Goal: Task Accomplishment & Management: Complete application form

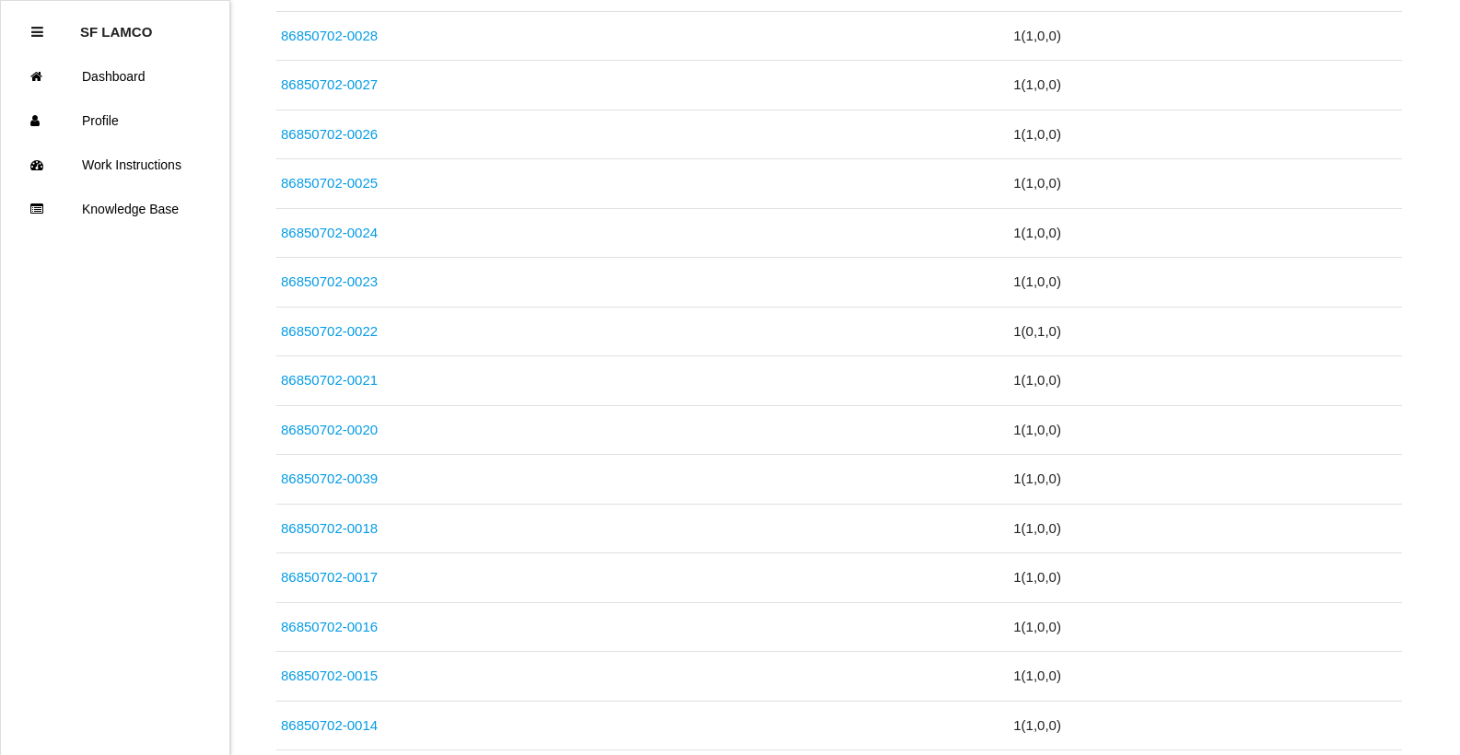
scroll to position [1219, 0]
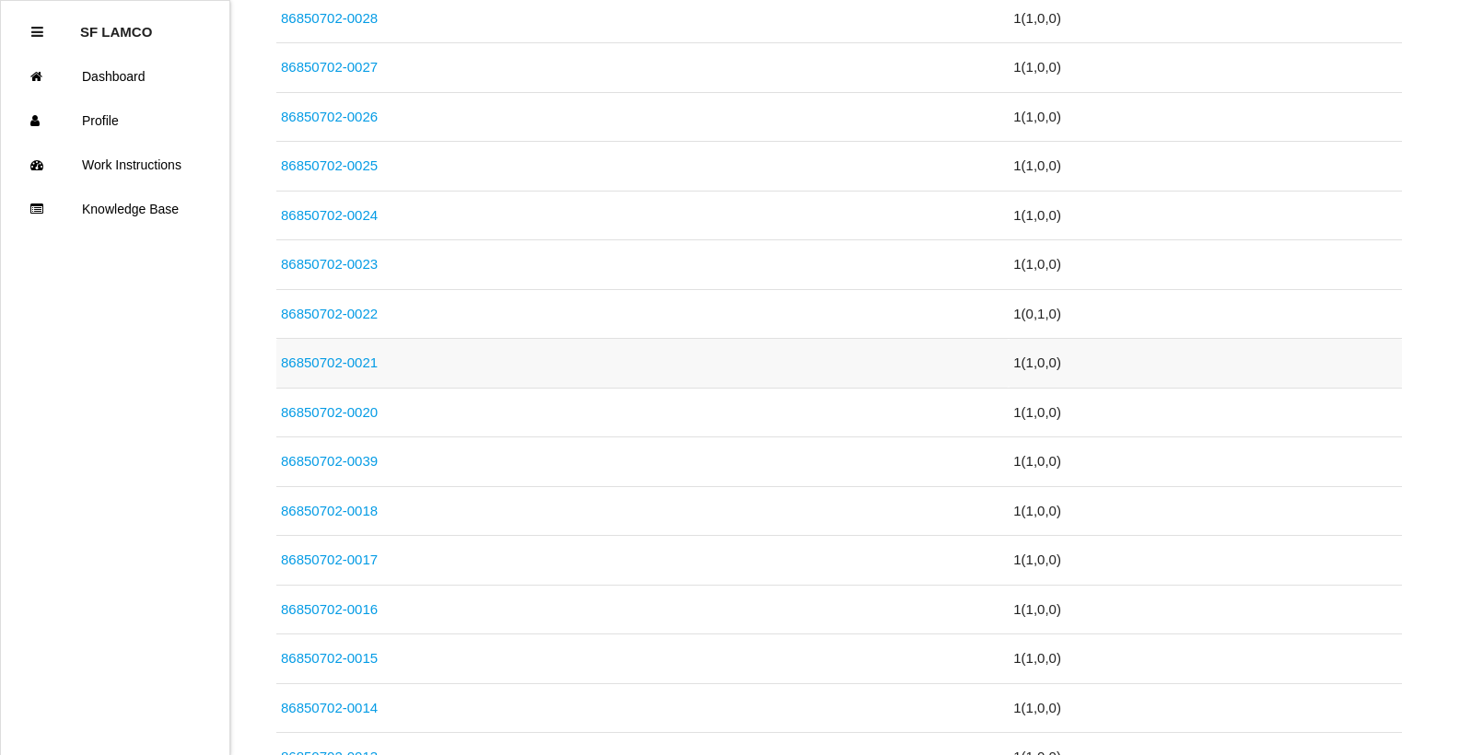
click at [472, 354] on td "86850702-0021" at bounding box center [642, 364] width 732 height 50
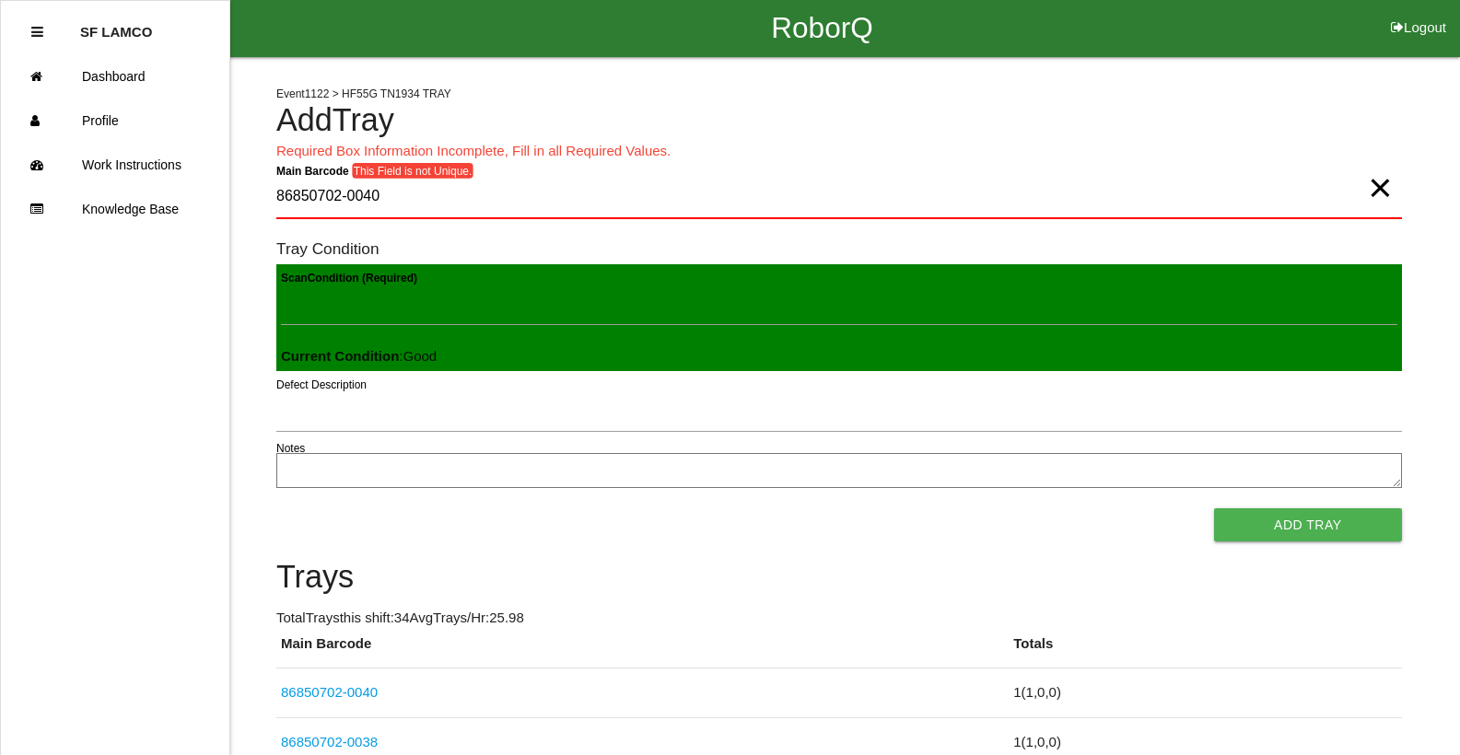
scroll to position [0, 0]
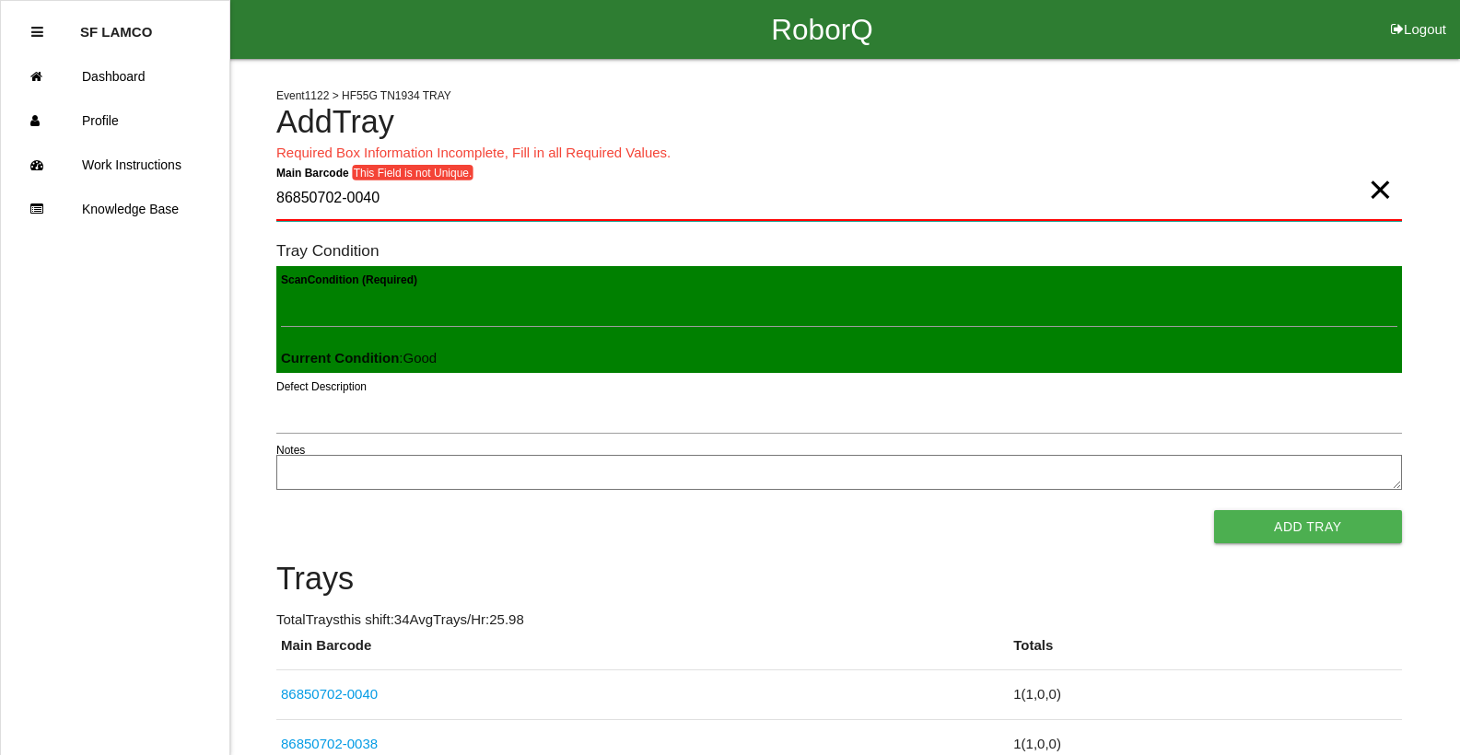
click at [380, 197] on Barcode "86850702-0040" at bounding box center [839, 199] width 1126 height 43
click at [380, 204] on Barcode "86850702-0040" at bounding box center [839, 199] width 1126 height 43
type Barcode "86850702-"
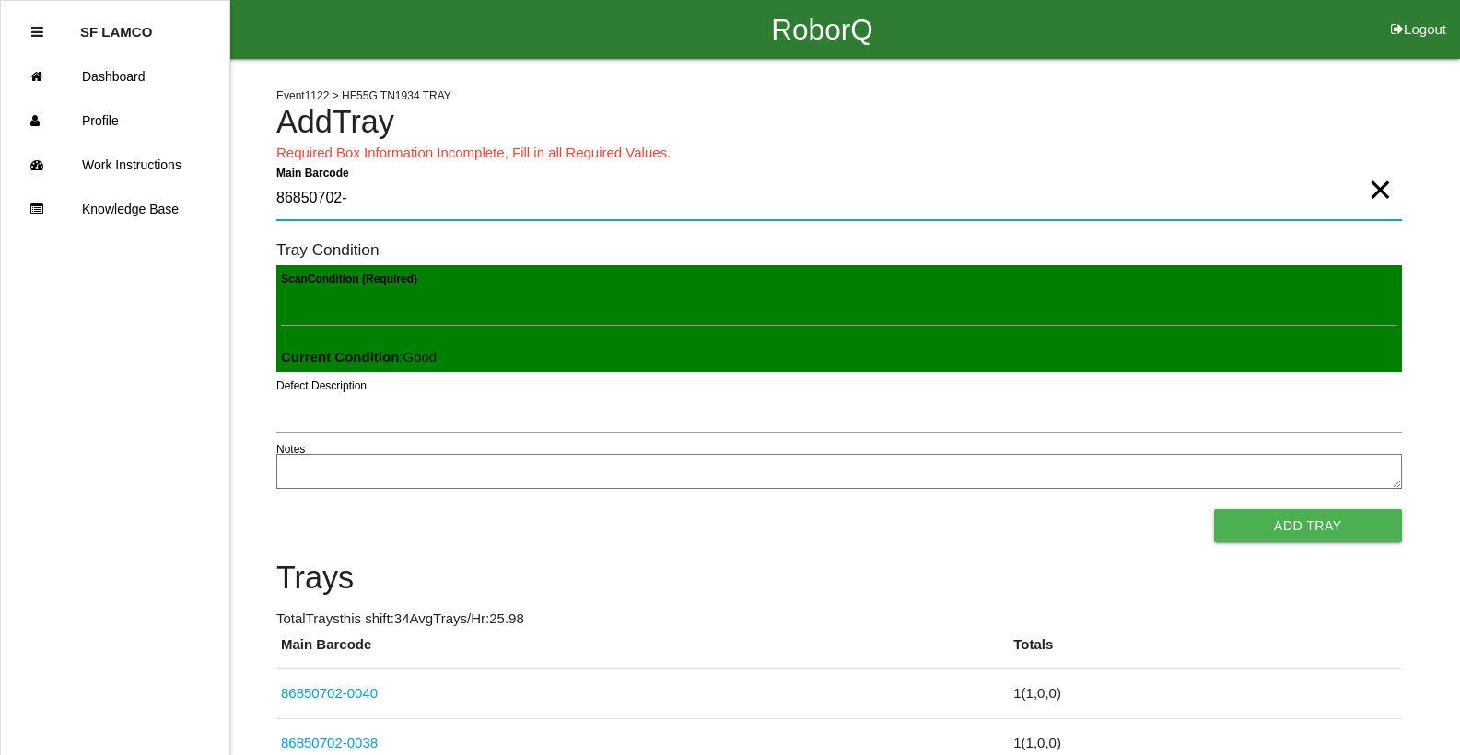
click at [376, 203] on Barcode "86850702-" at bounding box center [839, 199] width 1126 height 42
drag, startPoint x: 354, startPoint y: 200, endPoint x: 264, endPoint y: 193, distance: 89.6
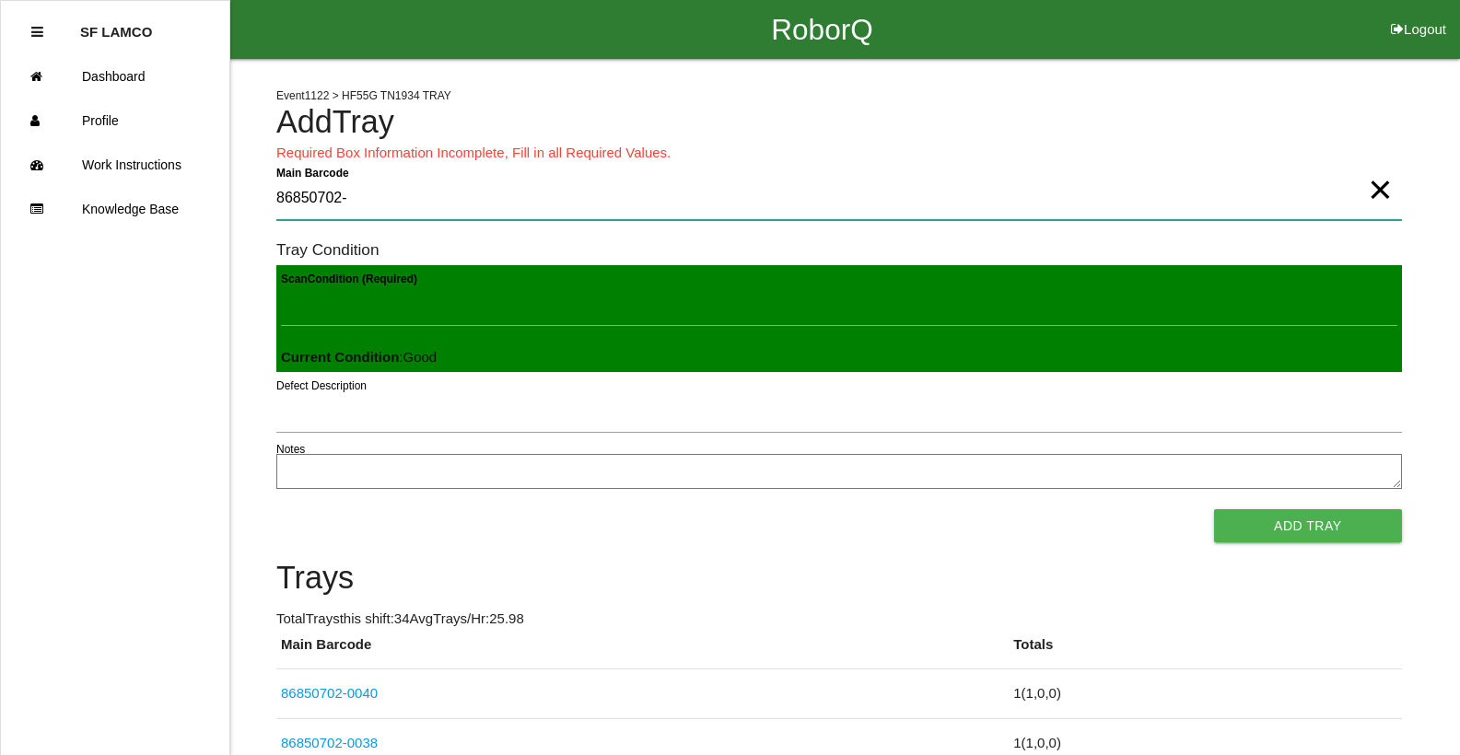
type Barcode "86850702-0042"
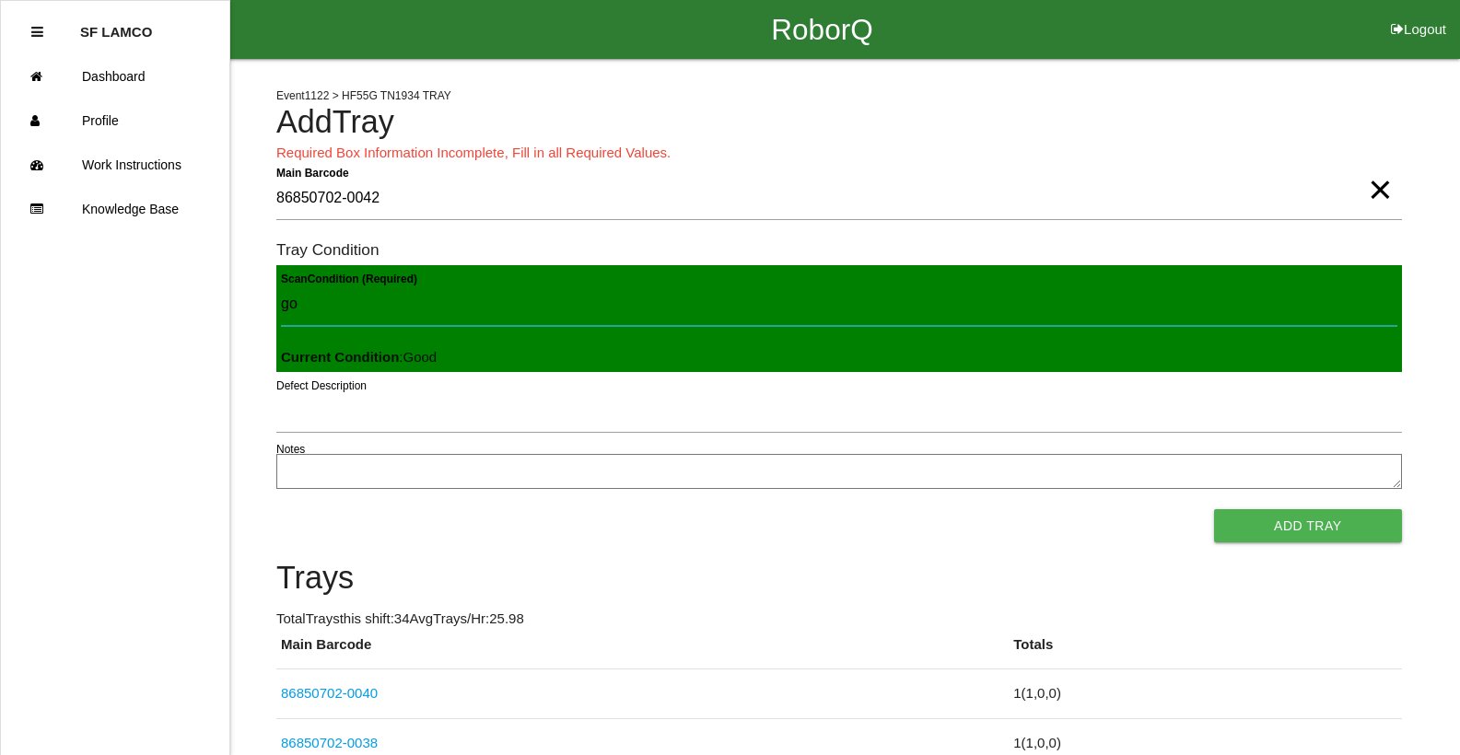
type Condition "goo"
click at [1214, 509] on button "Add Tray" at bounding box center [1308, 525] width 188 height 33
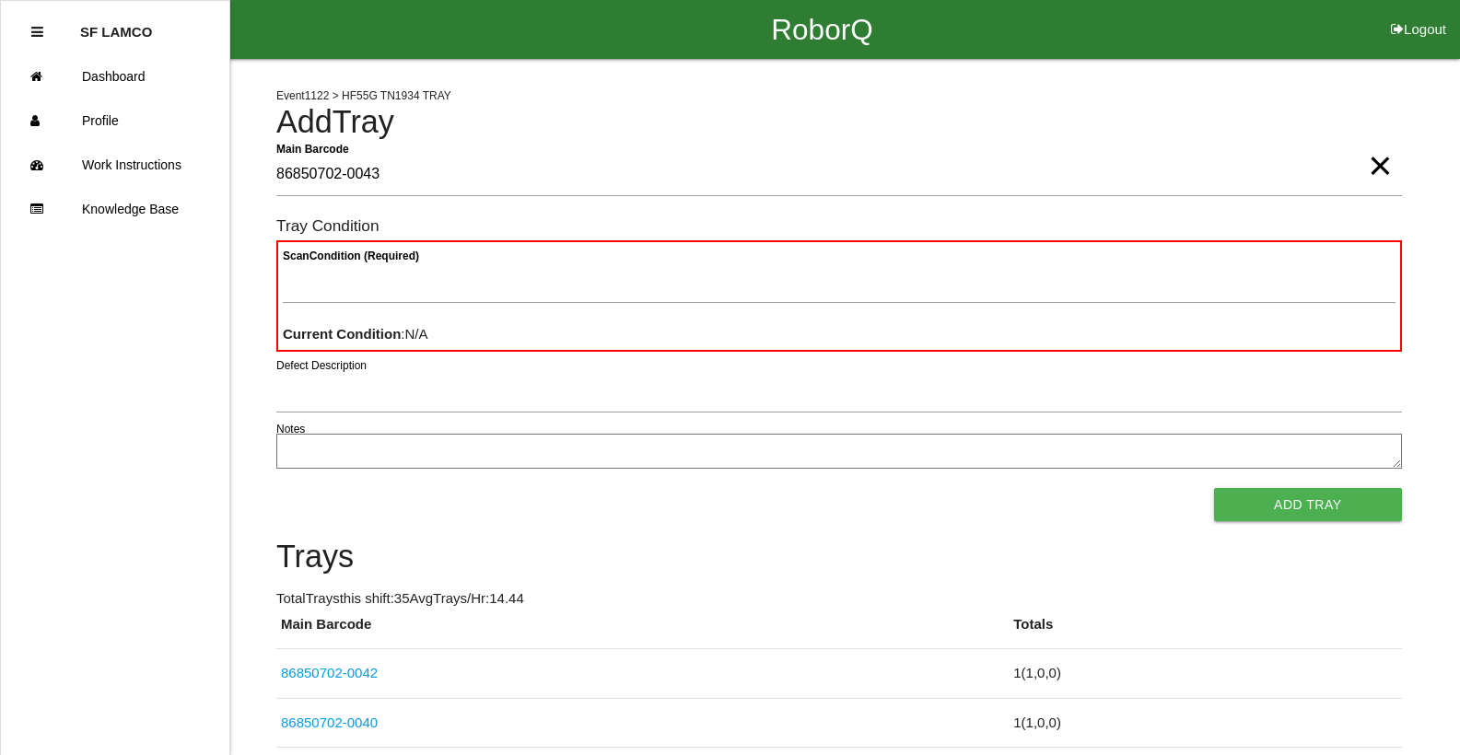
type Barcode "86850702-0043"
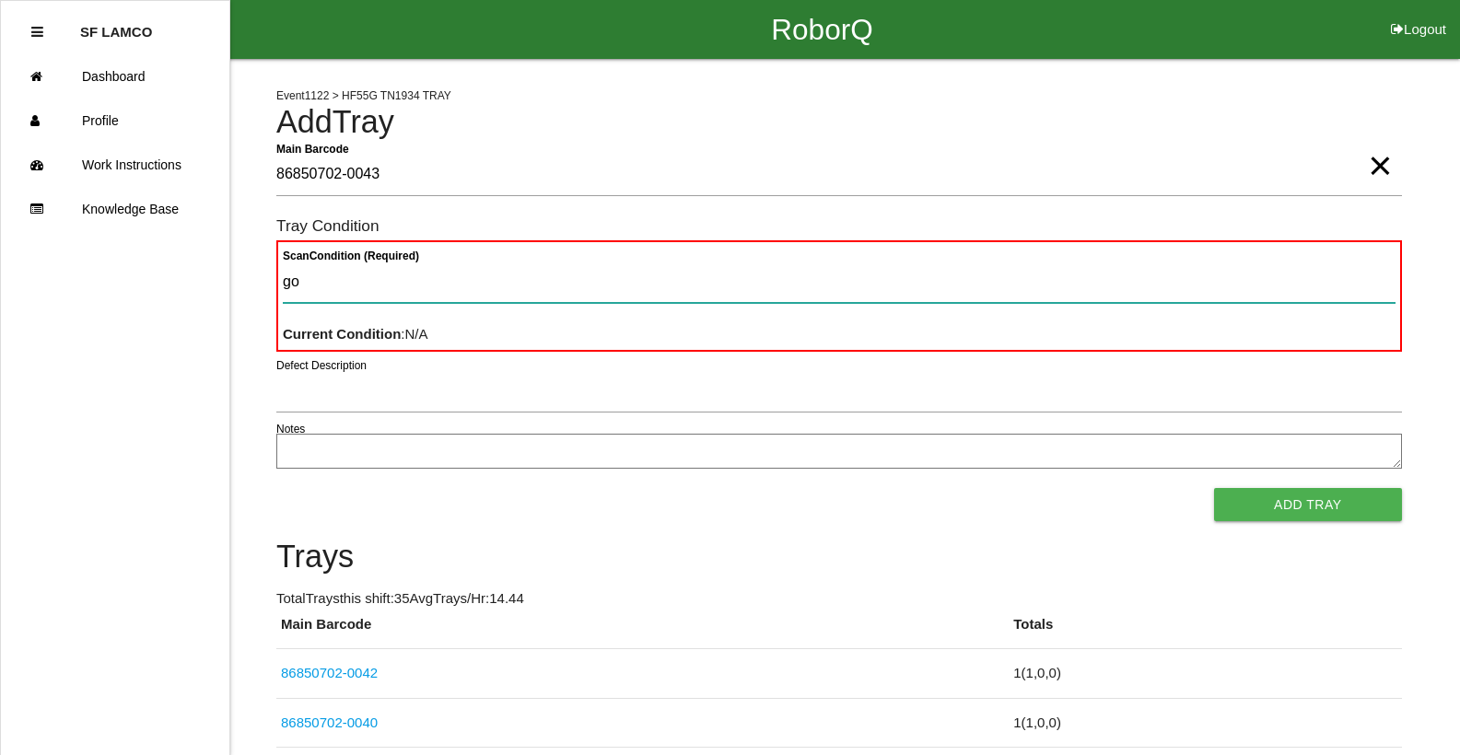
type Condition "goo"
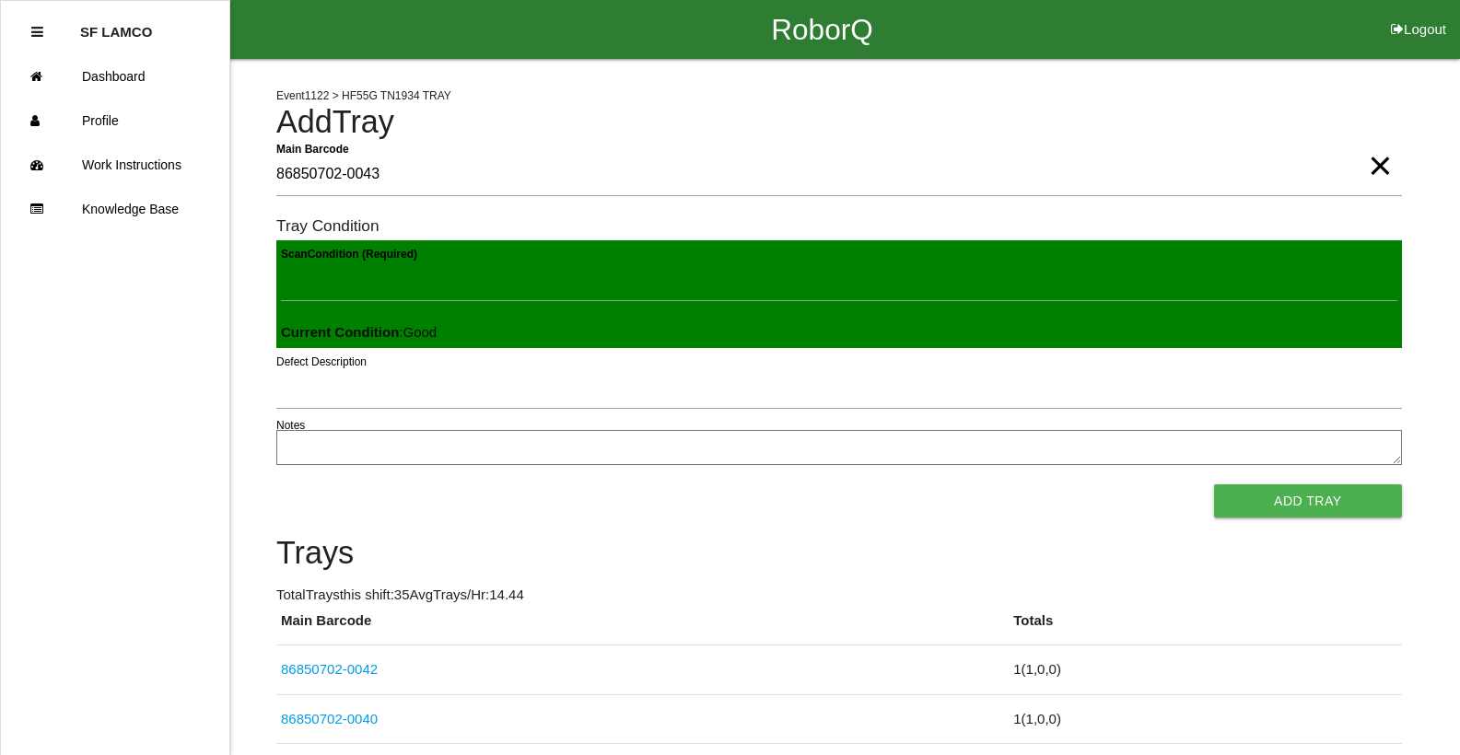
click at [1214, 485] on button "Add Tray" at bounding box center [1308, 501] width 188 height 33
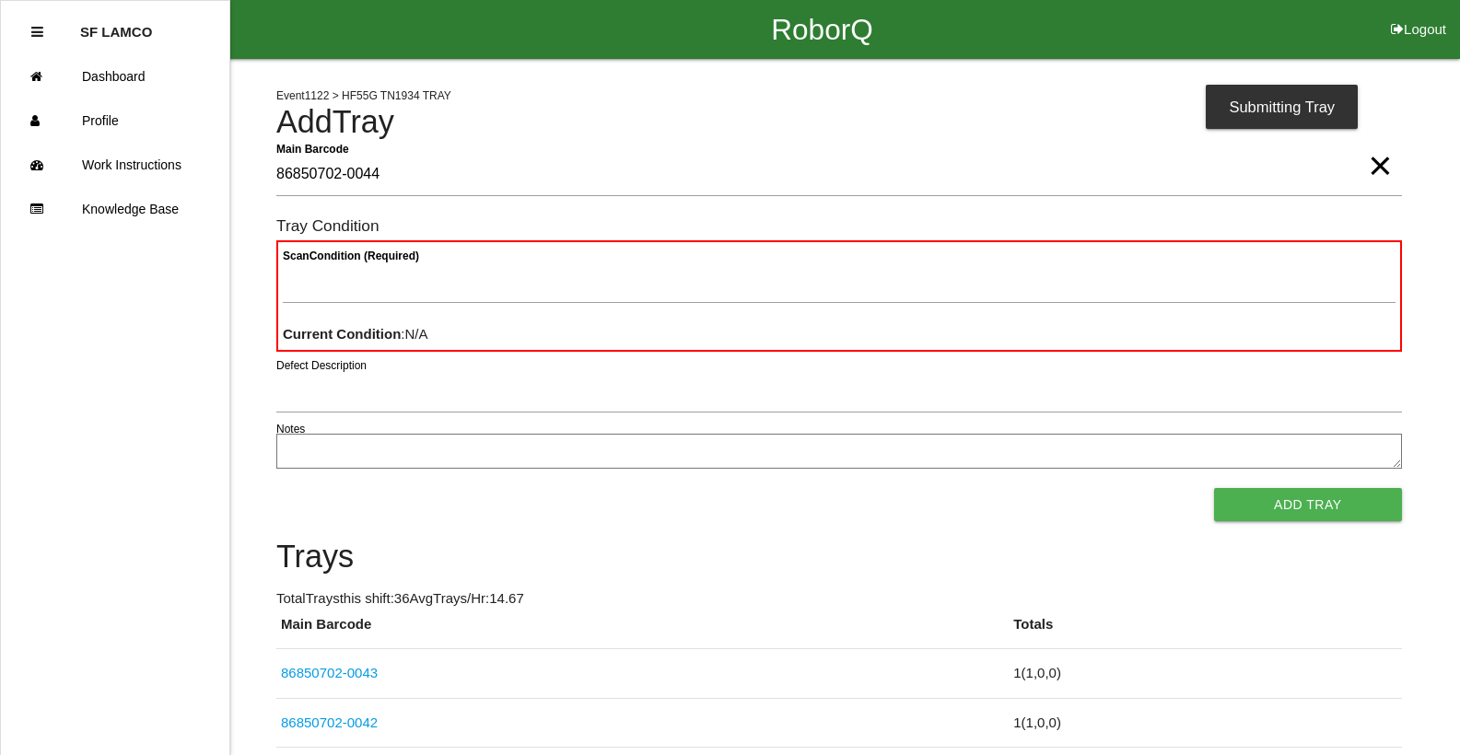
type Barcode "86850702-0044"
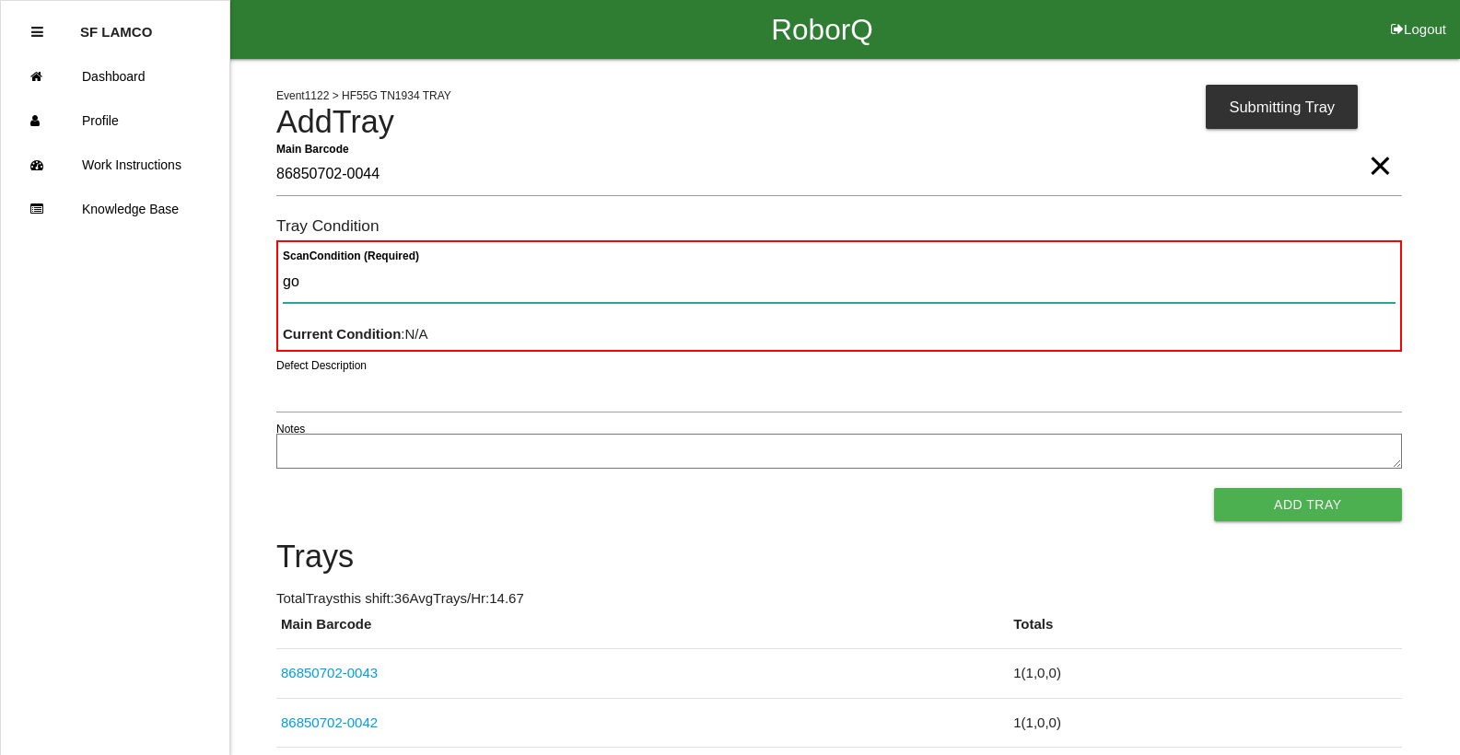
type Condition "goo"
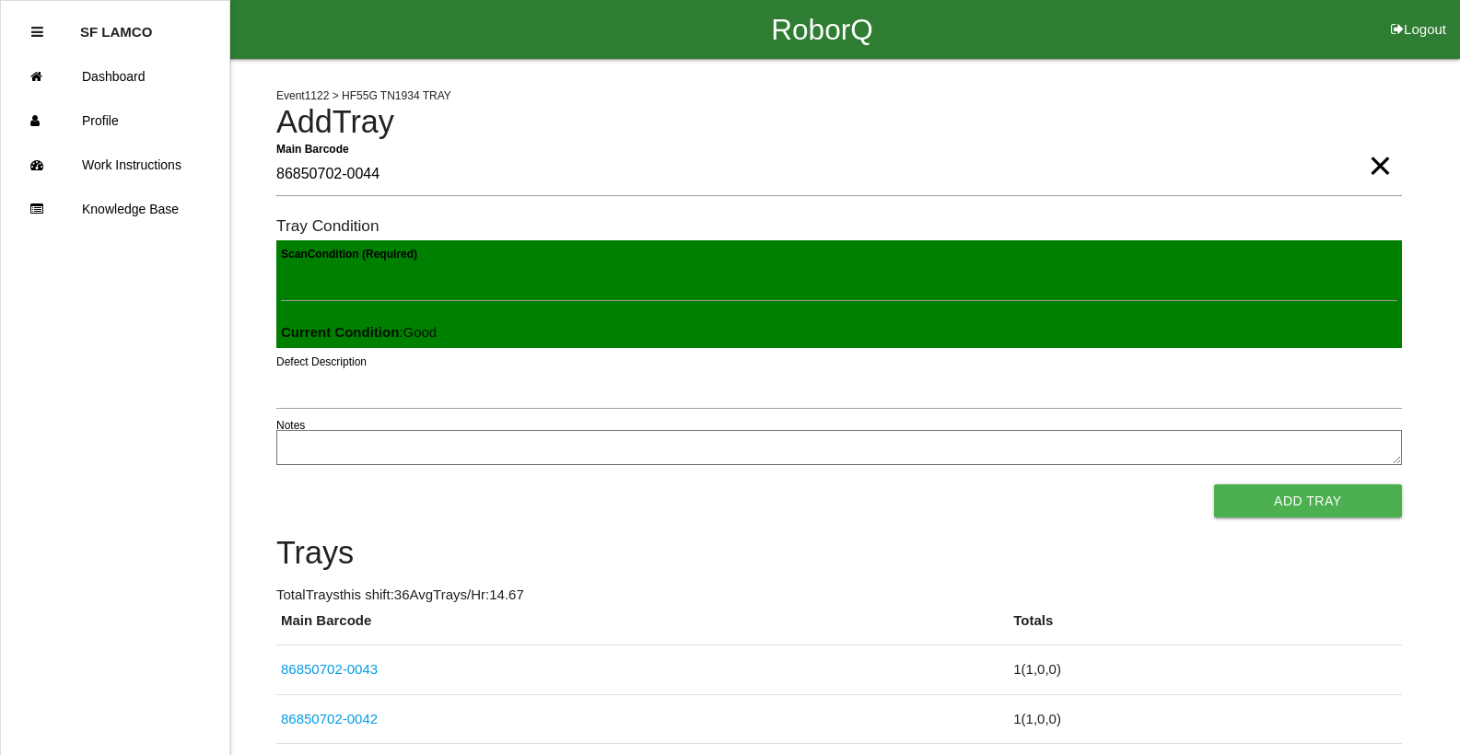
click at [1214, 485] on button "Add Tray" at bounding box center [1308, 501] width 188 height 33
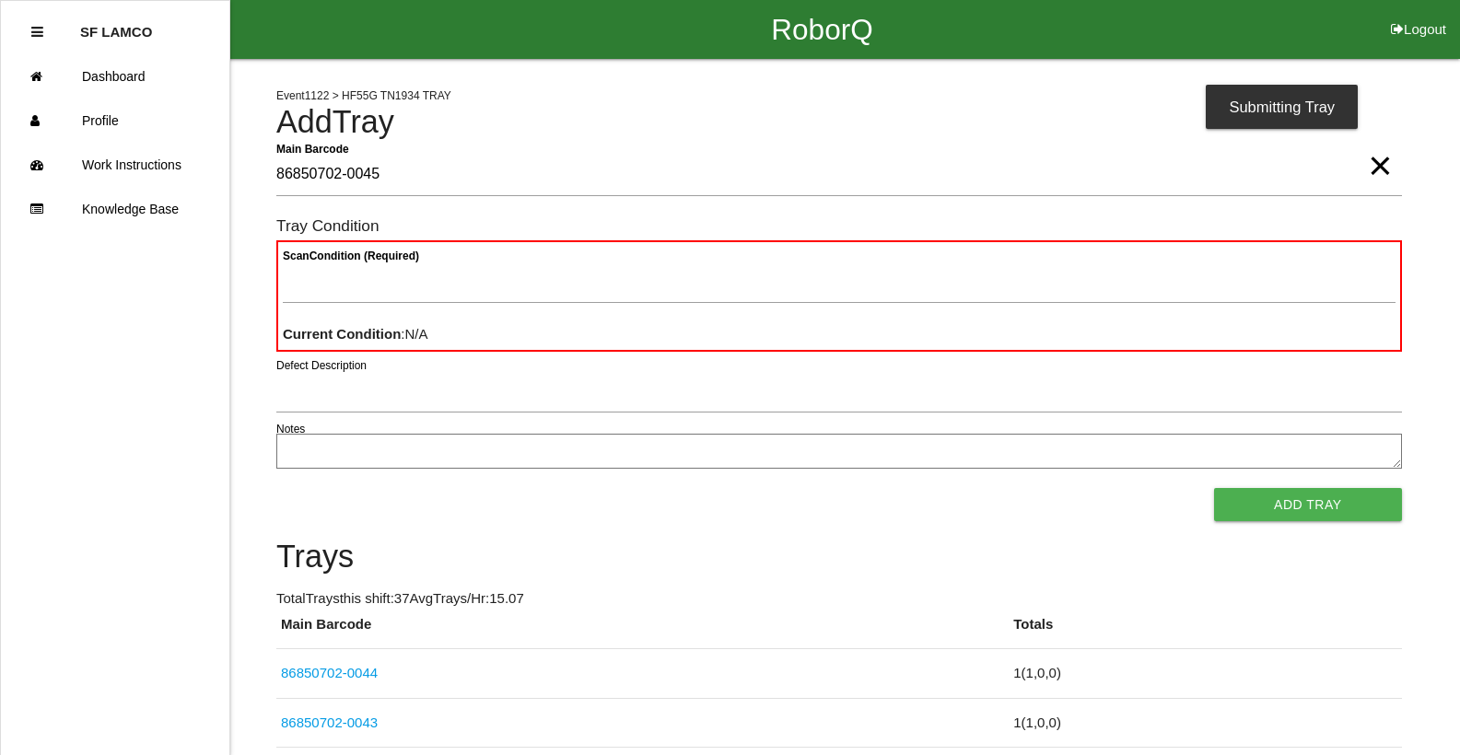
type Barcode "86850702-0045"
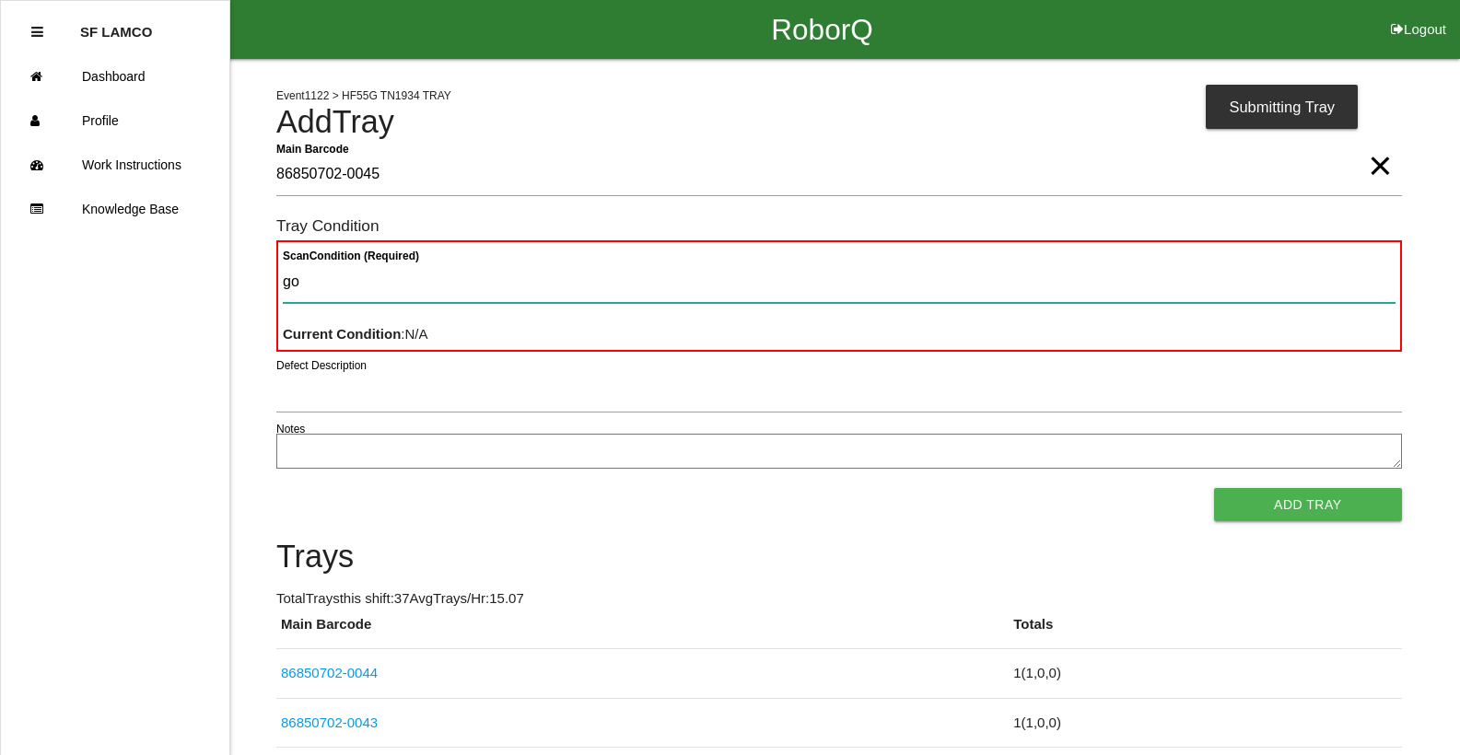
type Condition "goo"
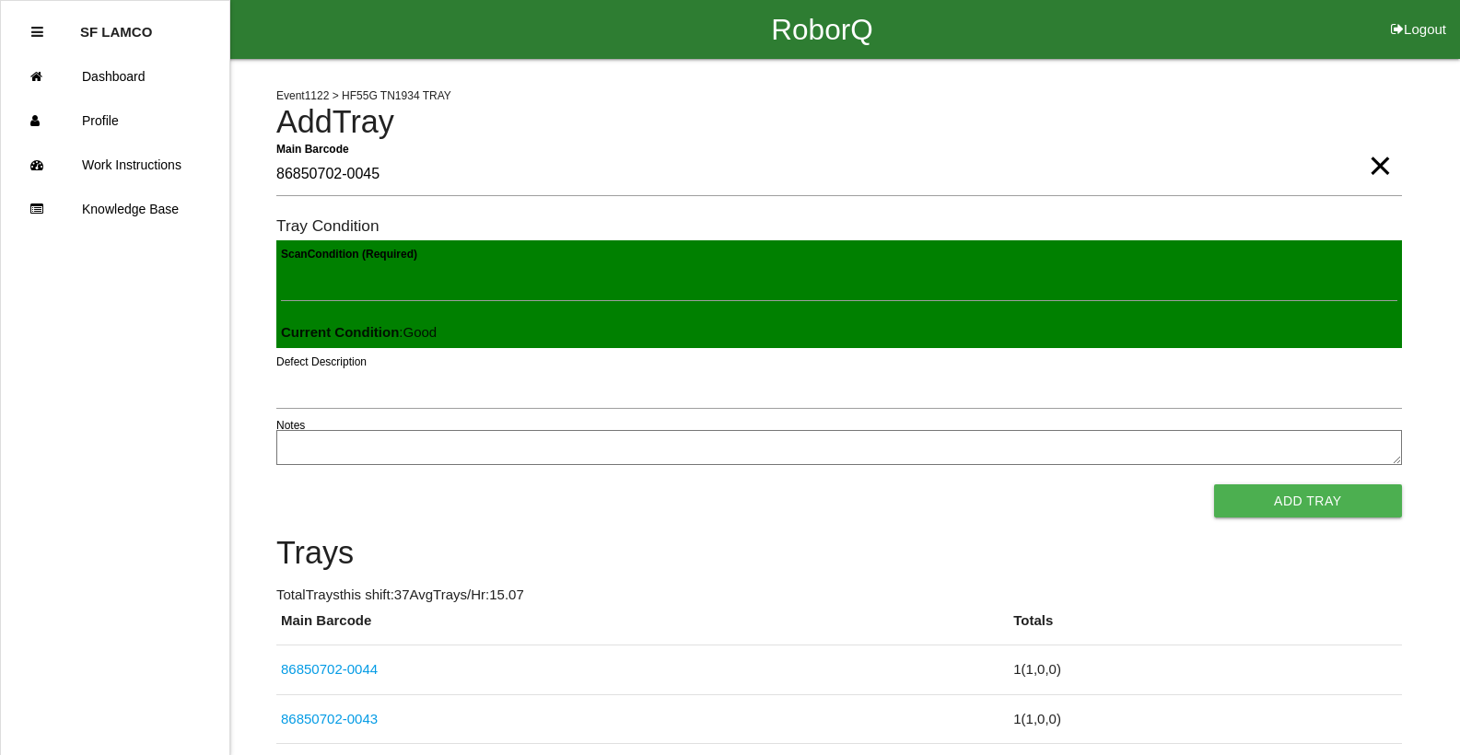
click at [1214, 485] on button "Add Tray" at bounding box center [1308, 501] width 188 height 33
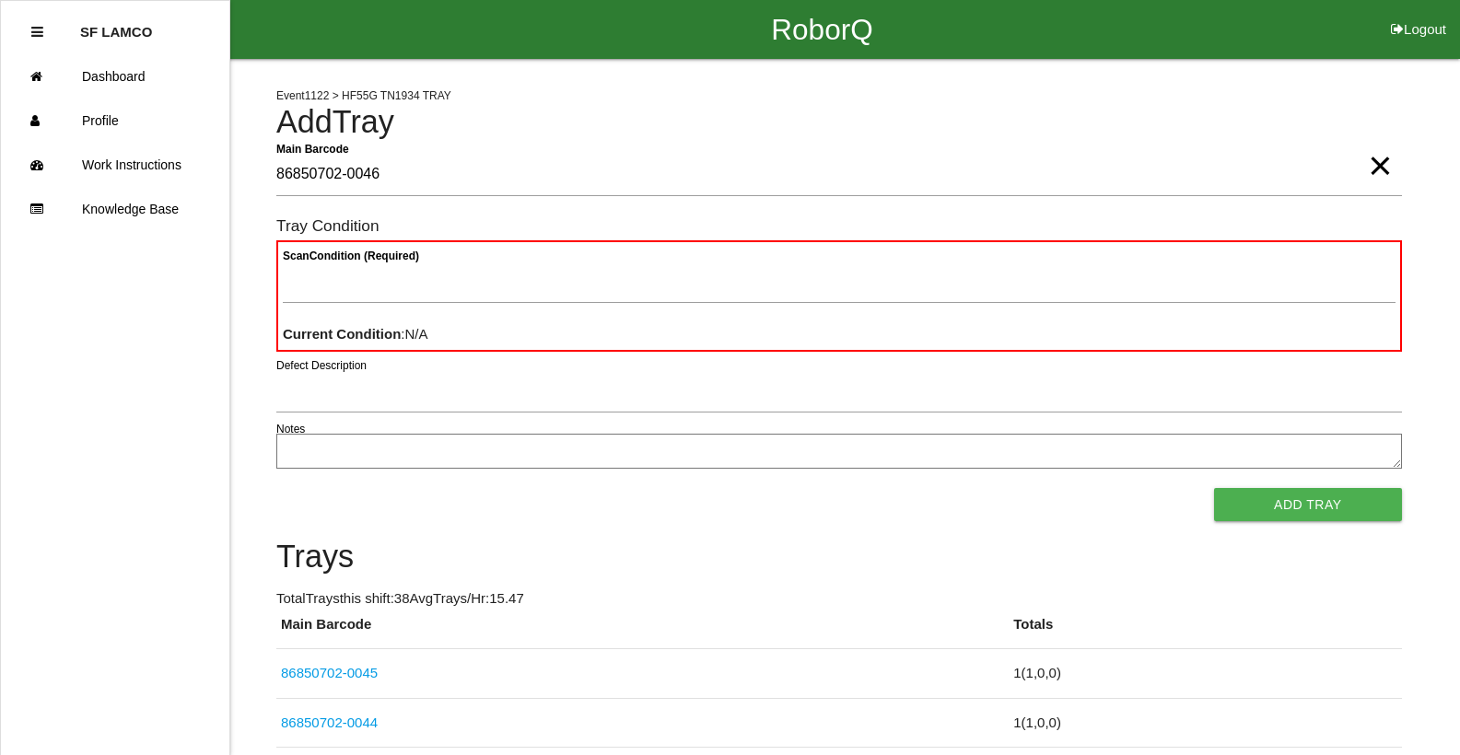
type Barcode "86850702-0046"
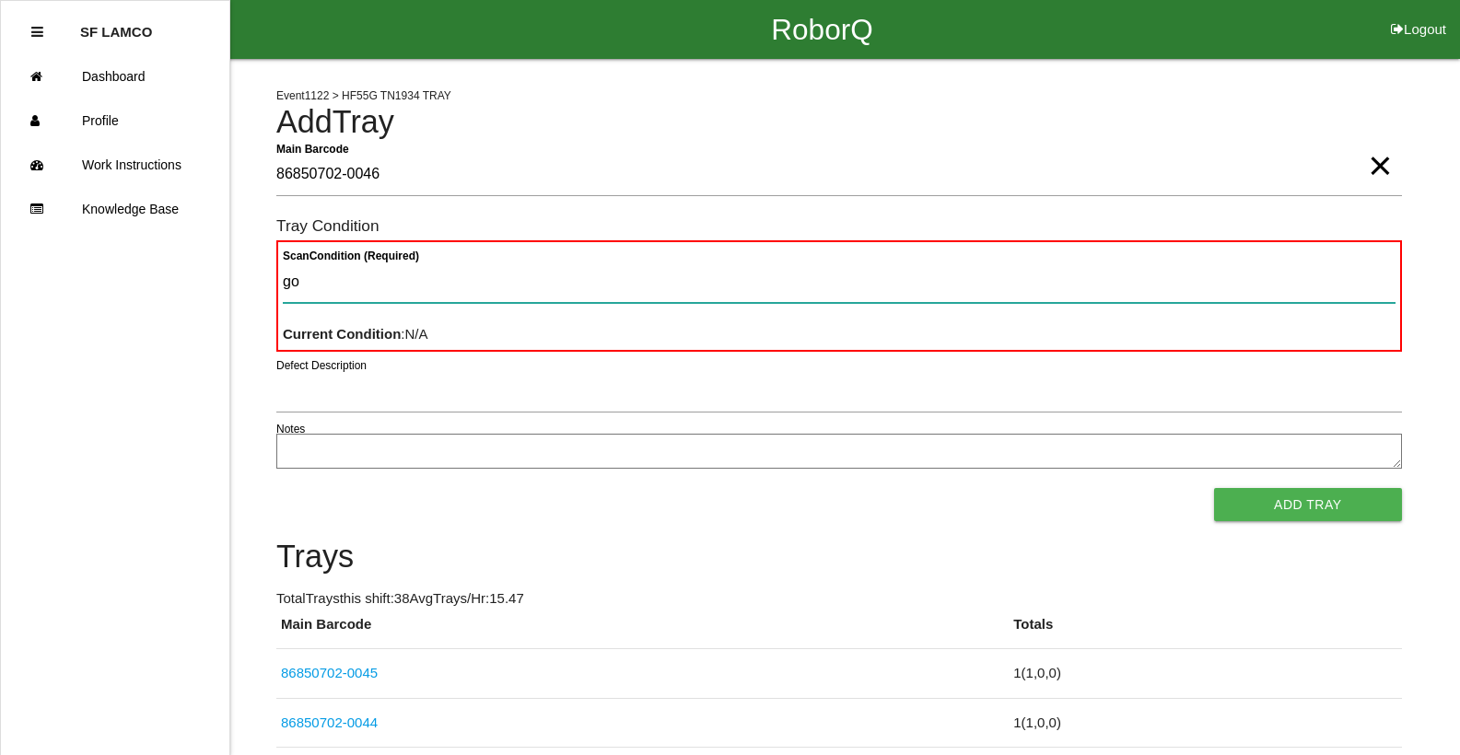
type Condition "goo"
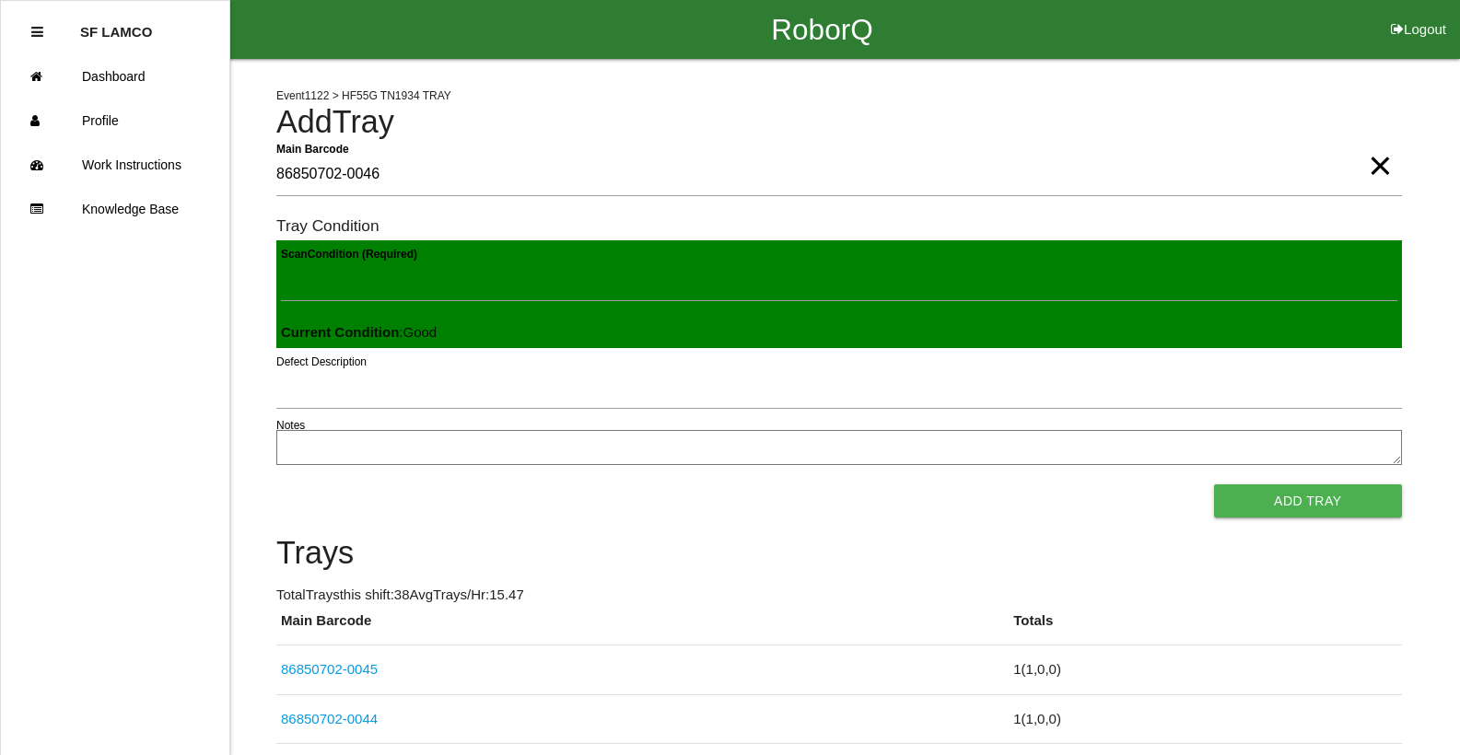
click at [1214, 485] on button "Add Tray" at bounding box center [1308, 501] width 188 height 33
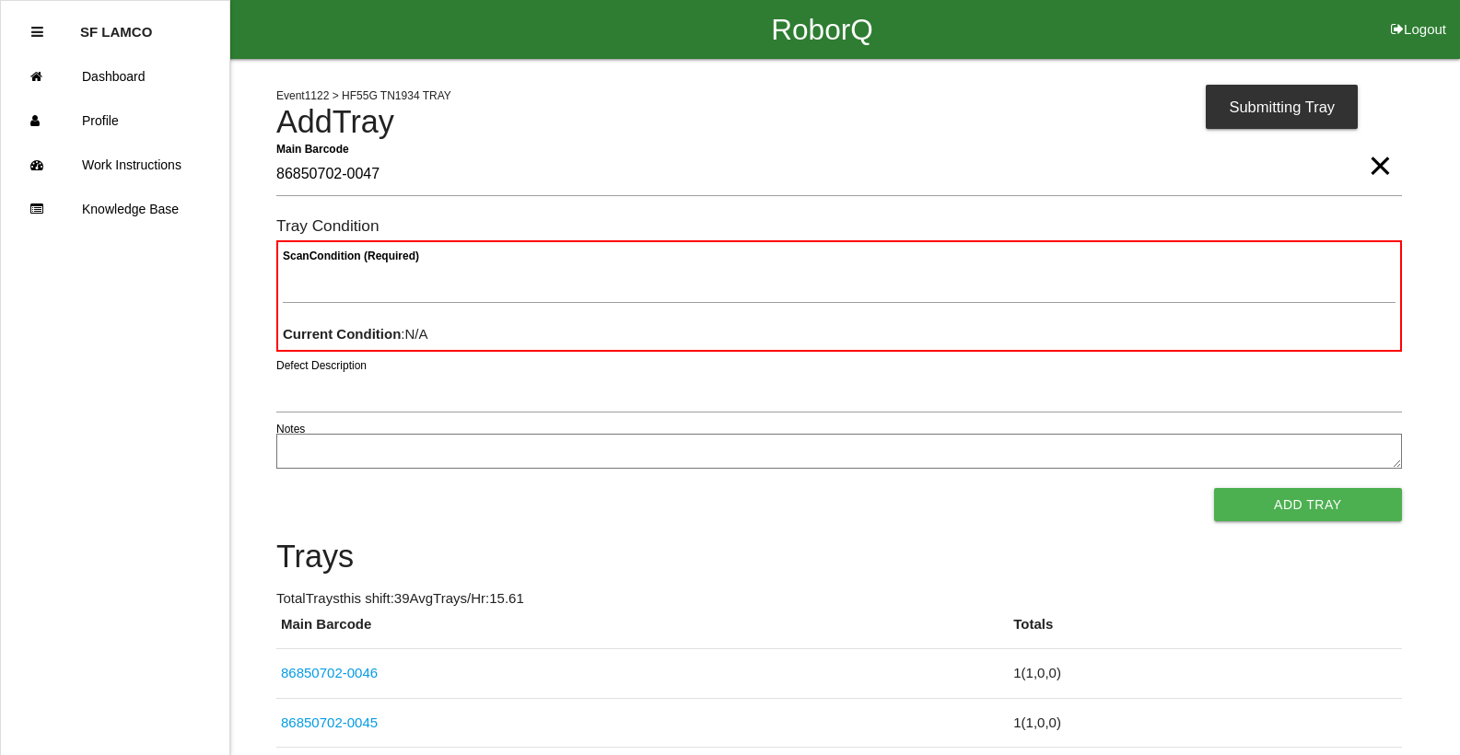
type Barcode "86850702-0047"
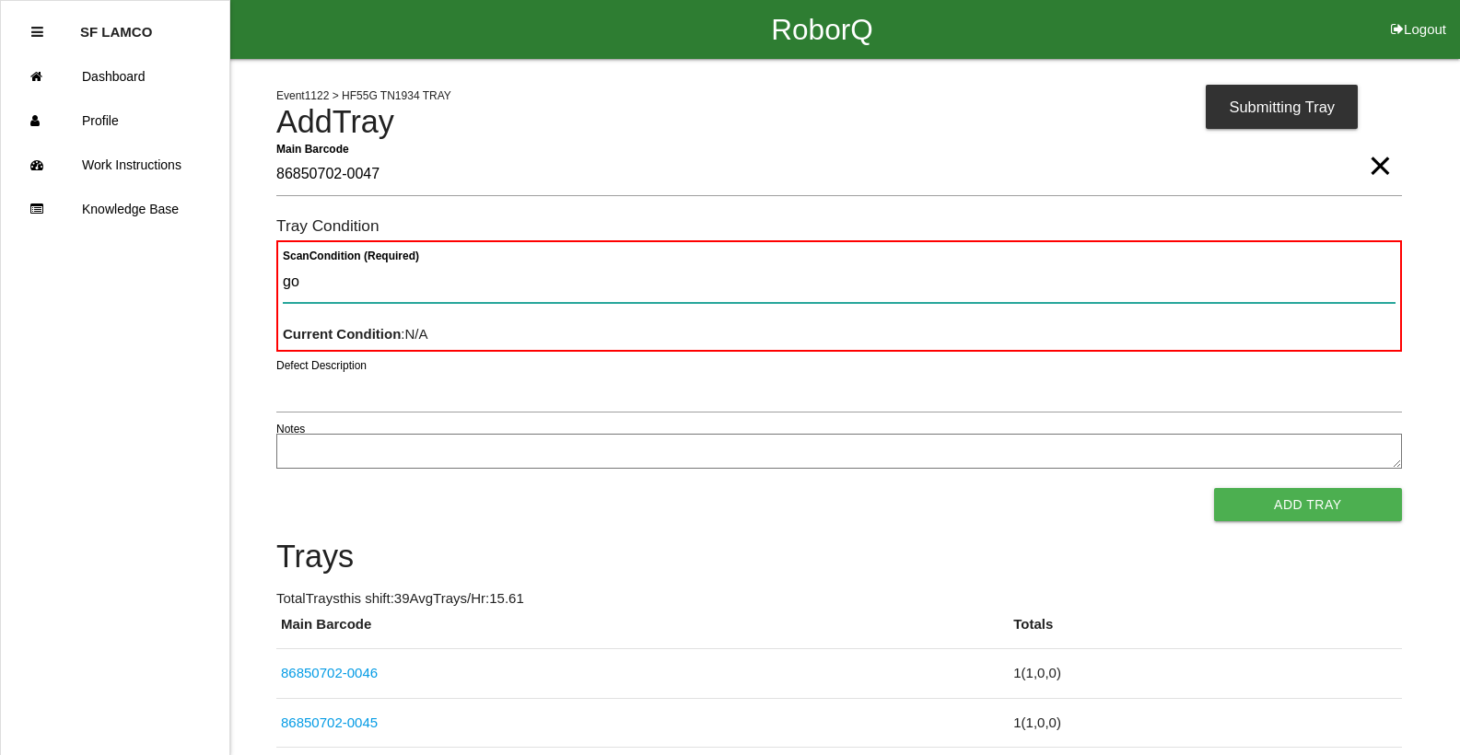
type Condition "goo"
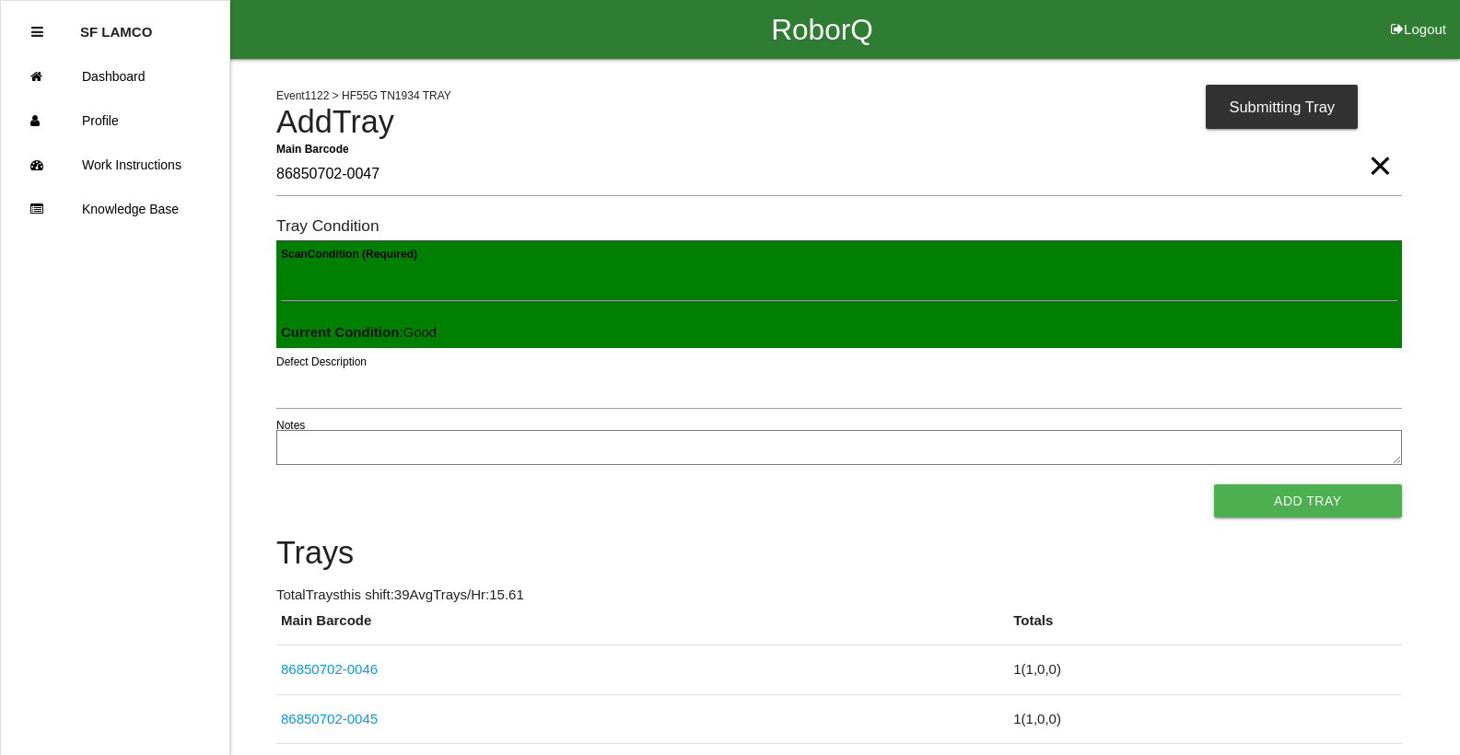
click at [1214, 485] on button "Add Tray" at bounding box center [1308, 501] width 188 height 33
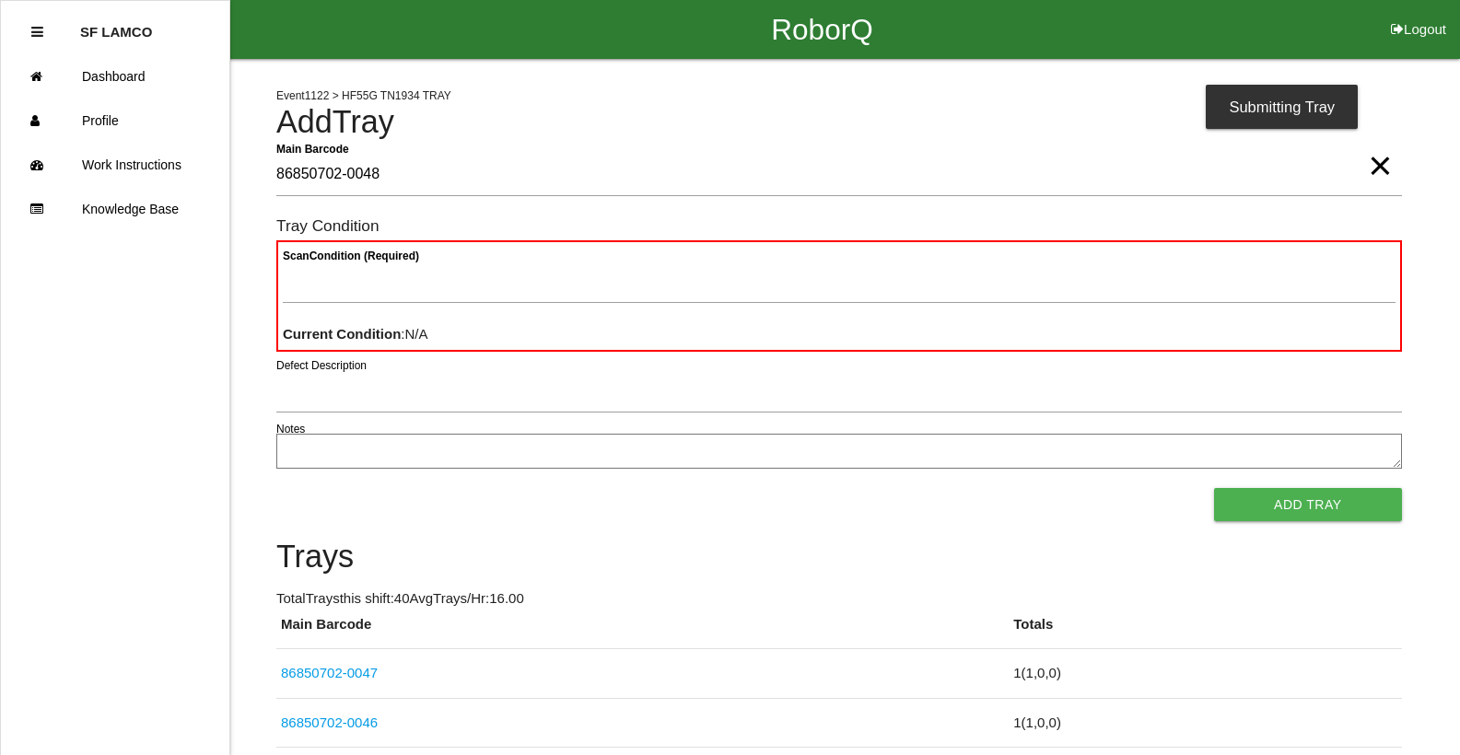
type Barcode "86850702-0048"
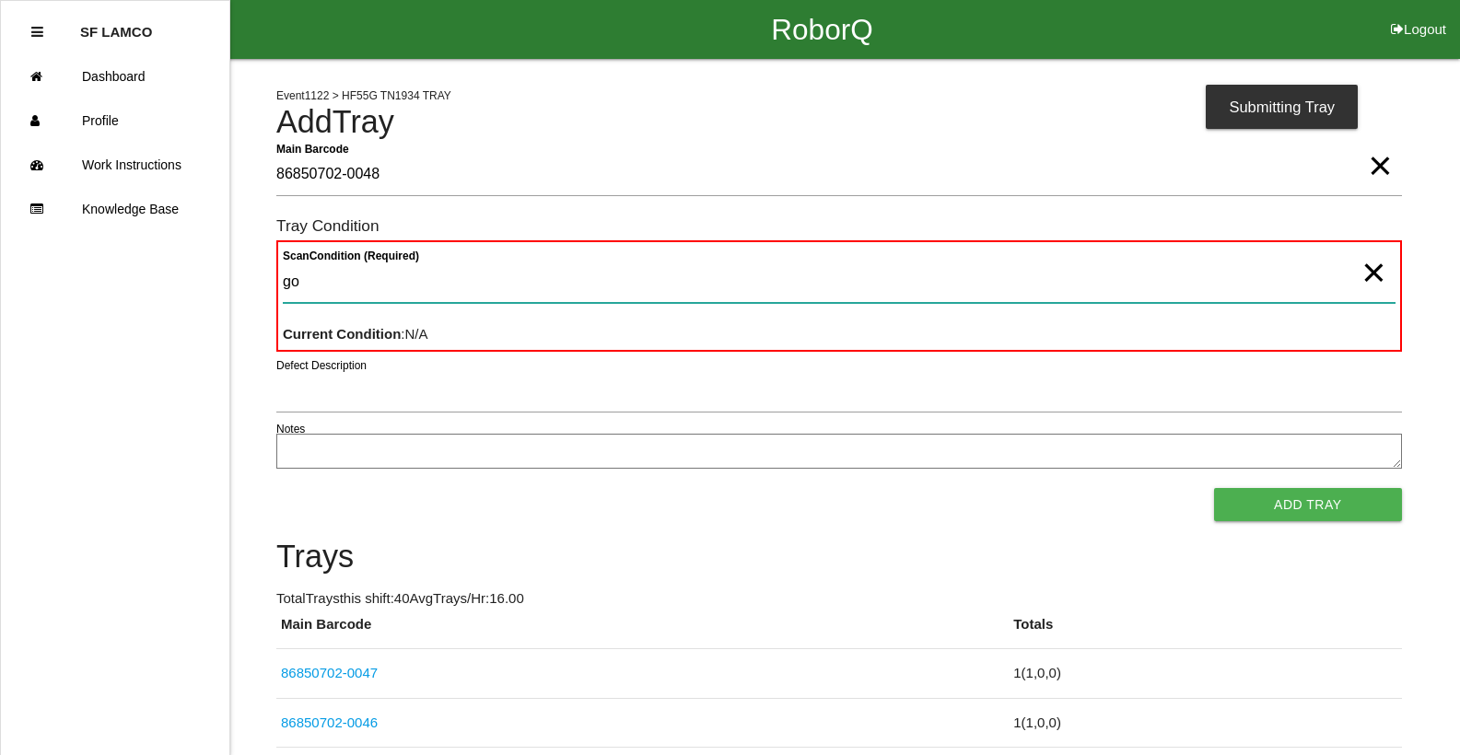
type Condition "goo"
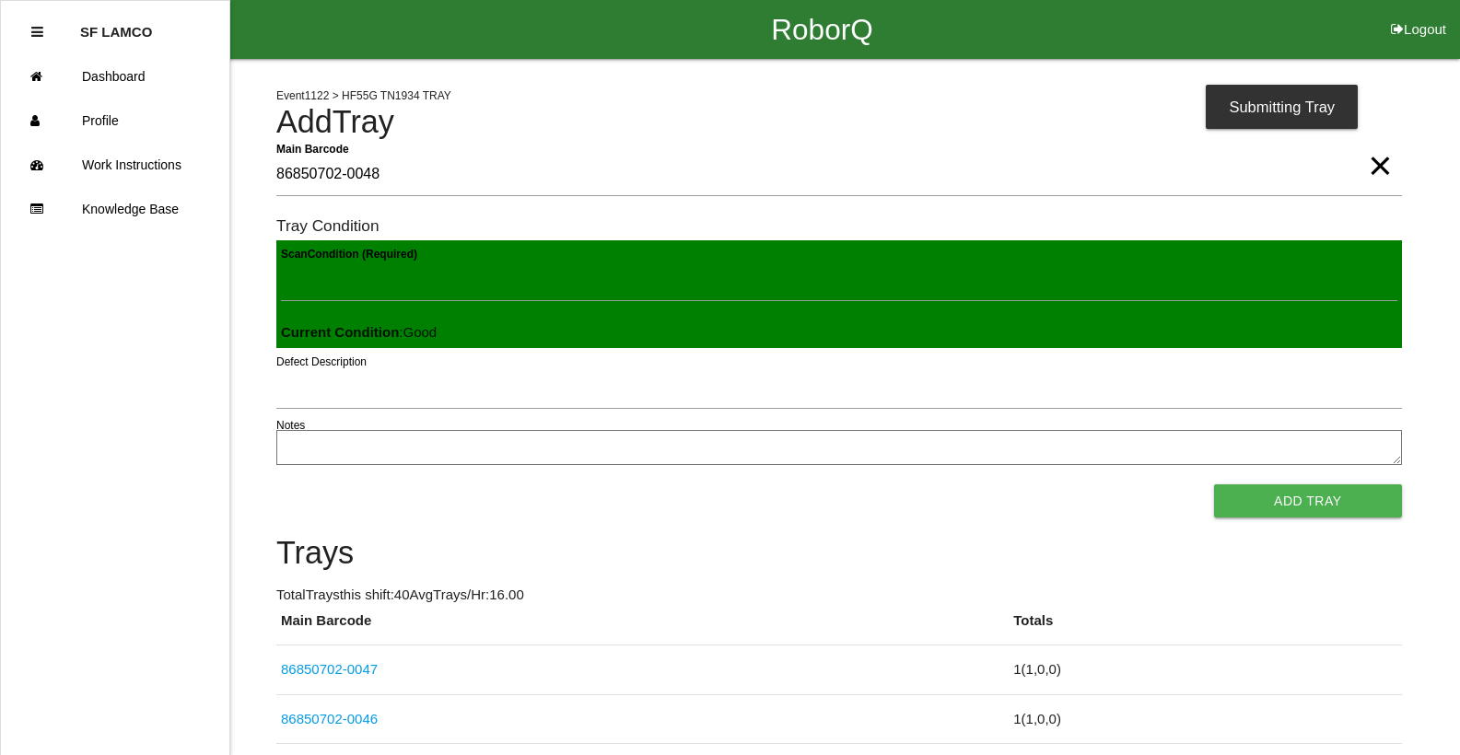
click at [1214, 485] on button "Add Tray" at bounding box center [1308, 501] width 188 height 33
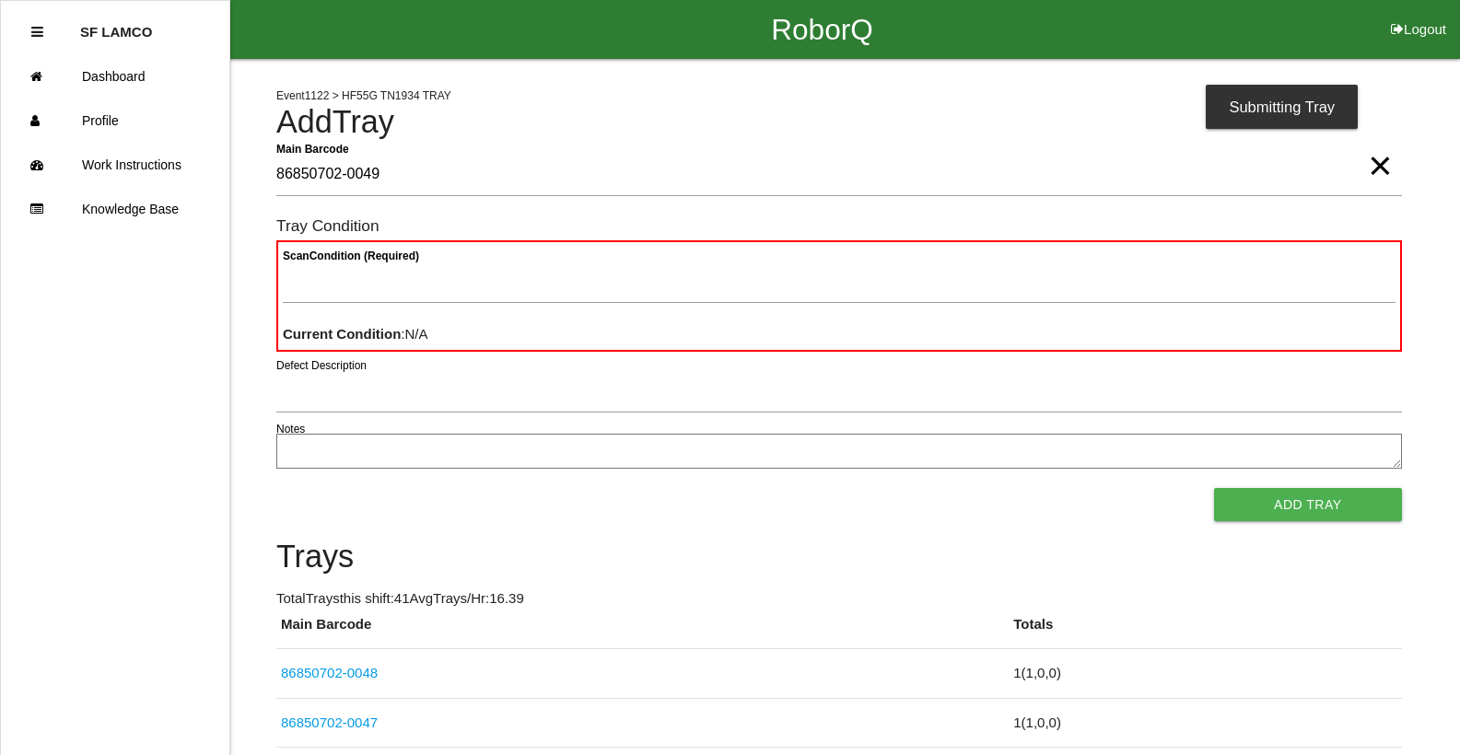
type Barcode "86850702-0049"
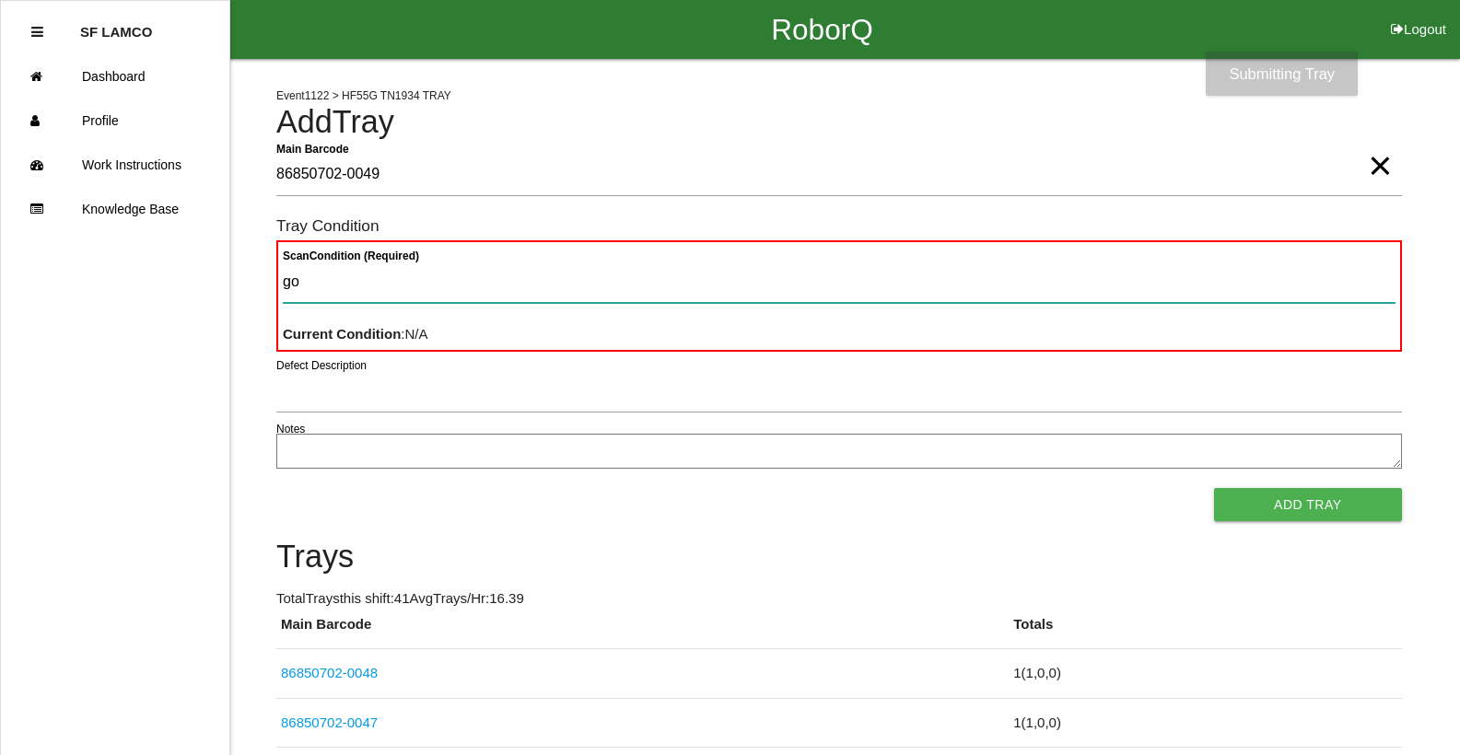
type Condition "goo"
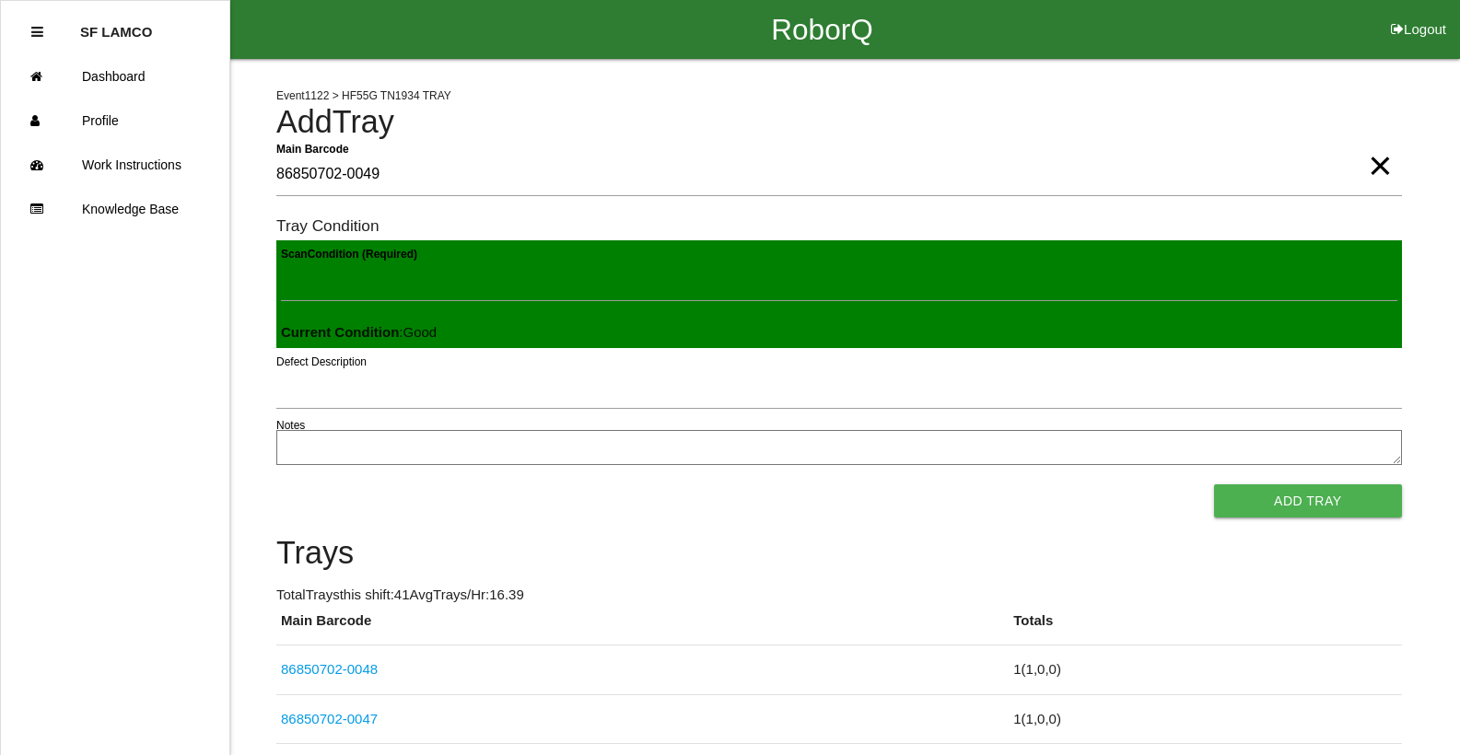
click at [1214, 485] on button "Add Tray" at bounding box center [1308, 501] width 188 height 33
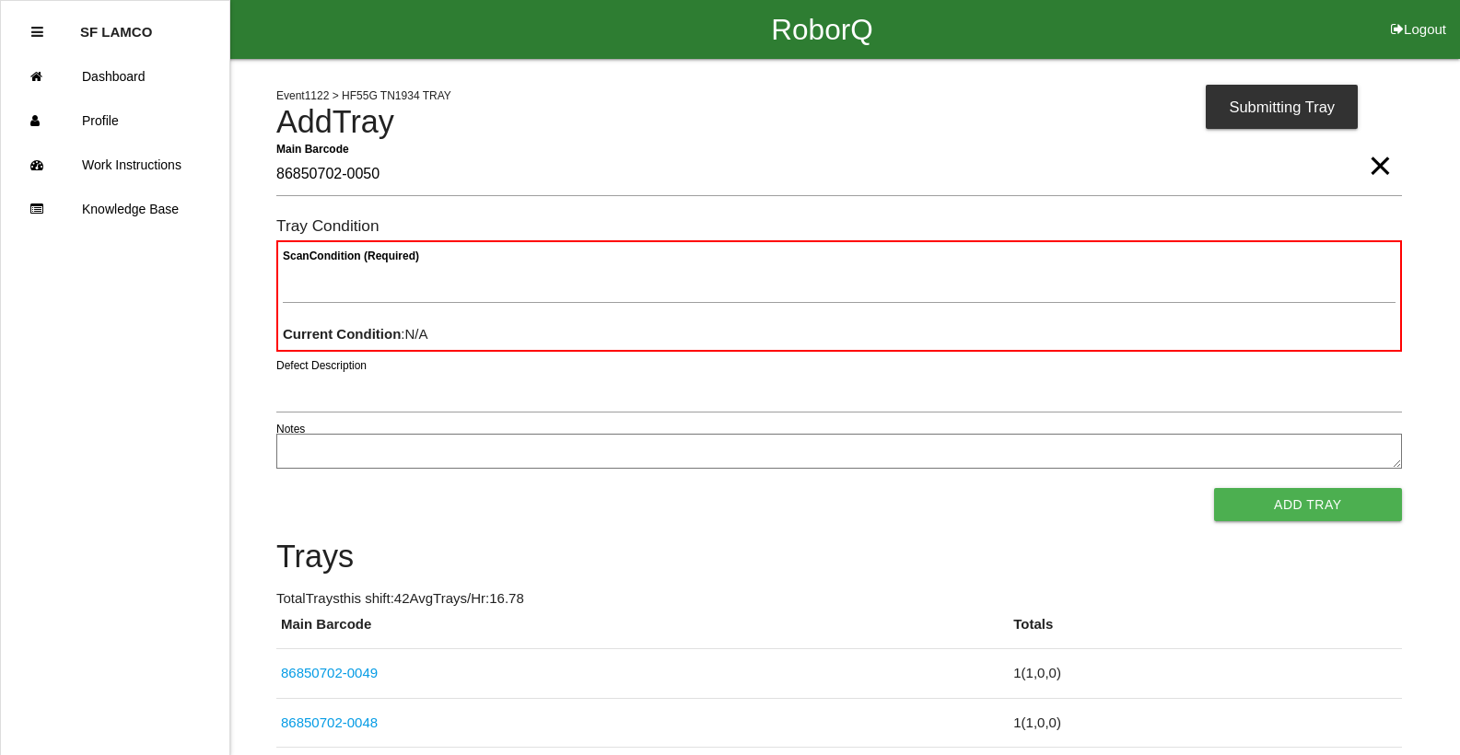
type Barcode "86850702-0050"
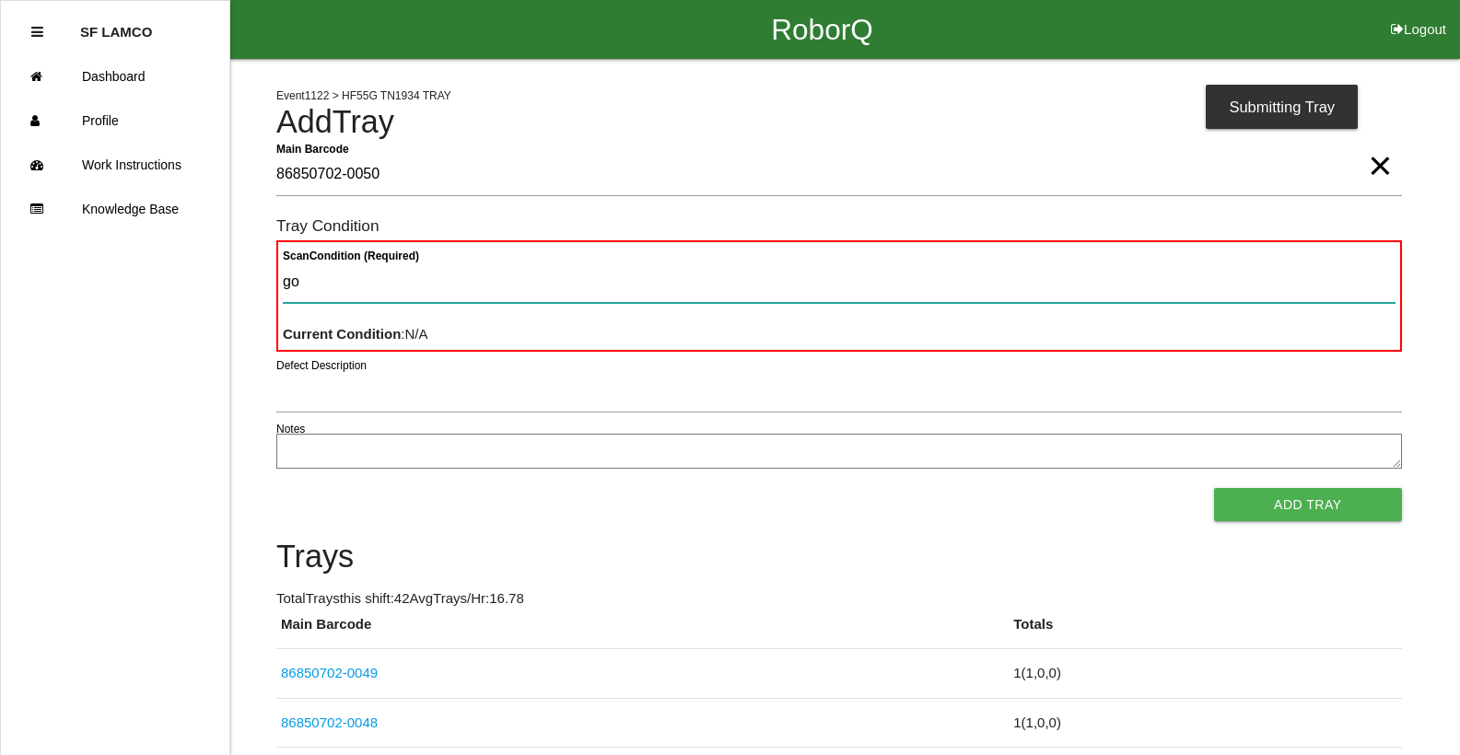
type Condition "goo"
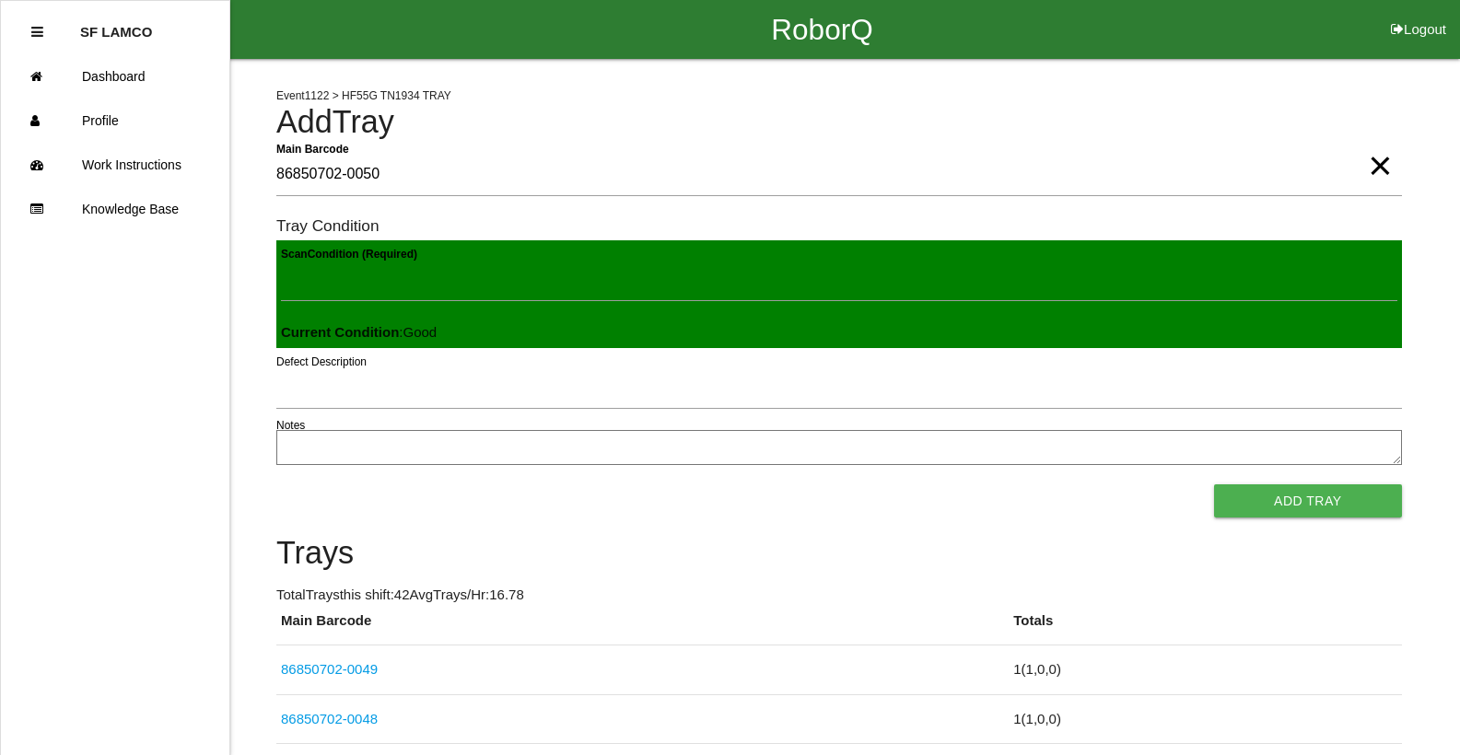
click at [1214, 485] on button "Add Tray" at bounding box center [1308, 501] width 188 height 33
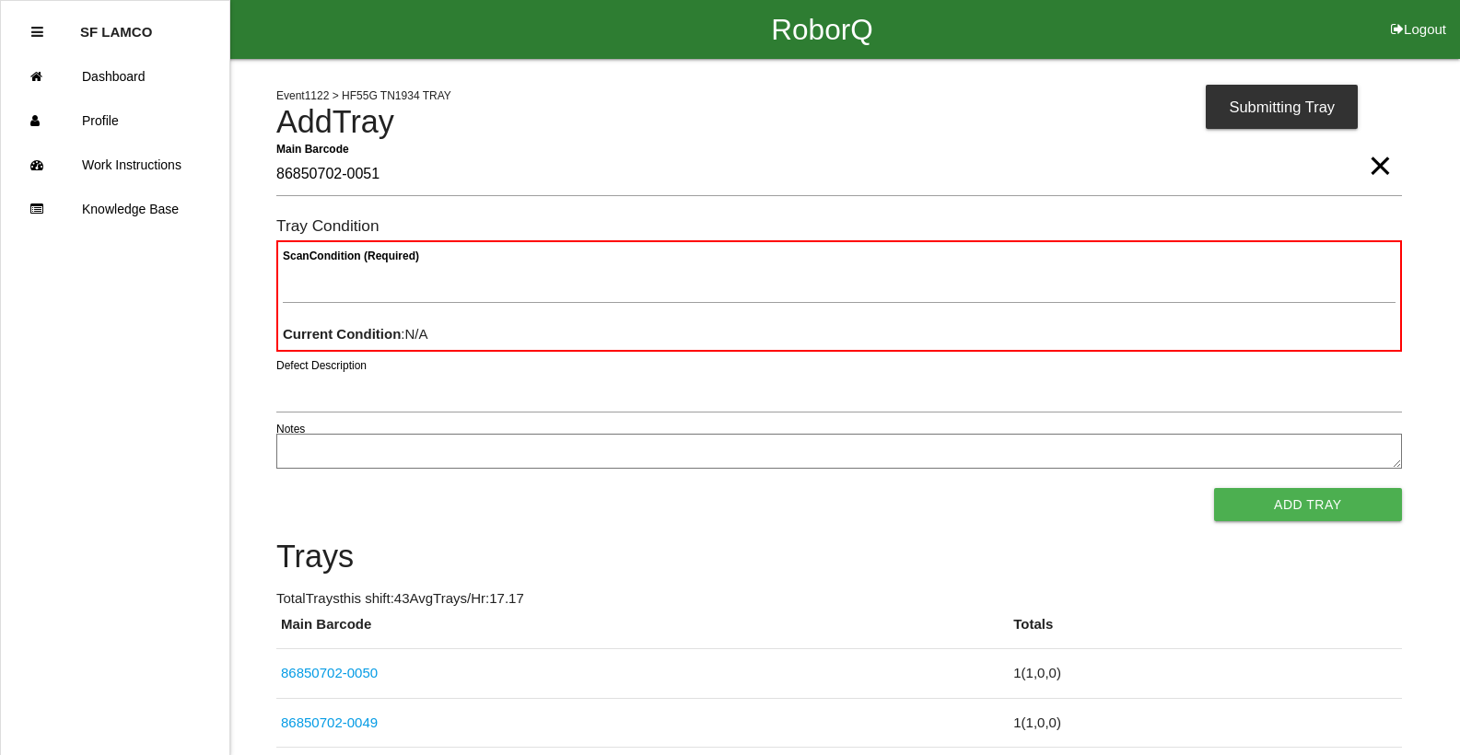
type Barcode "86850702-0051"
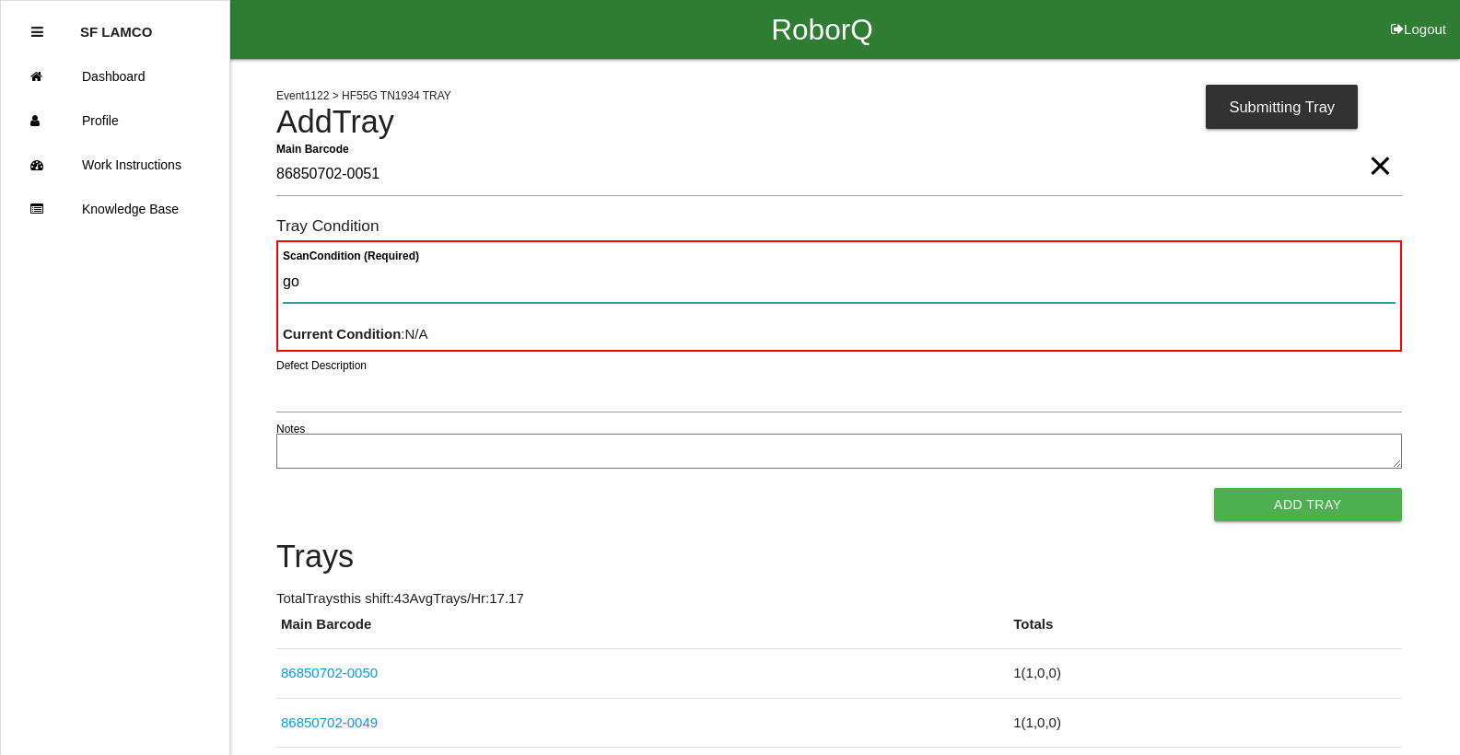
type Condition "goo"
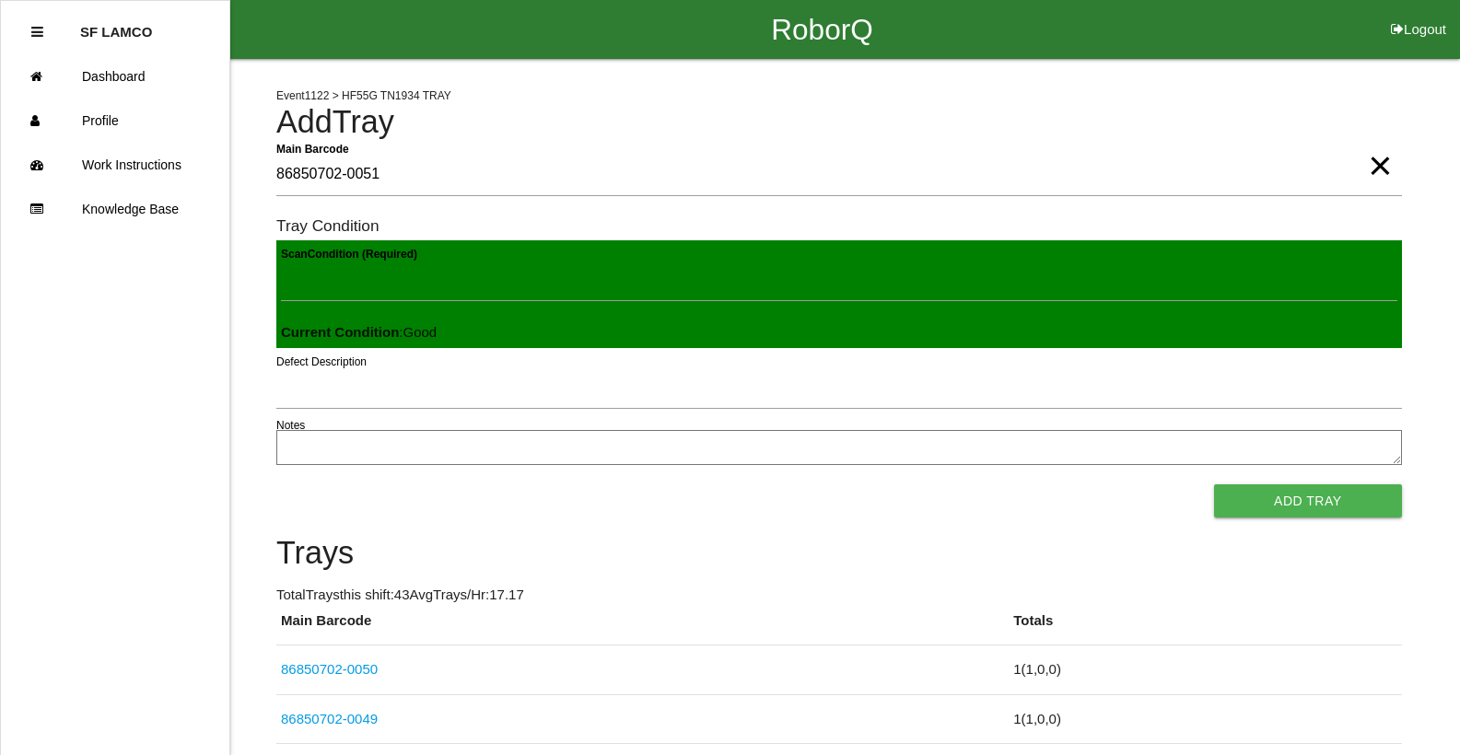
click at [1214, 485] on button "Add Tray" at bounding box center [1308, 501] width 188 height 33
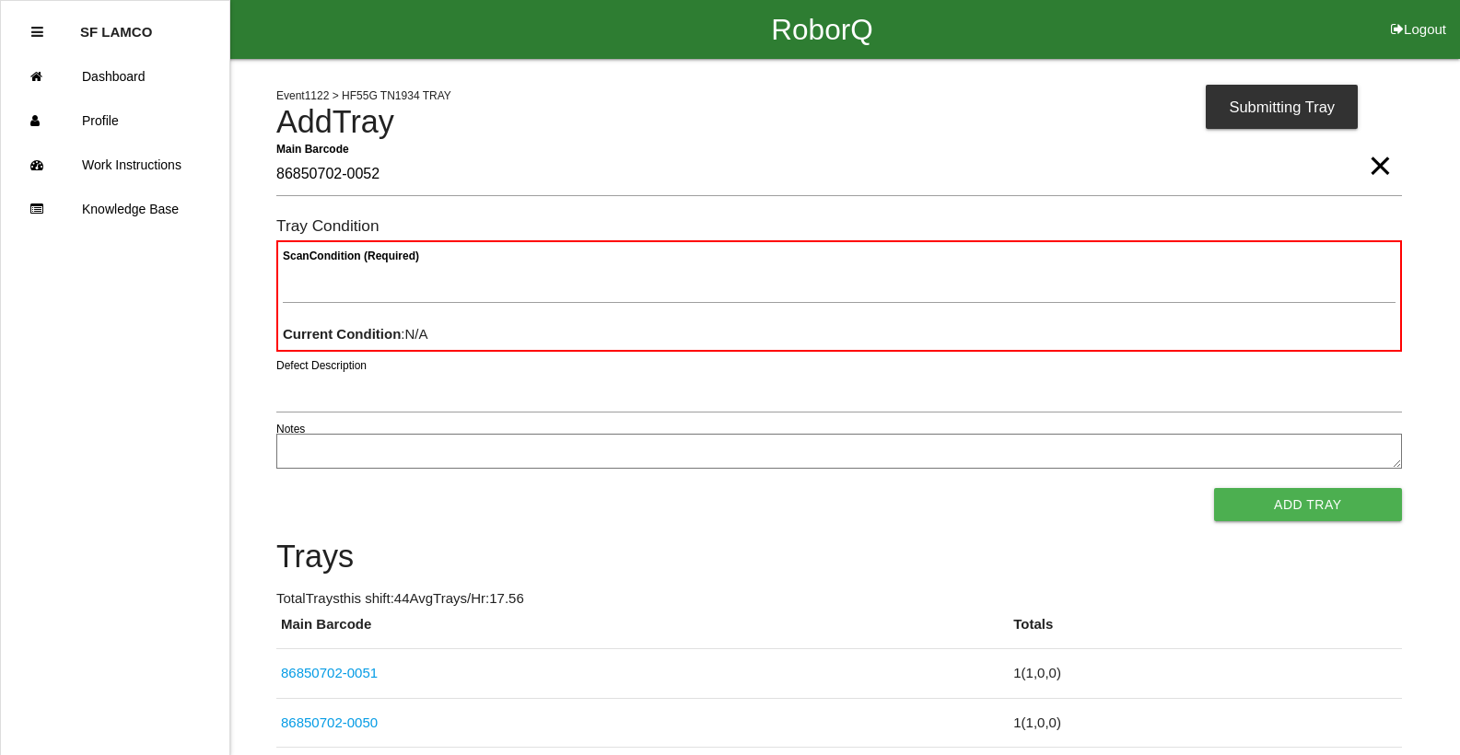
type Barcode "86850702-0052"
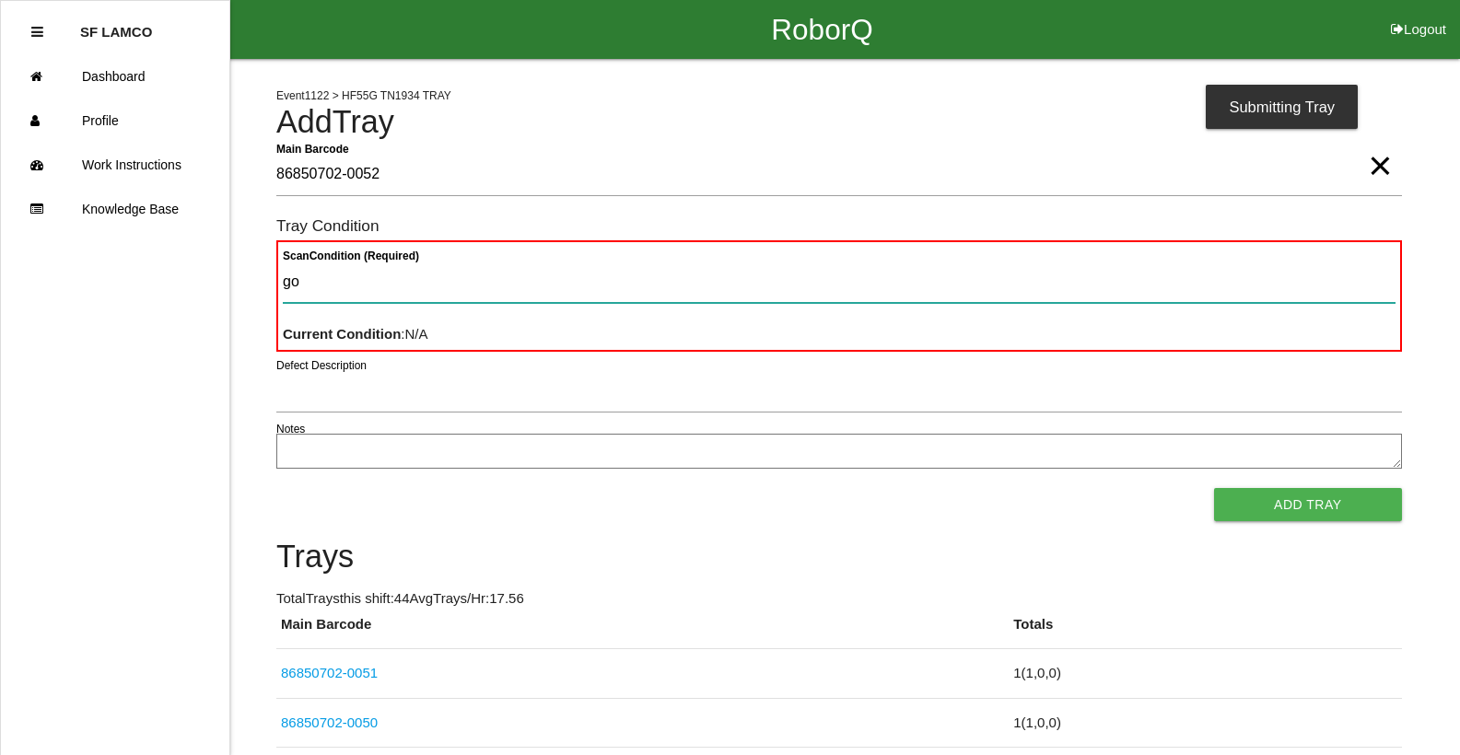
type Condition "goo"
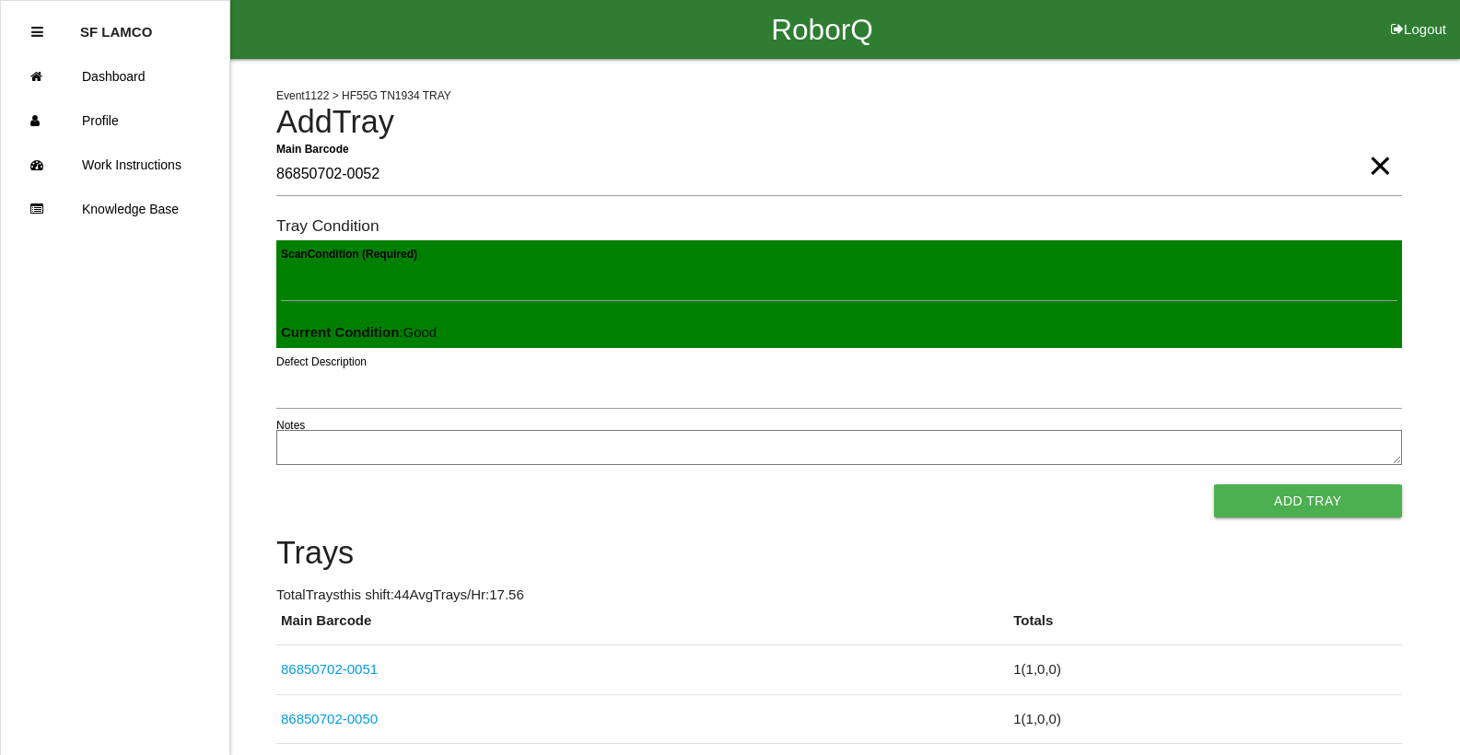
click at [1214, 485] on button "Add Tray" at bounding box center [1308, 501] width 188 height 33
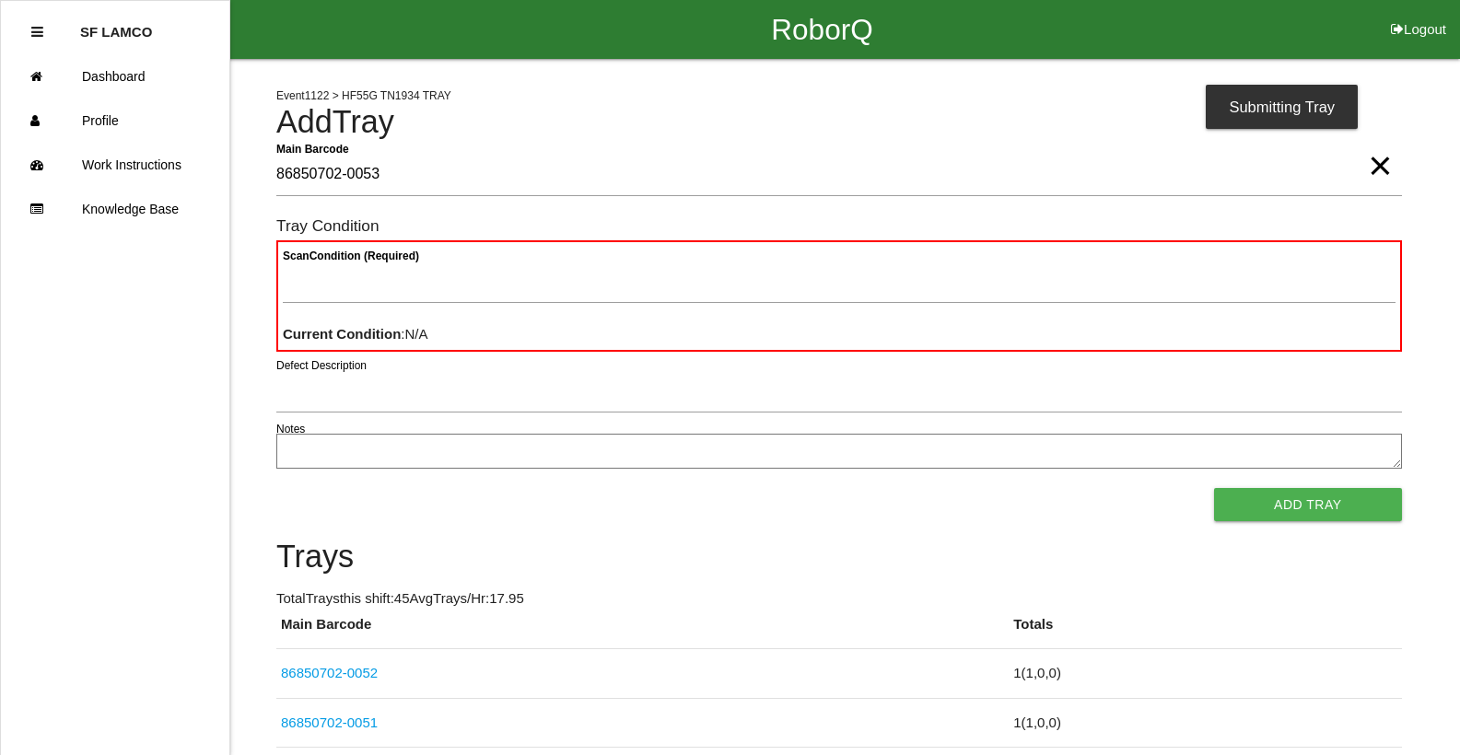
type Barcode "86850702-0053"
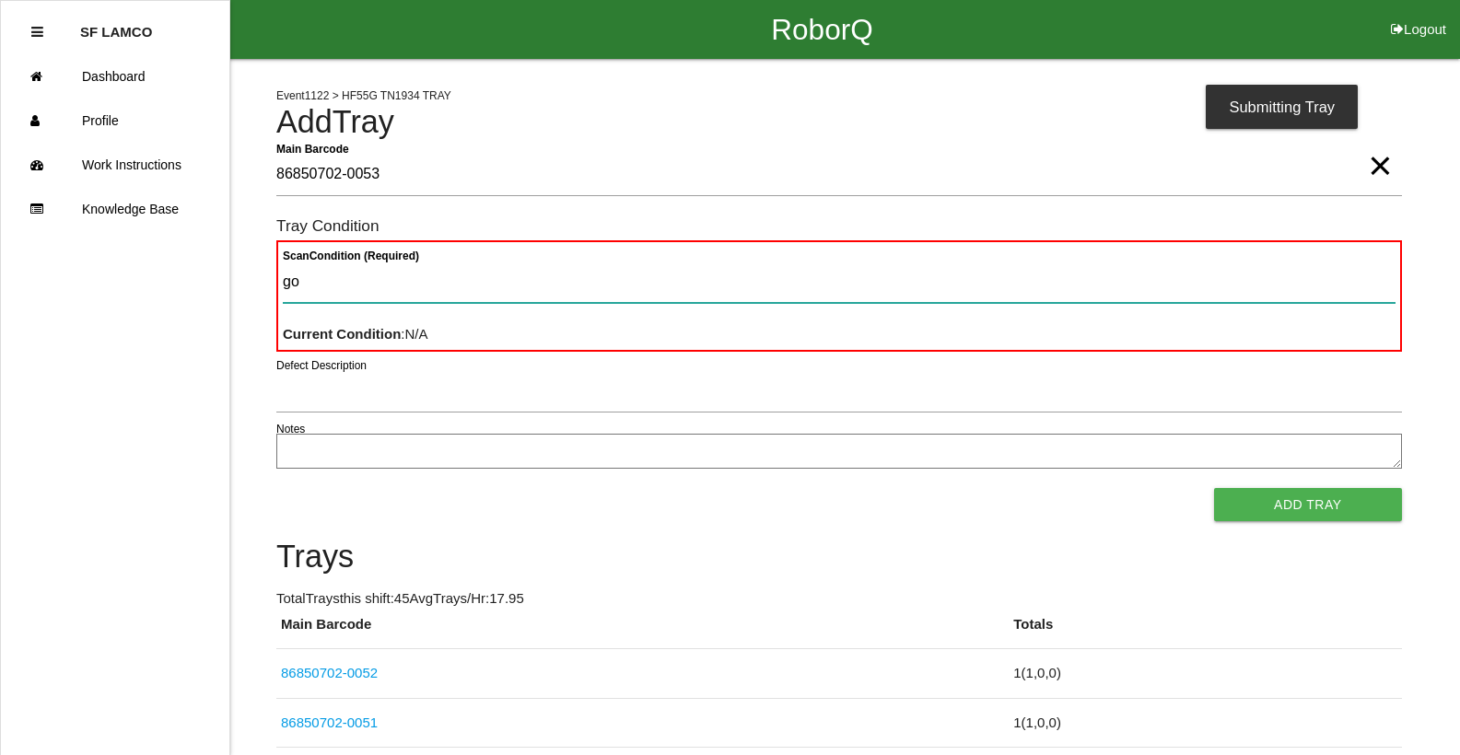
type Condition "goo"
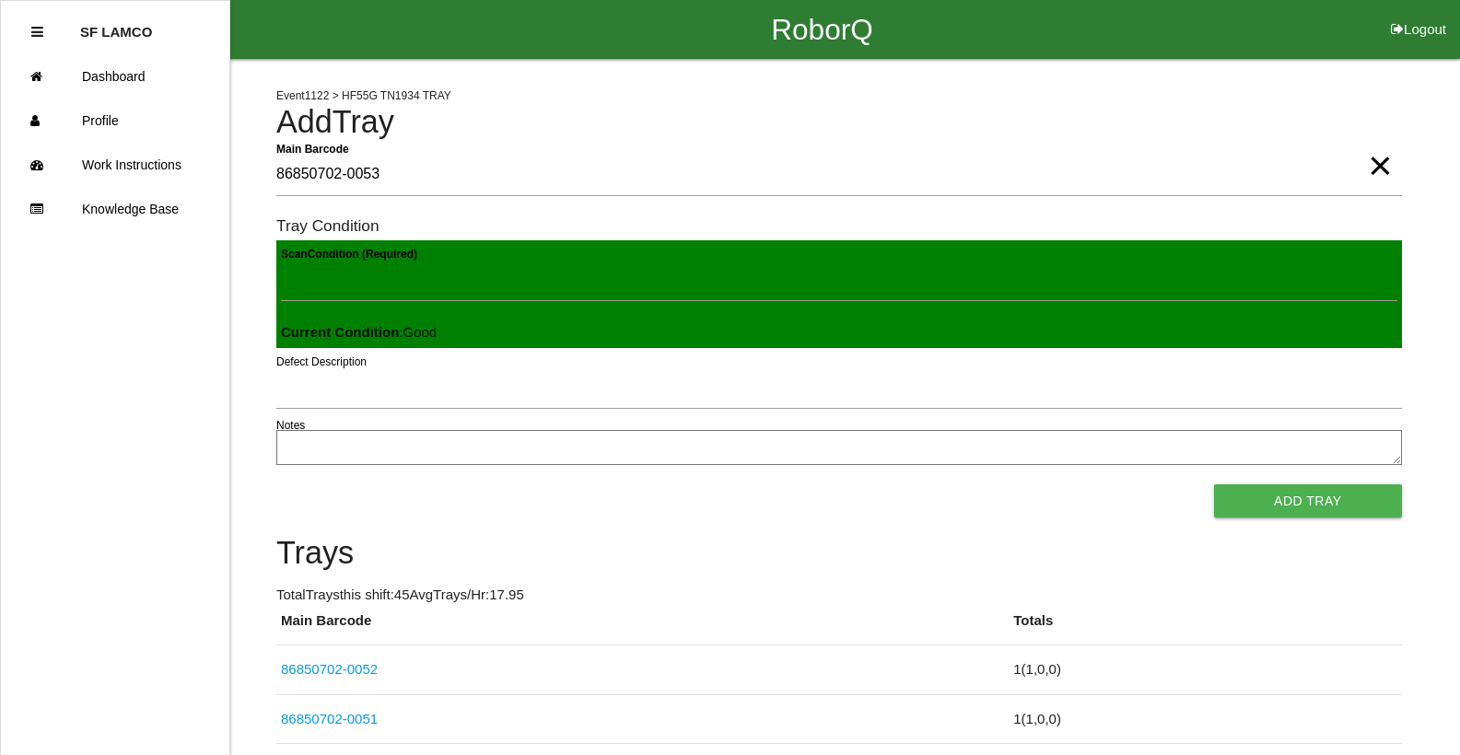
click at [1214, 485] on button "Add Tray" at bounding box center [1308, 501] width 188 height 33
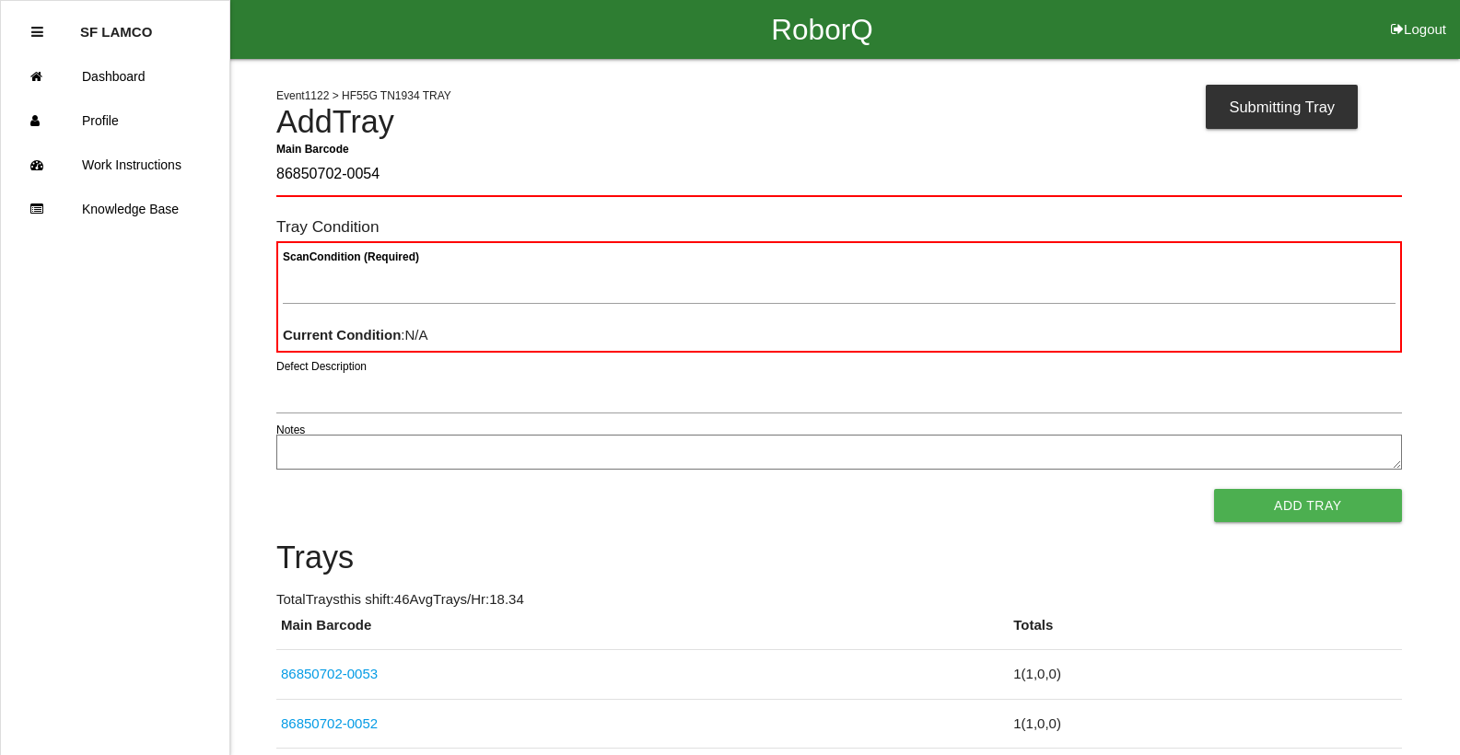
type Barcode "86850702-0054"
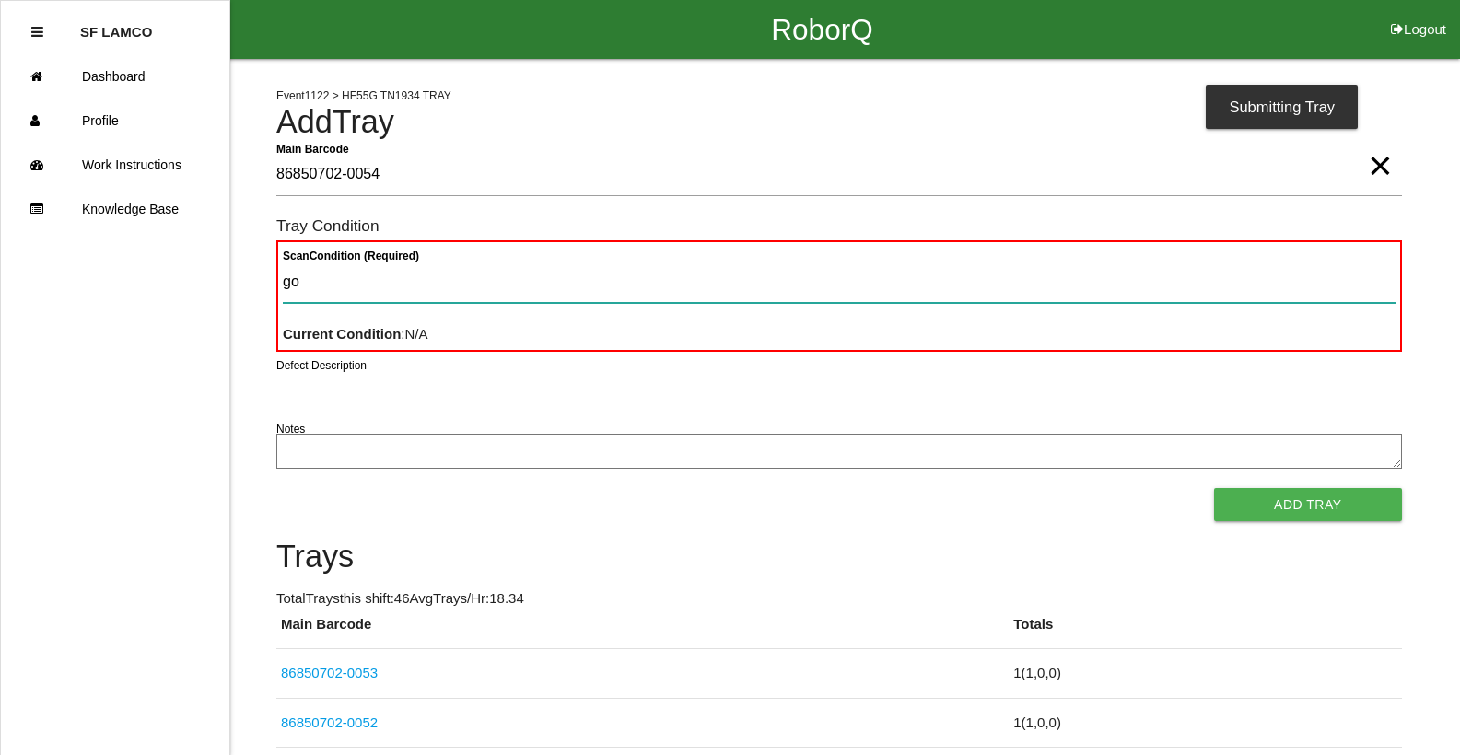
type Condition "goo"
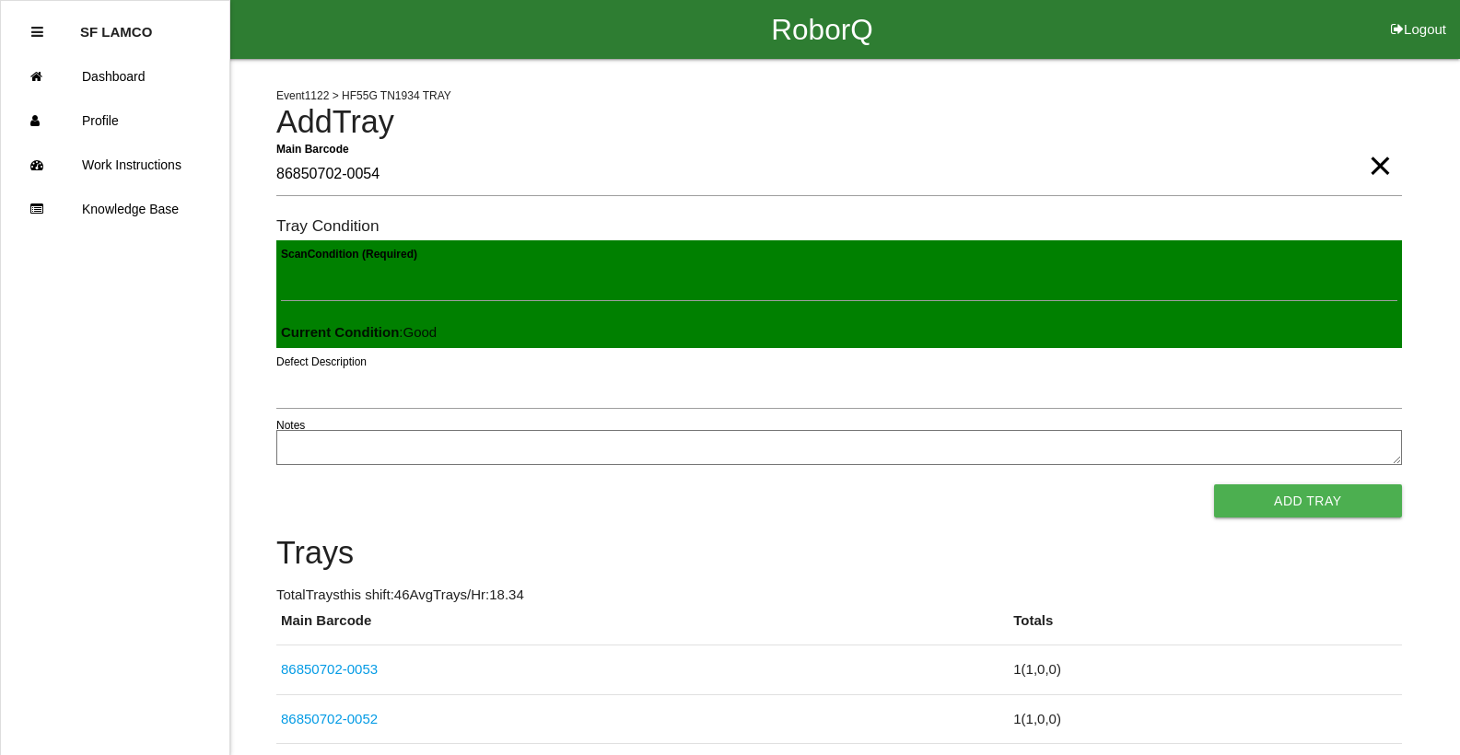
click at [1214, 485] on button "Add Tray" at bounding box center [1308, 501] width 188 height 33
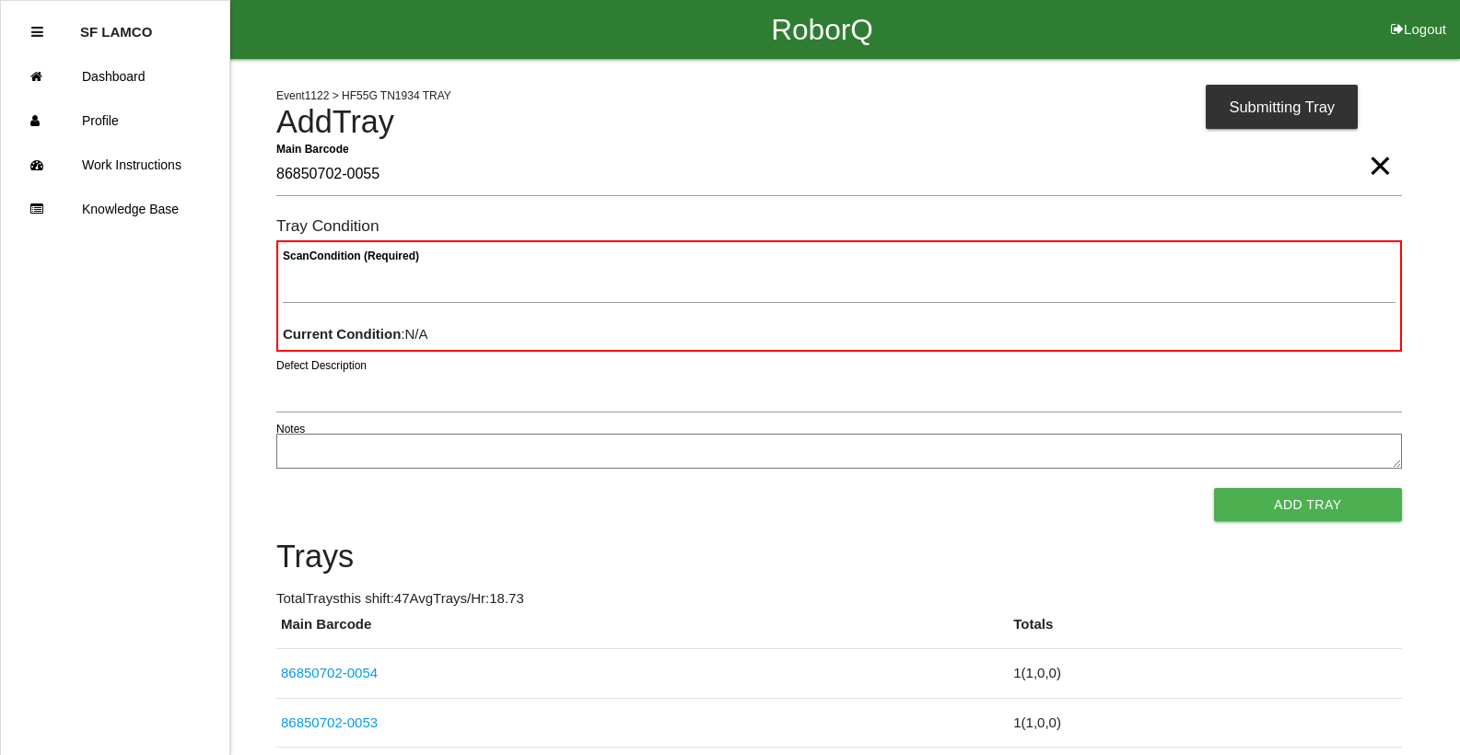
type Barcode "86850702-0055"
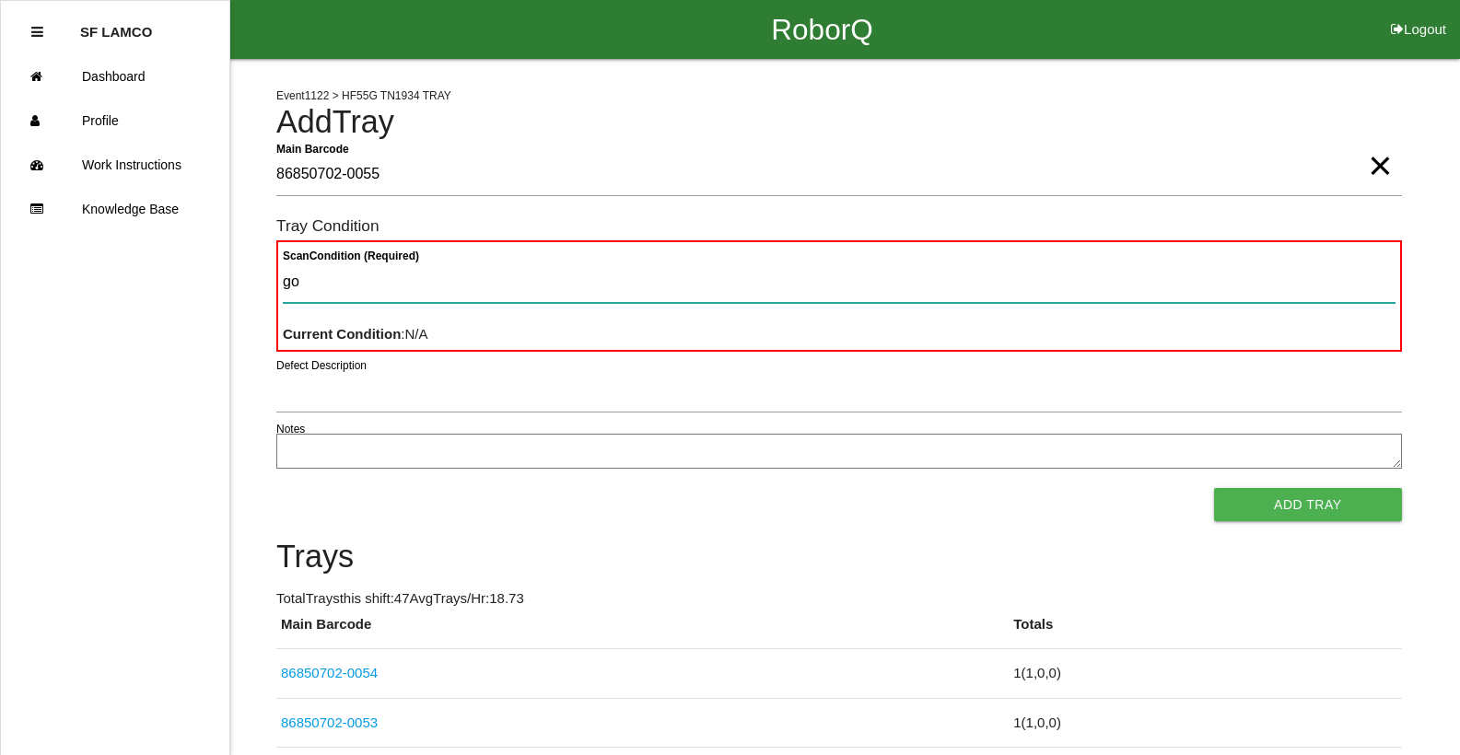
type Condition "goo"
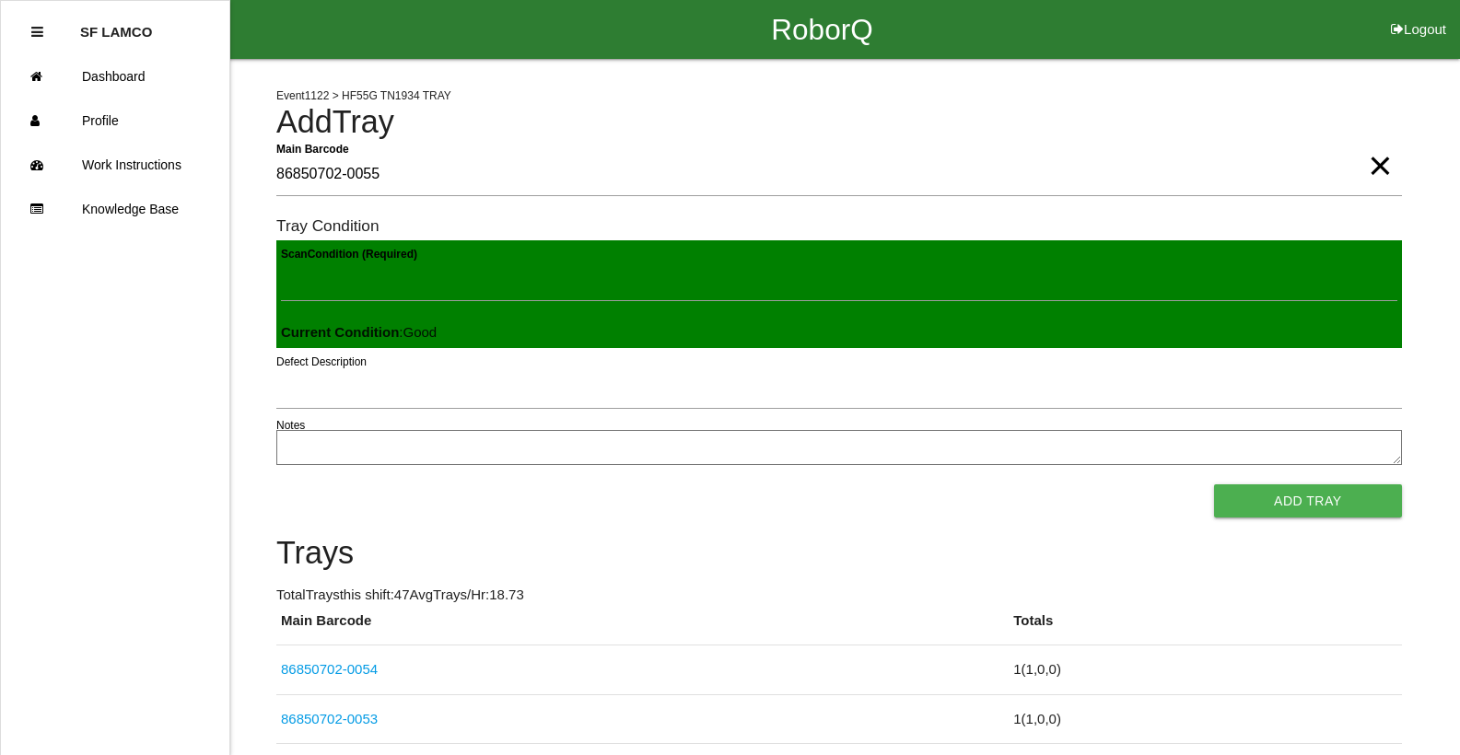
click at [1214, 485] on button "Add Tray" at bounding box center [1308, 501] width 188 height 33
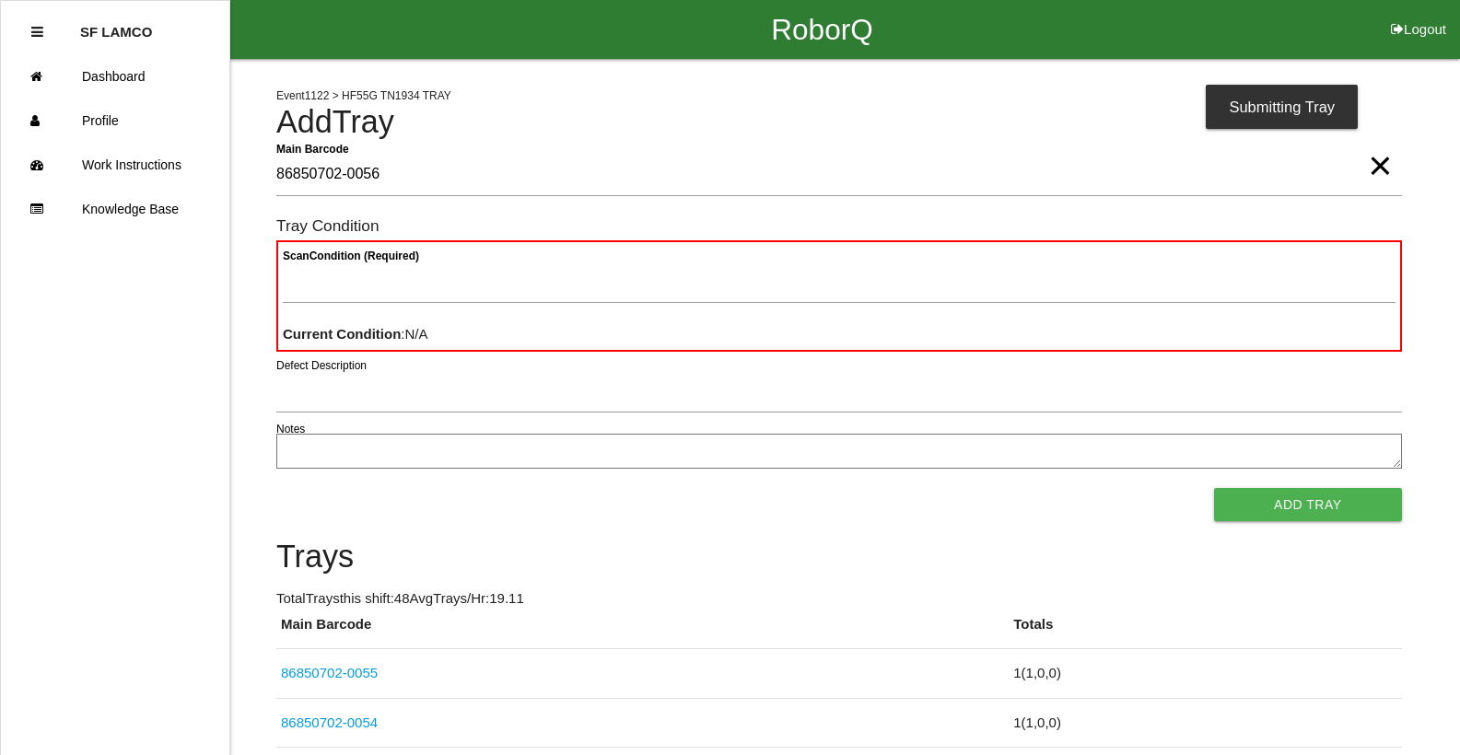
type Barcode "86850702-0056"
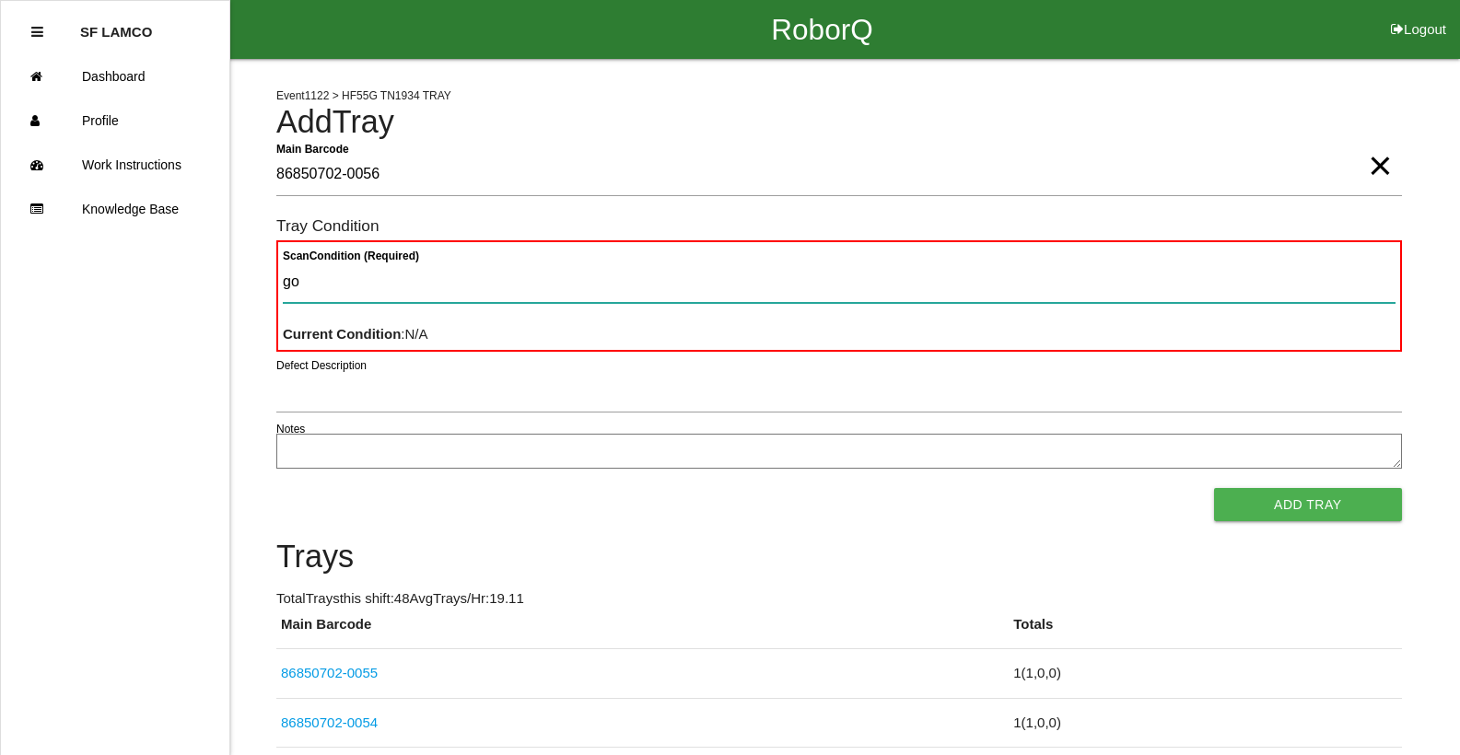
type Condition "goo"
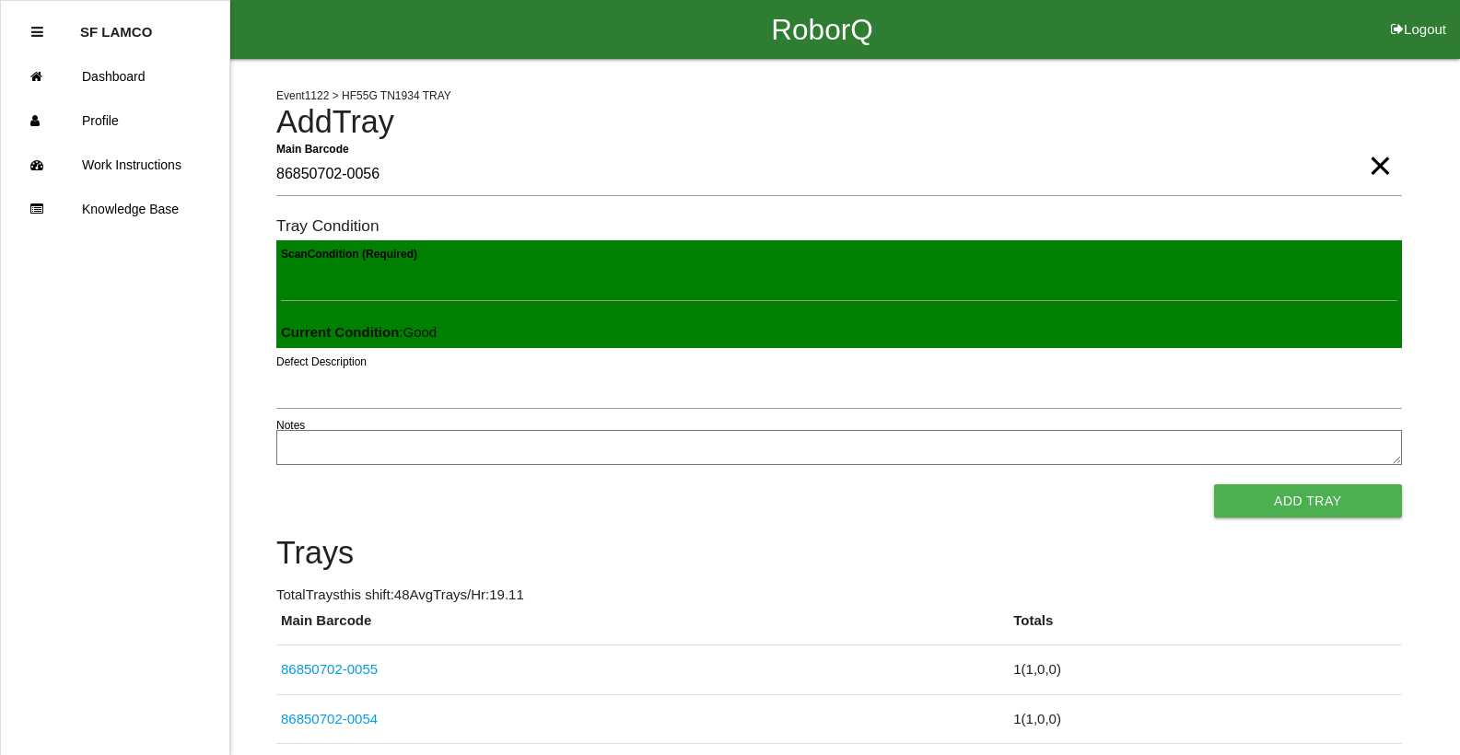
click at [1214, 485] on button "Add Tray" at bounding box center [1308, 501] width 188 height 33
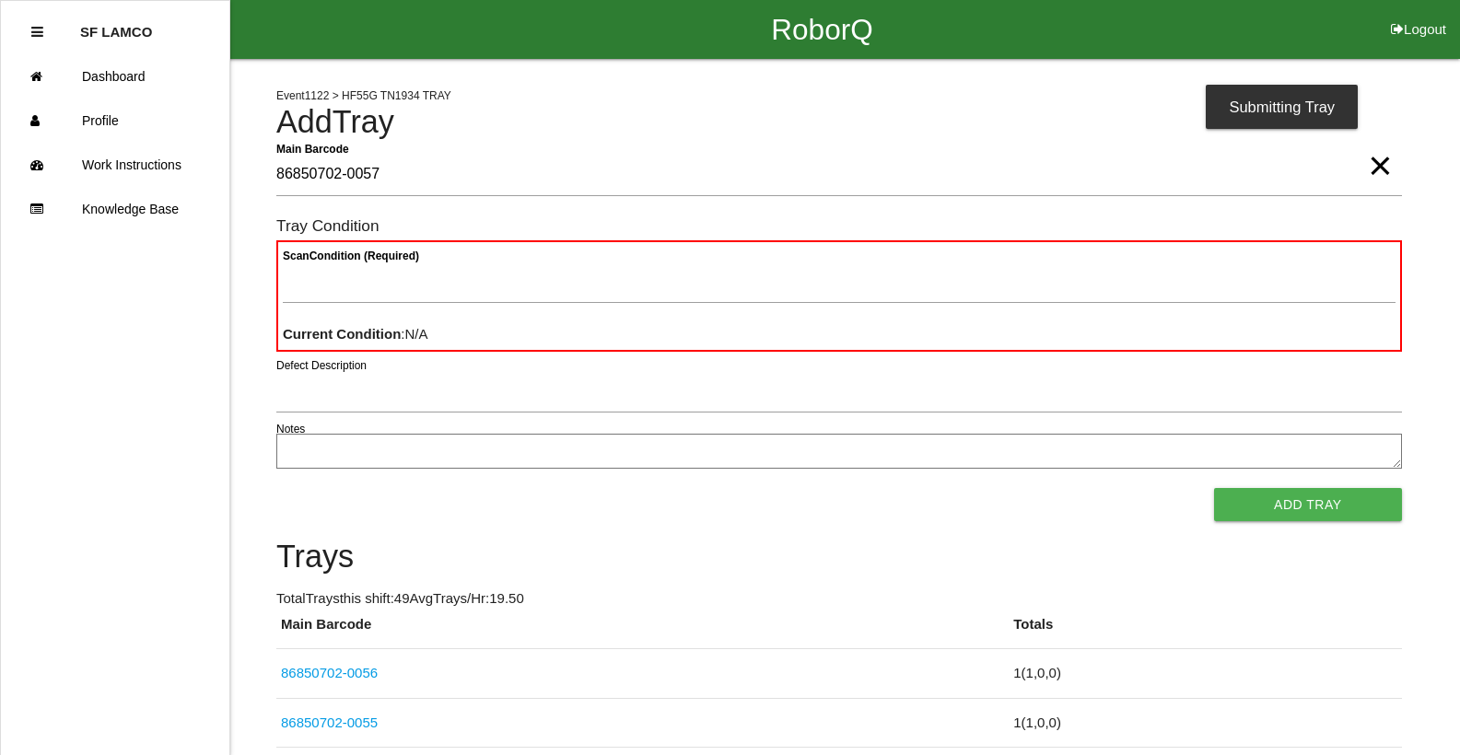
type Barcode "86850702-0057"
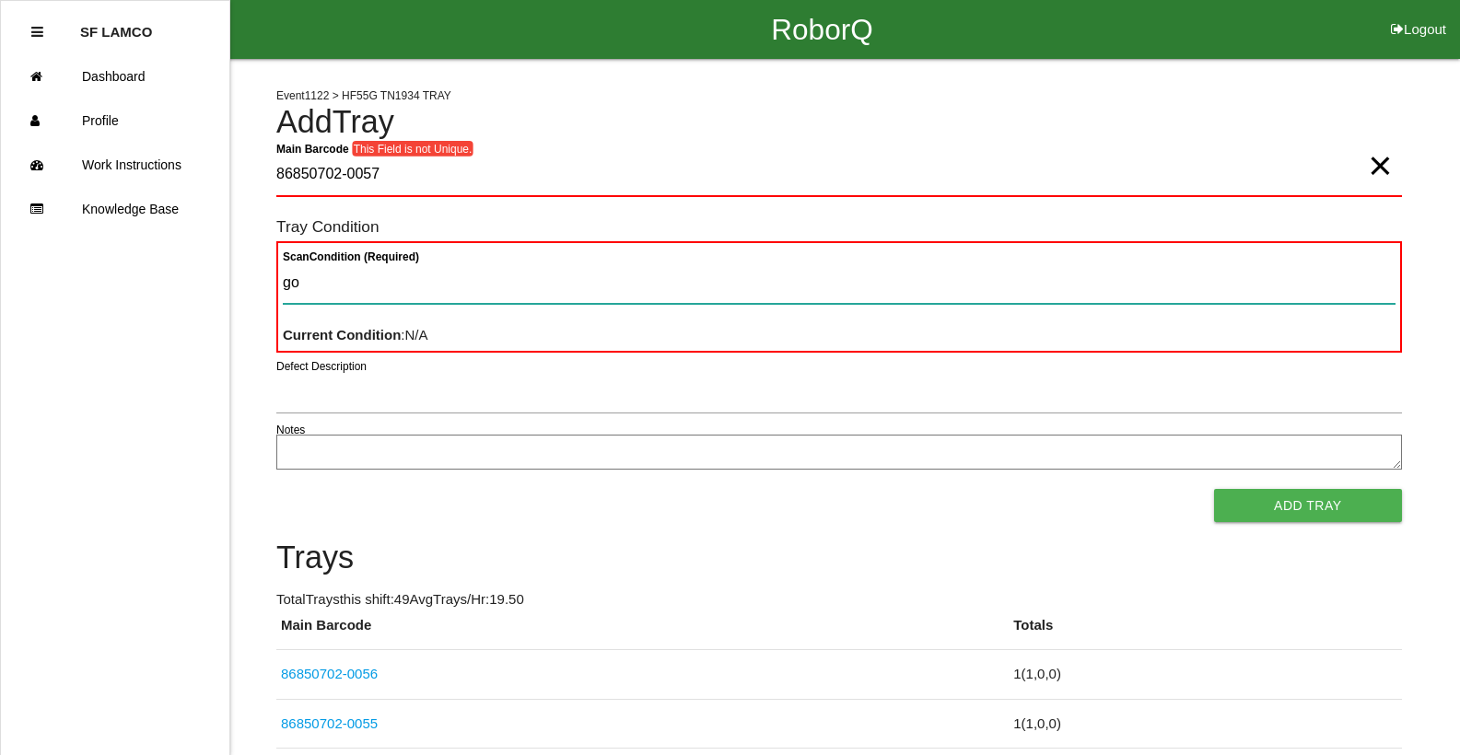
type Condition "goo"
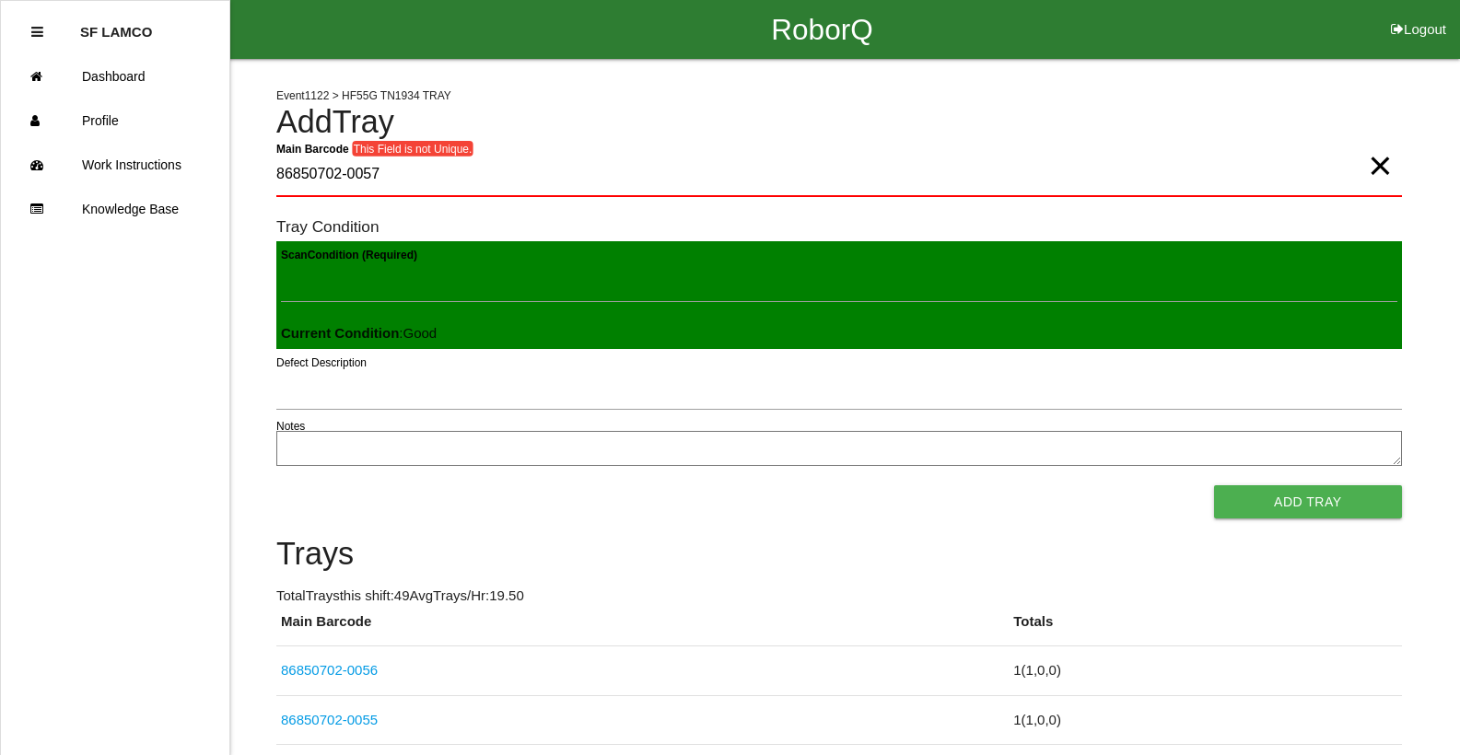
click at [1214, 486] on button "Add Tray" at bounding box center [1308, 502] width 188 height 33
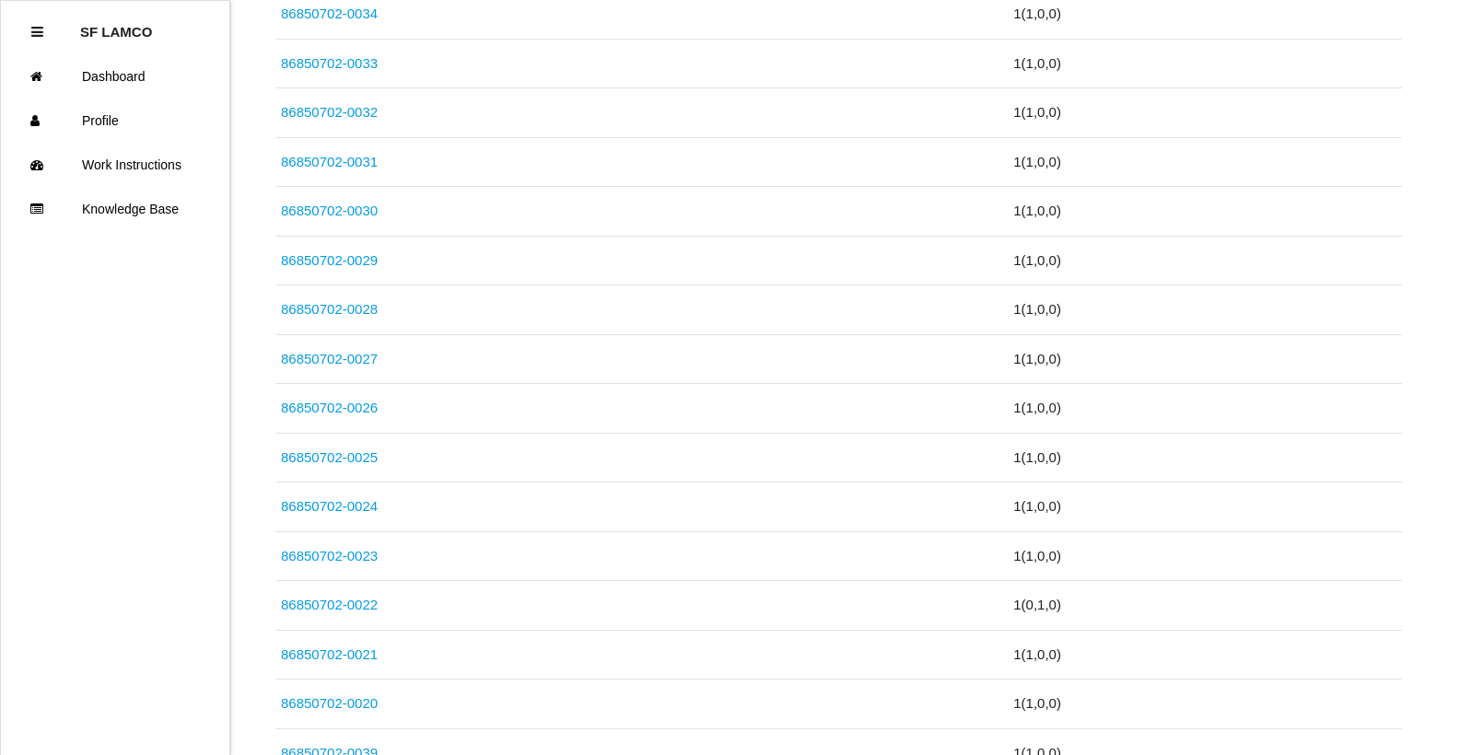
scroll to position [1852, 0]
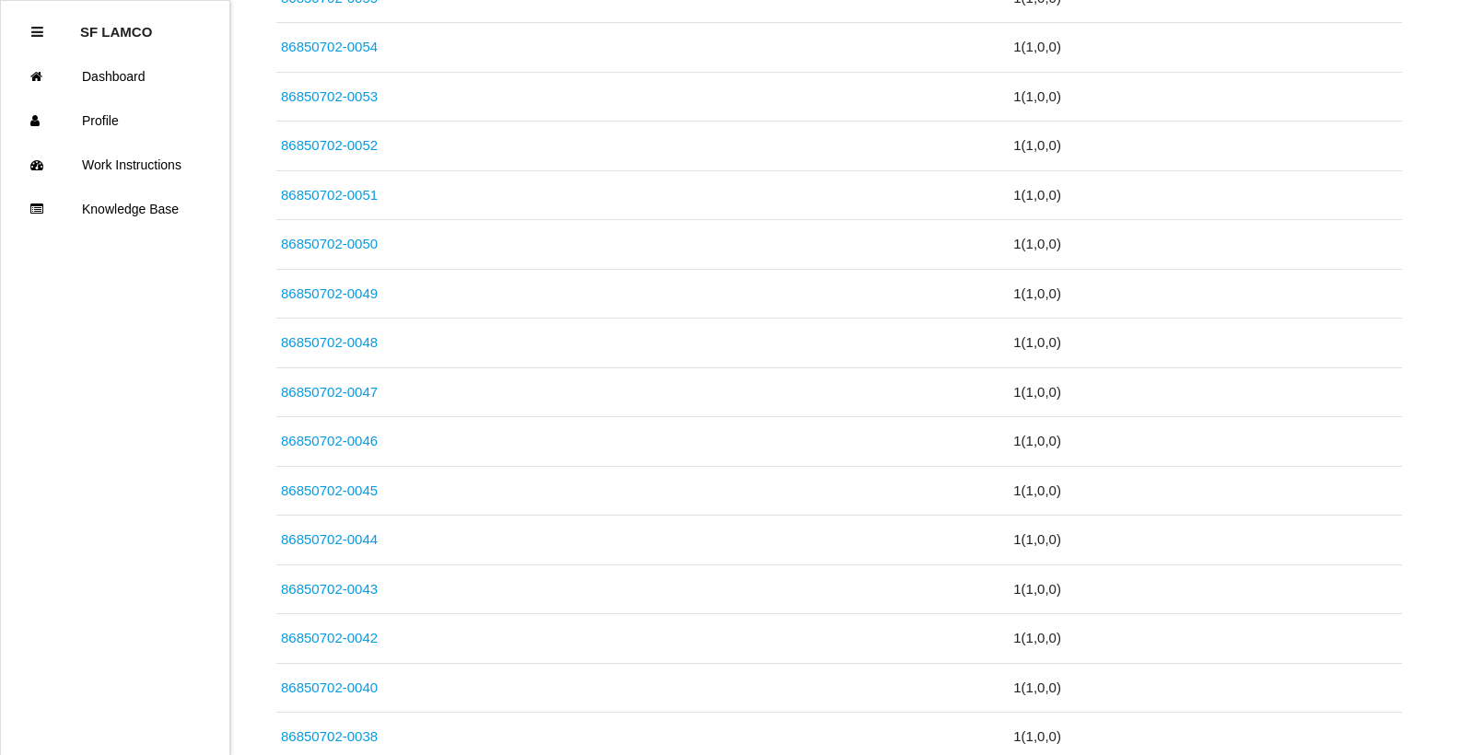
scroll to position [86, 0]
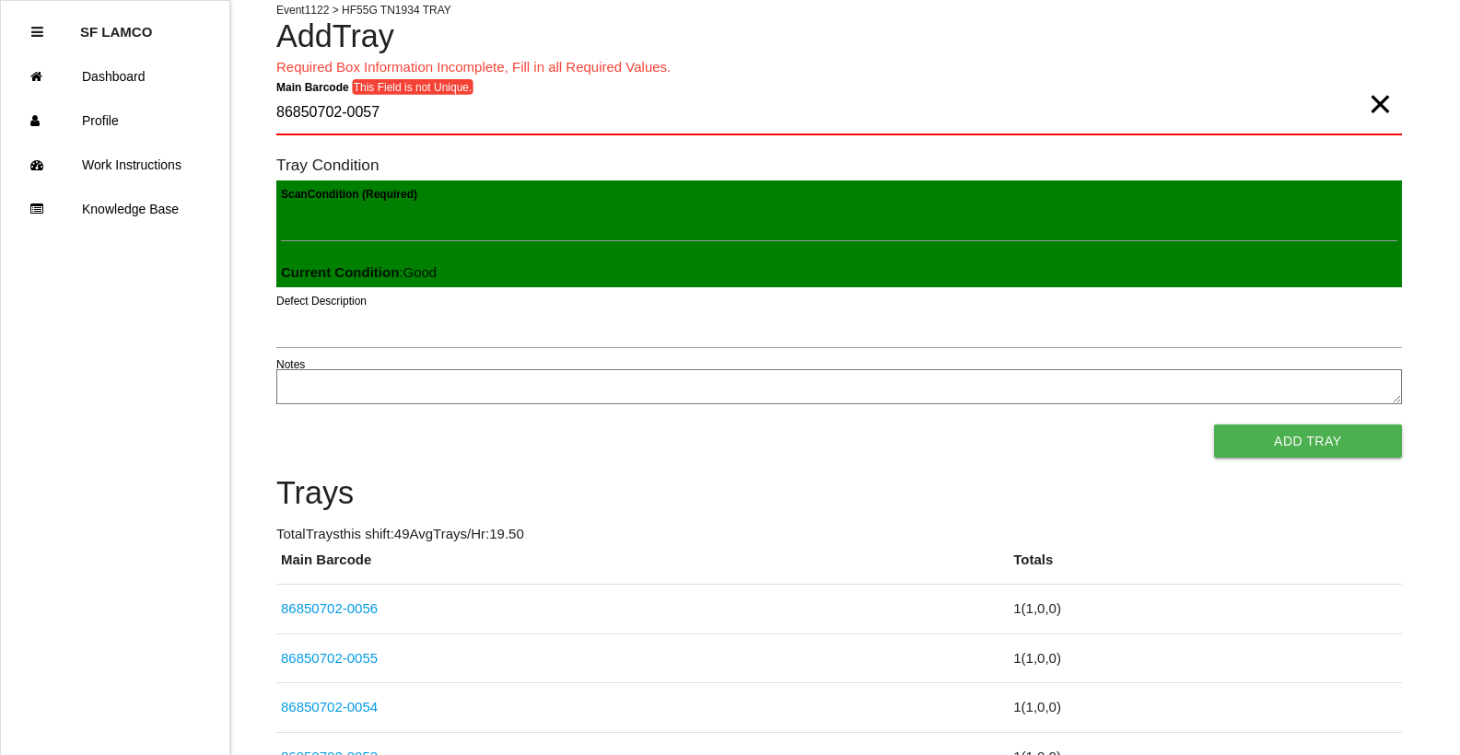
click at [1378, 104] on span "×" at bounding box center [1380, 85] width 24 height 37
click at [1016, 113] on Barcode "Main Barcode" at bounding box center [839, 113] width 1126 height 43
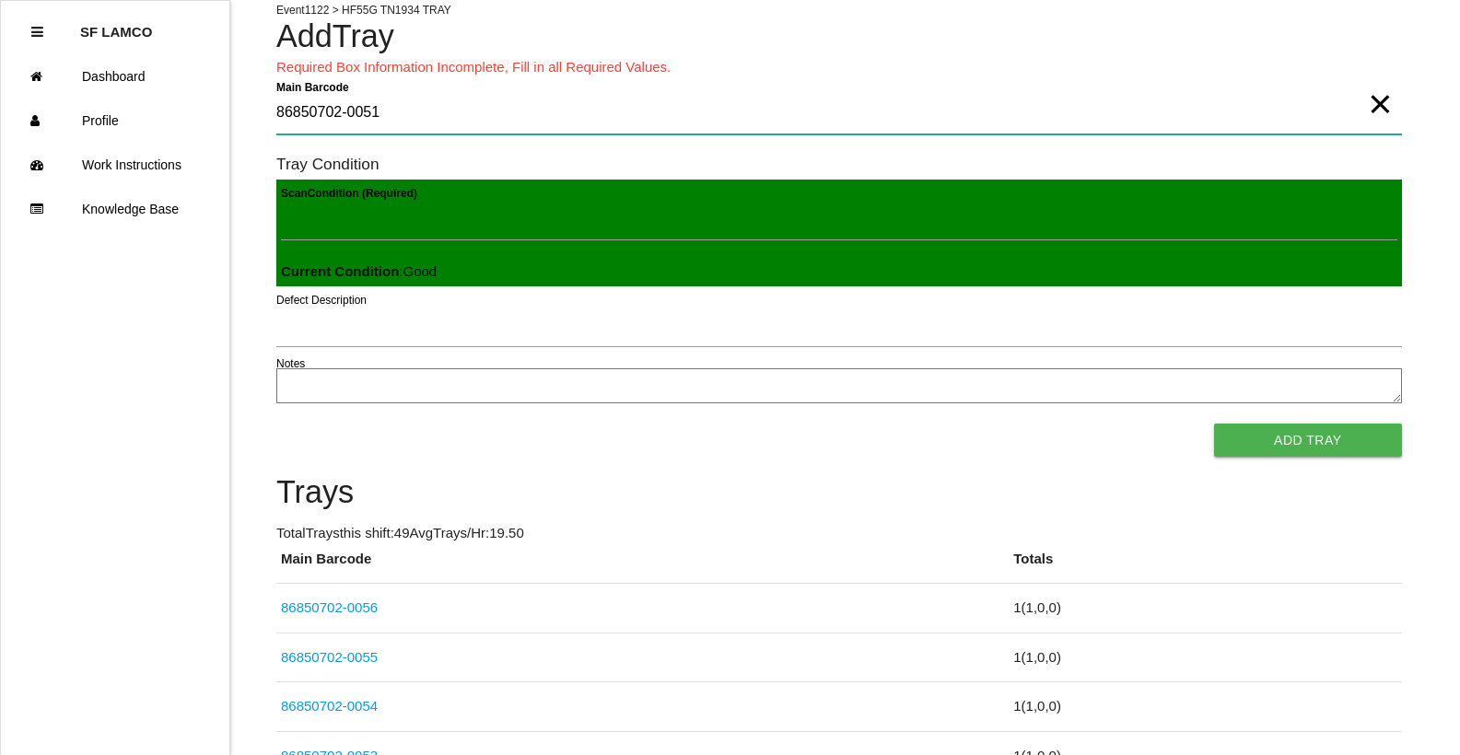
type Barcode "86850702-0051"
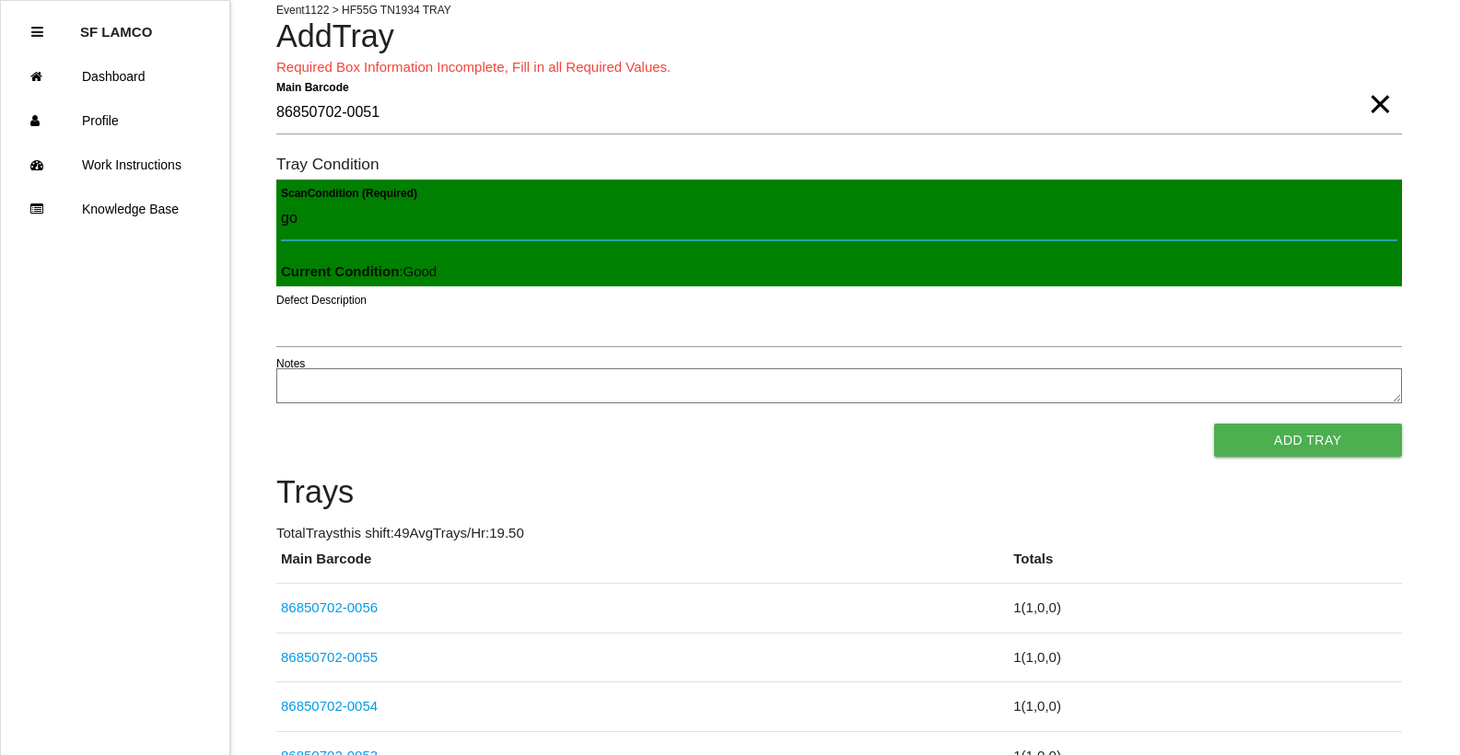
type Condition "goo"
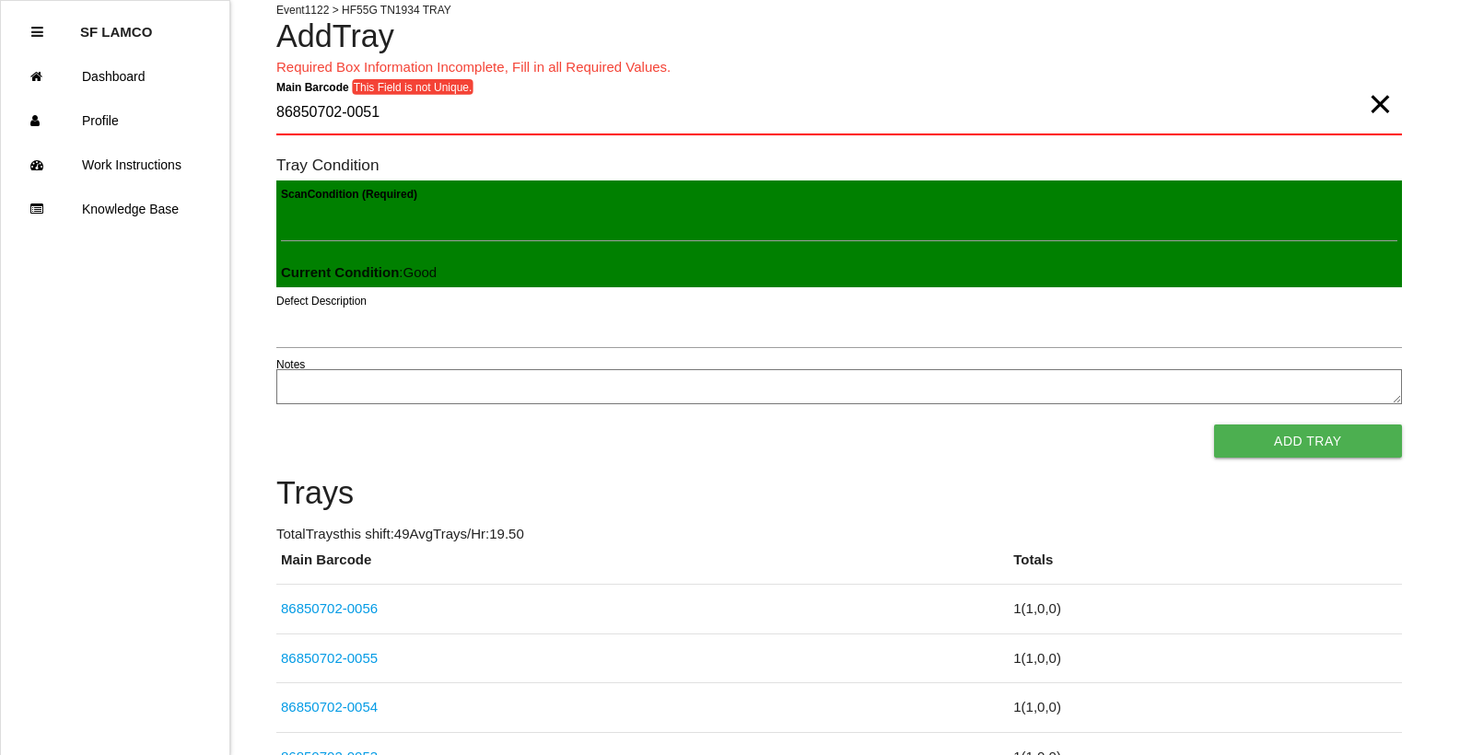
click at [1214, 425] on button "Add Tray" at bounding box center [1308, 441] width 188 height 33
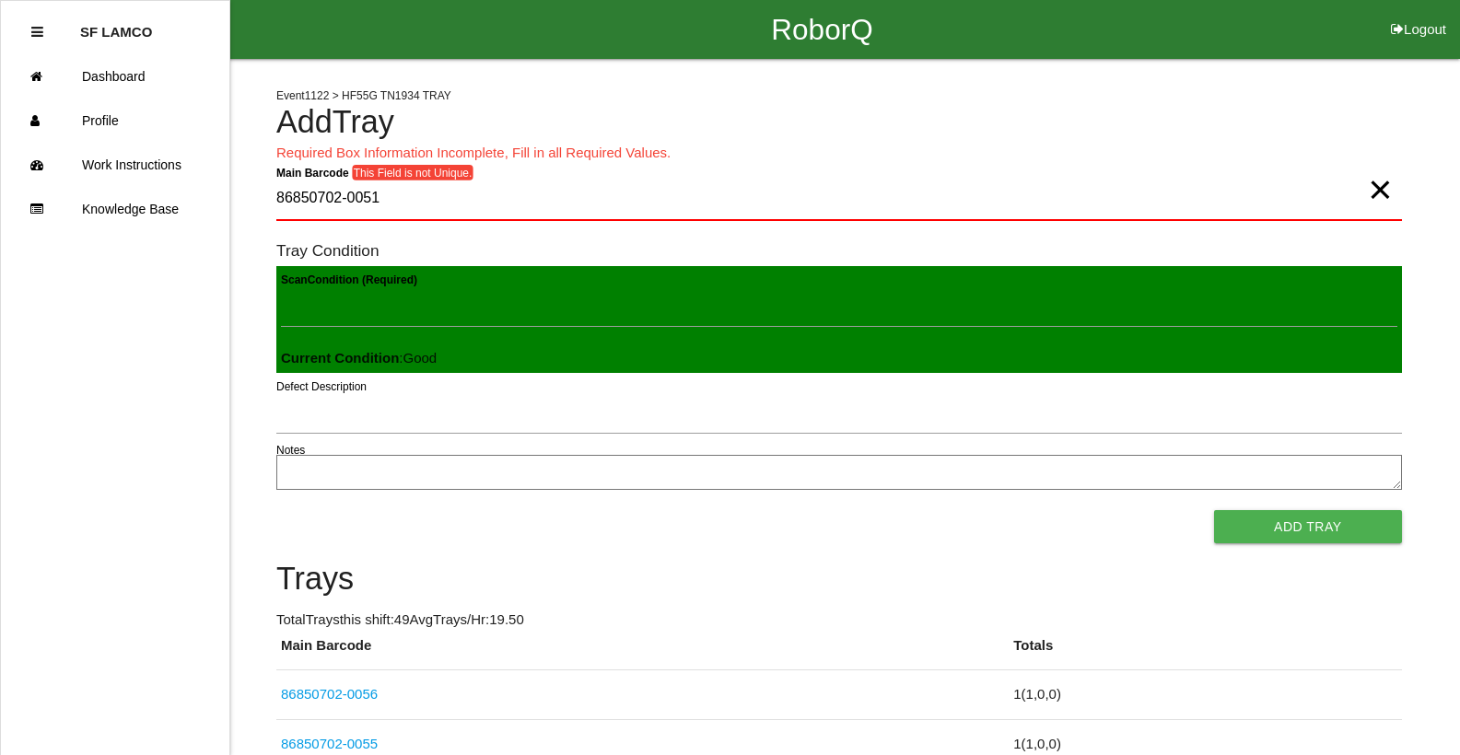
click at [1375, 190] on span "×" at bounding box center [1380, 171] width 24 height 37
click at [929, 206] on Barcode "Main Barcode" at bounding box center [839, 199] width 1126 height 43
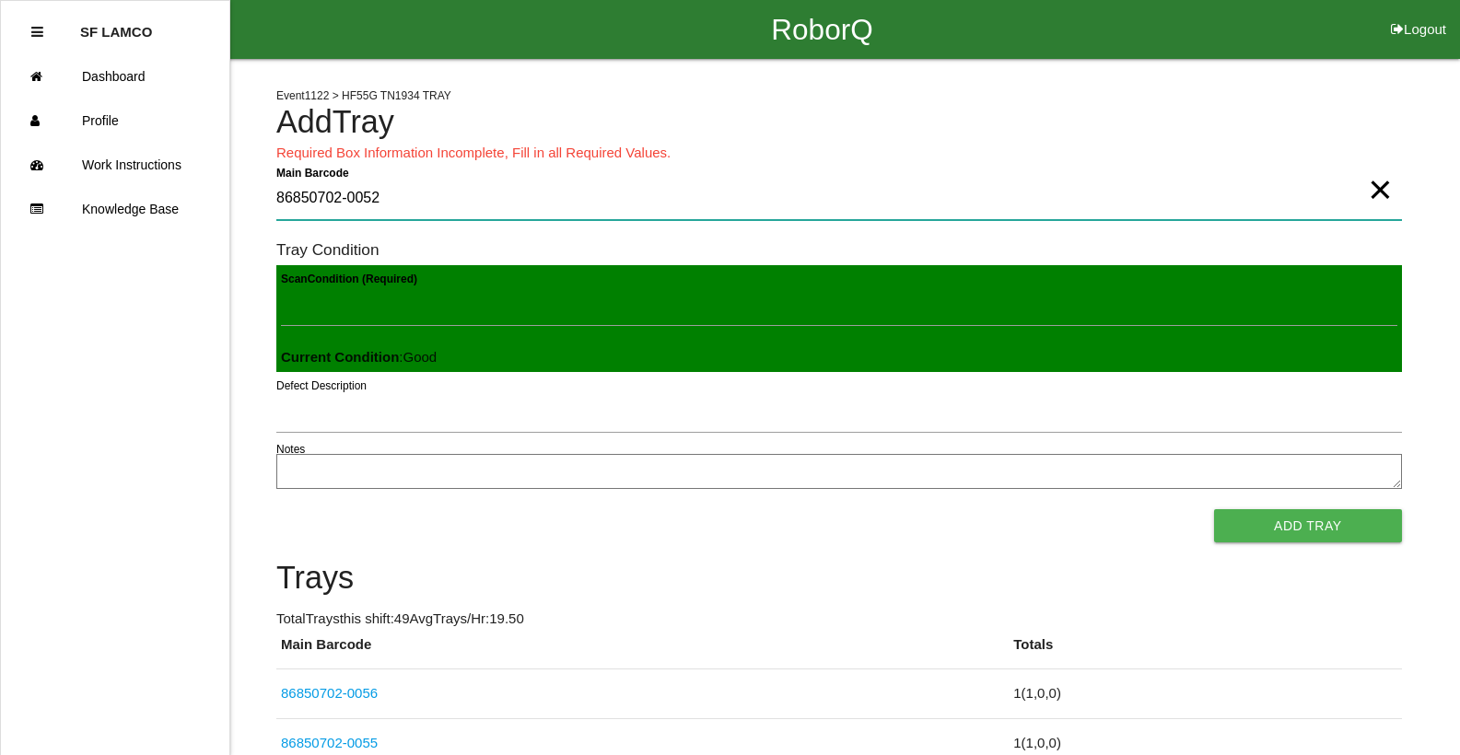
type Barcode "86850702-0052"
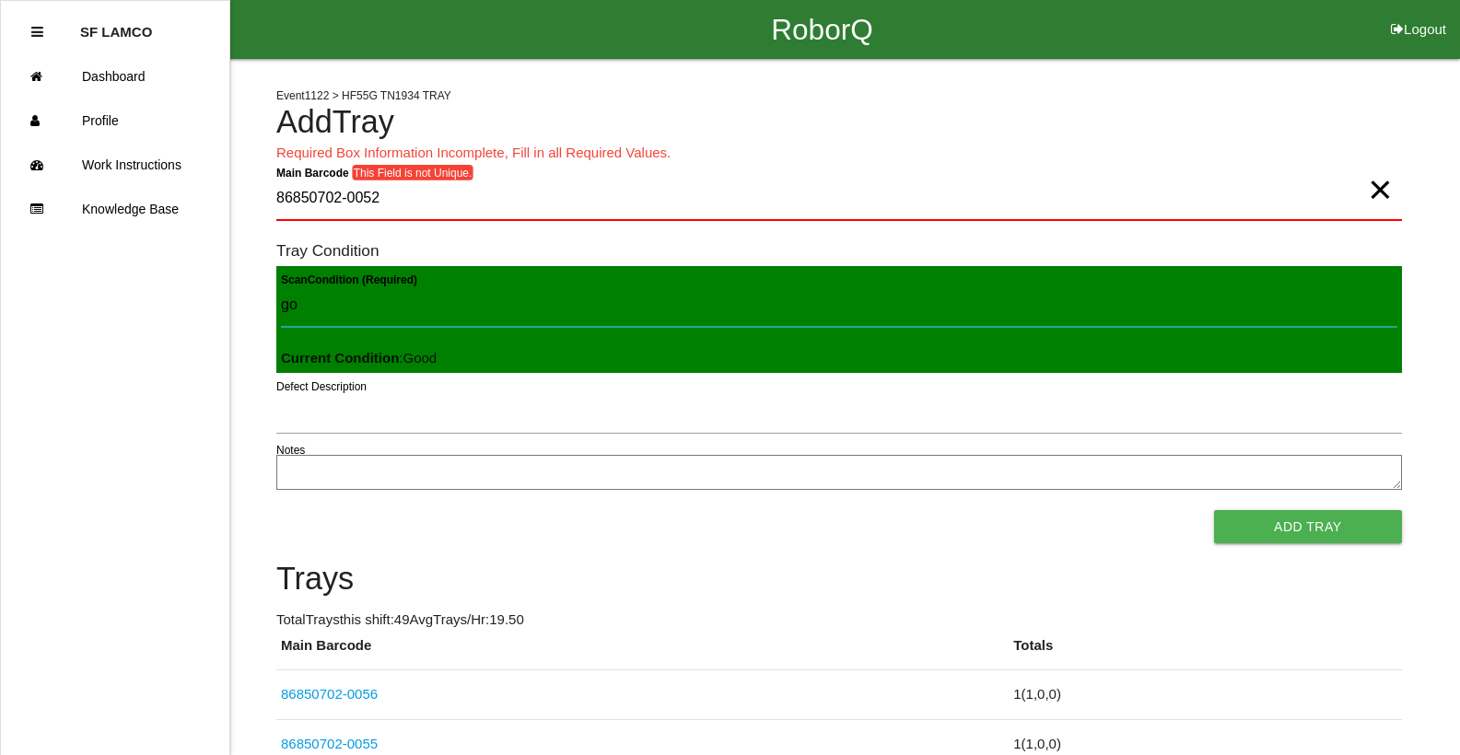
type Condition "goo"
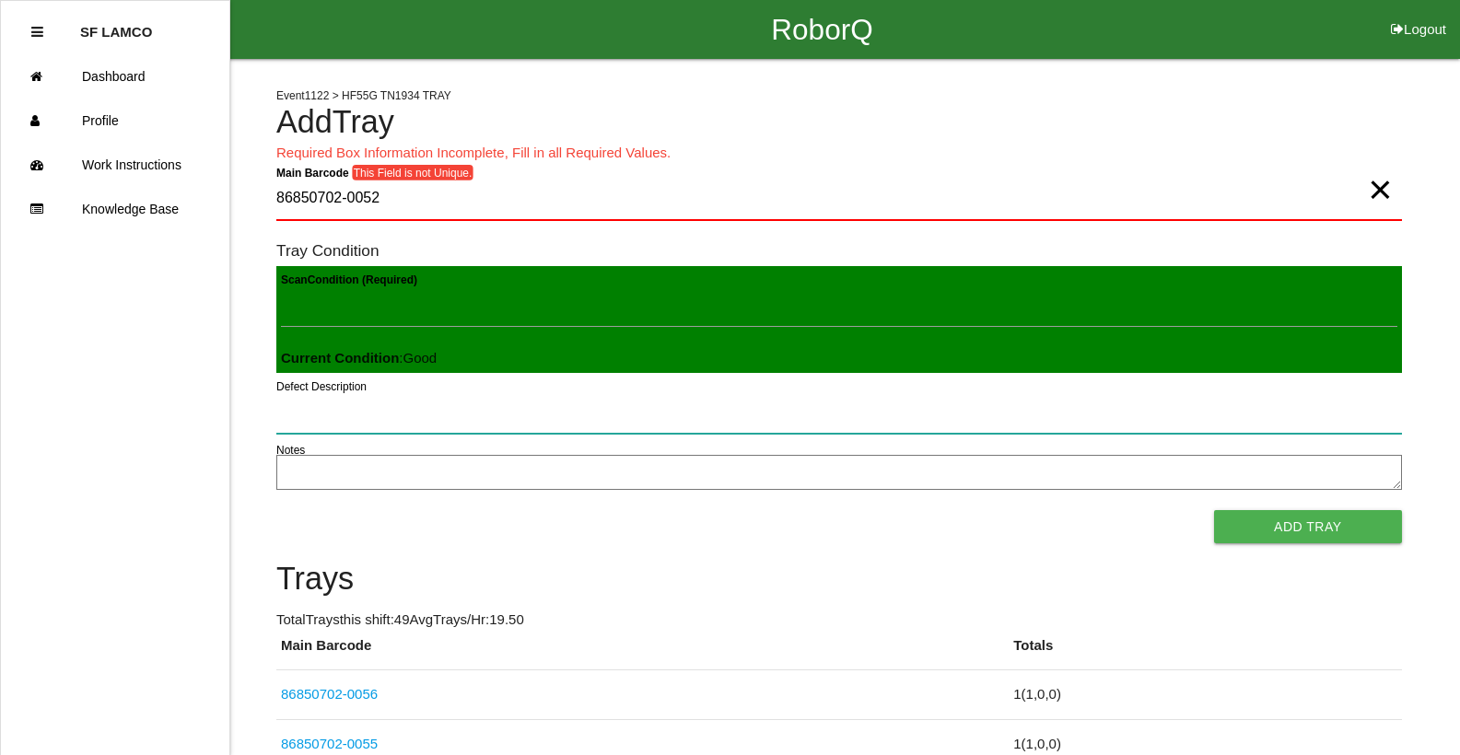
click at [1214, 510] on button "Add Tray" at bounding box center [1308, 526] width 188 height 33
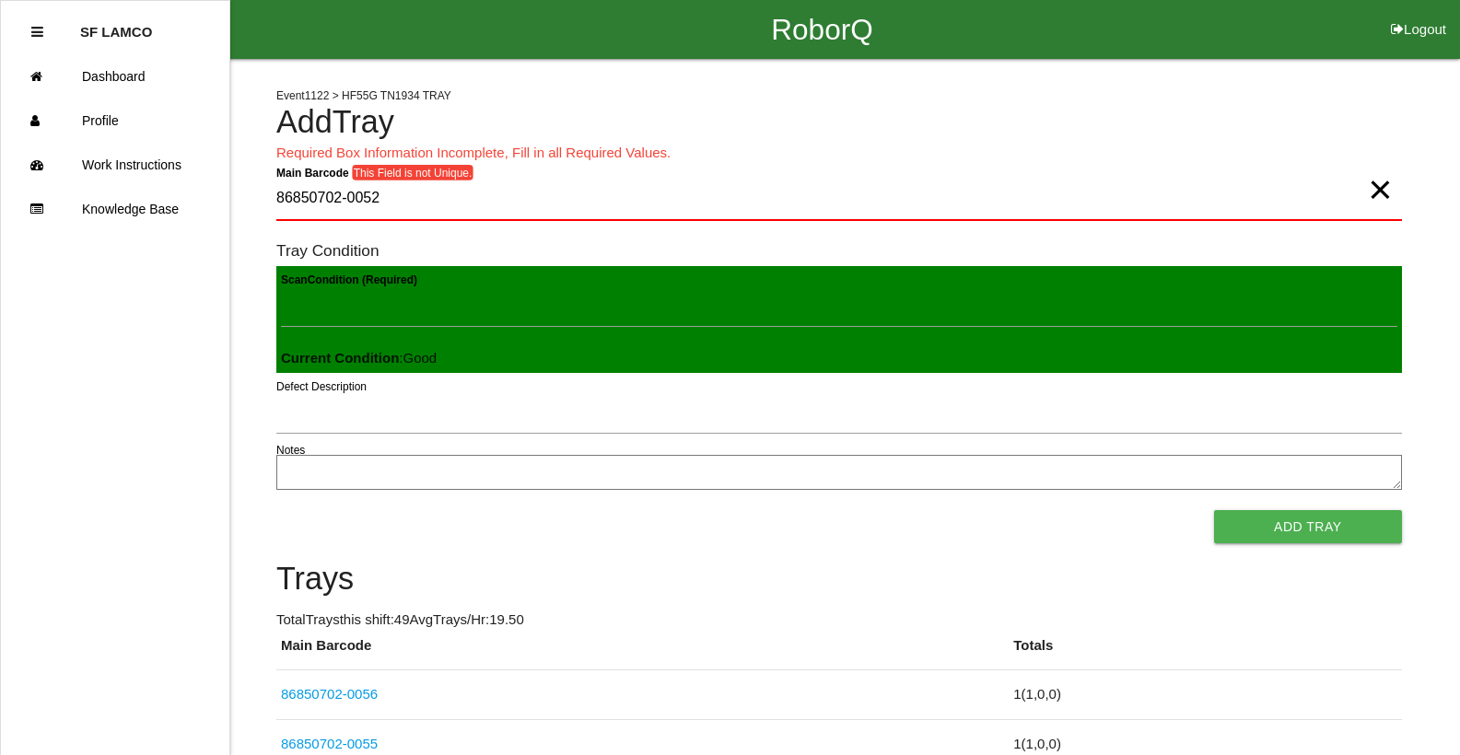
scroll to position [2, 0]
click at [1214, 510] on button "Add Tray" at bounding box center [1308, 526] width 188 height 33
click at [1378, 190] on span "×" at bounding box center [1380, 171] width 24 height 37
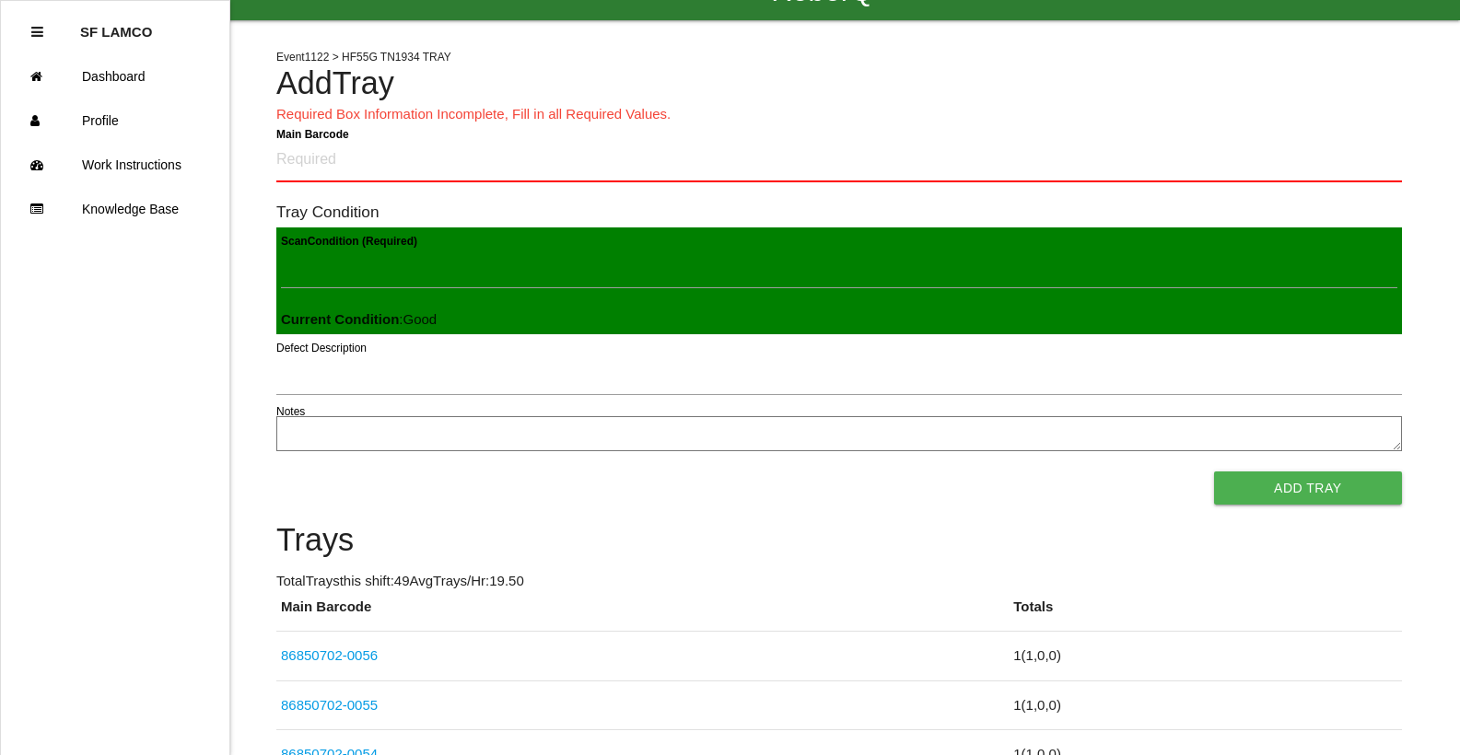
scroll to position [0, 0]
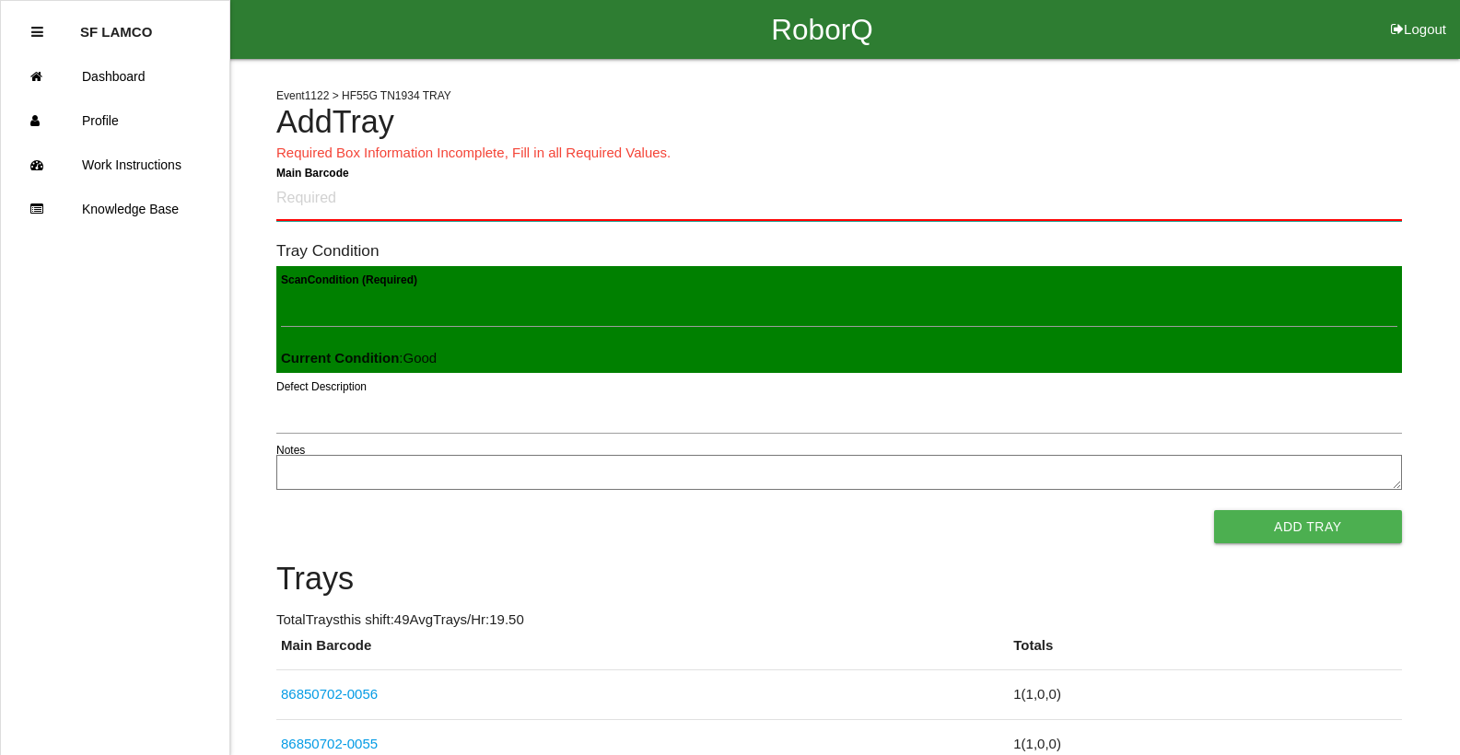
click at [992, 208] on Barcode "Main Barcode" at bounding box center [839, 199] width 1126 height 43
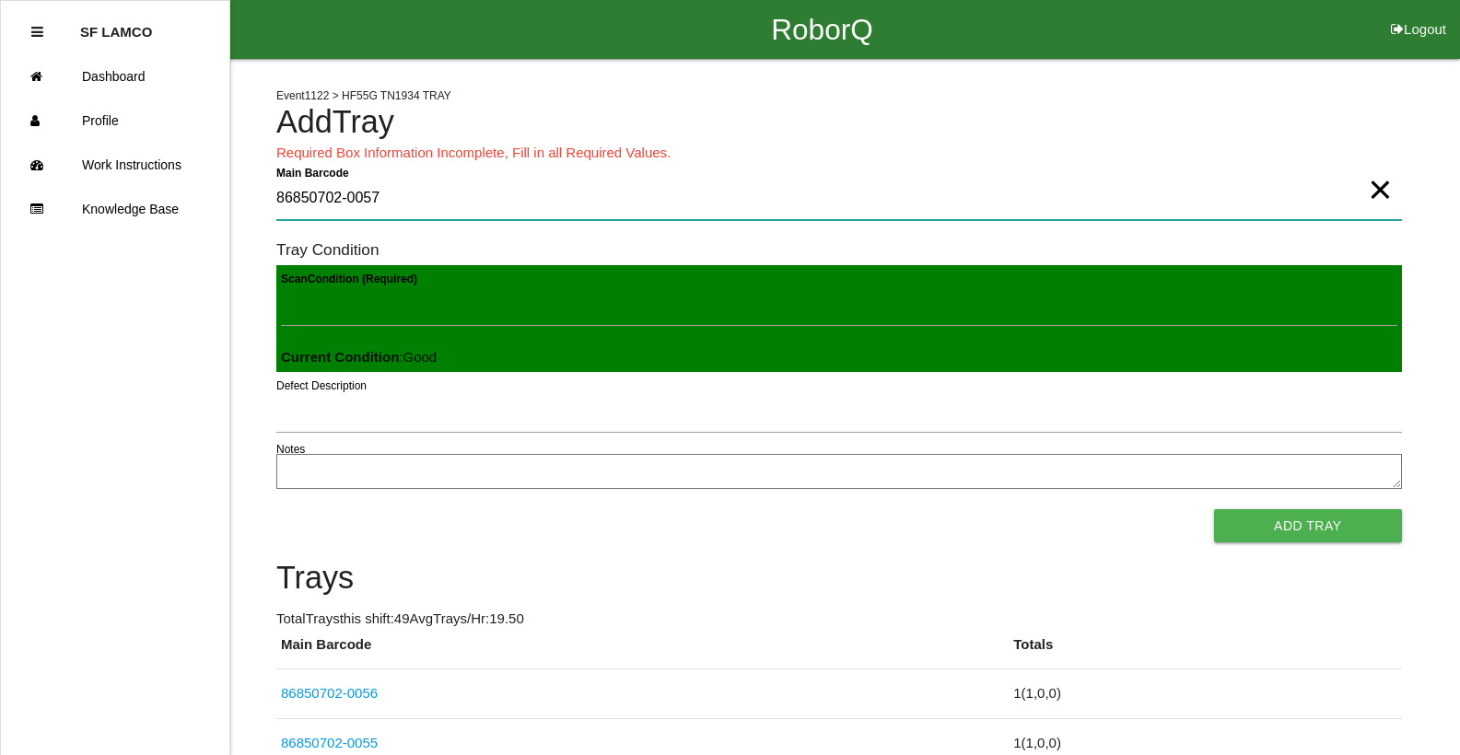
type Barcode "86850702-0057"
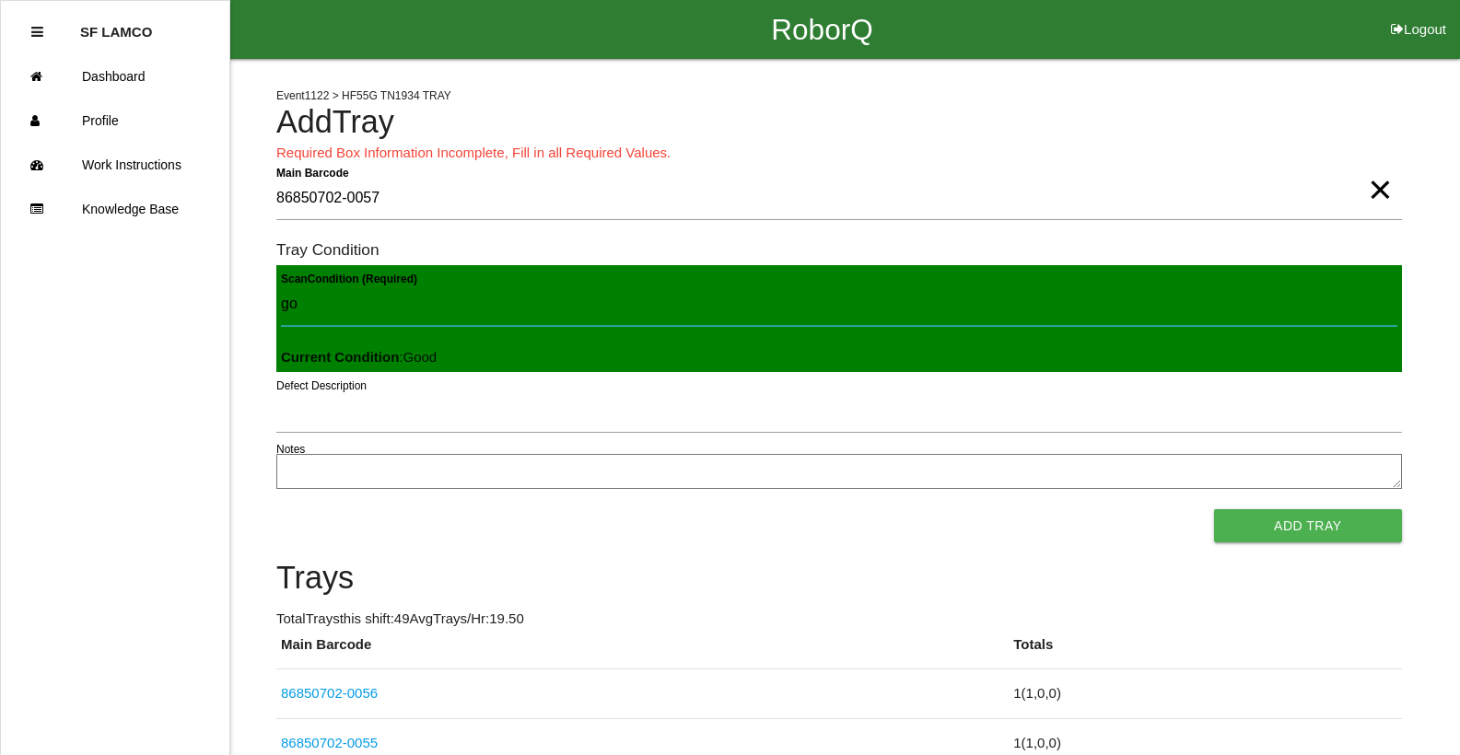
type Condition "goo"
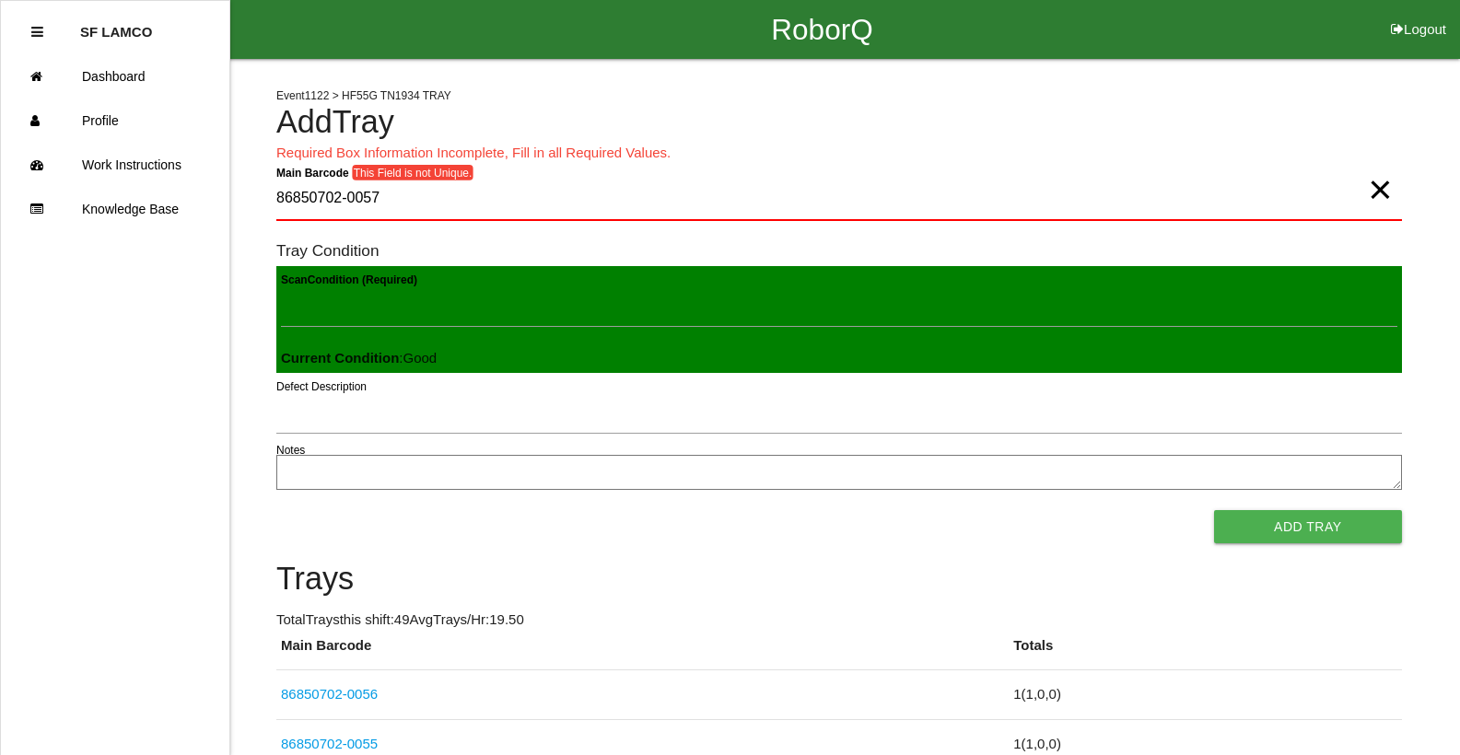
click at [1214, 510] on button "Add Tray" at bounding box center [1308, 526] width 188 height 33
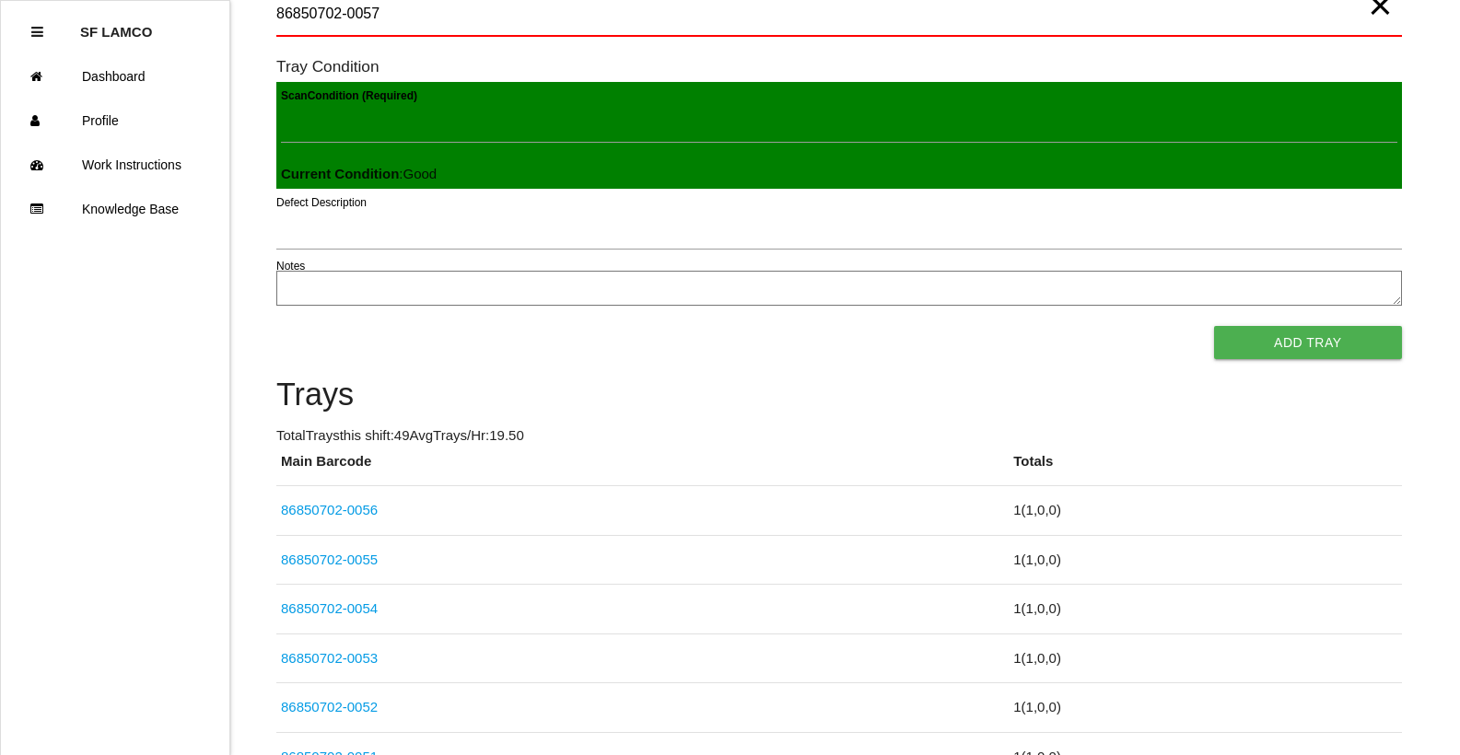
scroll to position [3, 0]
drag, startPoint x: 869, startPoint y: 301, endPoint x: 876, endPoint y: 329, distance: 28.6
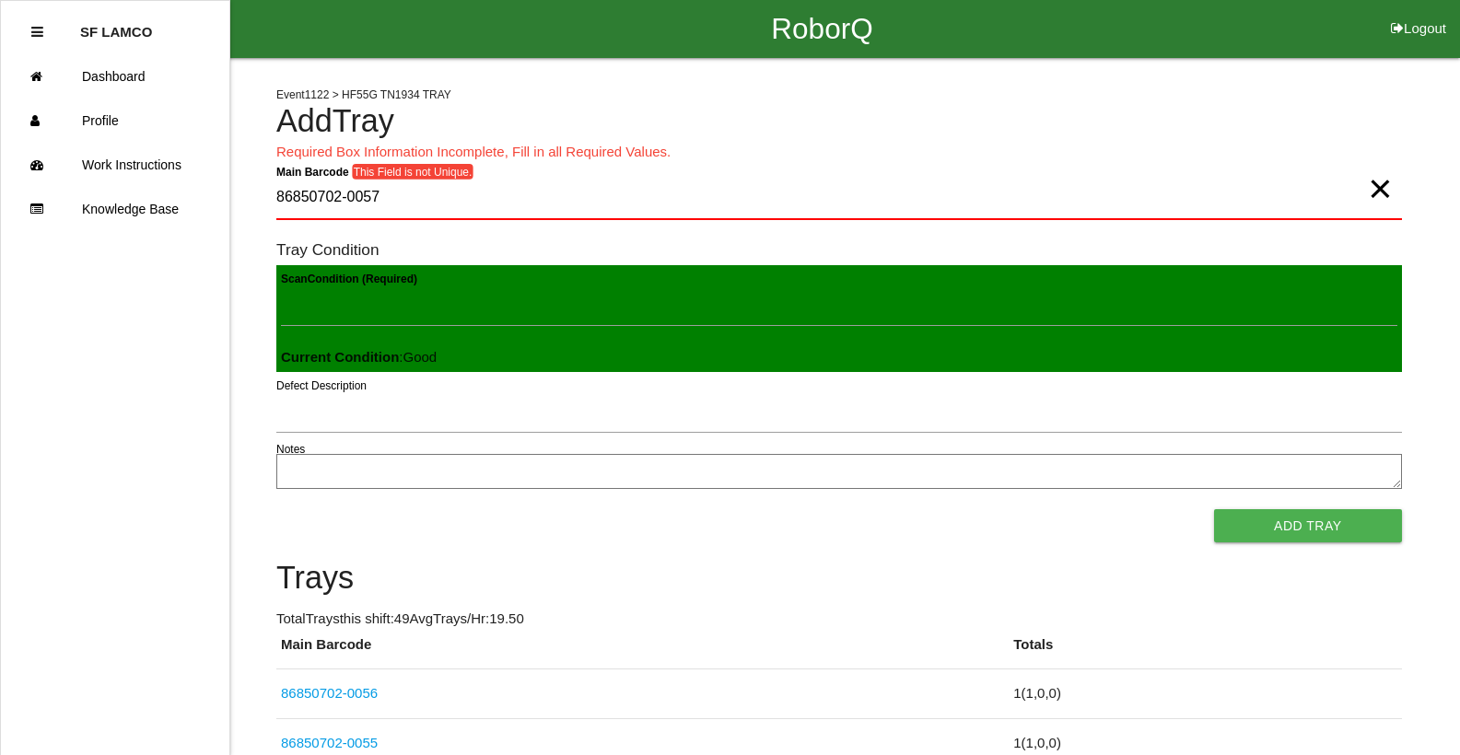
scroll to position [0, 0]
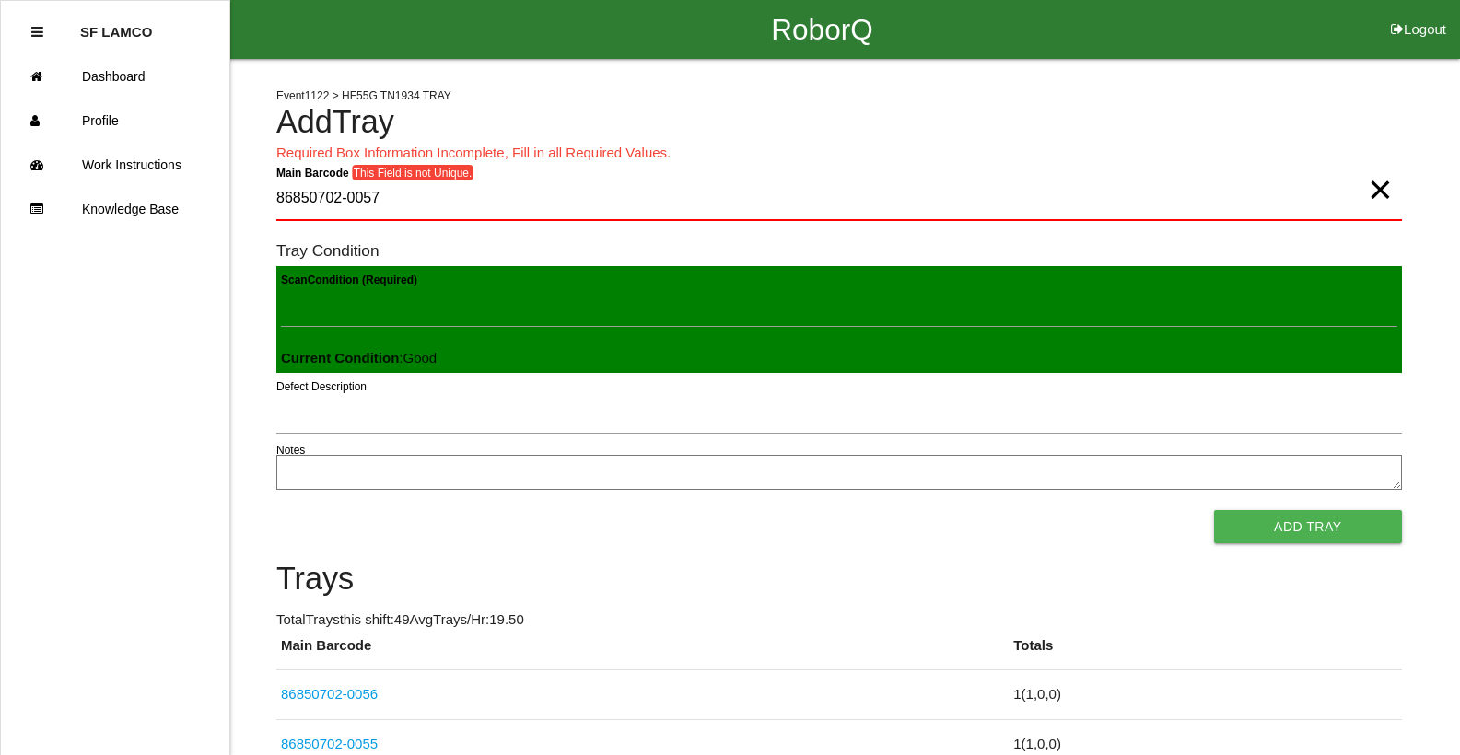
click at [1375, 190] on span "×" at bounding box center [1380, 171] width 24 height 37
click at [1246, 206] on Barcode "Main Barcode" at bounding box center [839, 199] width 1126 height 43
type Barcode "86850702-0058"
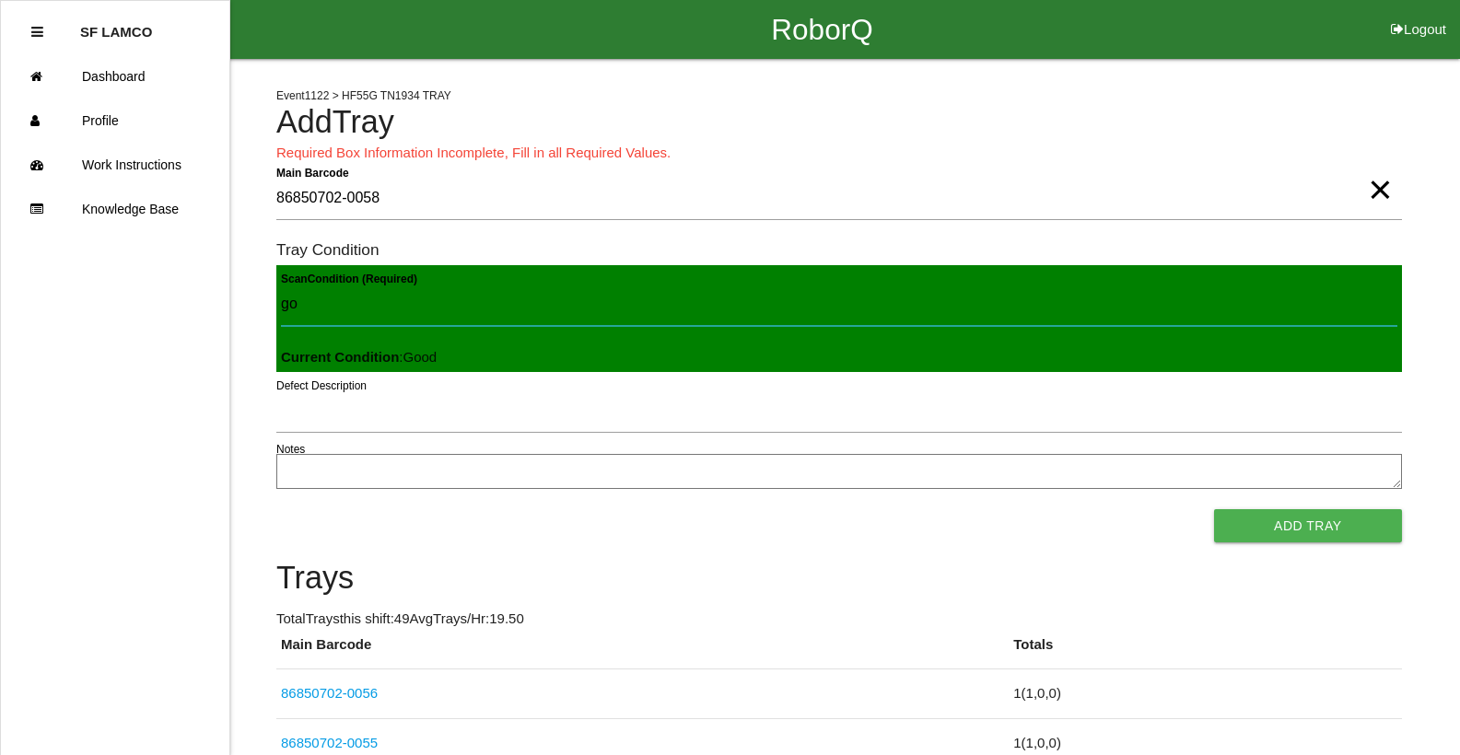
type Condition "goo"
click at [1214, 509] on button "Add Tray" at bounding box center [1308, 525] width 188 height 33
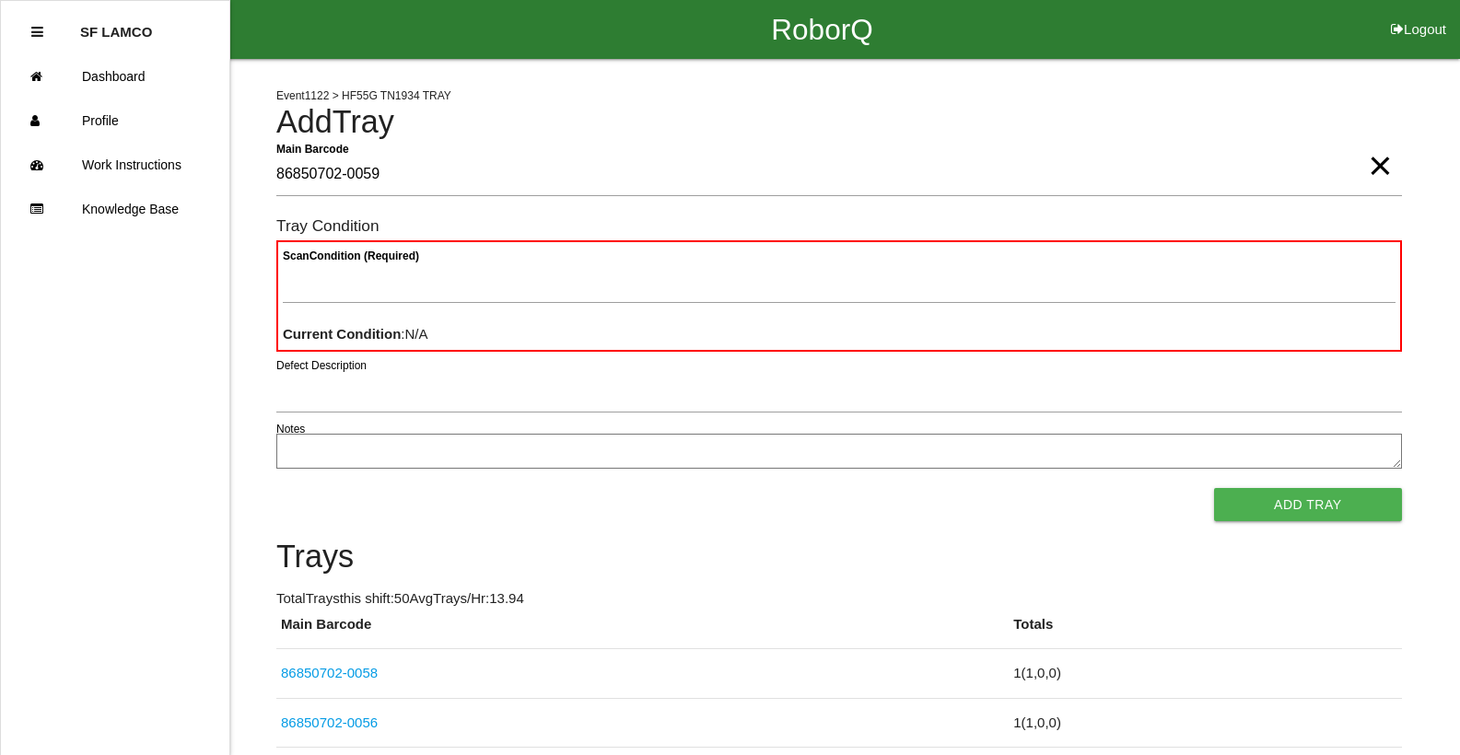
type Barcode "86850702-0059"
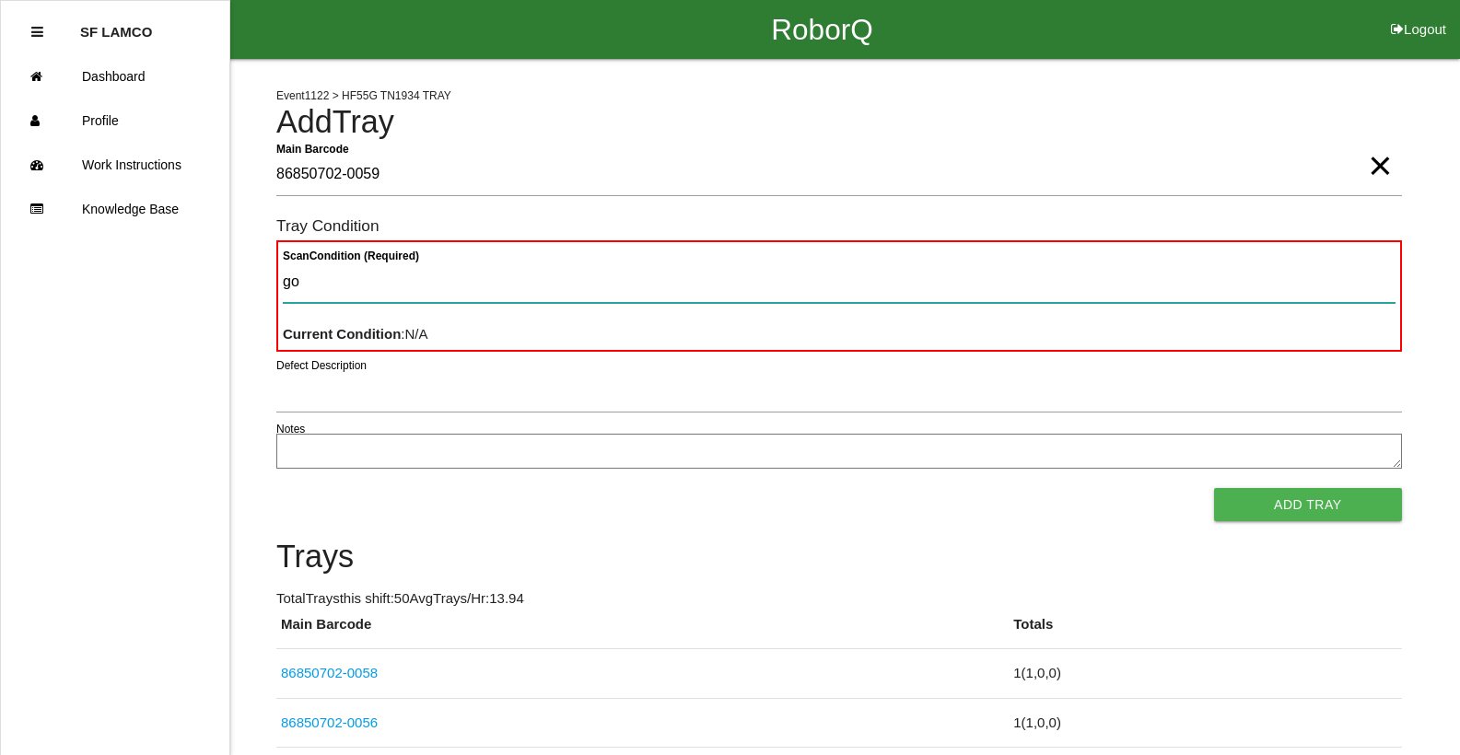
type Condition "goo"
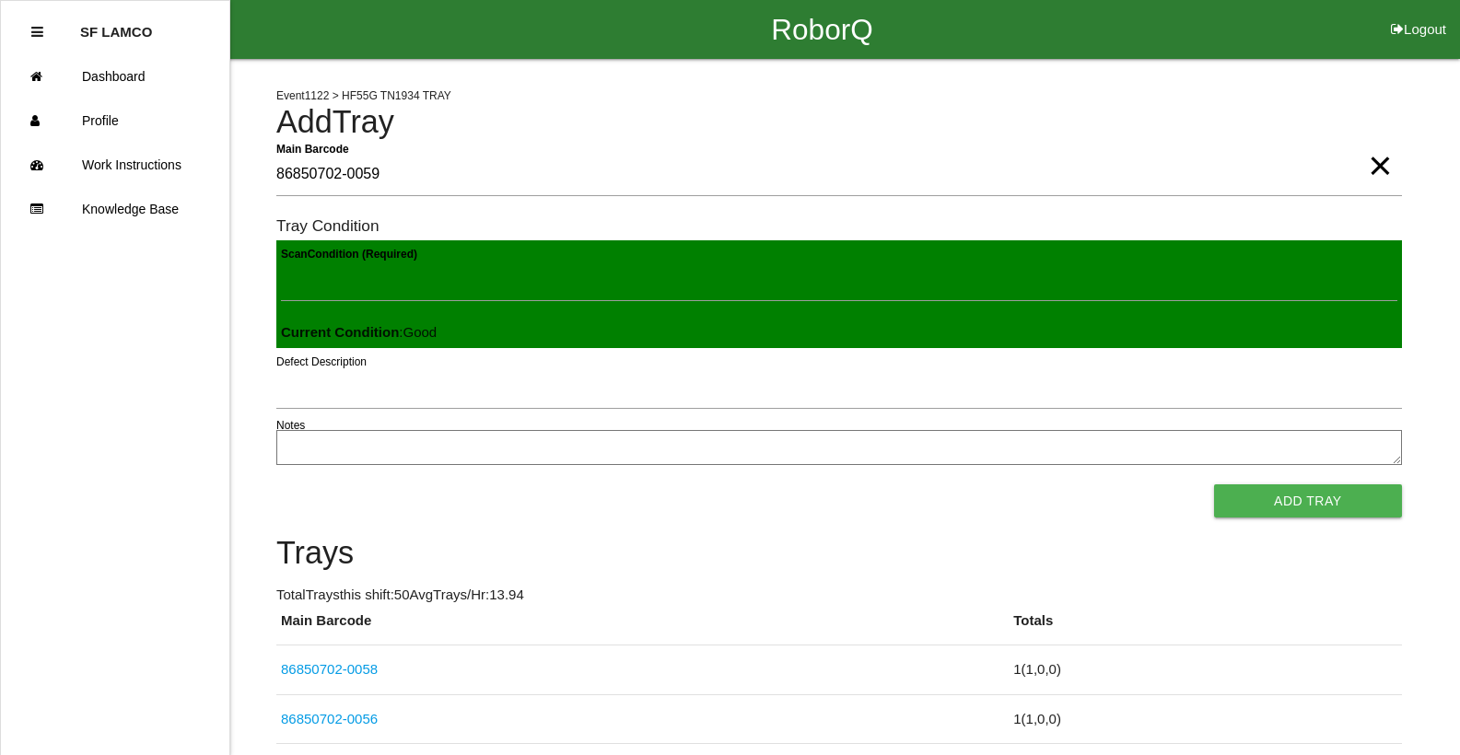
click at [1214, 485] on button "Add Tray" at bounding box center [1308, 501] width 188 height 33
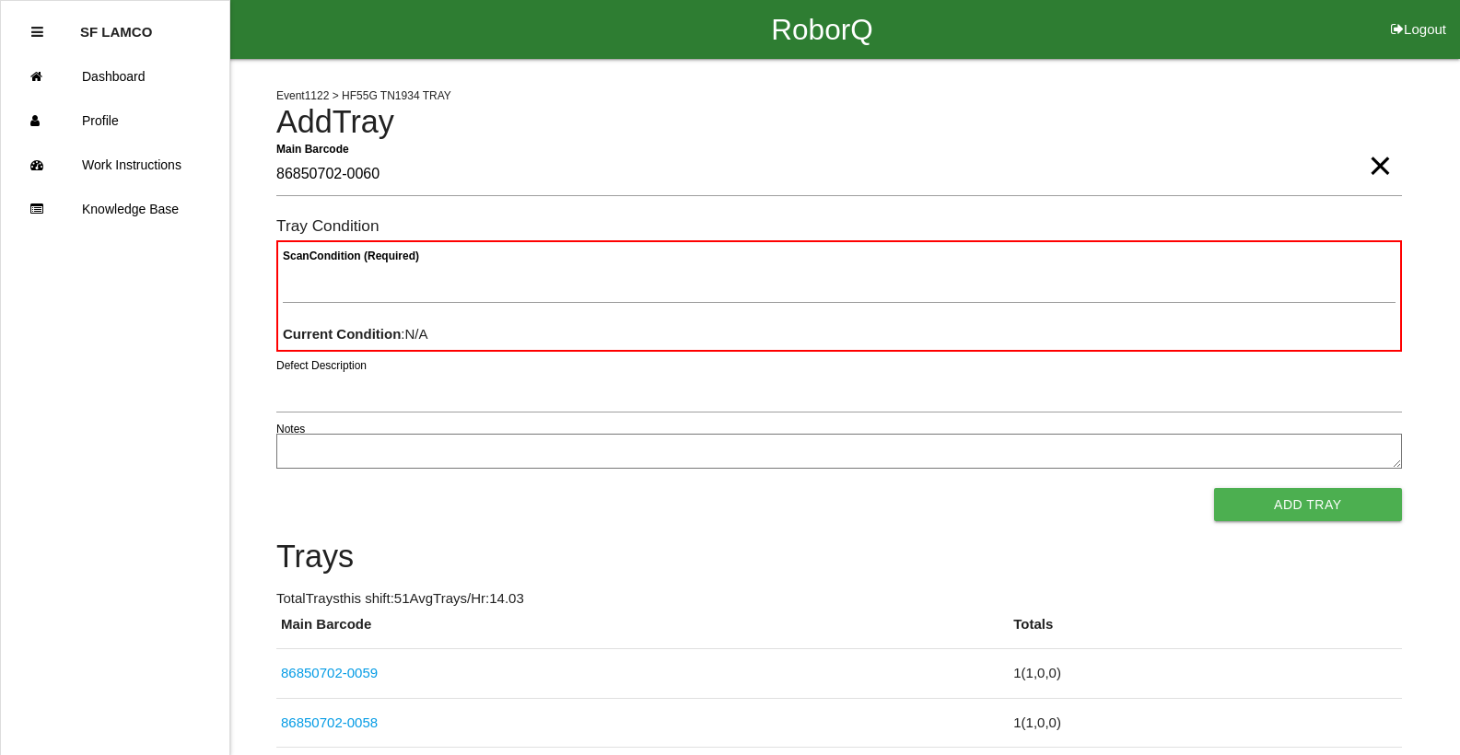
type Barcode "86850702-0060"
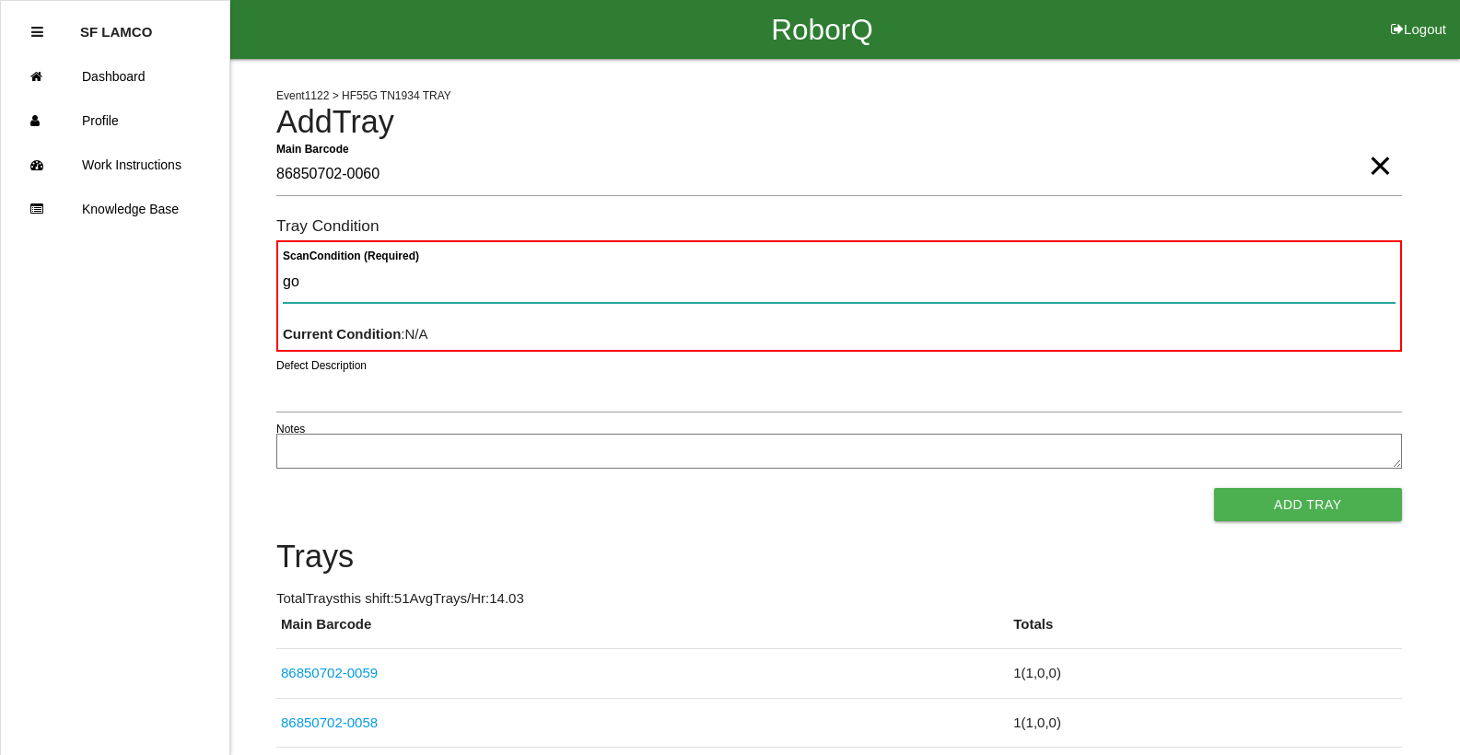
type Condition "goo"
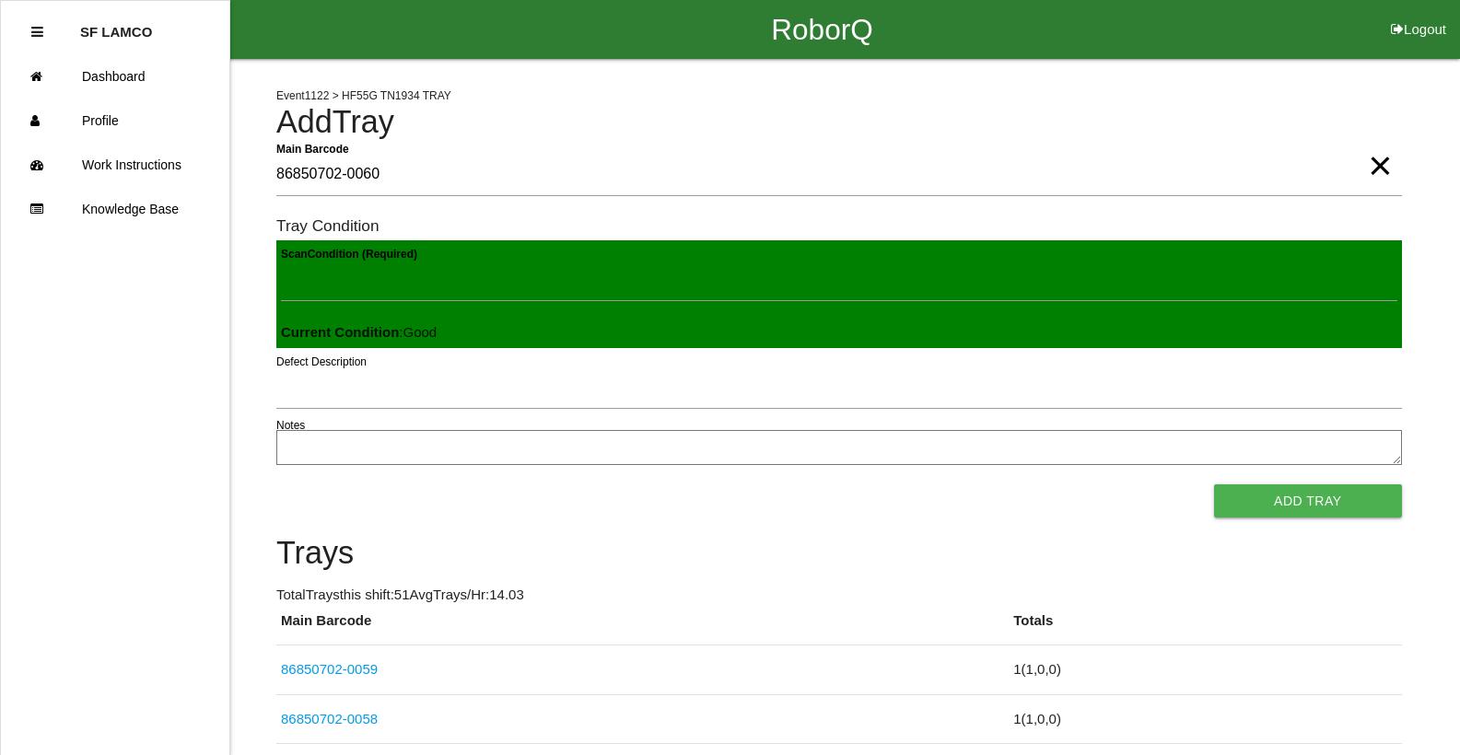
click at [1214, 485] on button "Add Tray" at bounding box center [1308, 501] width 188 height 33
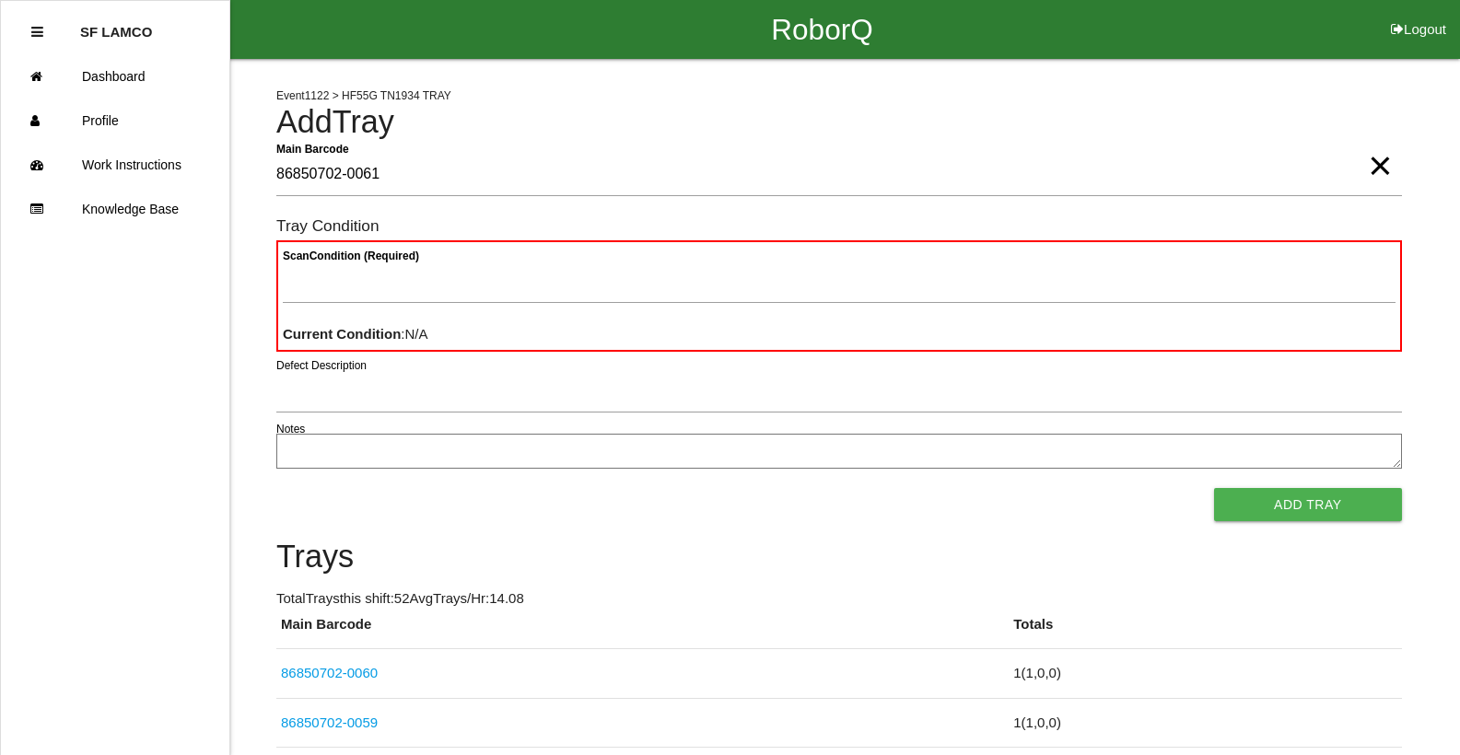
type Barcode "86850702-0061"
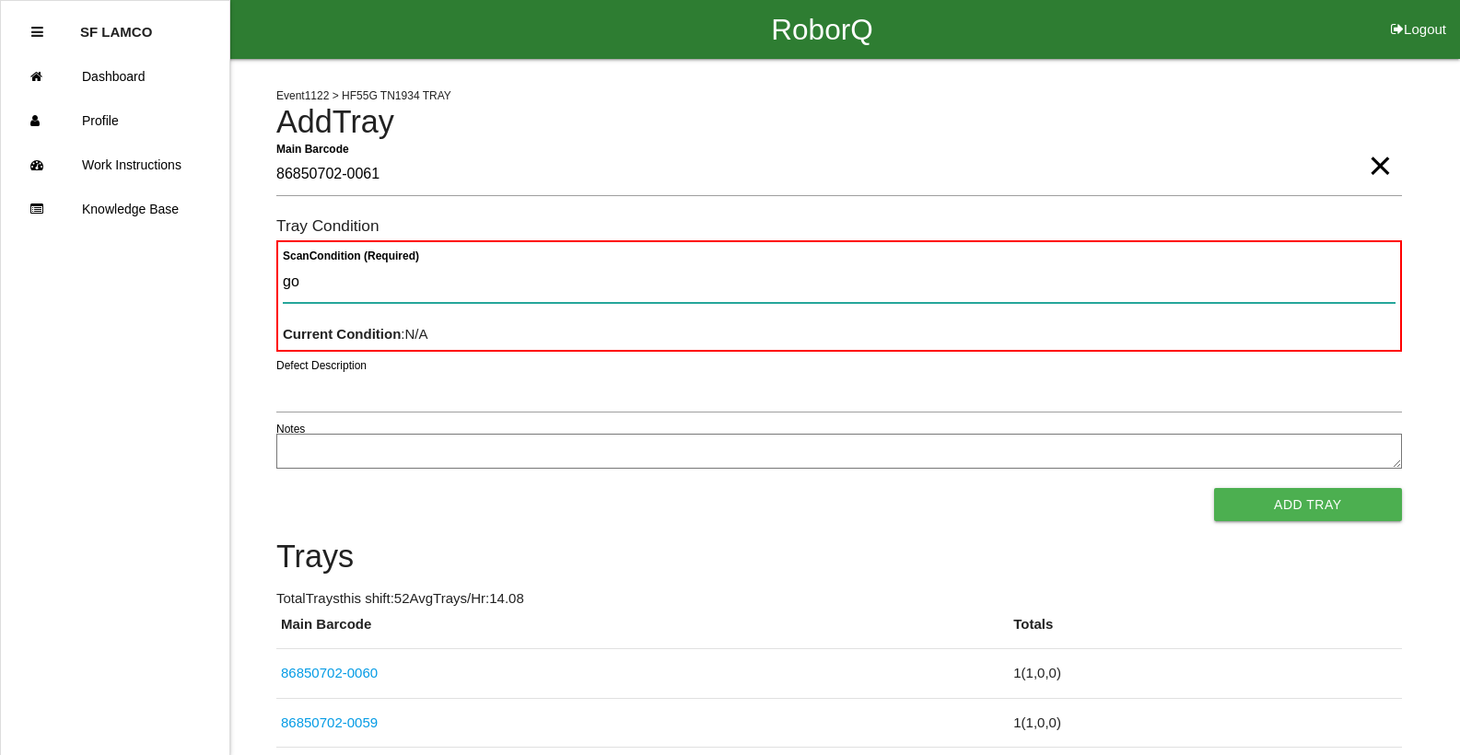
type Condition "goo"
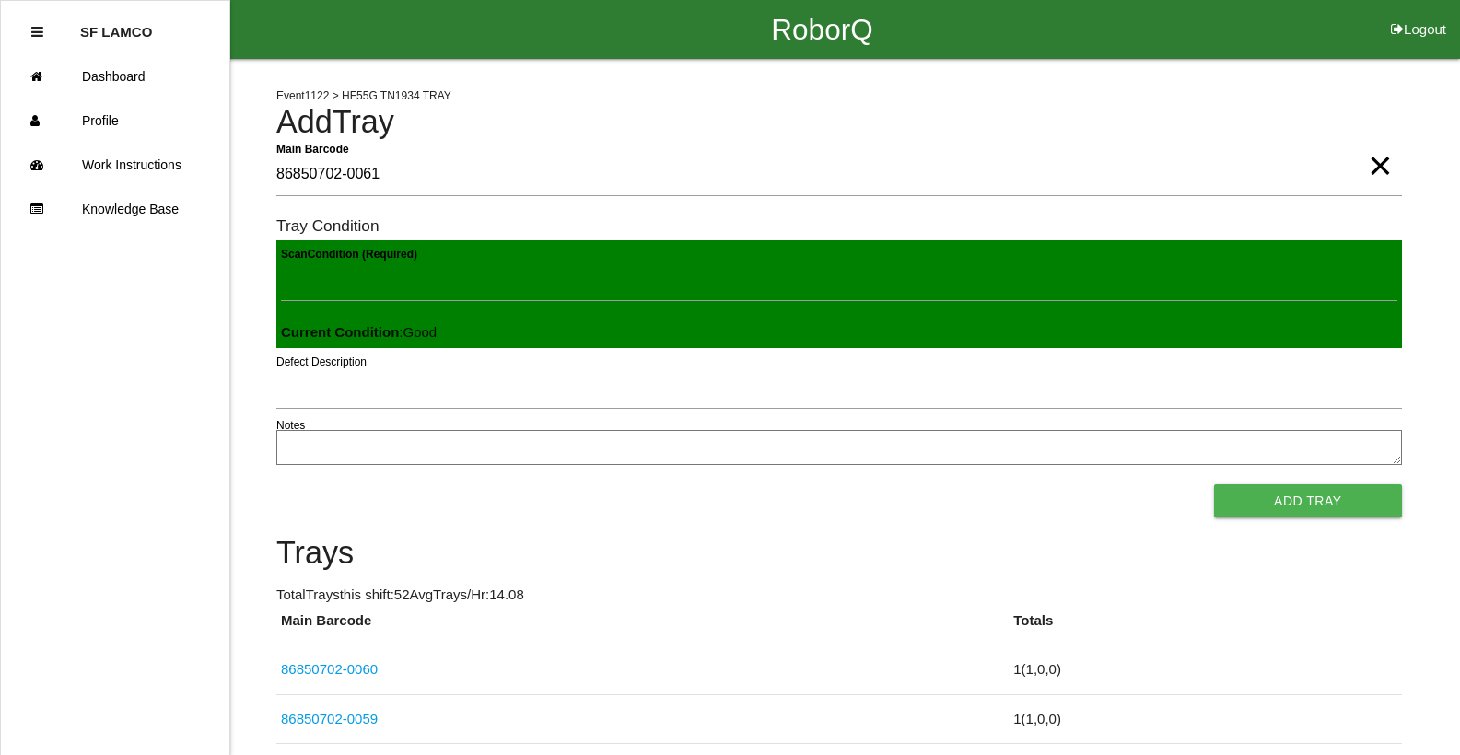
click at [1214, 485] on button "Add Tray" at bounding box center [1308, 501] width 188 height 33
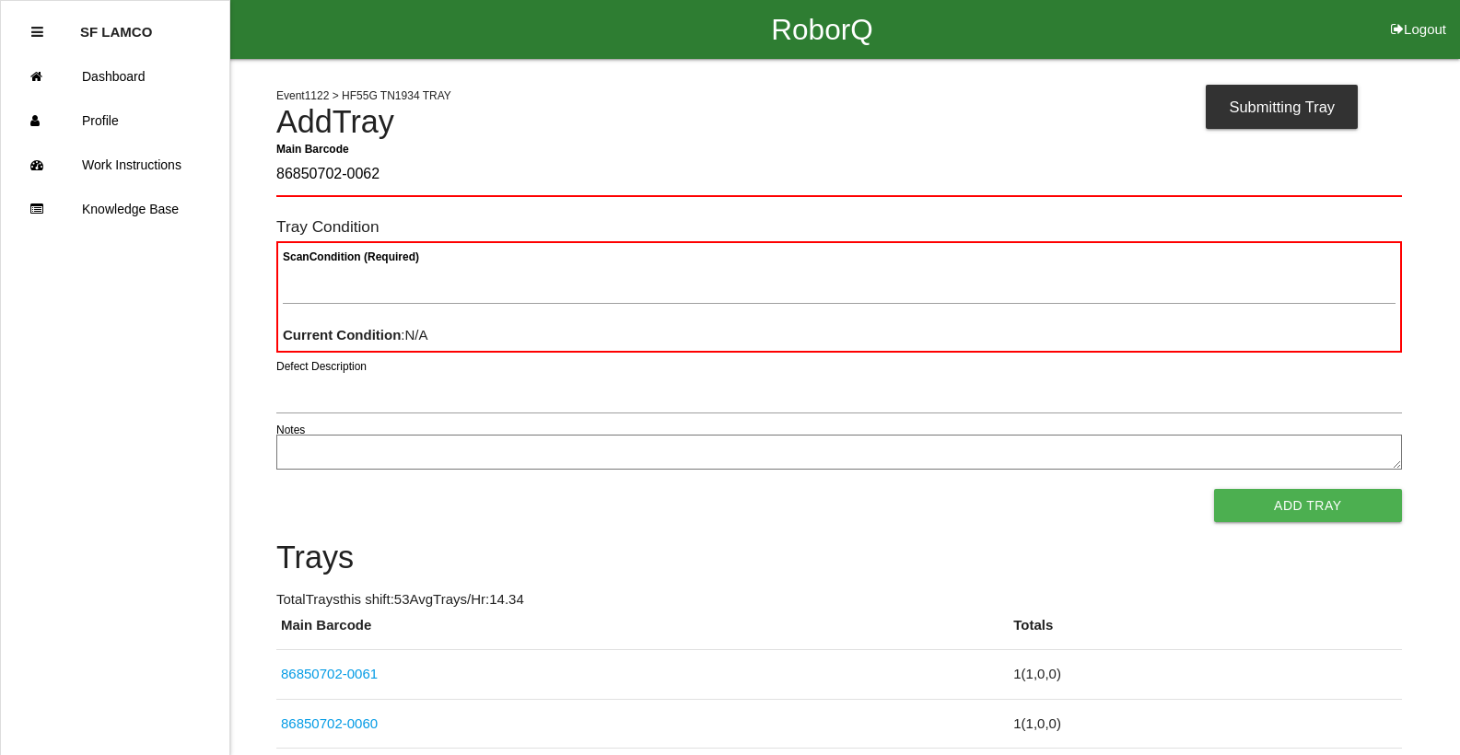
type Barcode "86850702-0062"
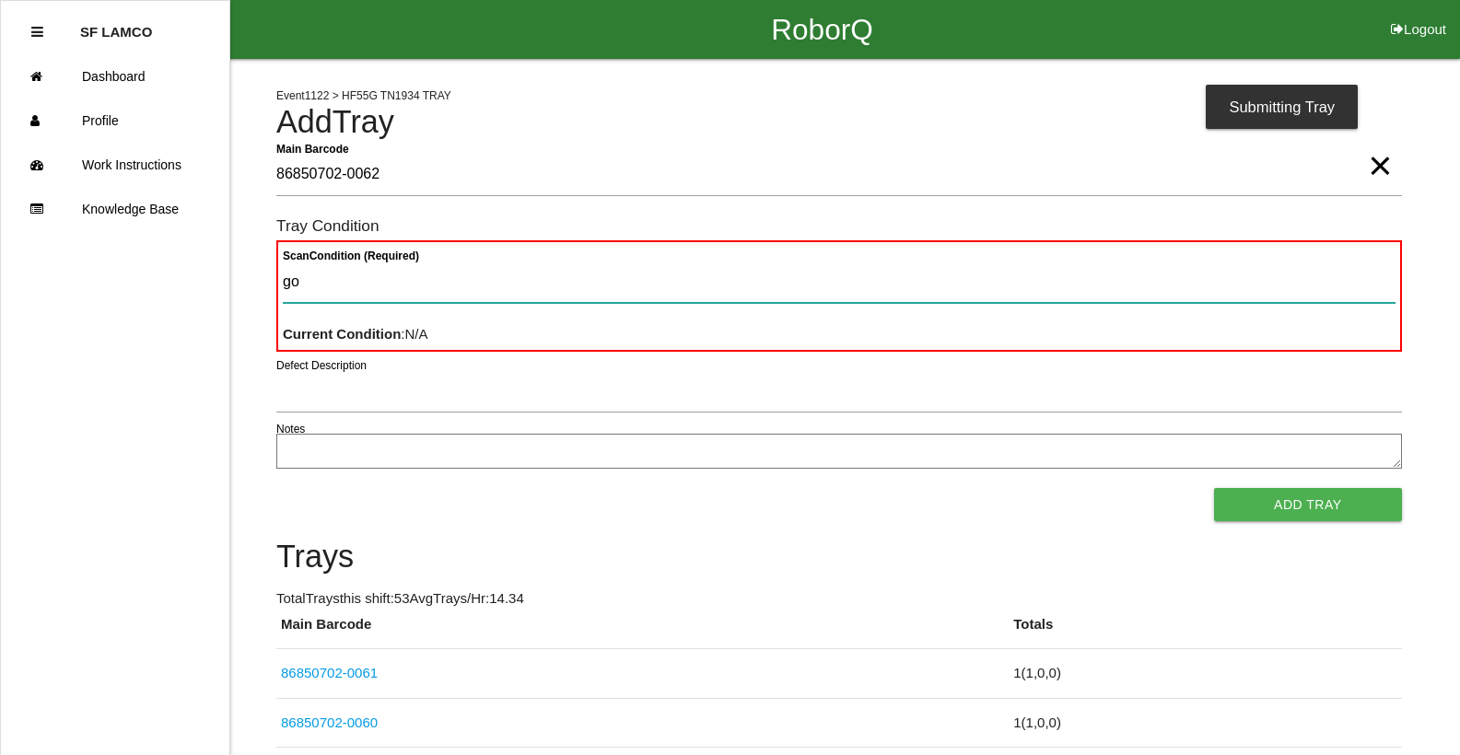
type Condition "goo"
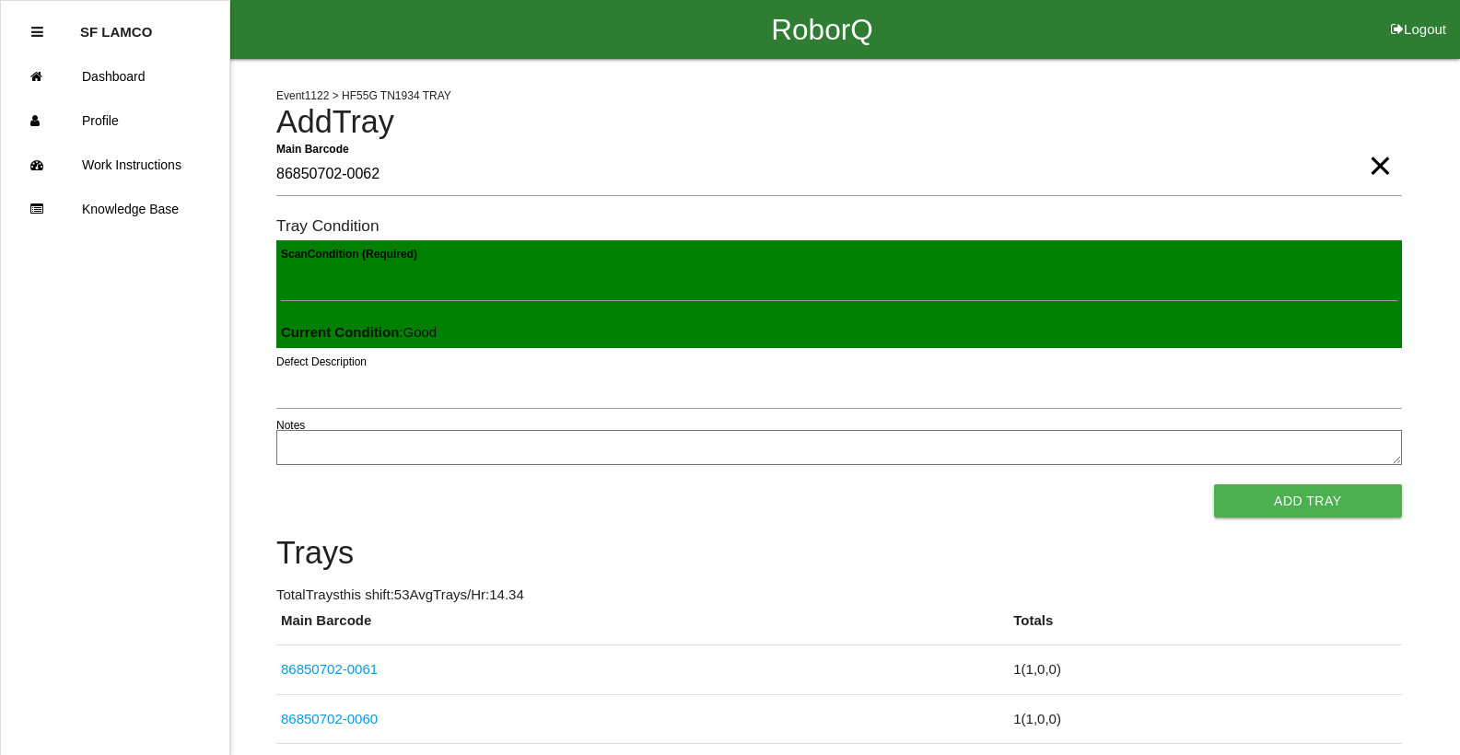
click at [1214, 485] on button "Add Tray" at bounding box center [1308, 501] width 188 height 33
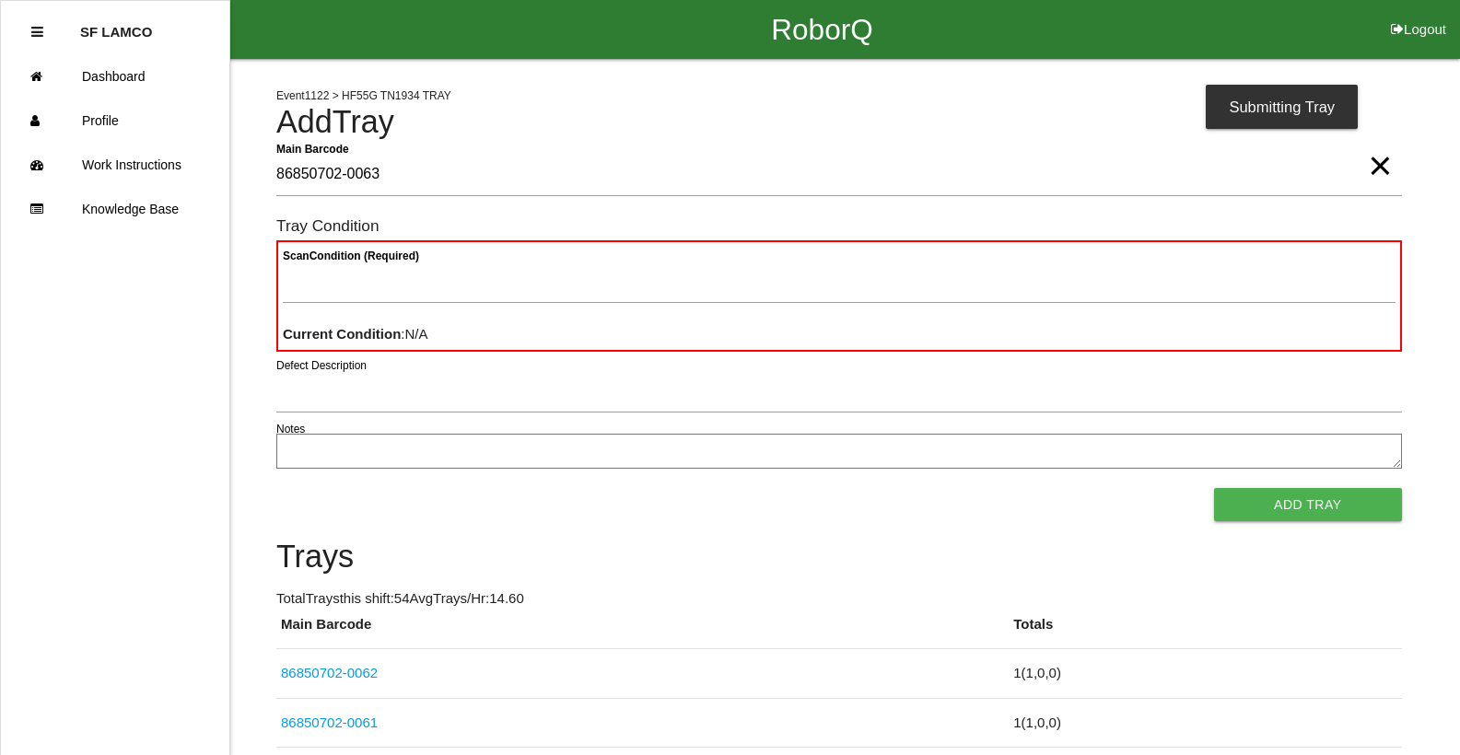
type Barcode "86850702-0063"
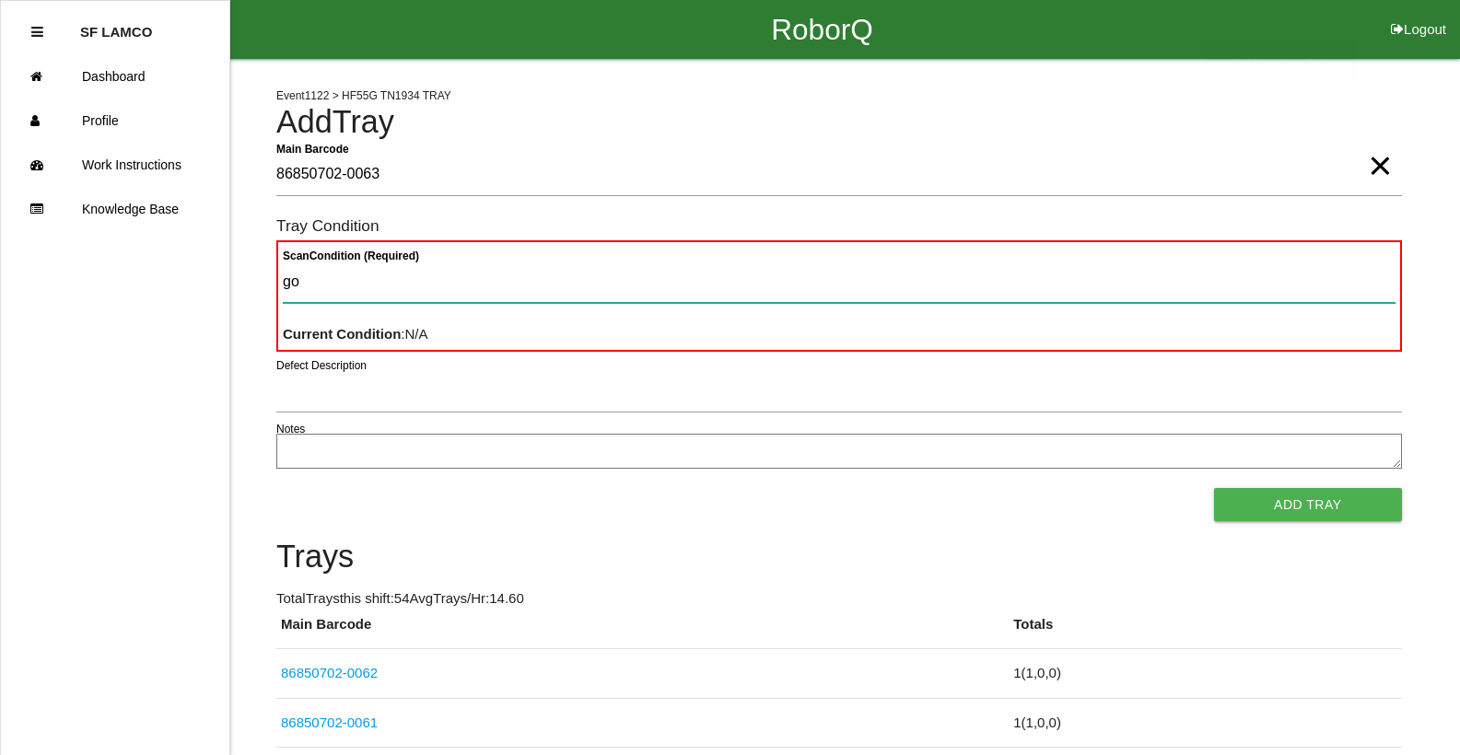
type Condition "goo"
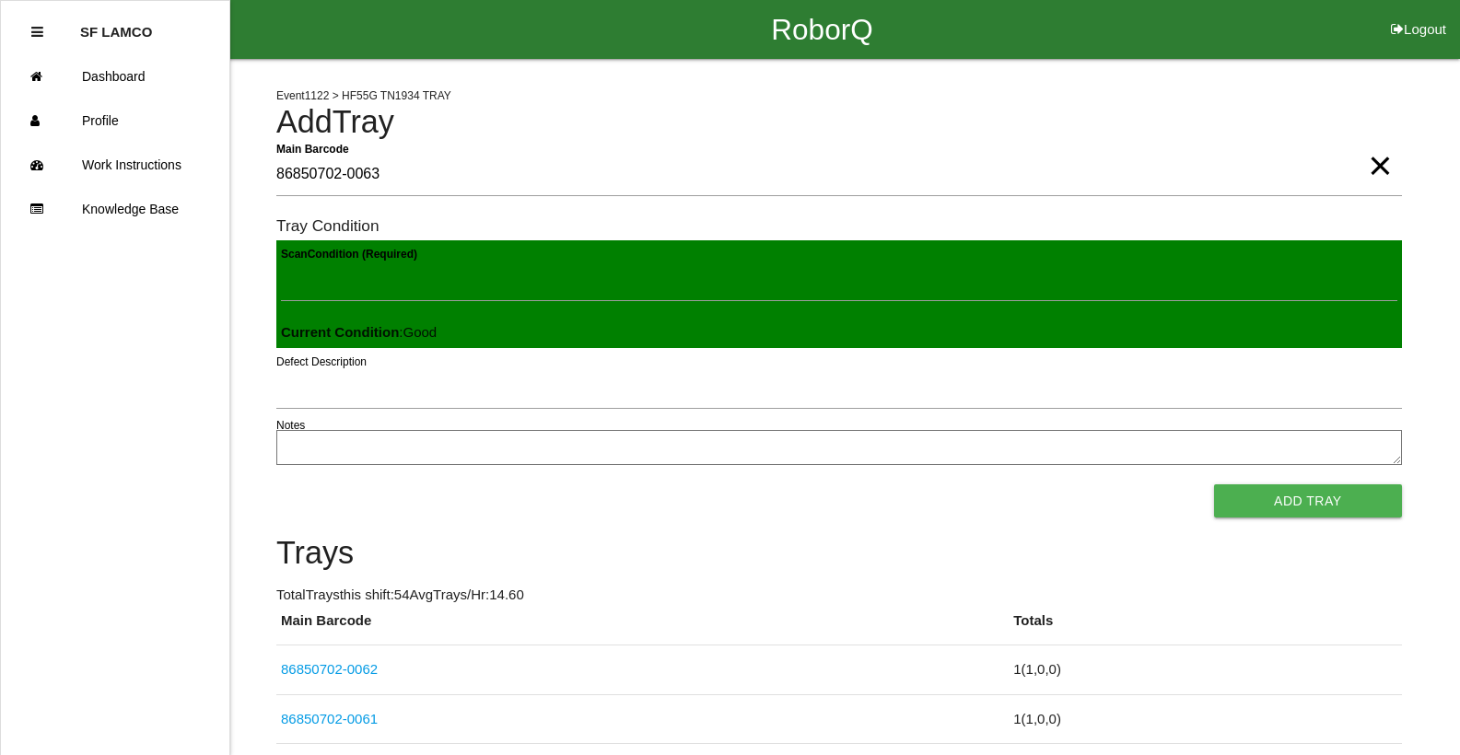
click button "Add Tray" at bounding box center [1308, 501] width 188 height 33
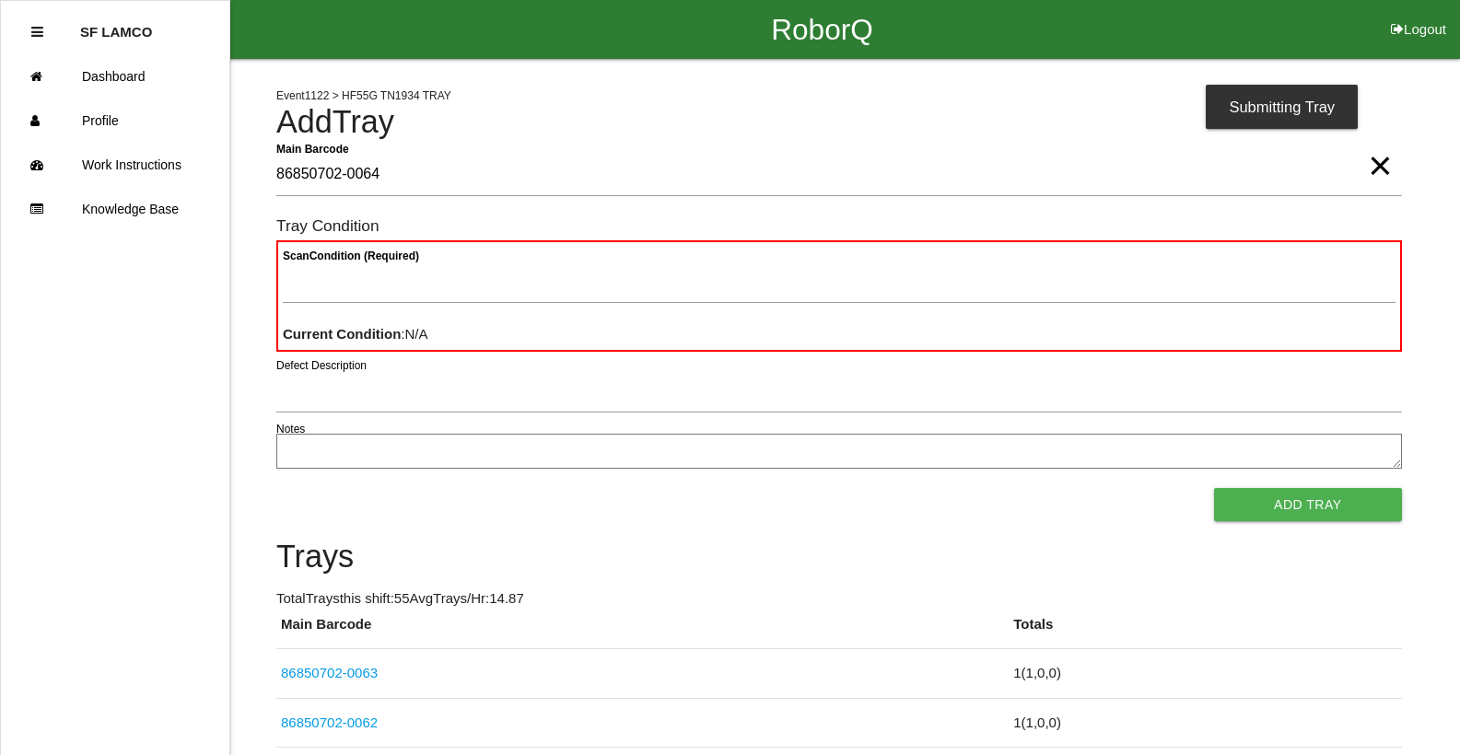
type Barcode "86850702-0064"
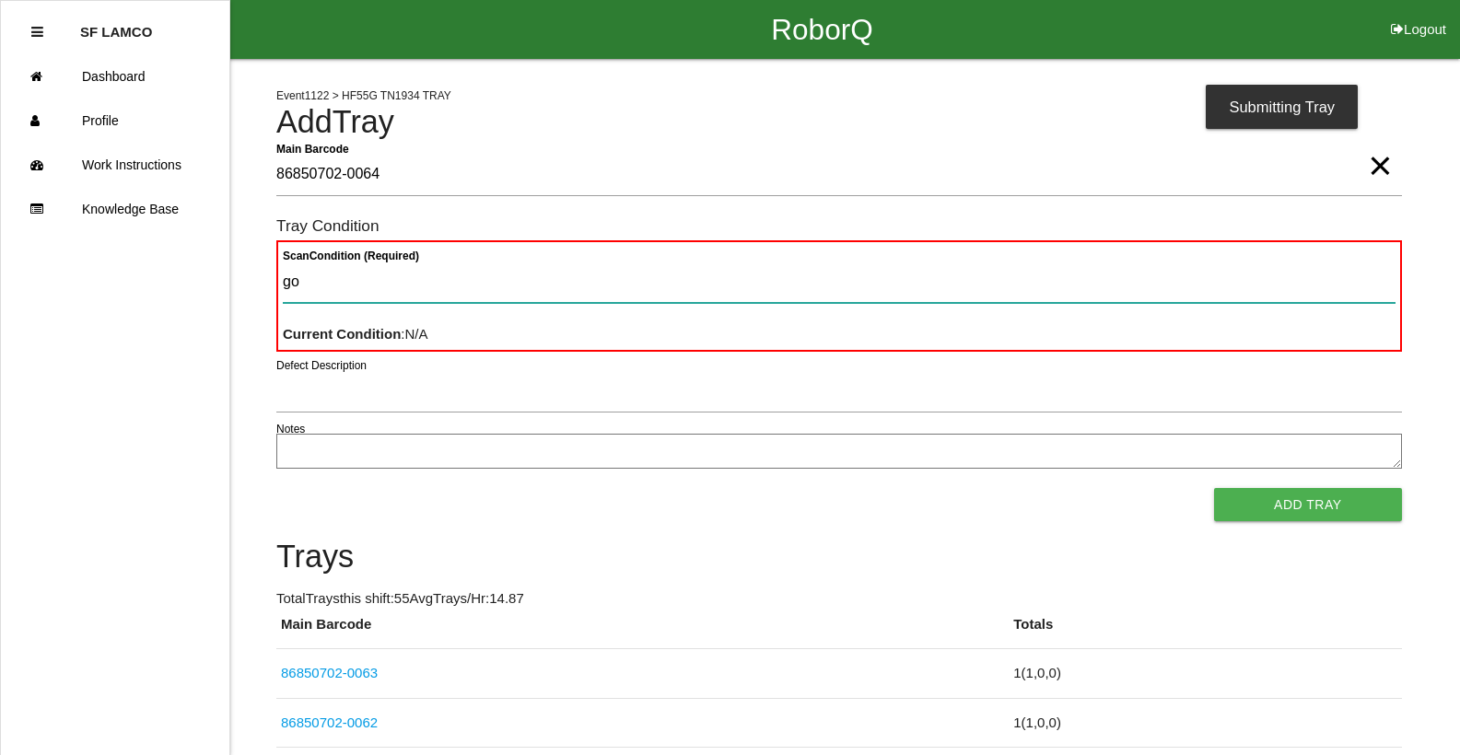
type Condition "goo"
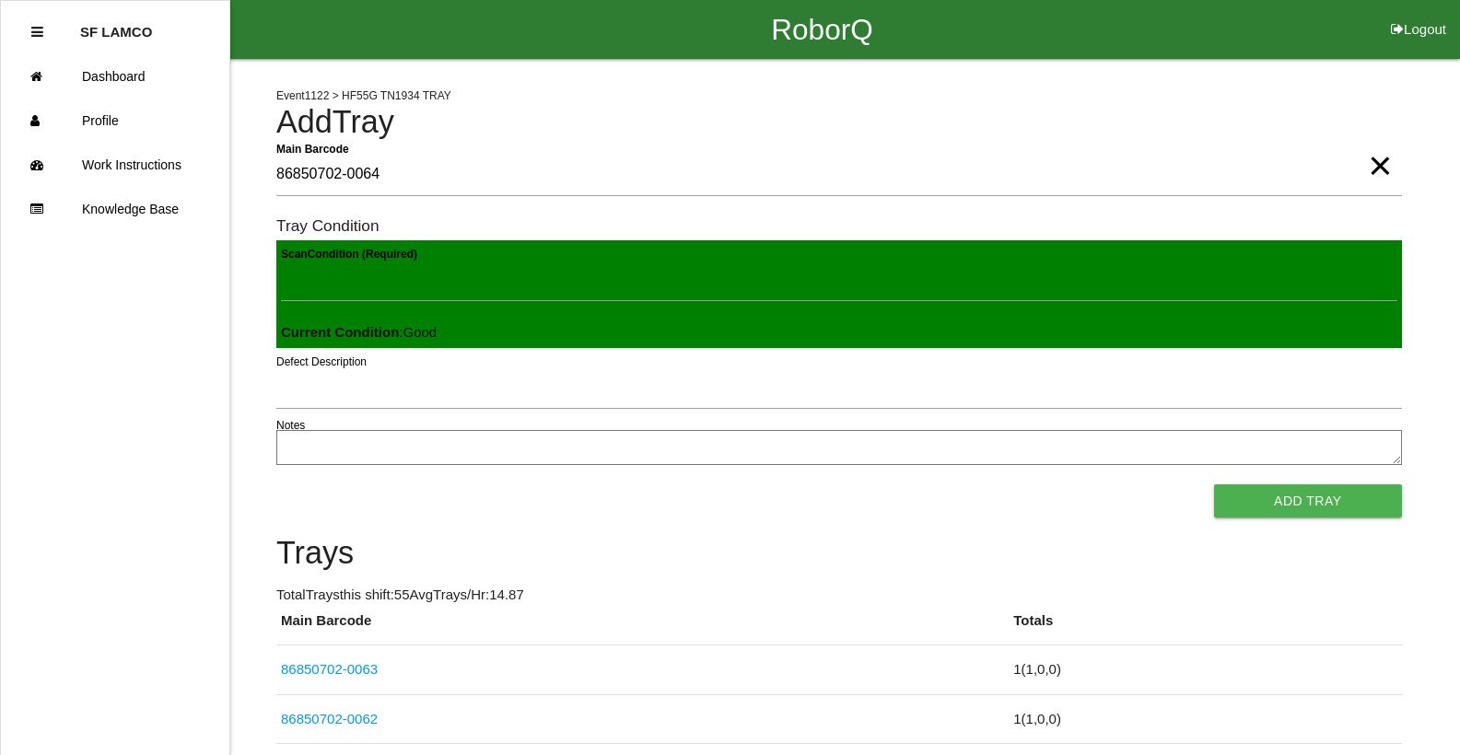
click at [1214, 485] on button "Add Tray" at bounding box center [1308, 501] width 188 height 33
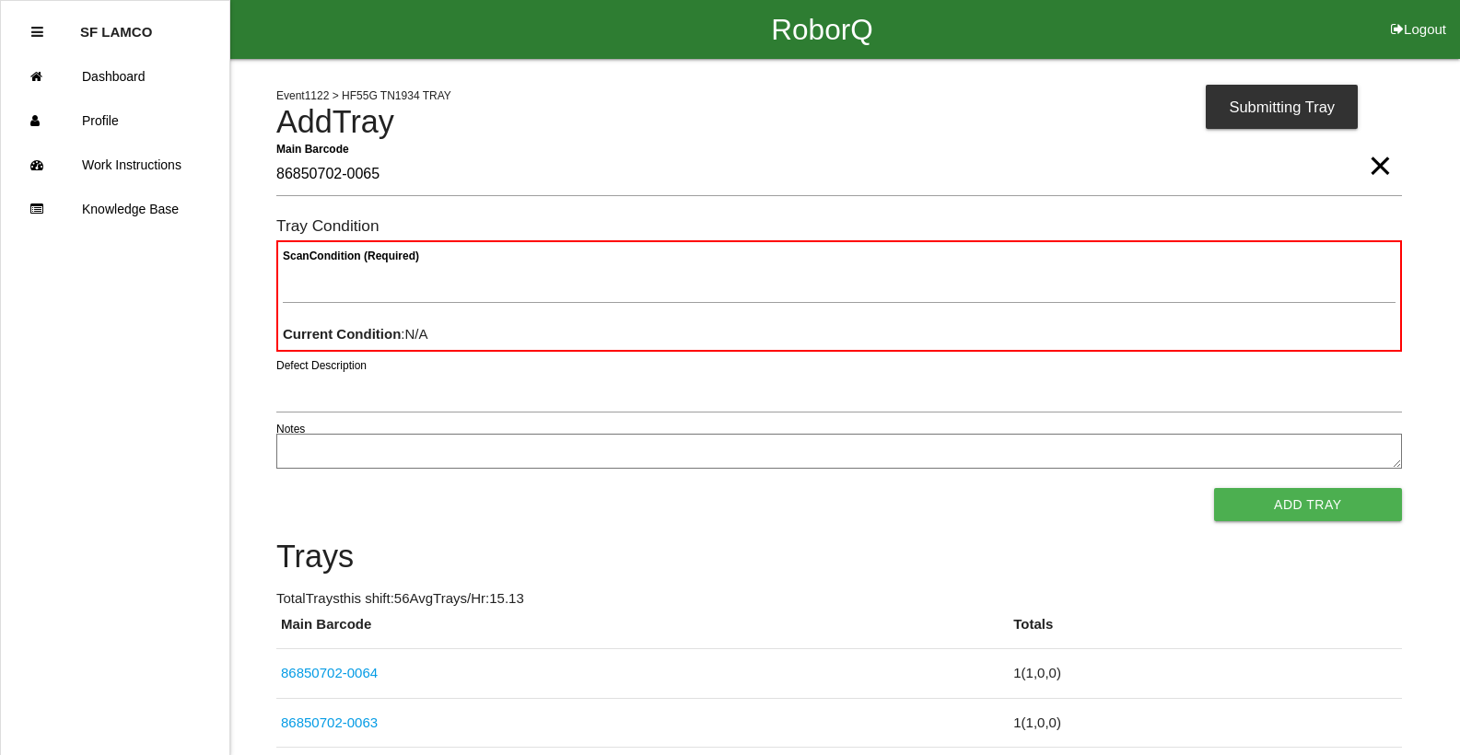
type Barcode "86850702-0065"
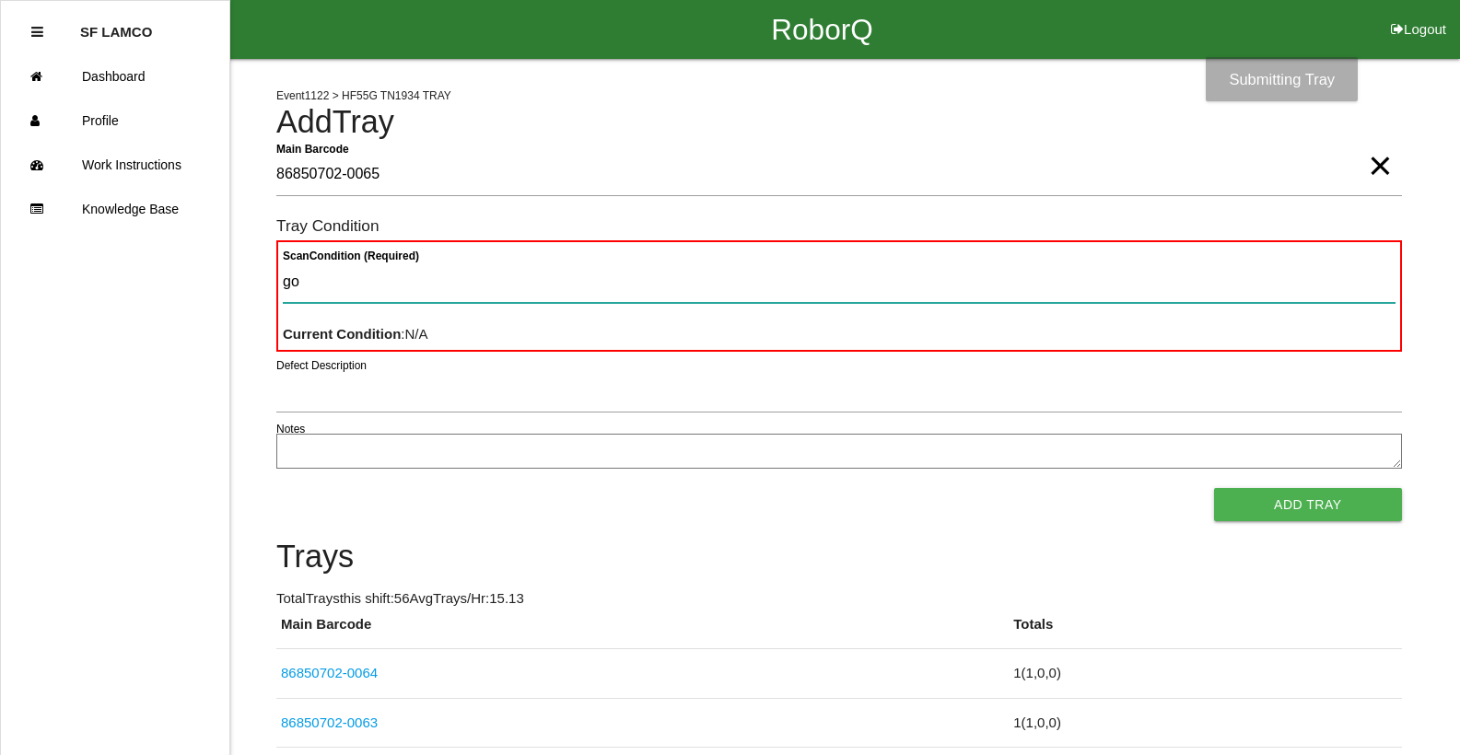
type Condition "goo"
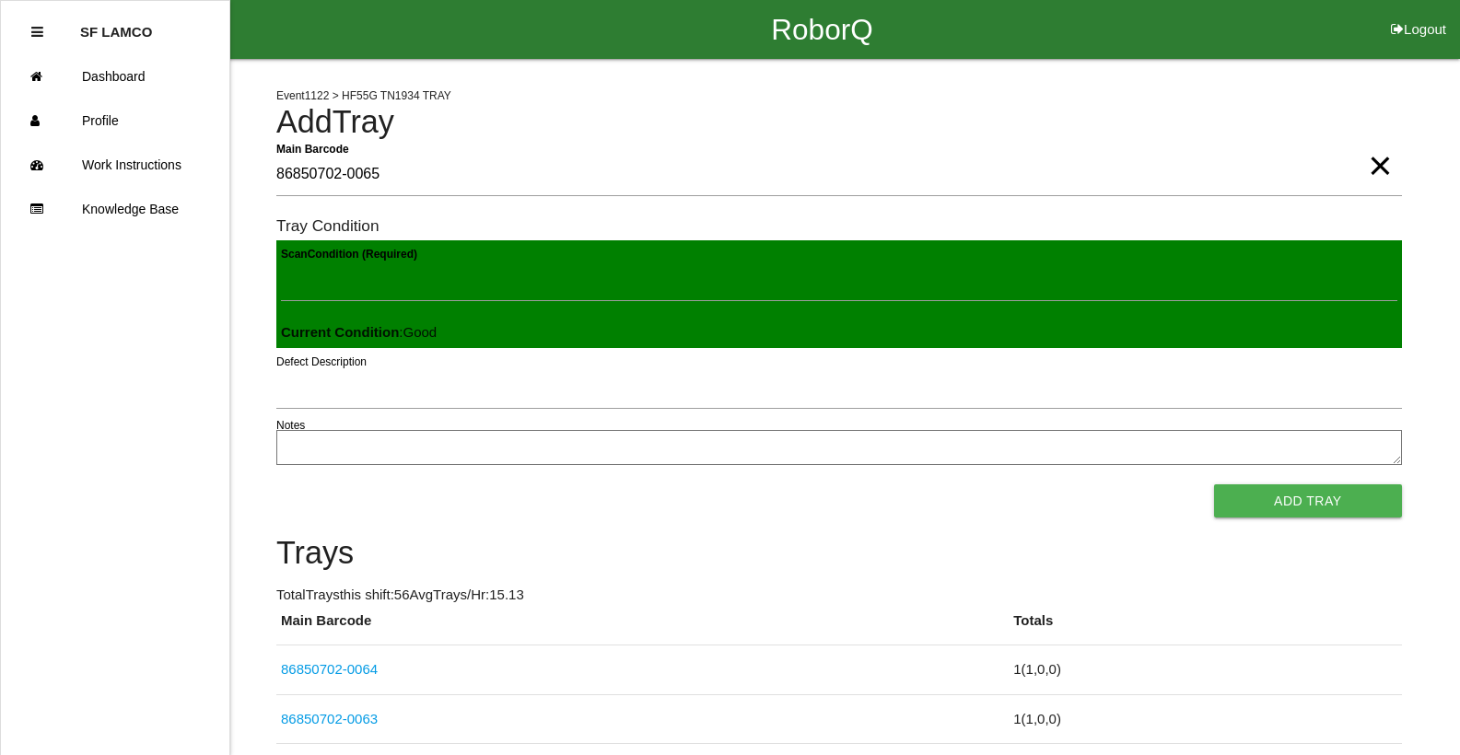
click at [1214, 485] on button "Add Tray" at bounding box center [1308, 501] width 188 height 33
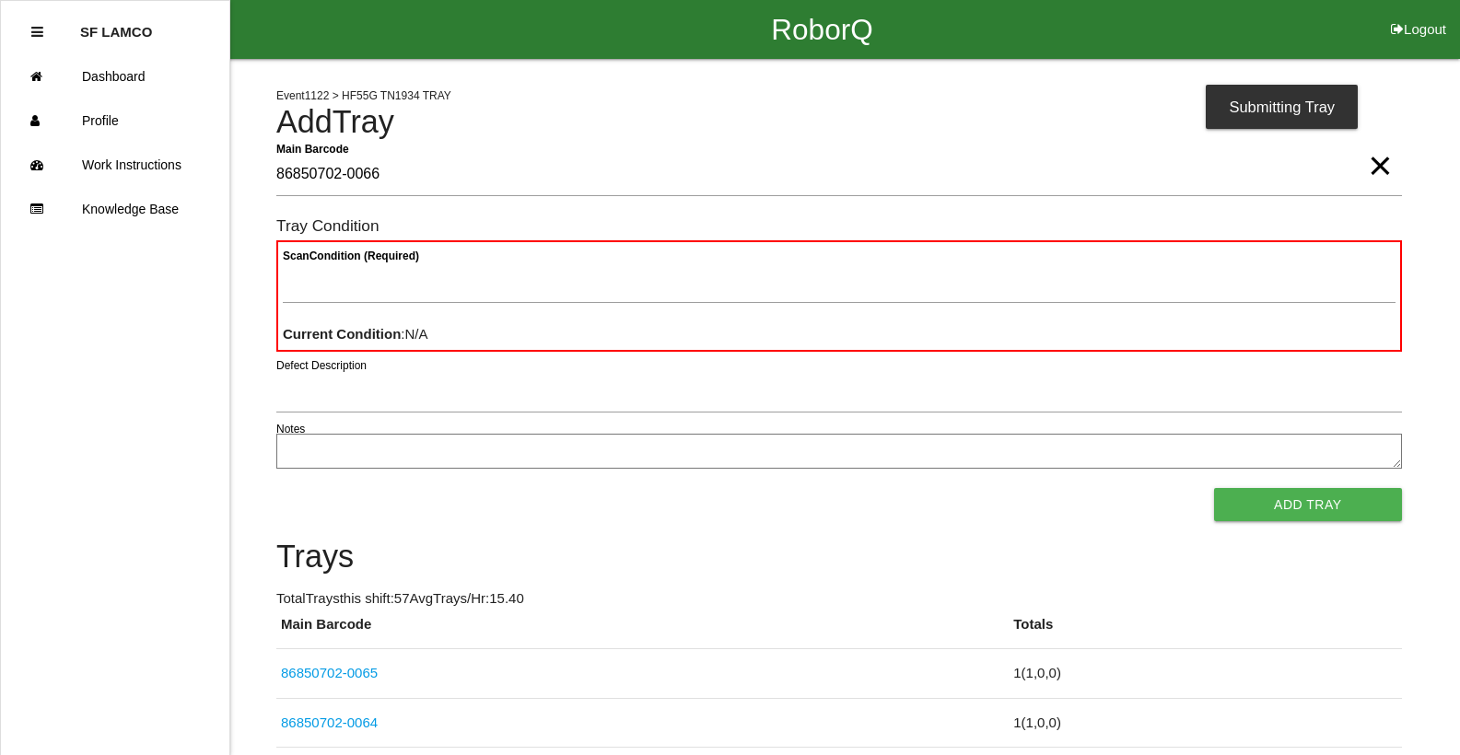
type Barcode "86850702-0066"
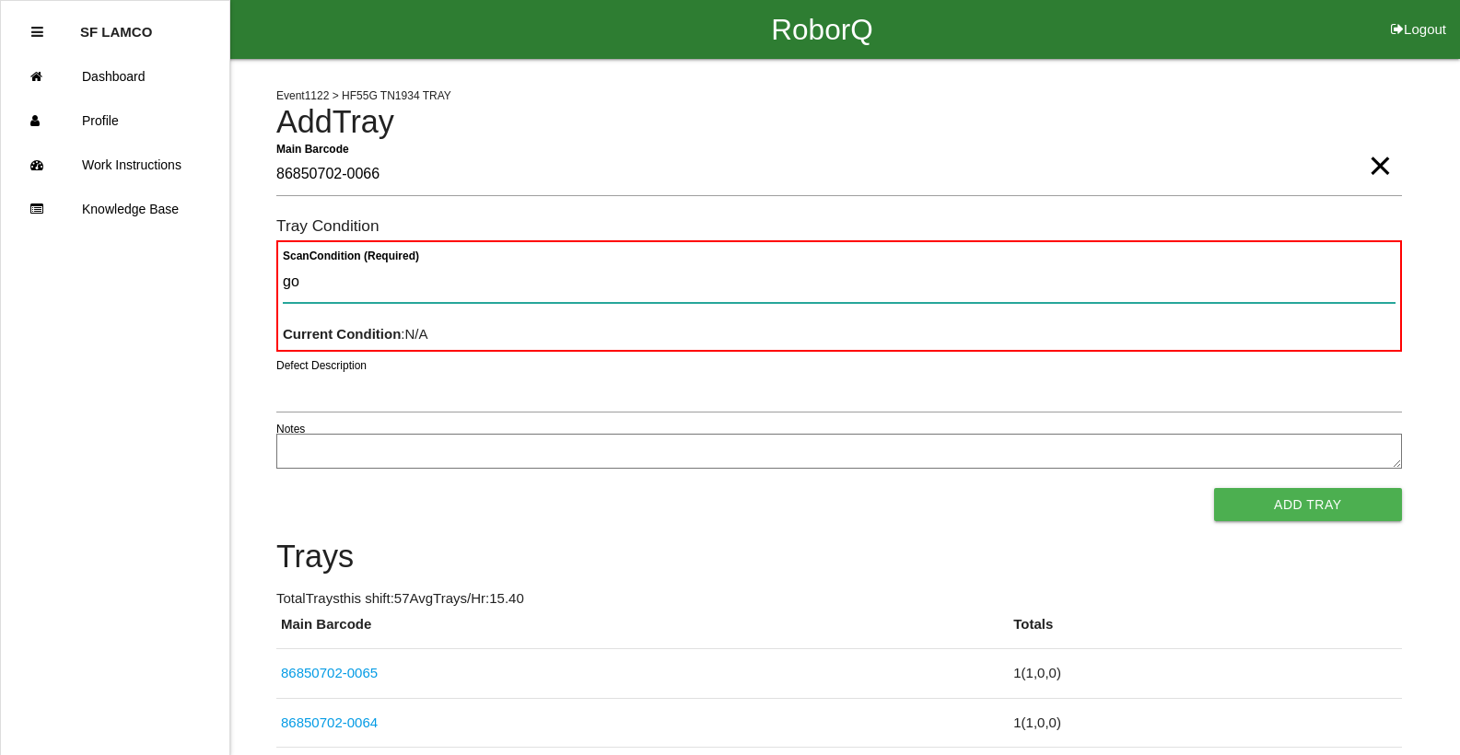
type Condition "goo"
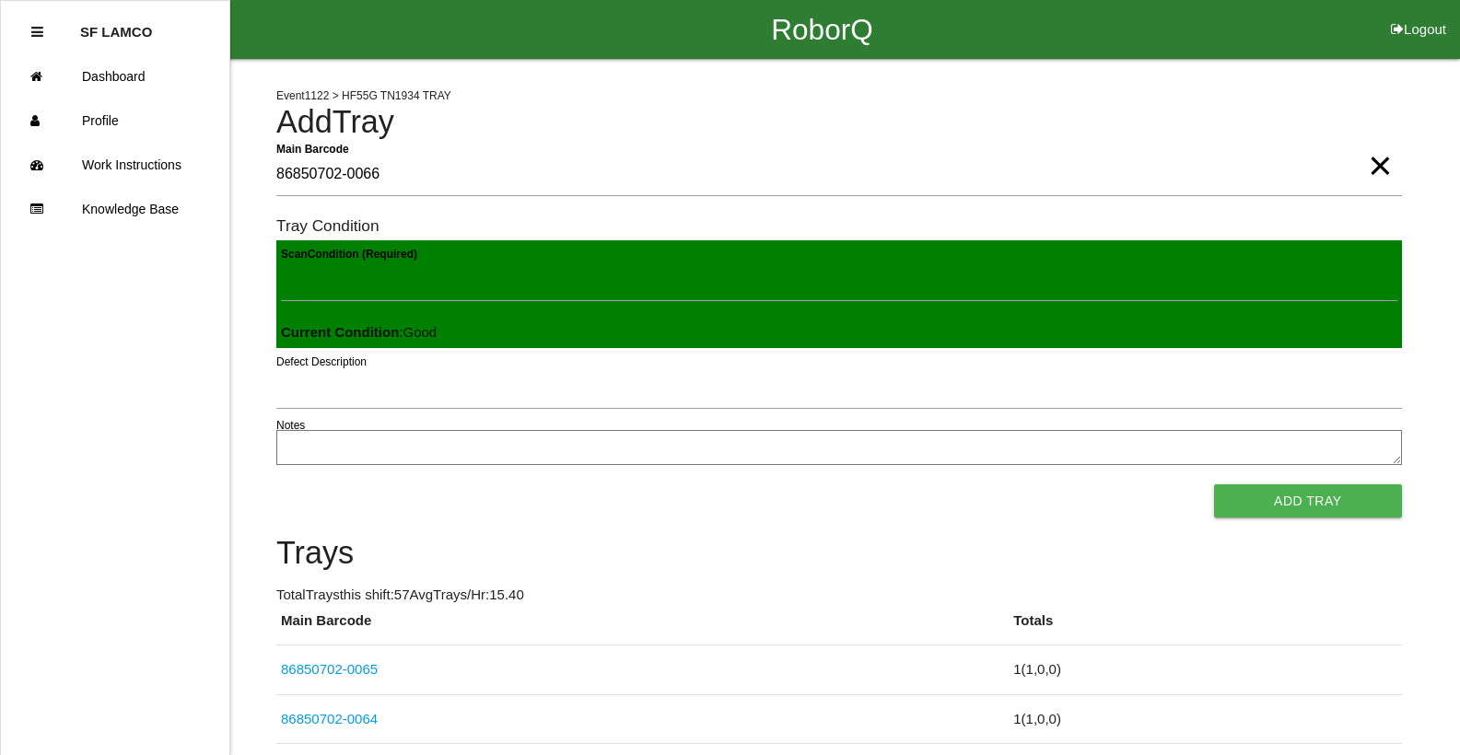
click at [1214, 485] on button "Add Tray" at bounding box center [1308, 501] width 188 height 33
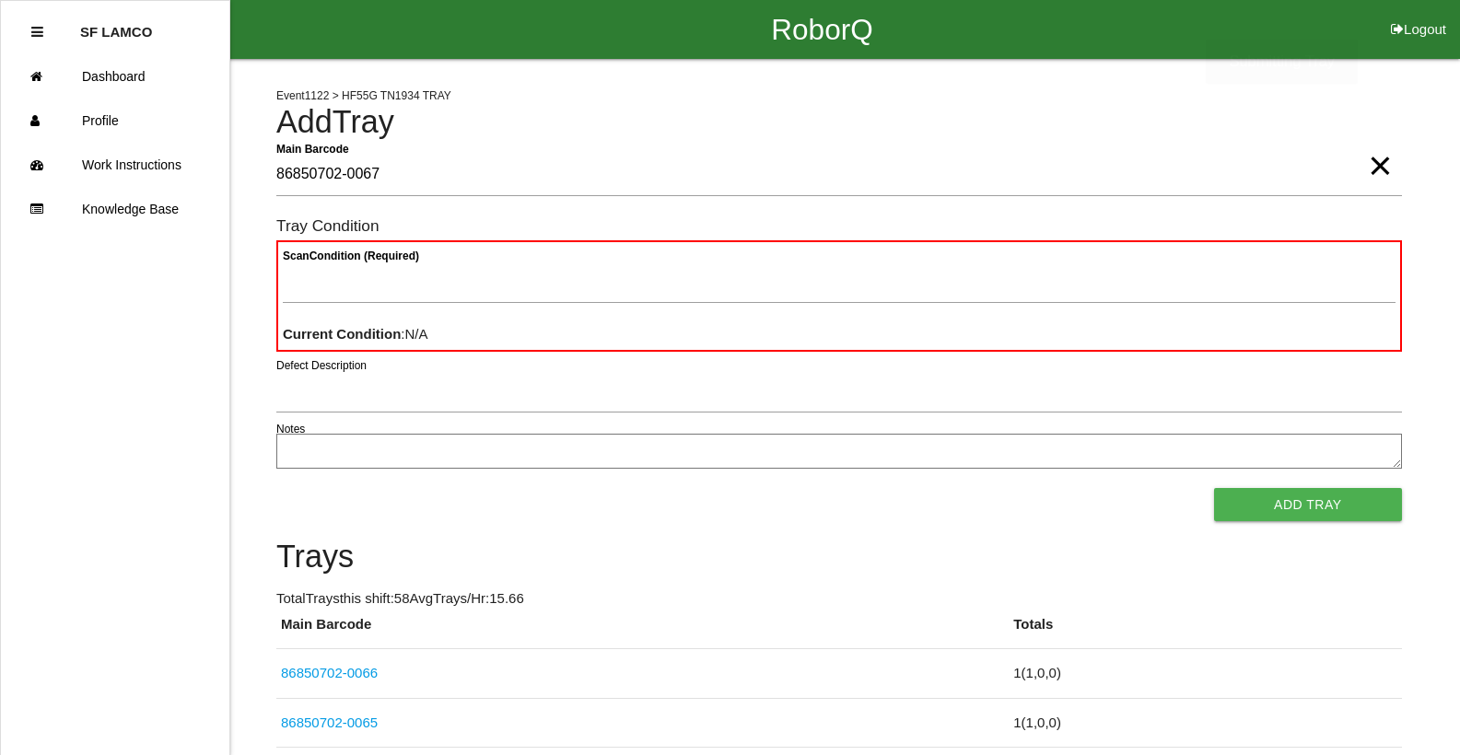
type Barcode "86850702-0067"
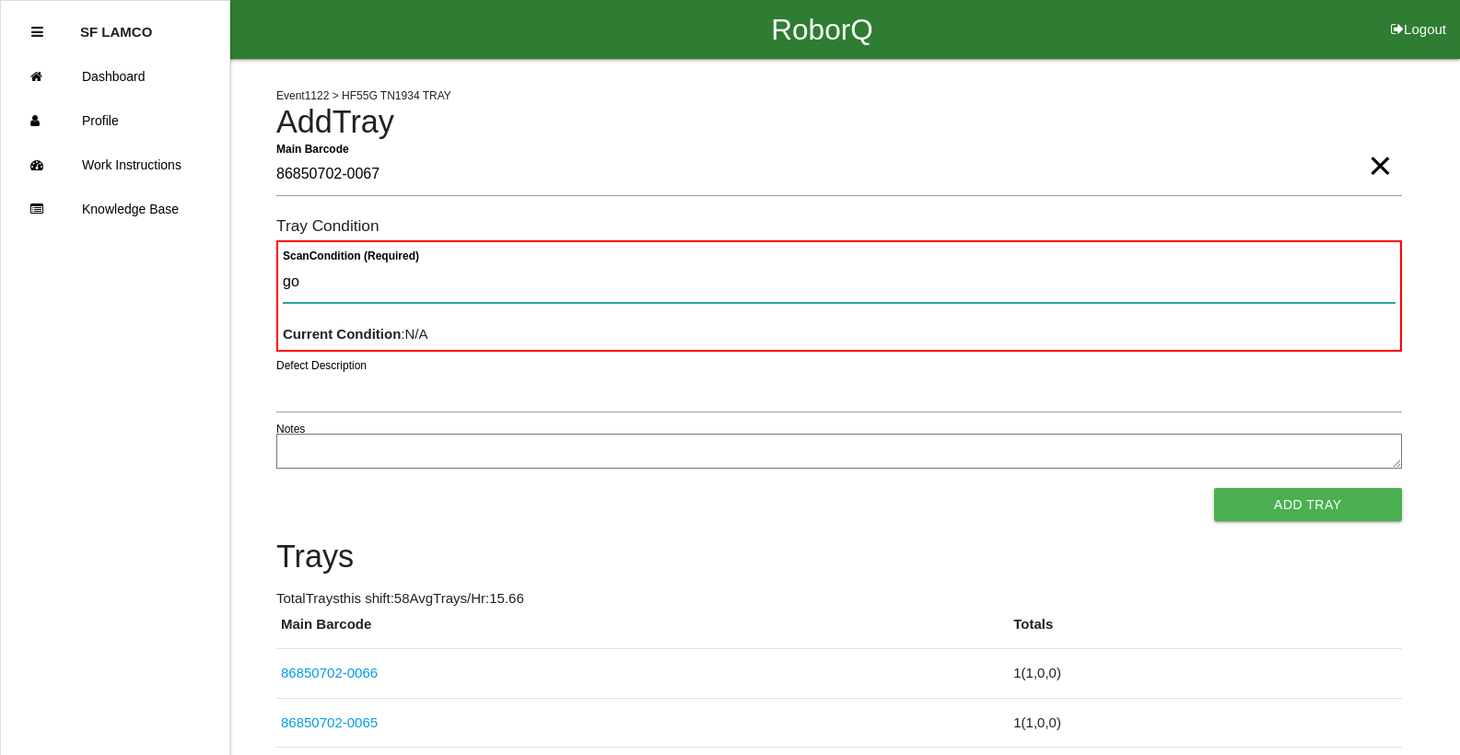
type Condition "goo"
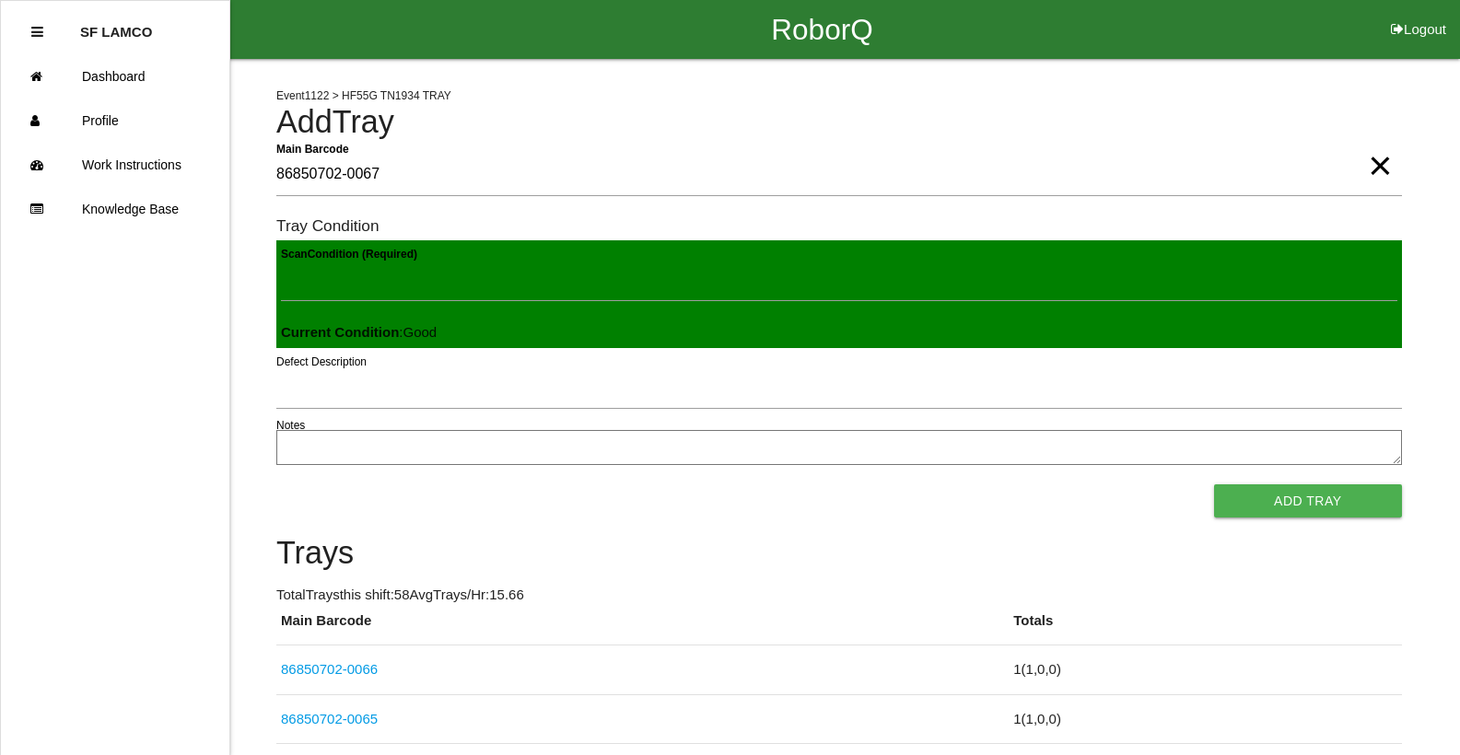
click button "Add Tray" at bounding box center [1308, 501] width 188 height 33
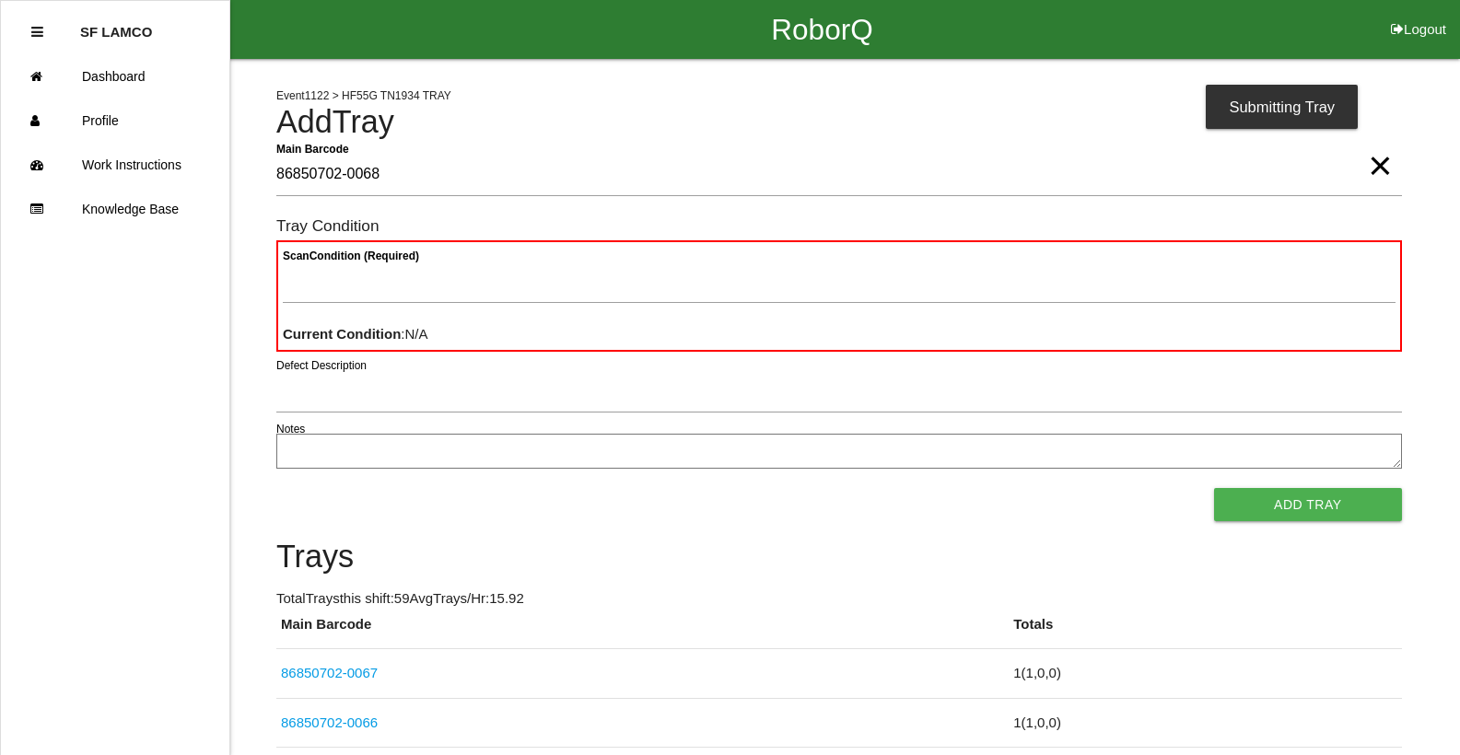
type Barcode "86850702-0068"
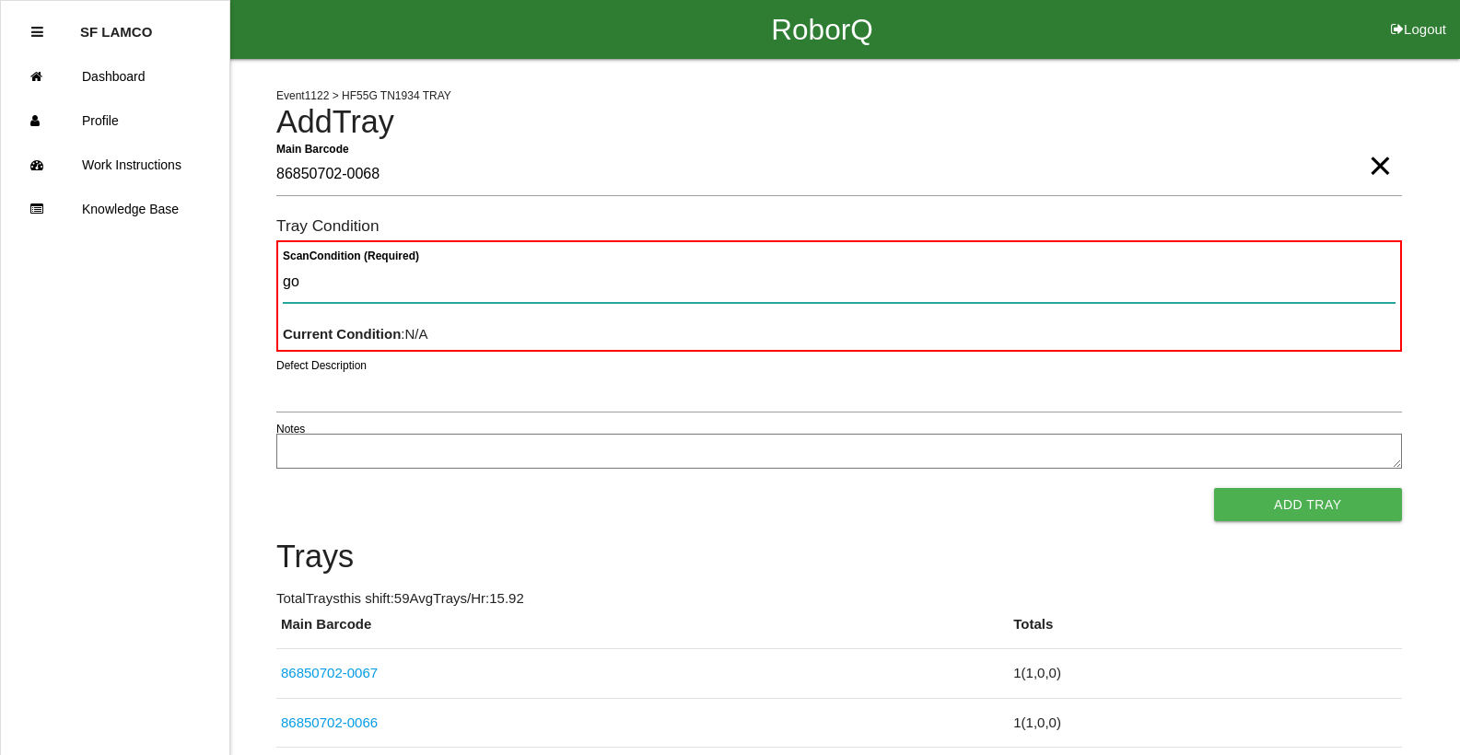
type Condition "goo"
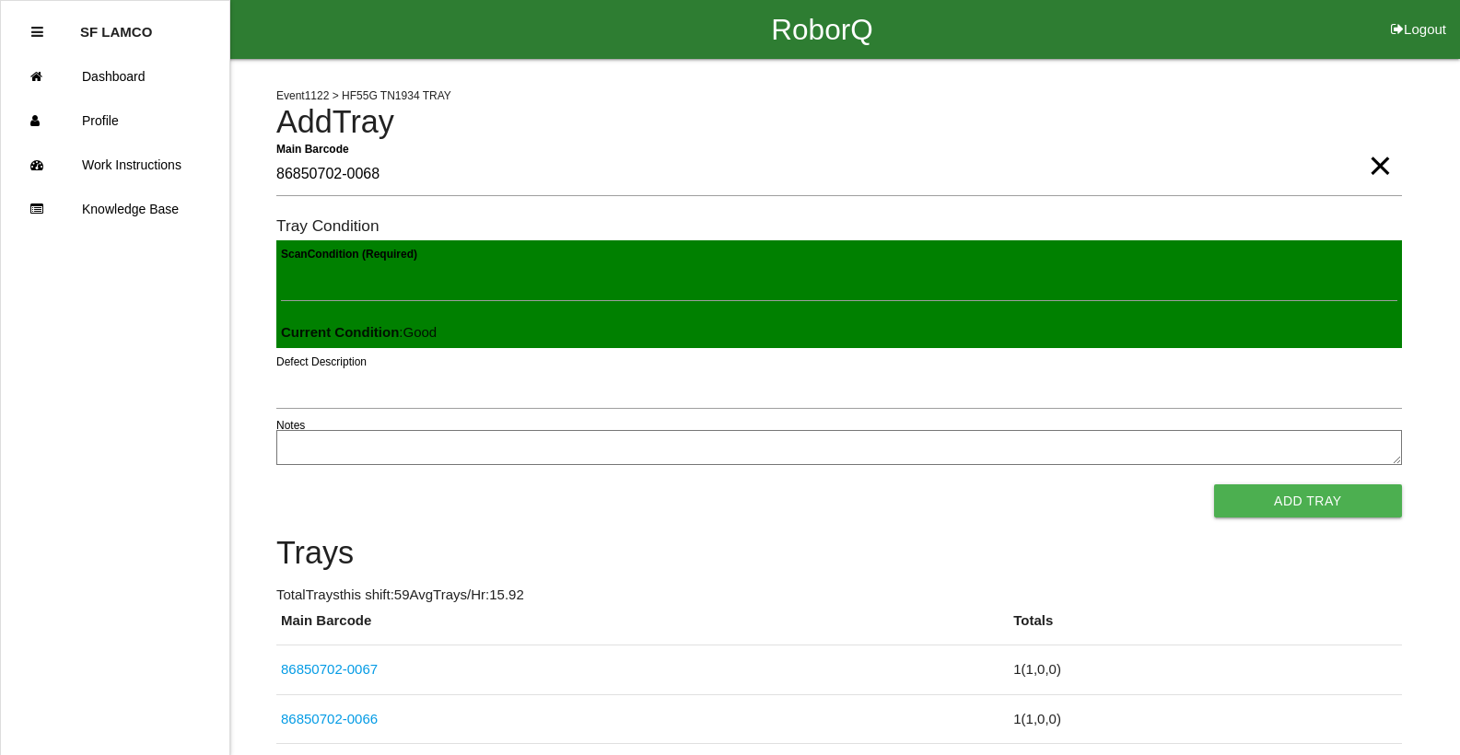
click at [1214, 485] on button "Add Tray" at bounding box center [1308, 501] width 188 height 33
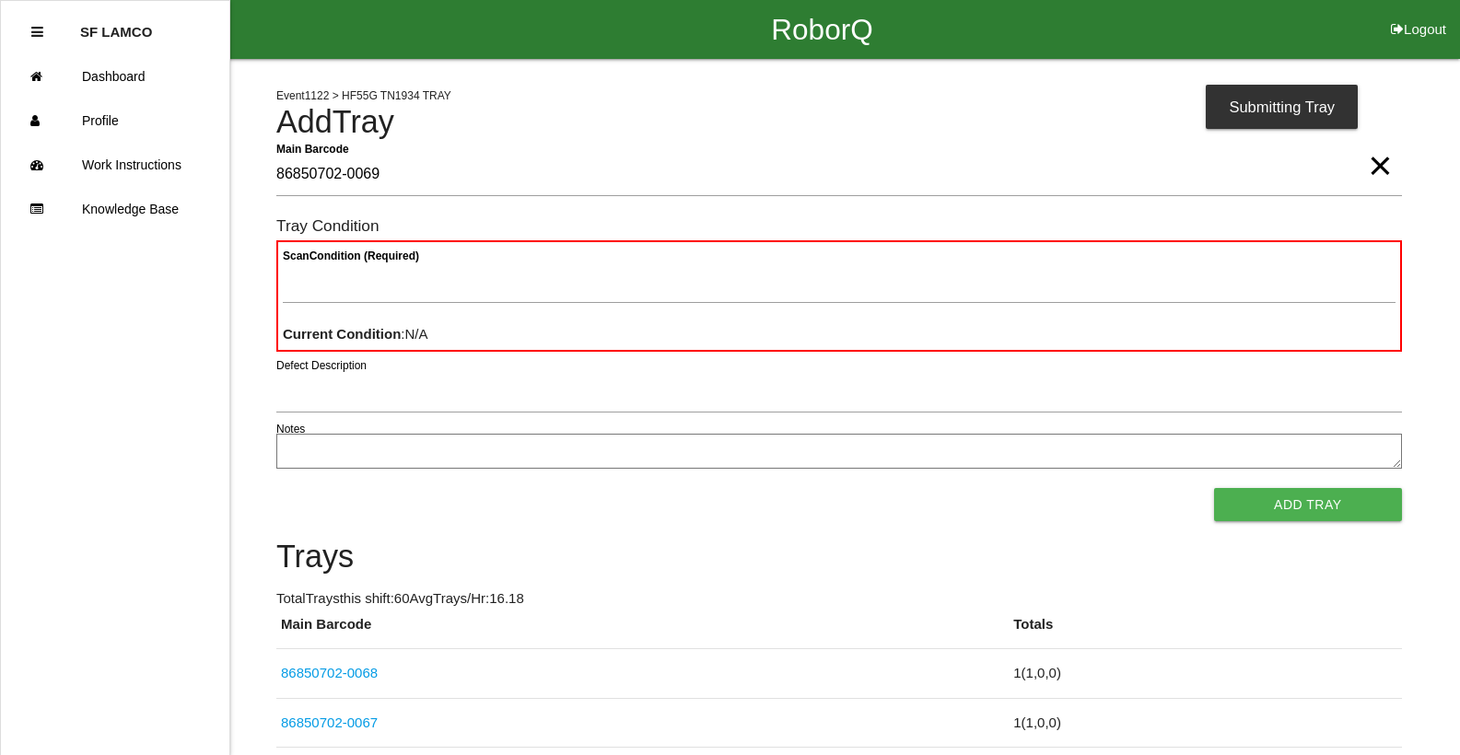
type Barcode "86850702-0069"
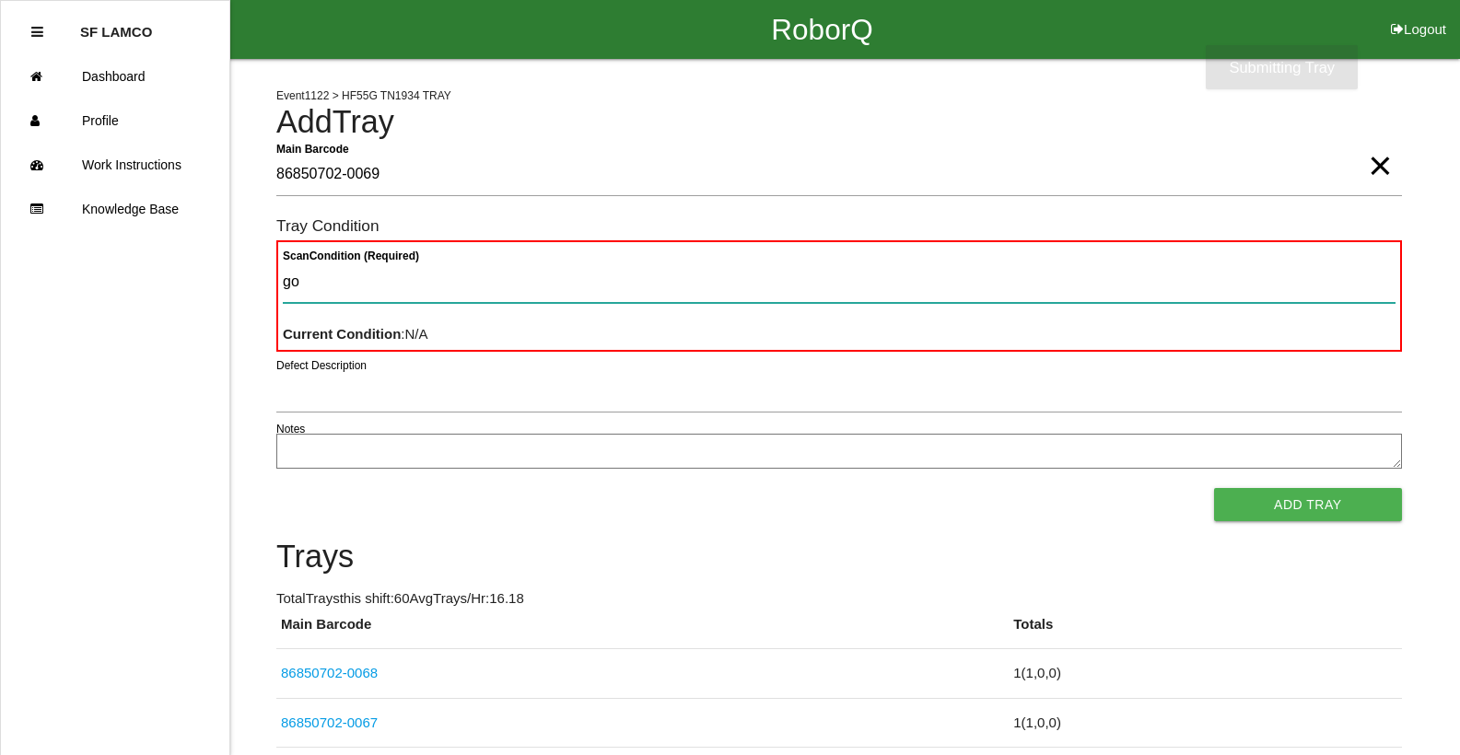
type Condition "goo"
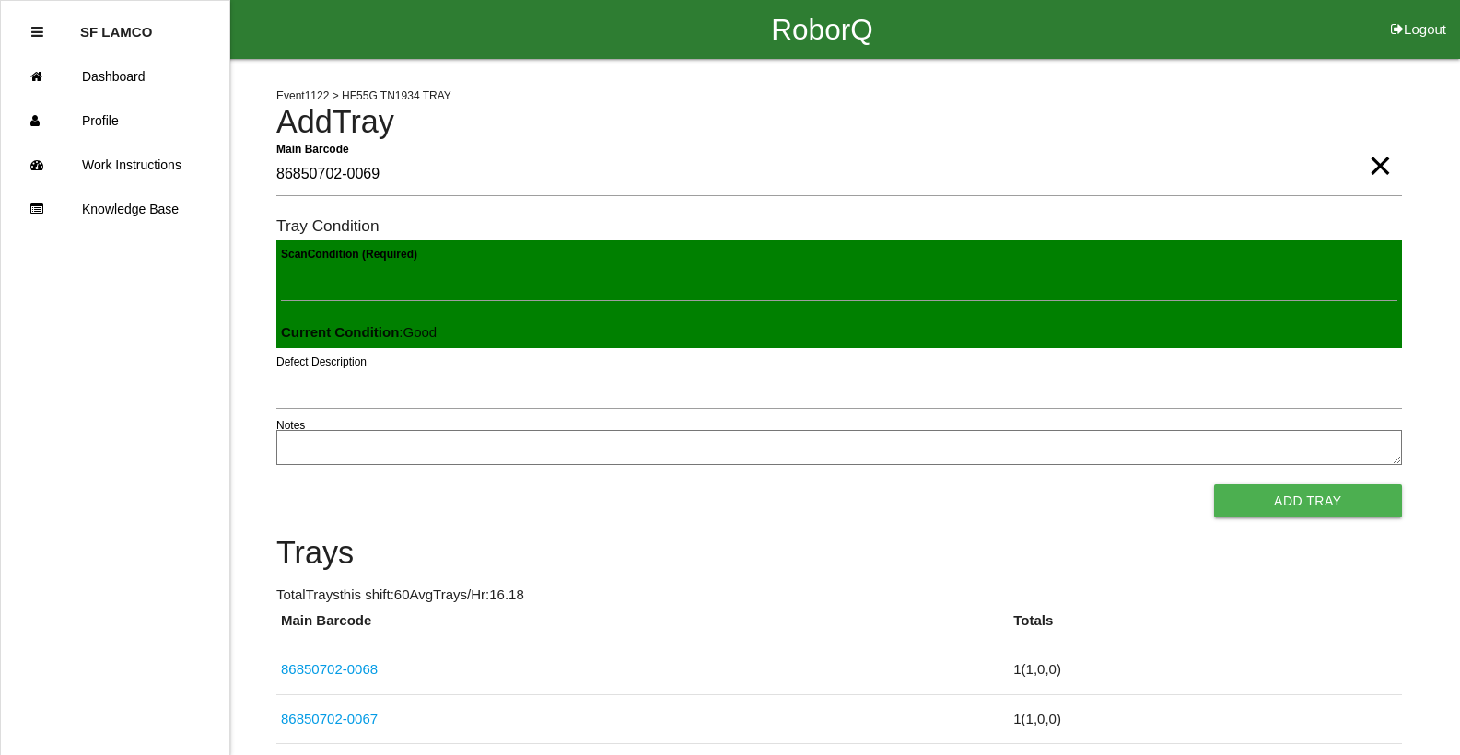
click at [1214, 485] on button "Add Tray" at bounding box center [1308, 501] width 188 height 33
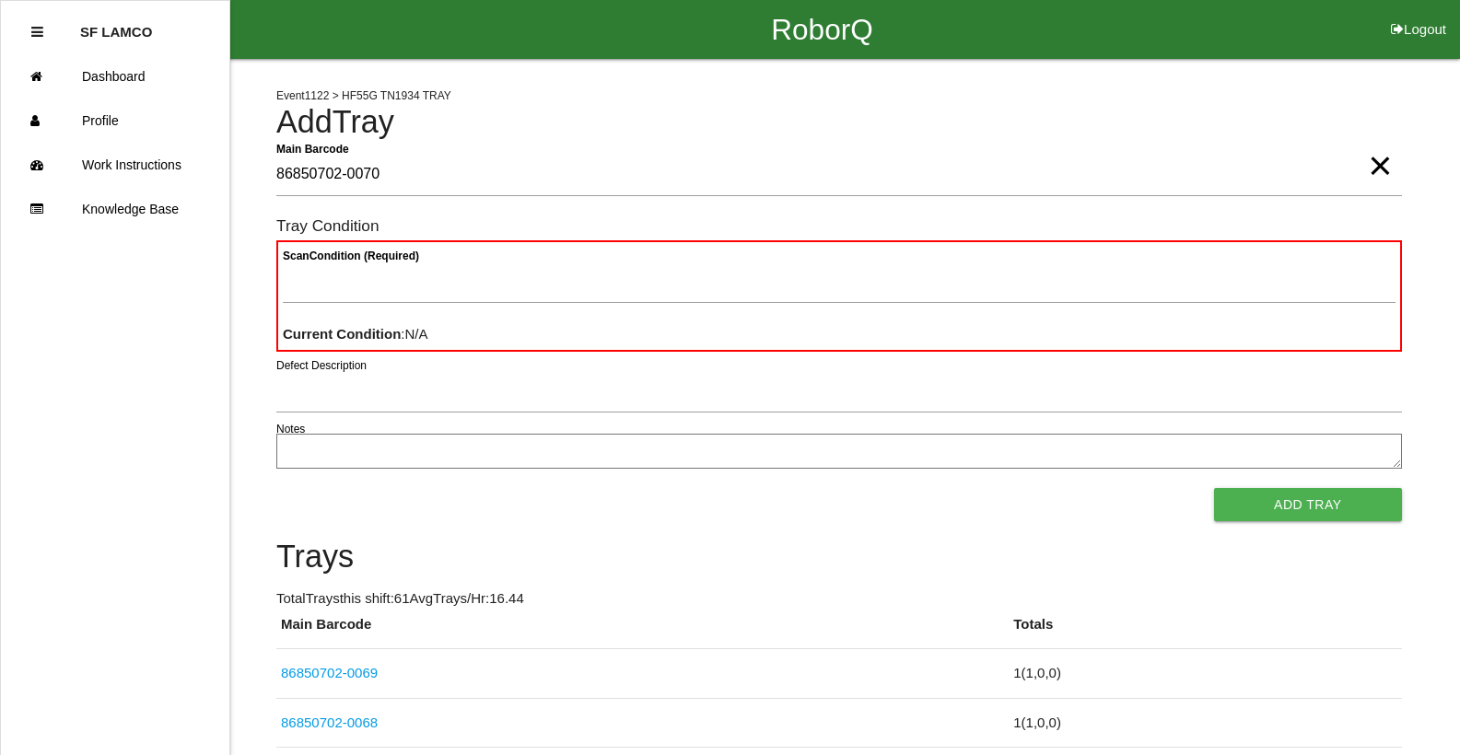
type Barcode "86850702-0070"
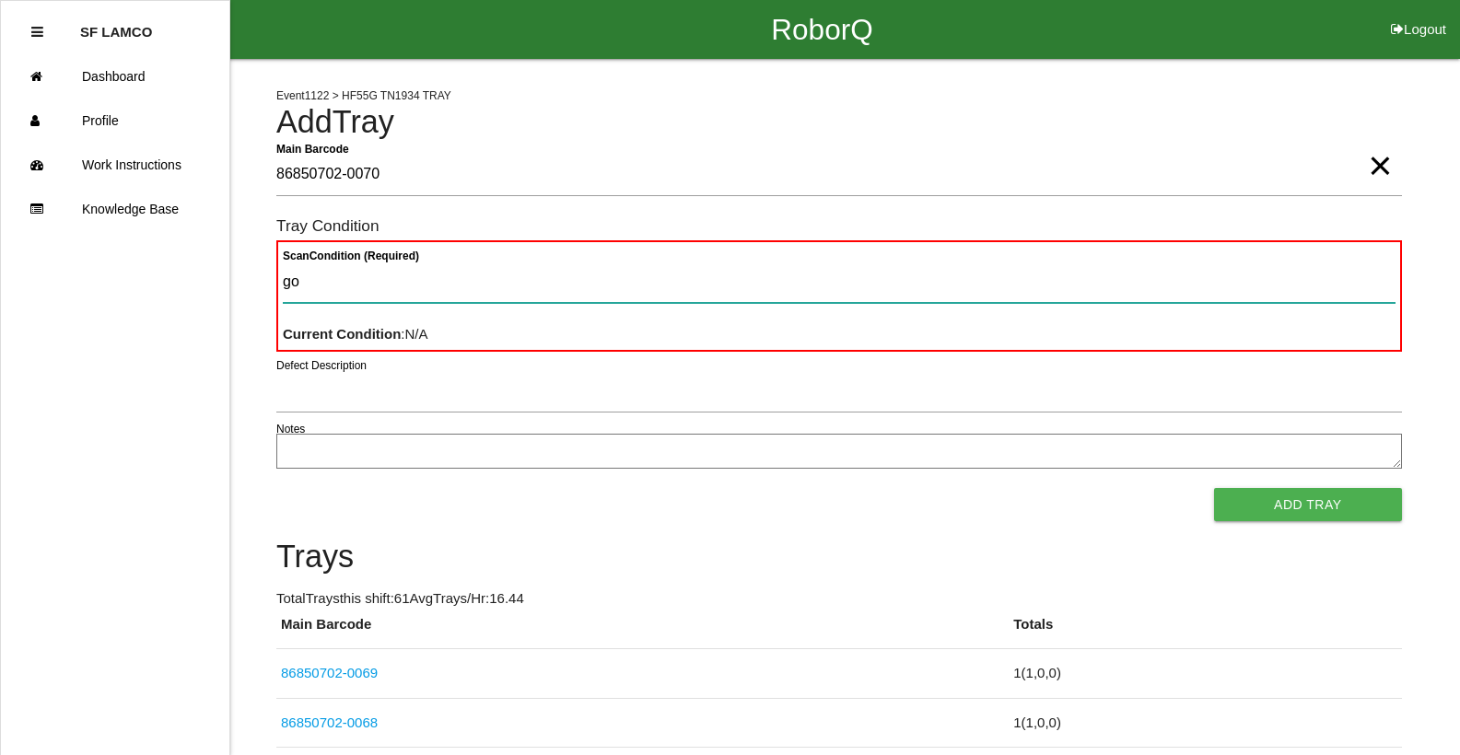
type Condition "goo"
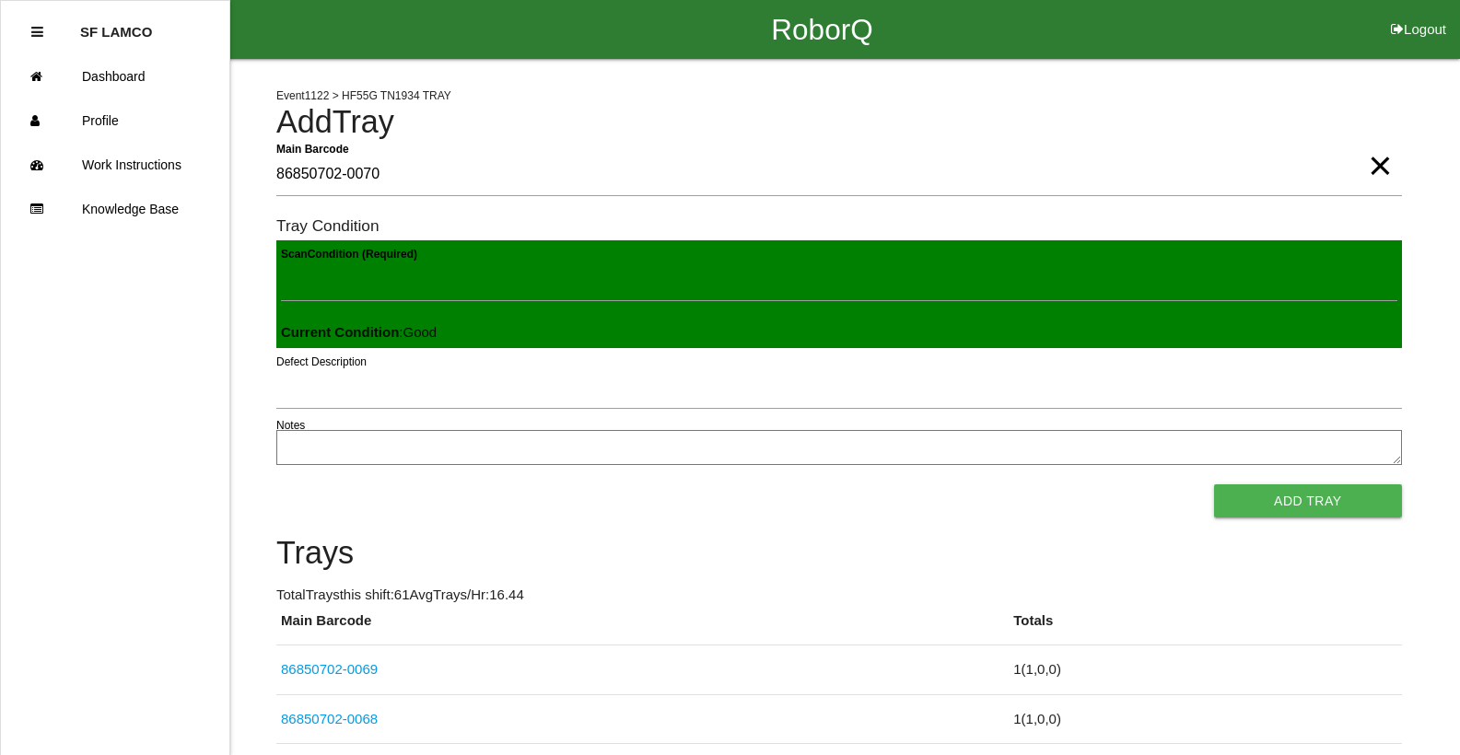
click at [1214, 485] on button "Add Tray" at bounding box center [1308, 501] width 188 height 33
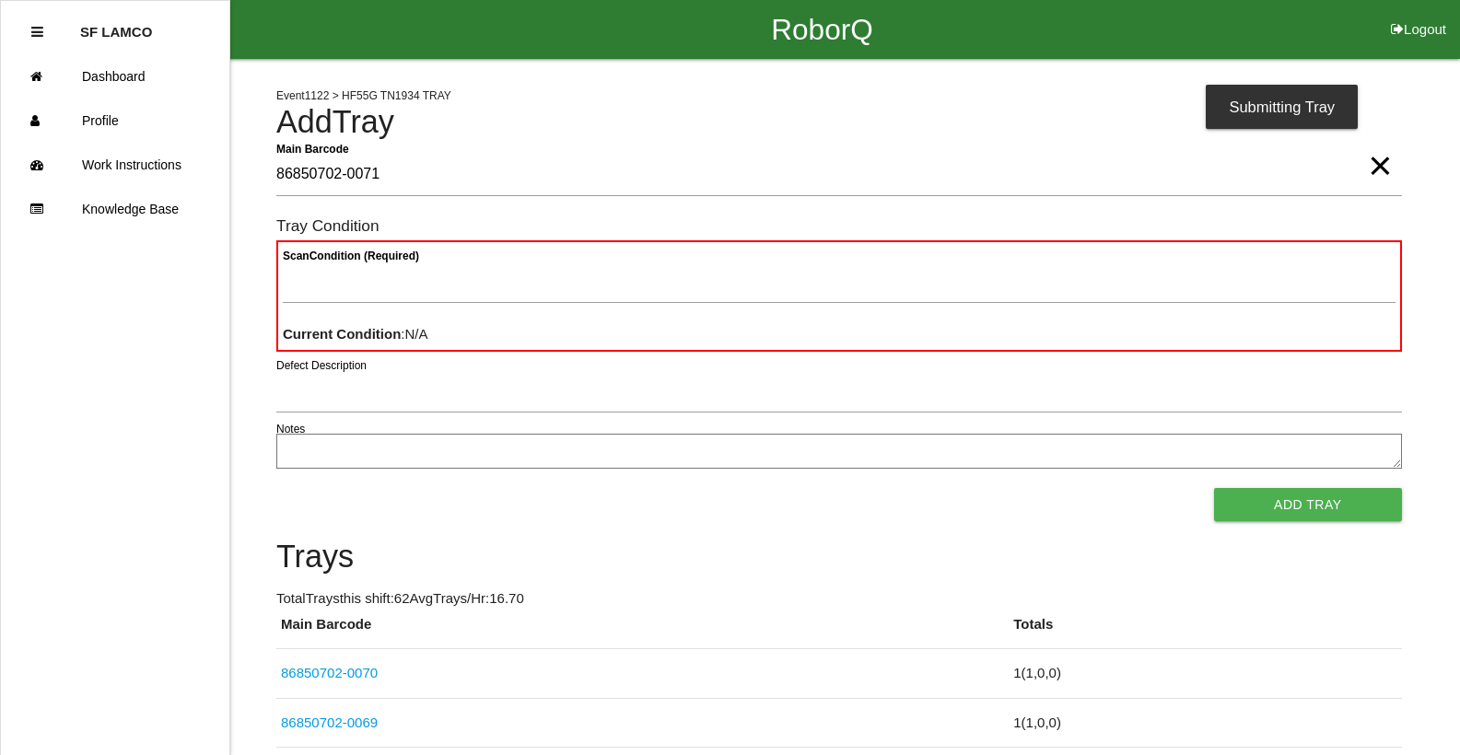
type Barcode "86850702-0071"
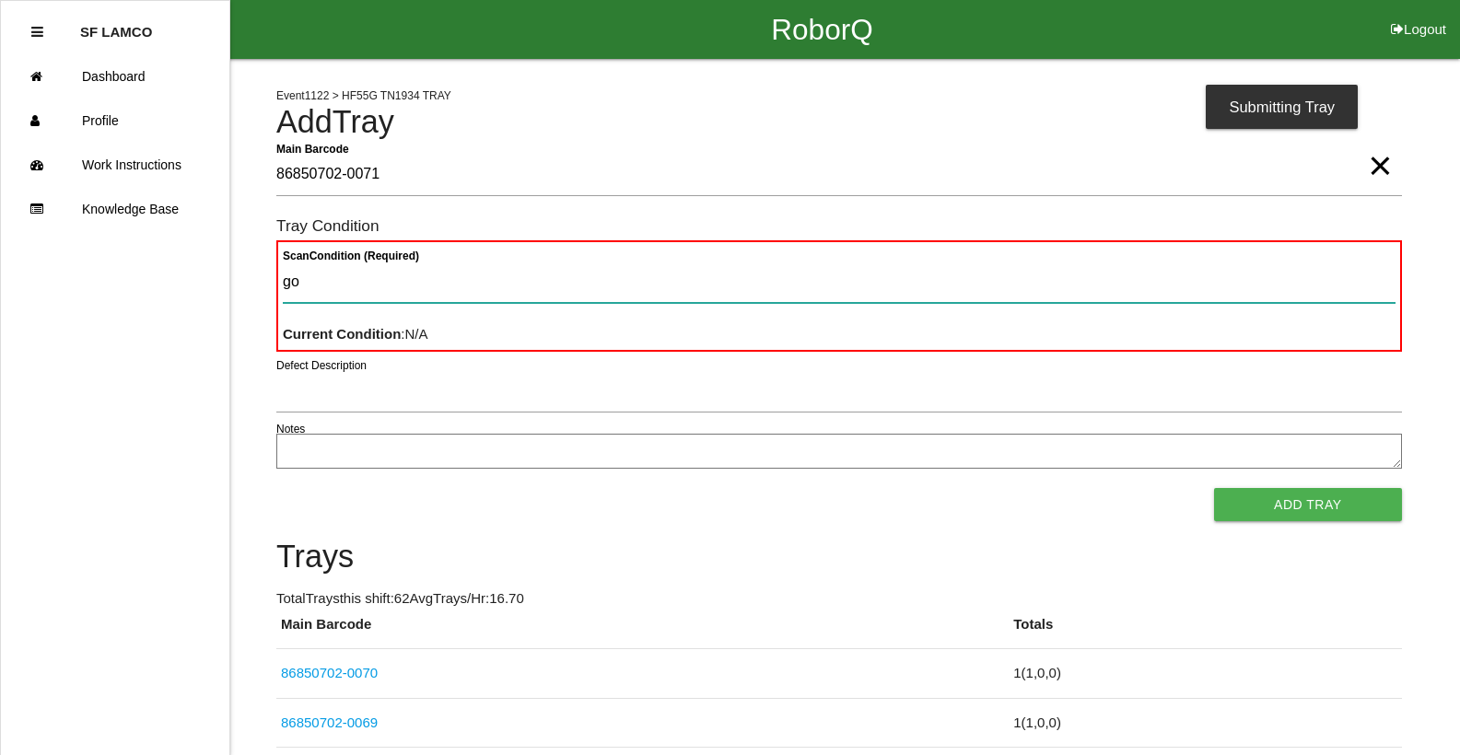
type Condition "goo"
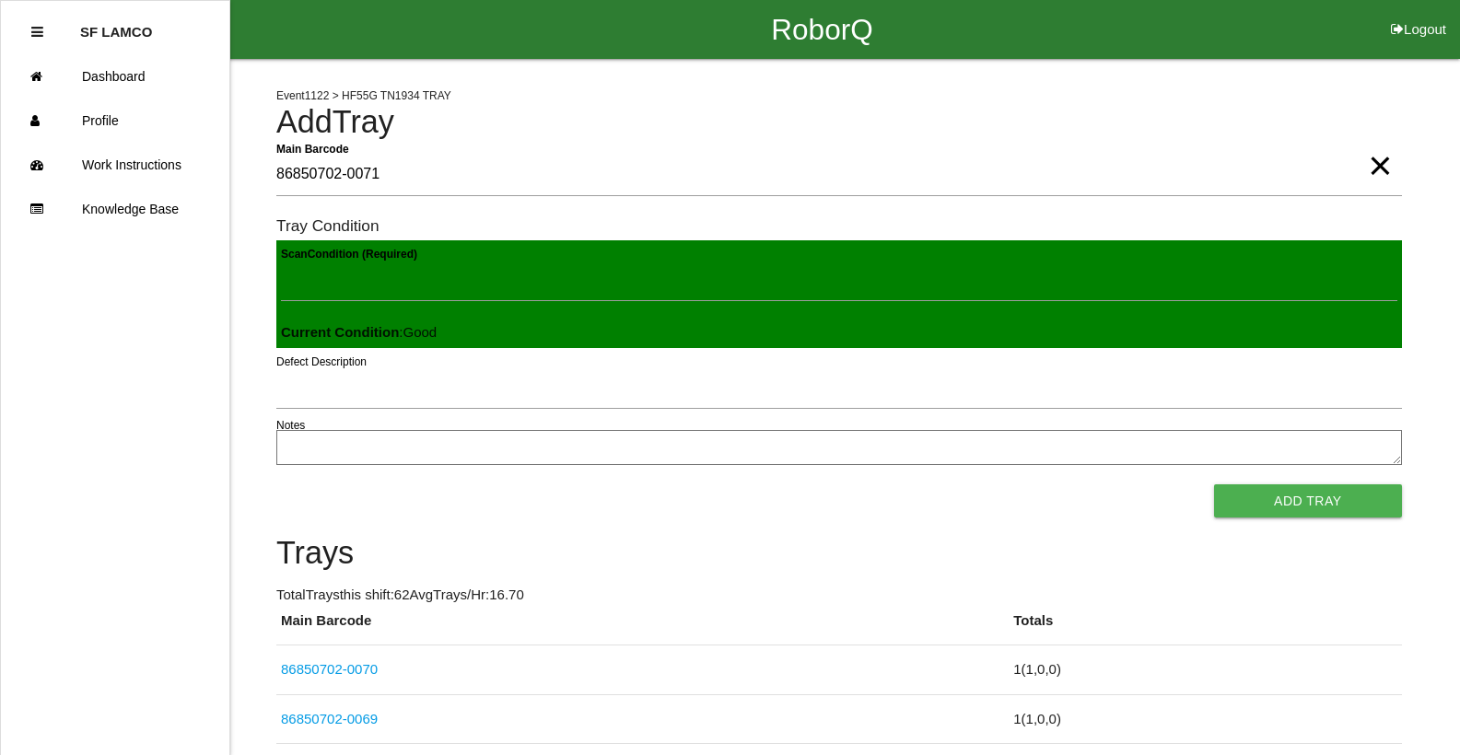
click at [1214, 485] on button "Add Tray" at bounding box center [1308, 501] width 188 height 33
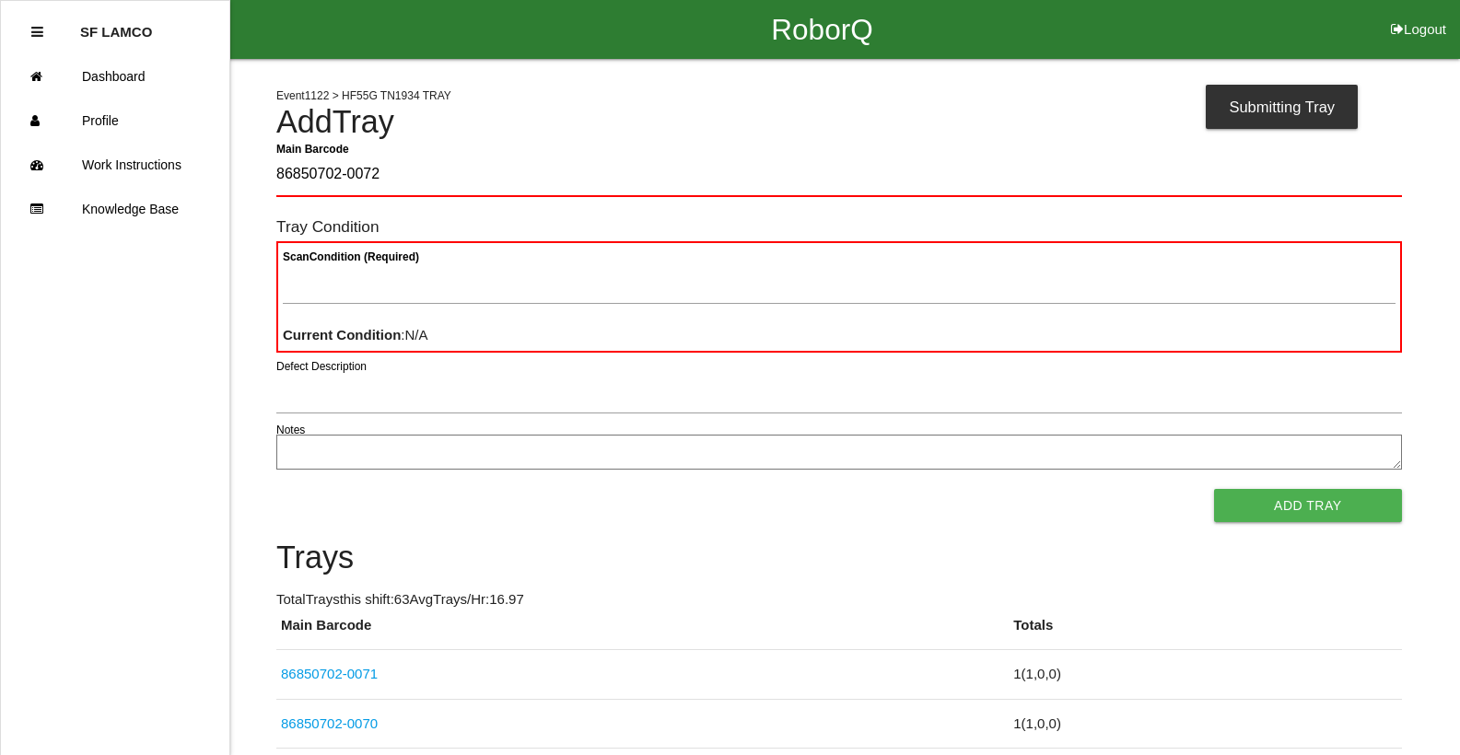
type Barcode "86850702-0072"
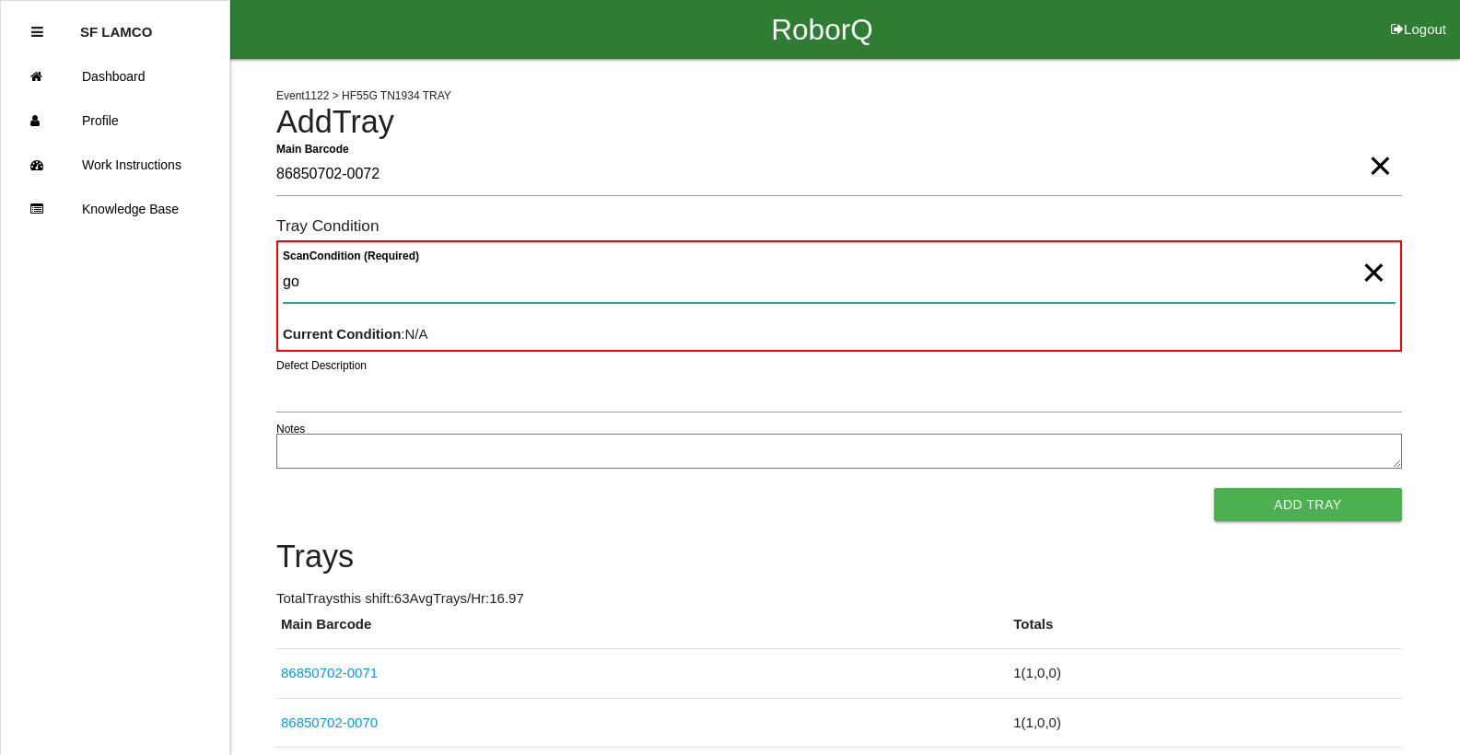
type Condition "goo"
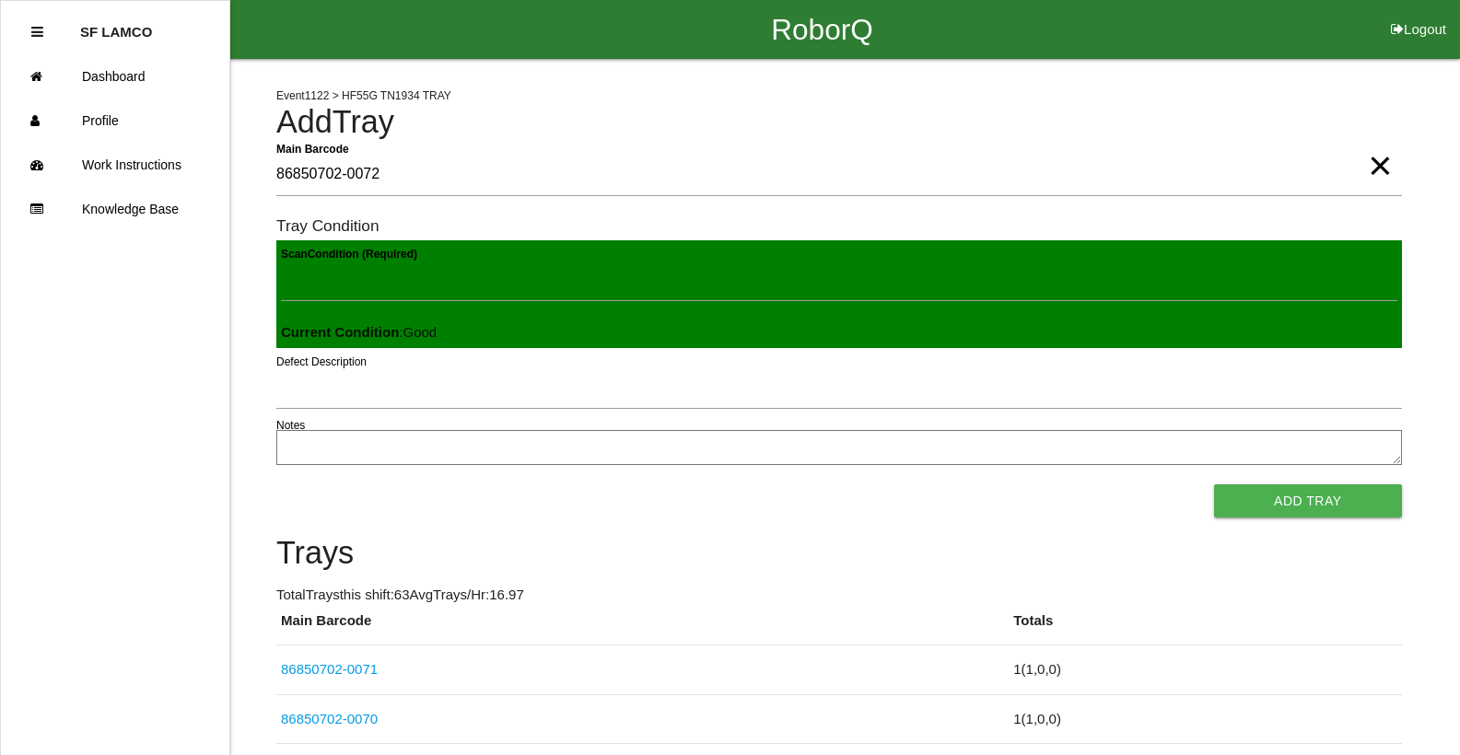
click at [1214, 485] on button "Add Tray" at bounding box center [1308, 501] width 188 height 33
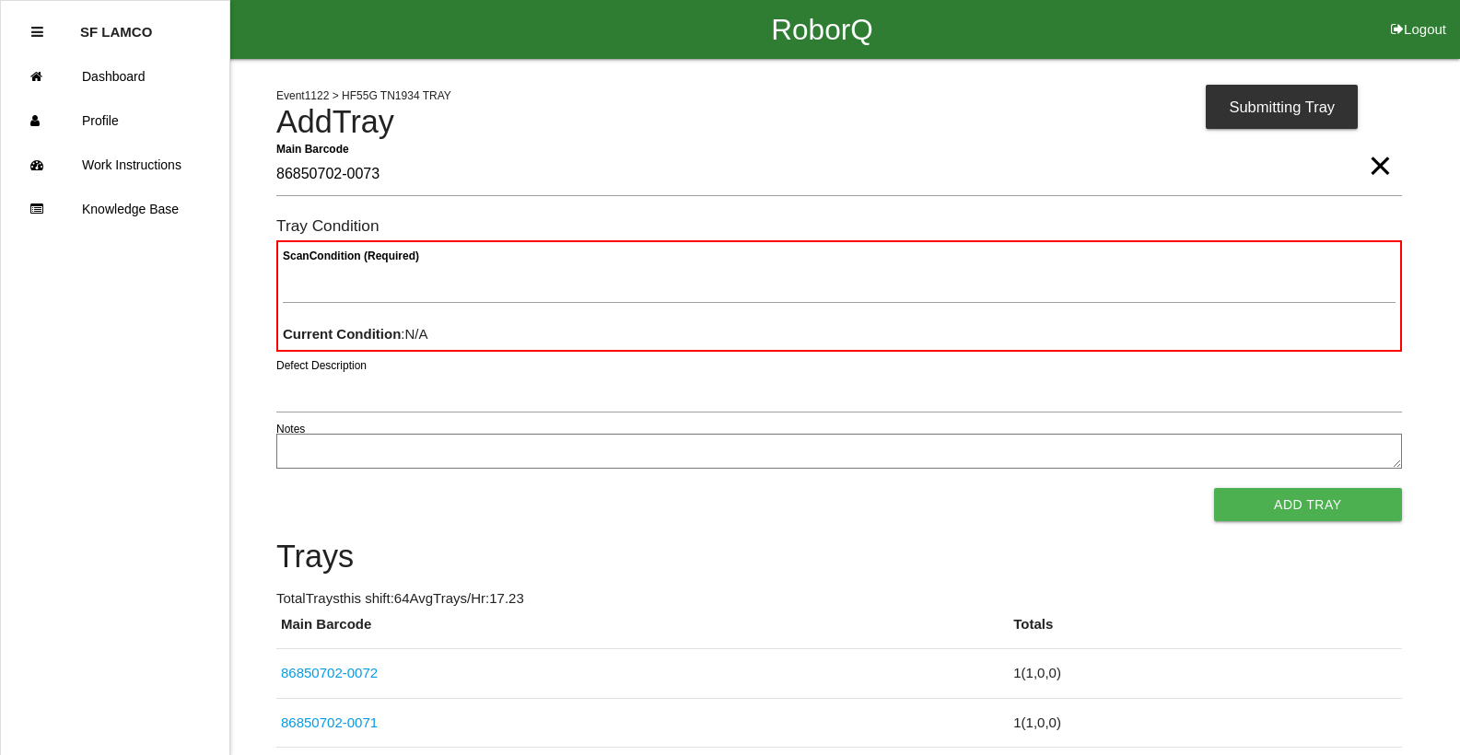
type Barcode "86850702-0073"
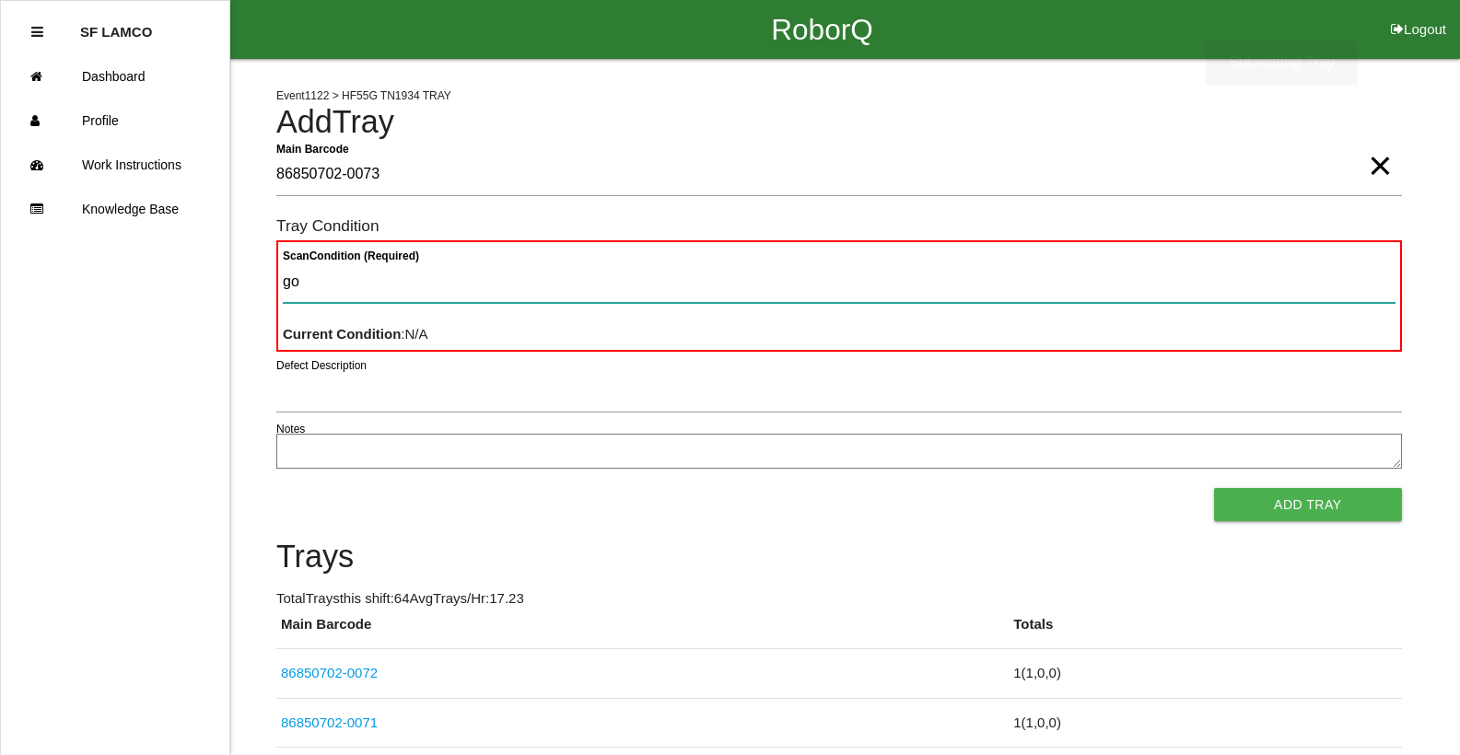
type Condition "goo"
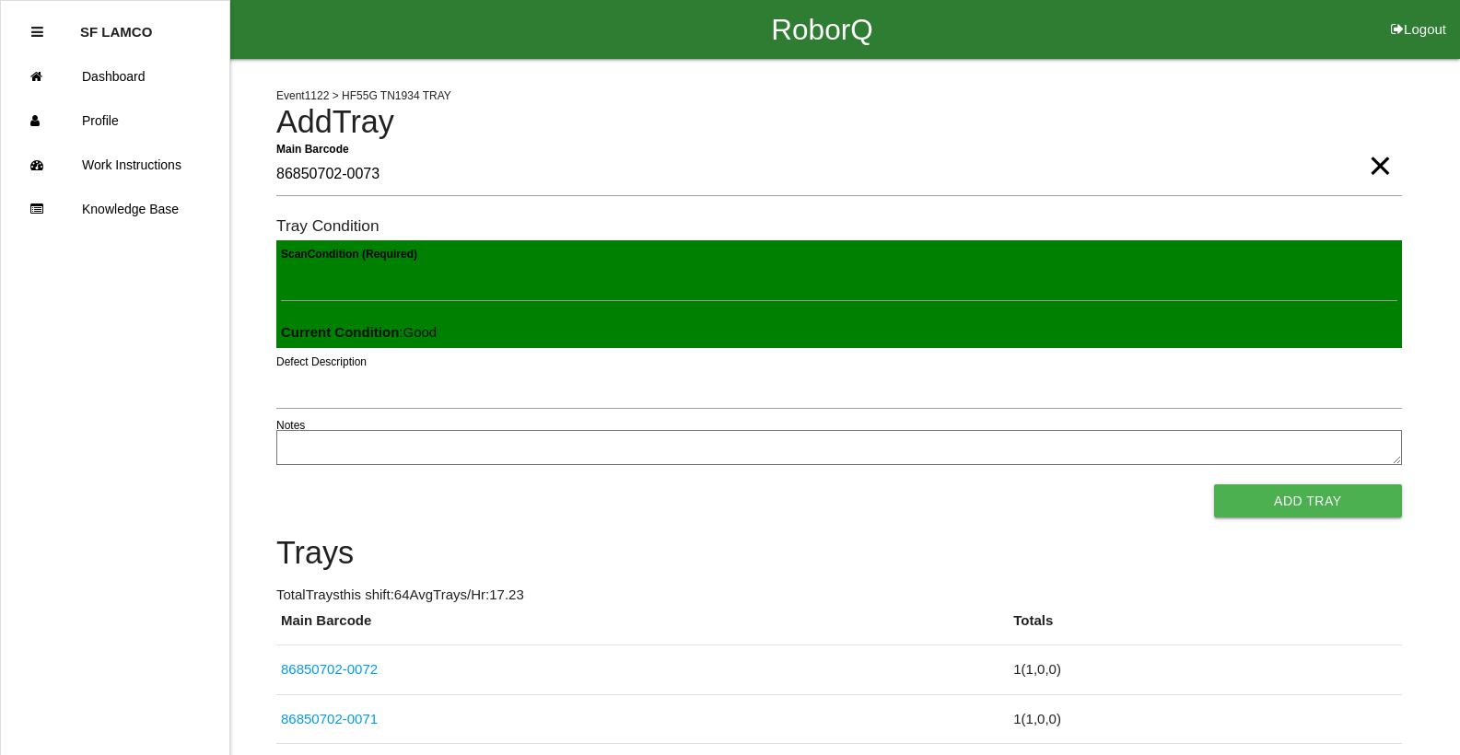
click at [1214, 485] on button "Add Tray" at bounding box center [1308, 501] width 188 height 33
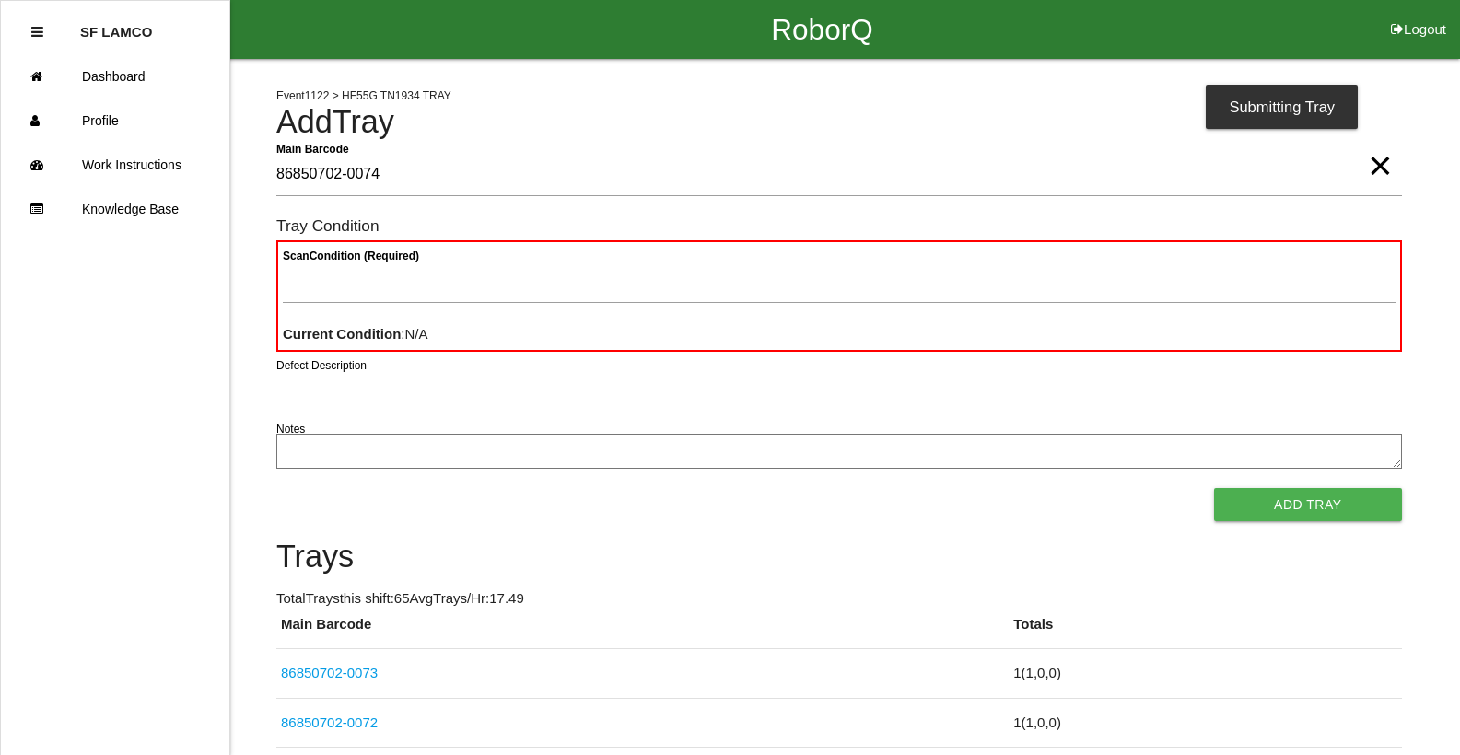
type Barcode "86850702-0074"
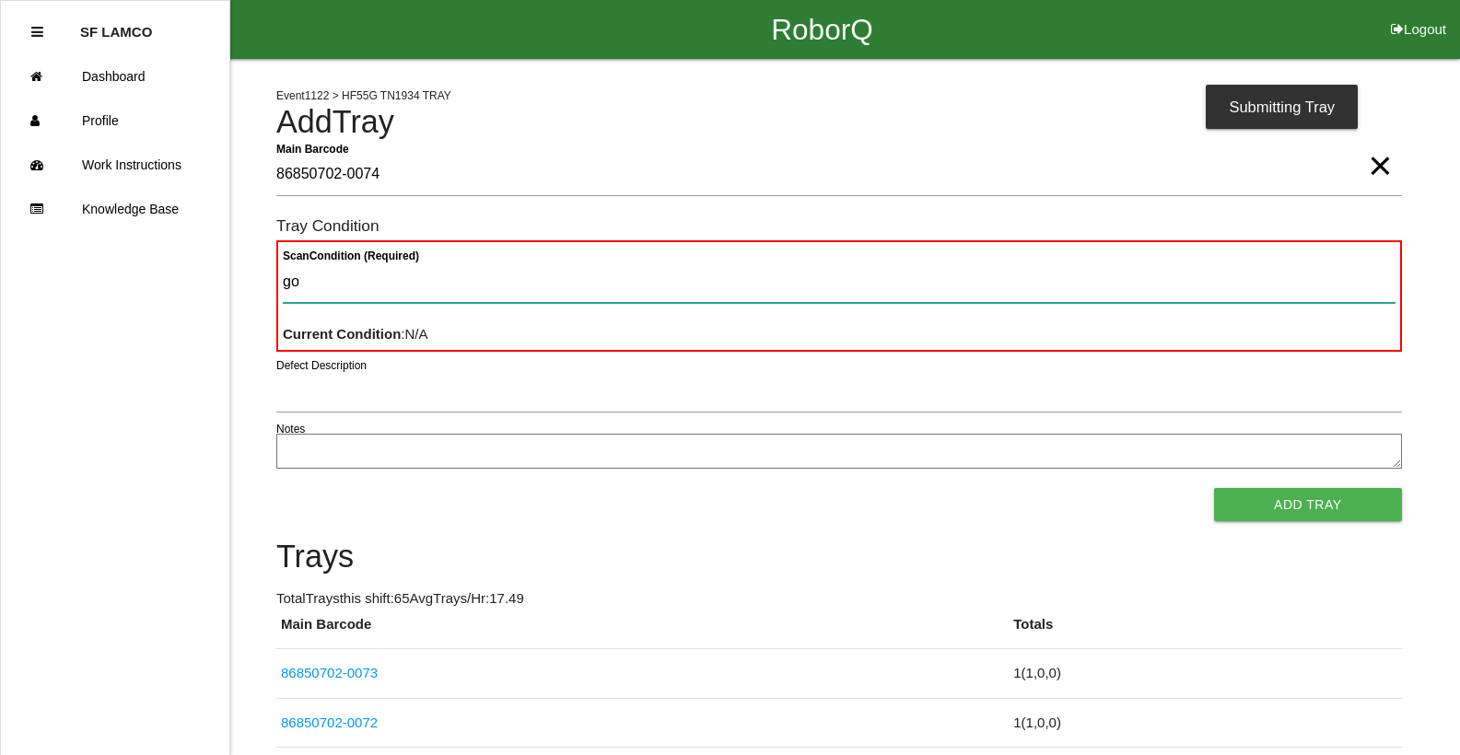
type Condition "goo"
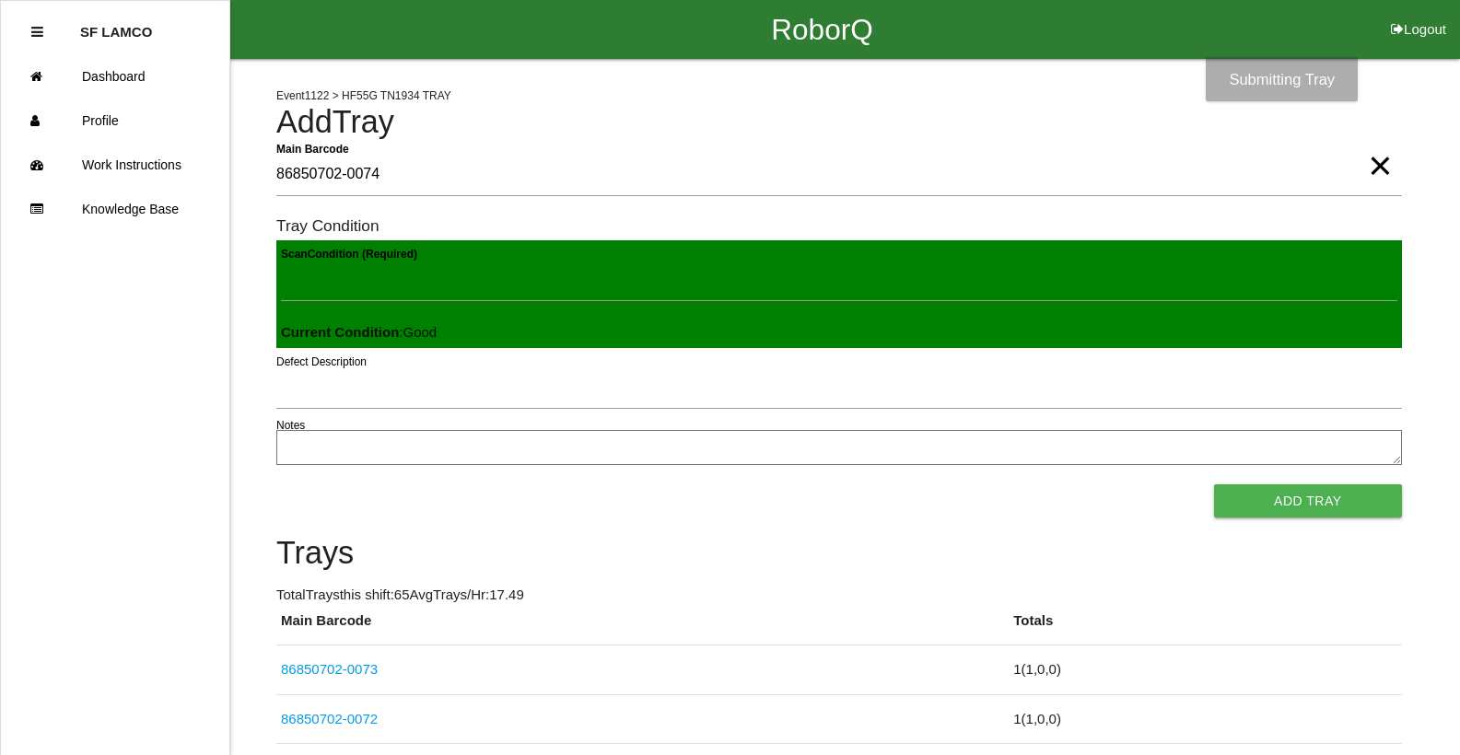
click at [1214, 485] on button "Add Tray" at bounding box center [1308, 501] width 188 height 33
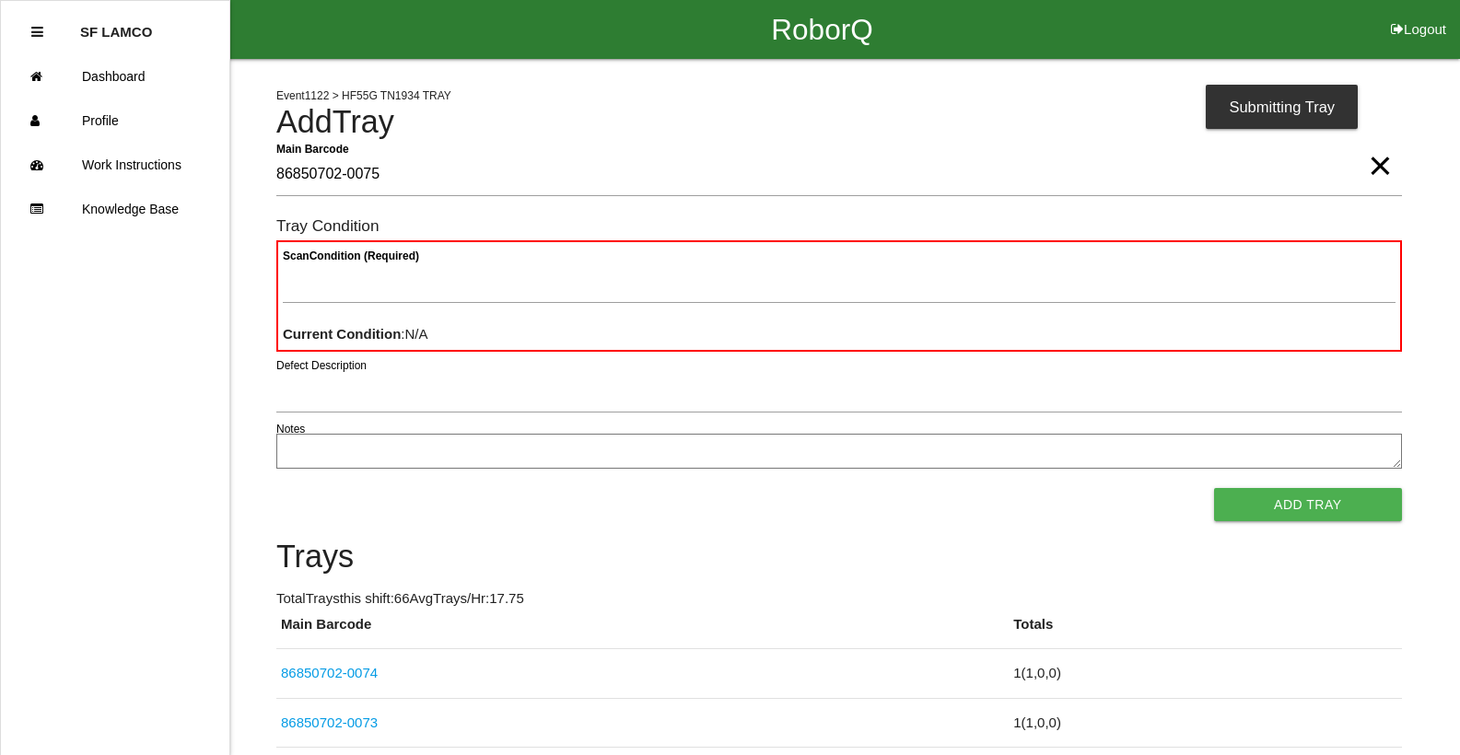
type Barcode "86850702-0075"
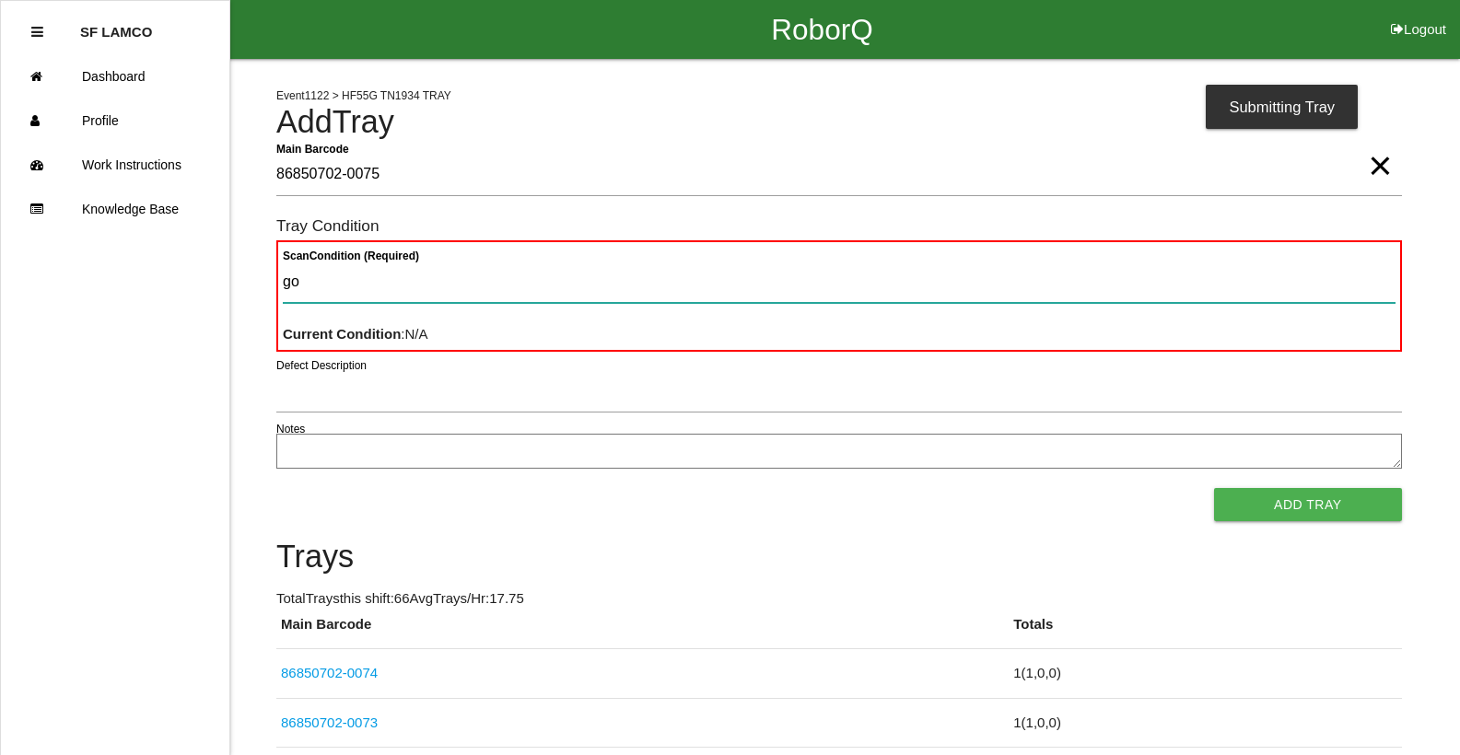
type Condition "goo"
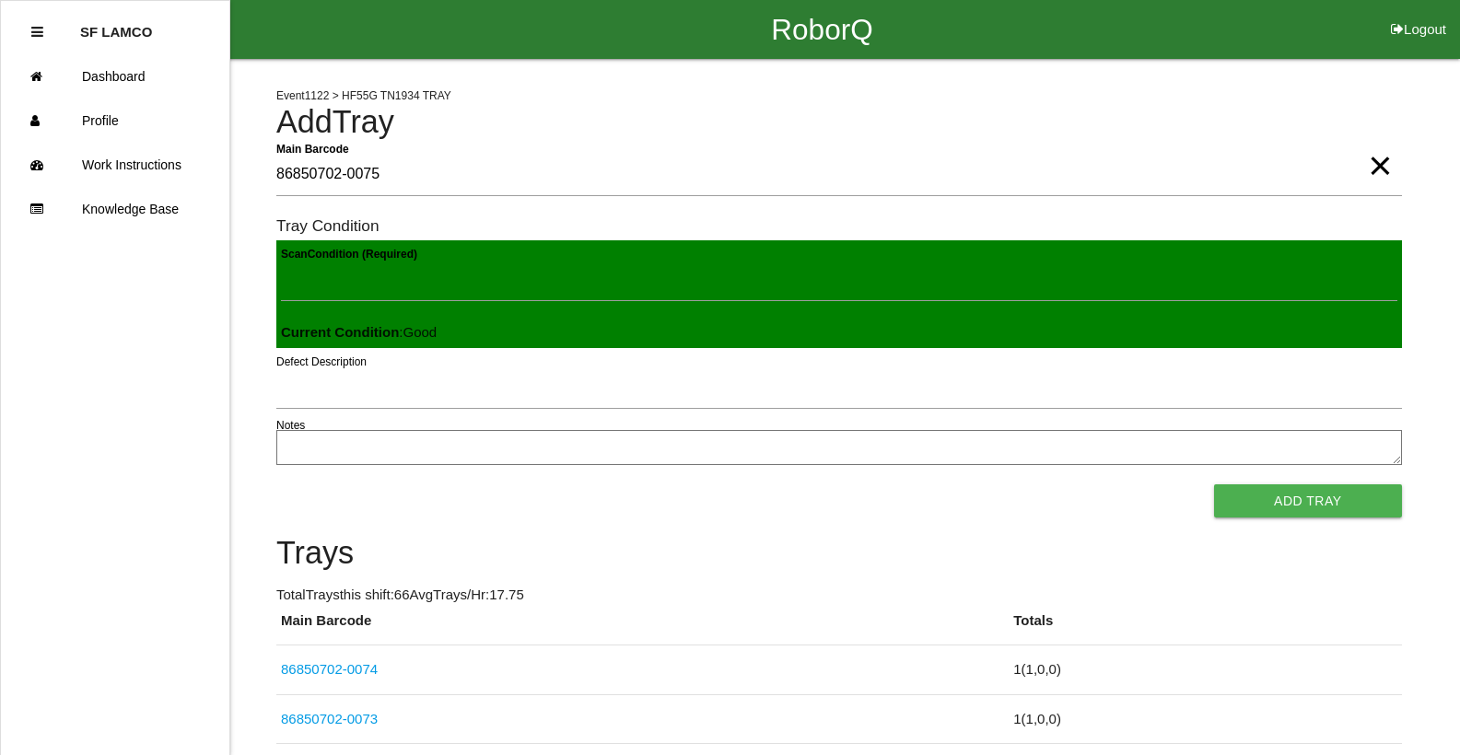
click at [1214, 485] on button "Add Tray" at bounding box center [1308, 501] width 188 height 33
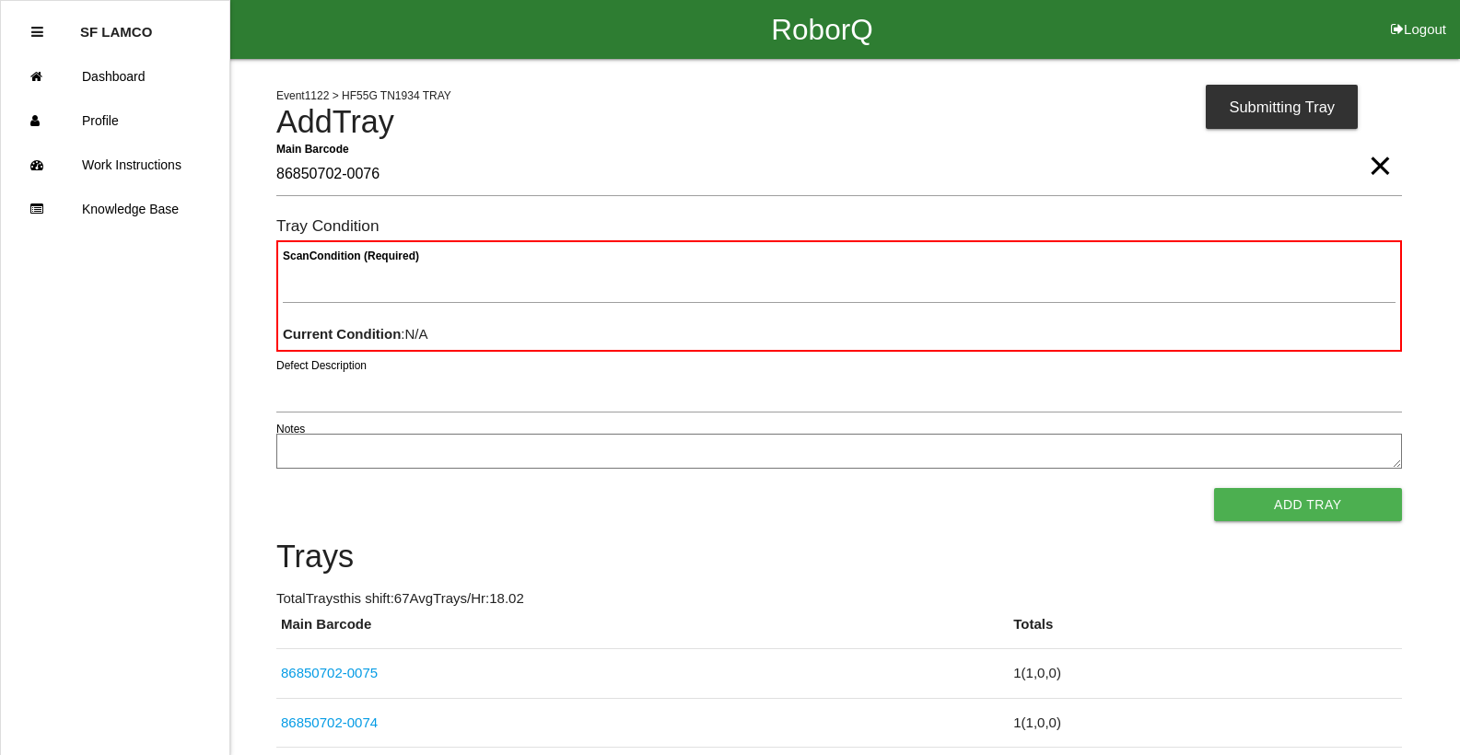
type Barcode "86850702-0076"
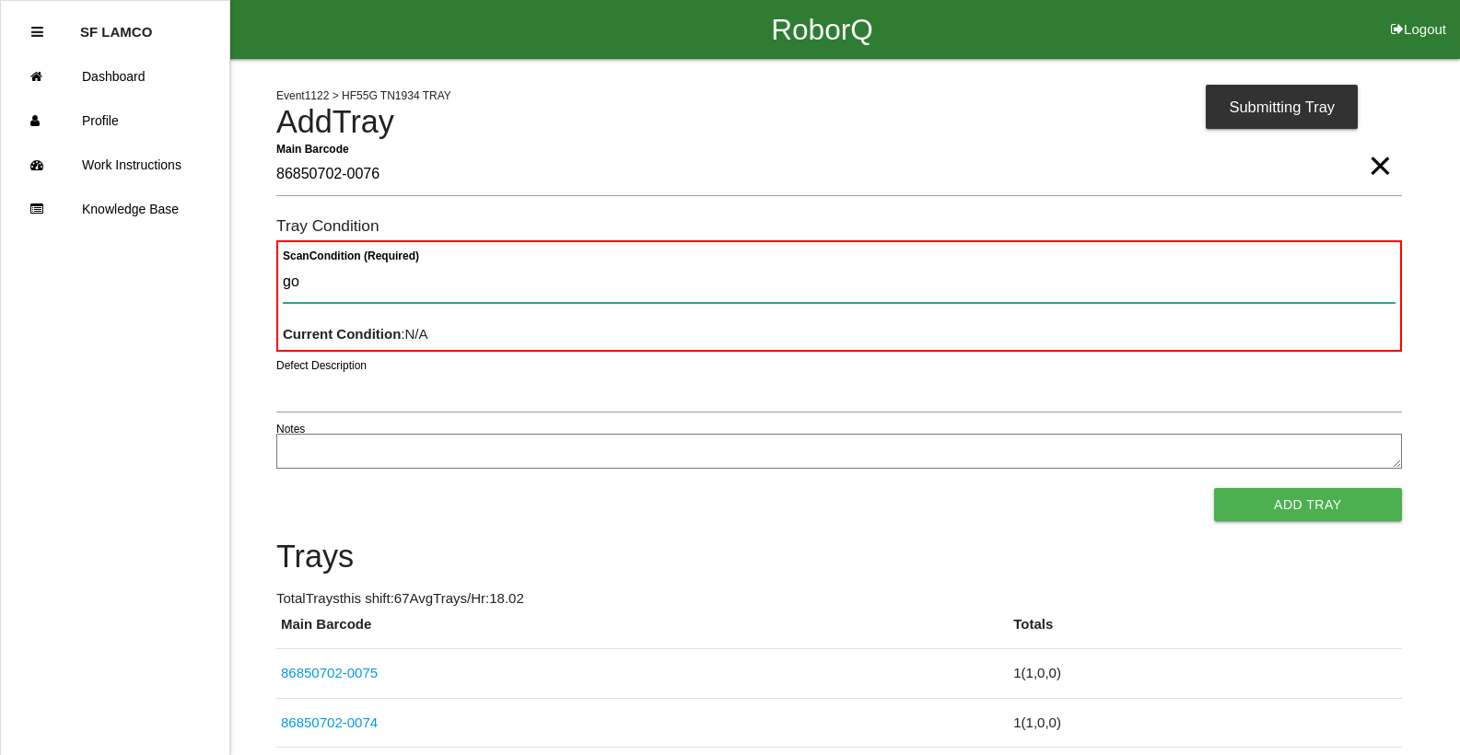
type Condition "goo"
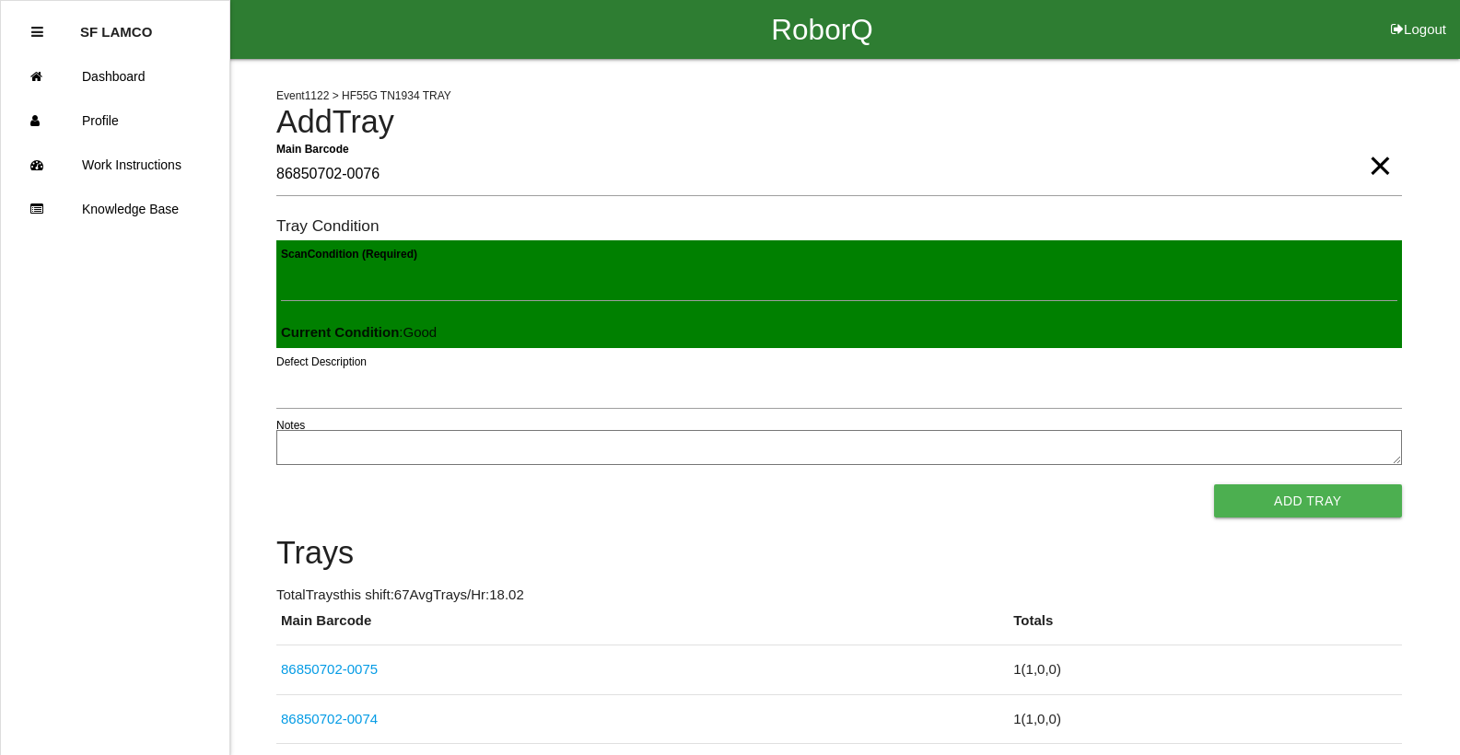
click at [1214, 485] on button "Add Tray" at bounding box center [1308, 501] width 188 height 33
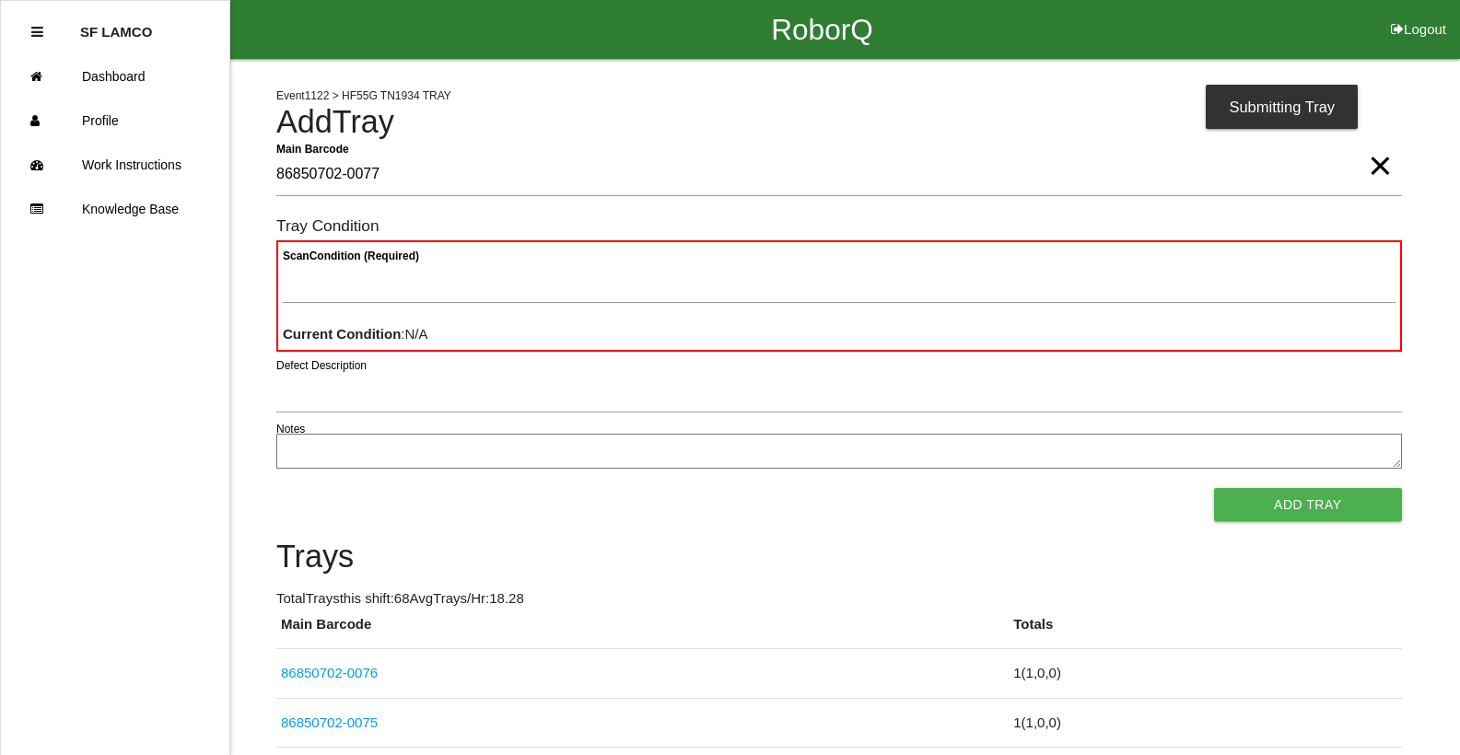
type Barcode "86850702-0077"
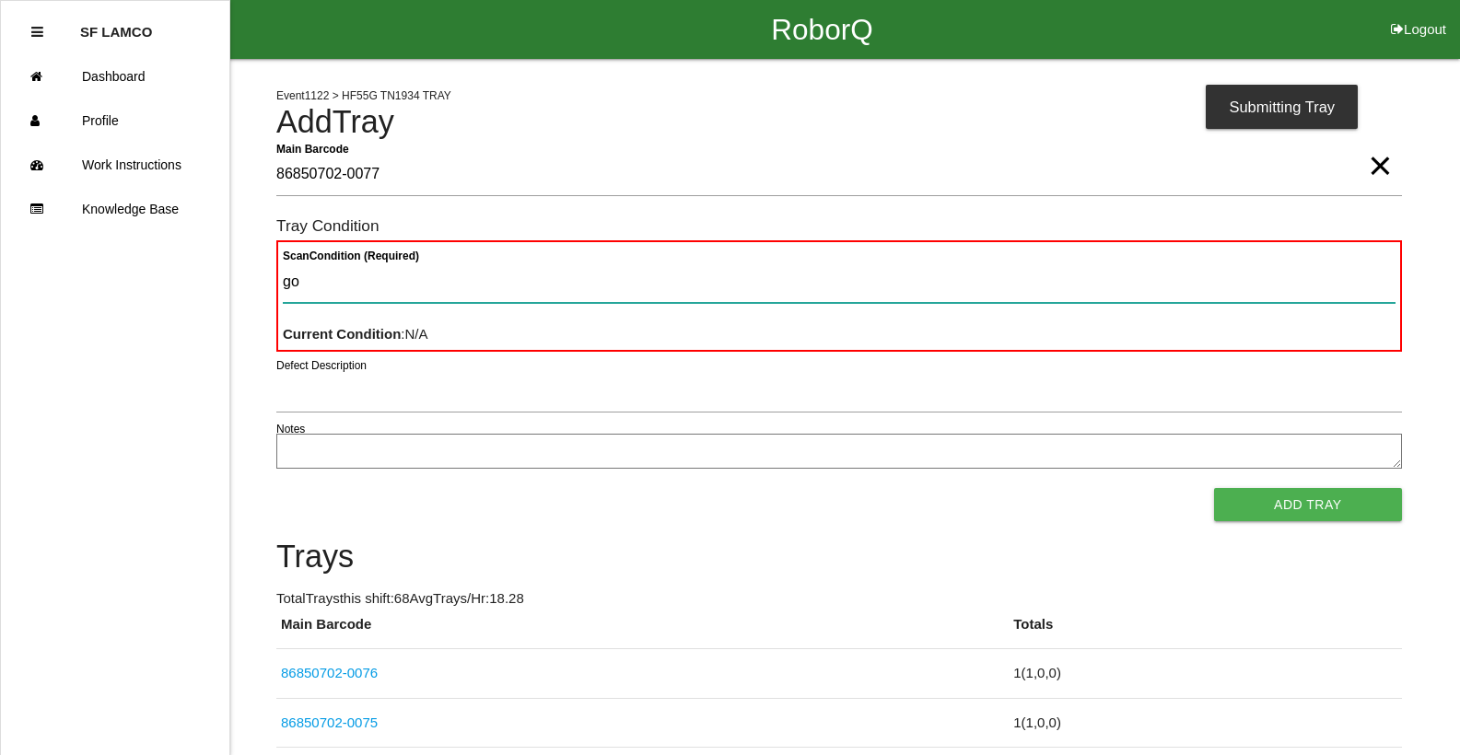
type Condition "goo"
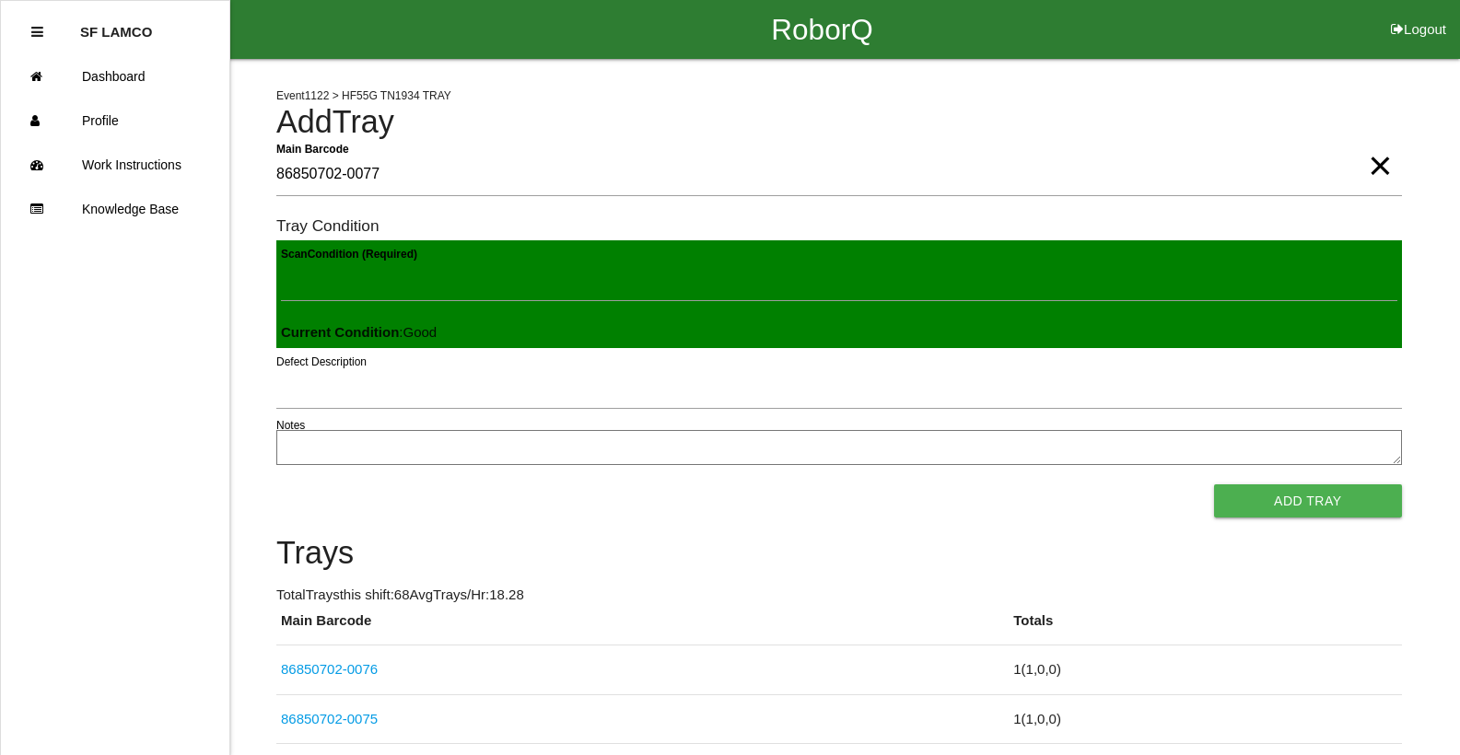
click button "Add Tray" at bounding box center [1308, 501] width 188 height 33
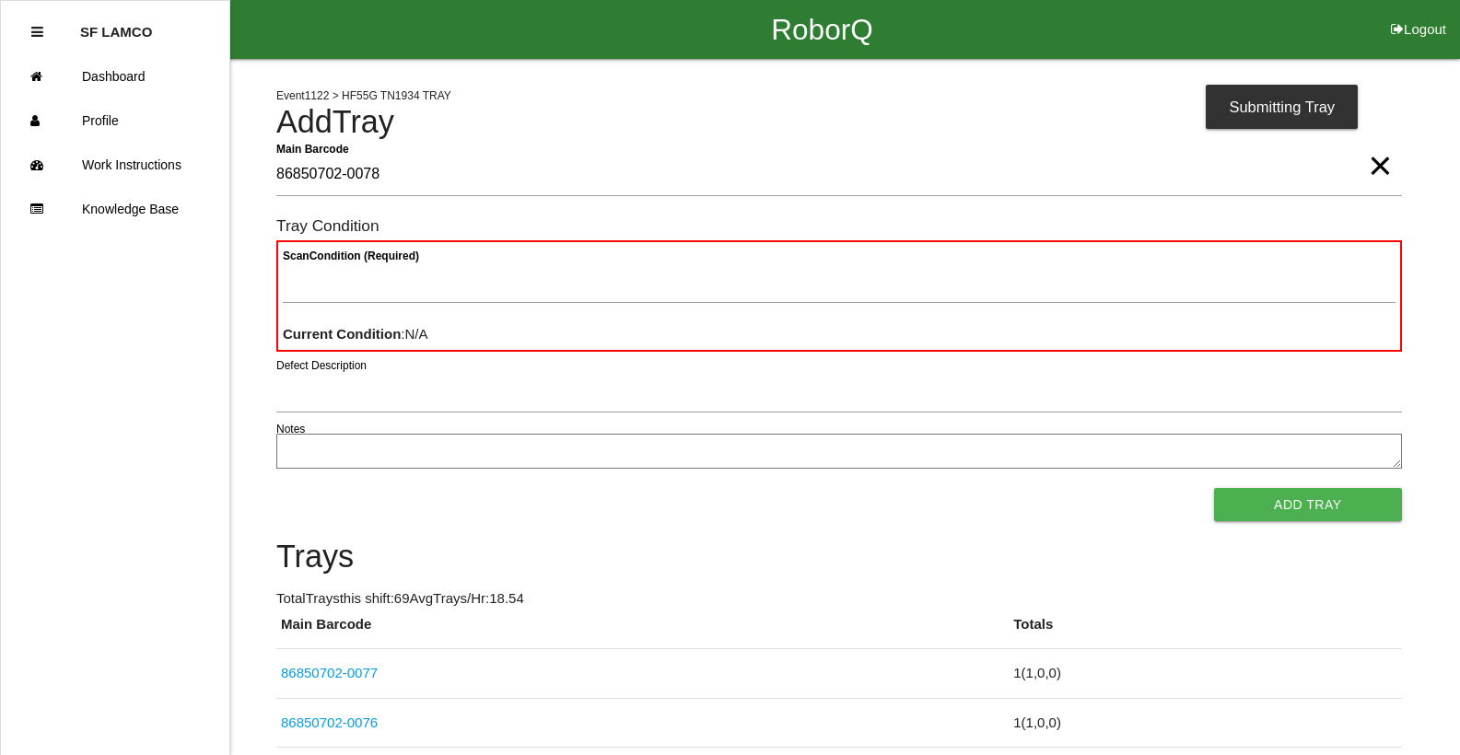
type Barcode "86850702-0078"
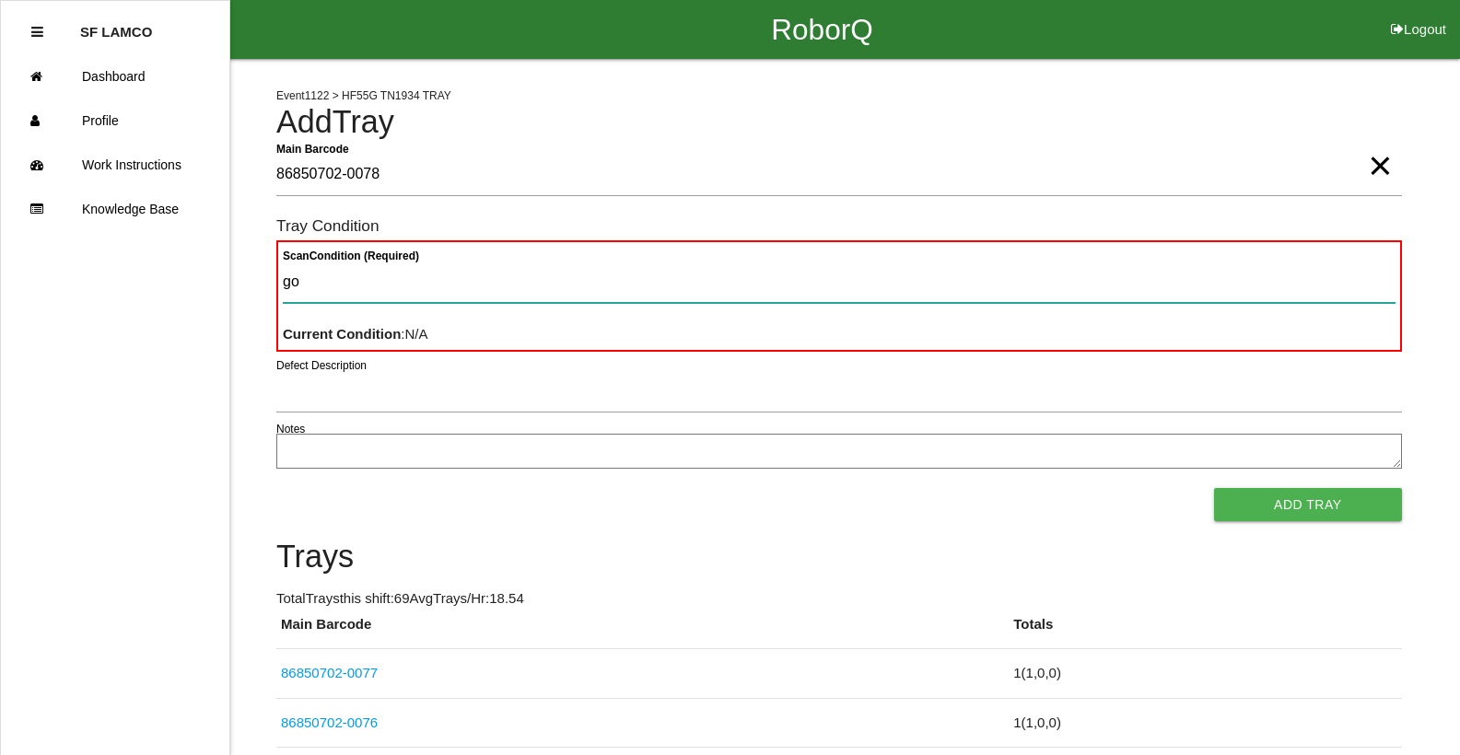
type Condition "goo"
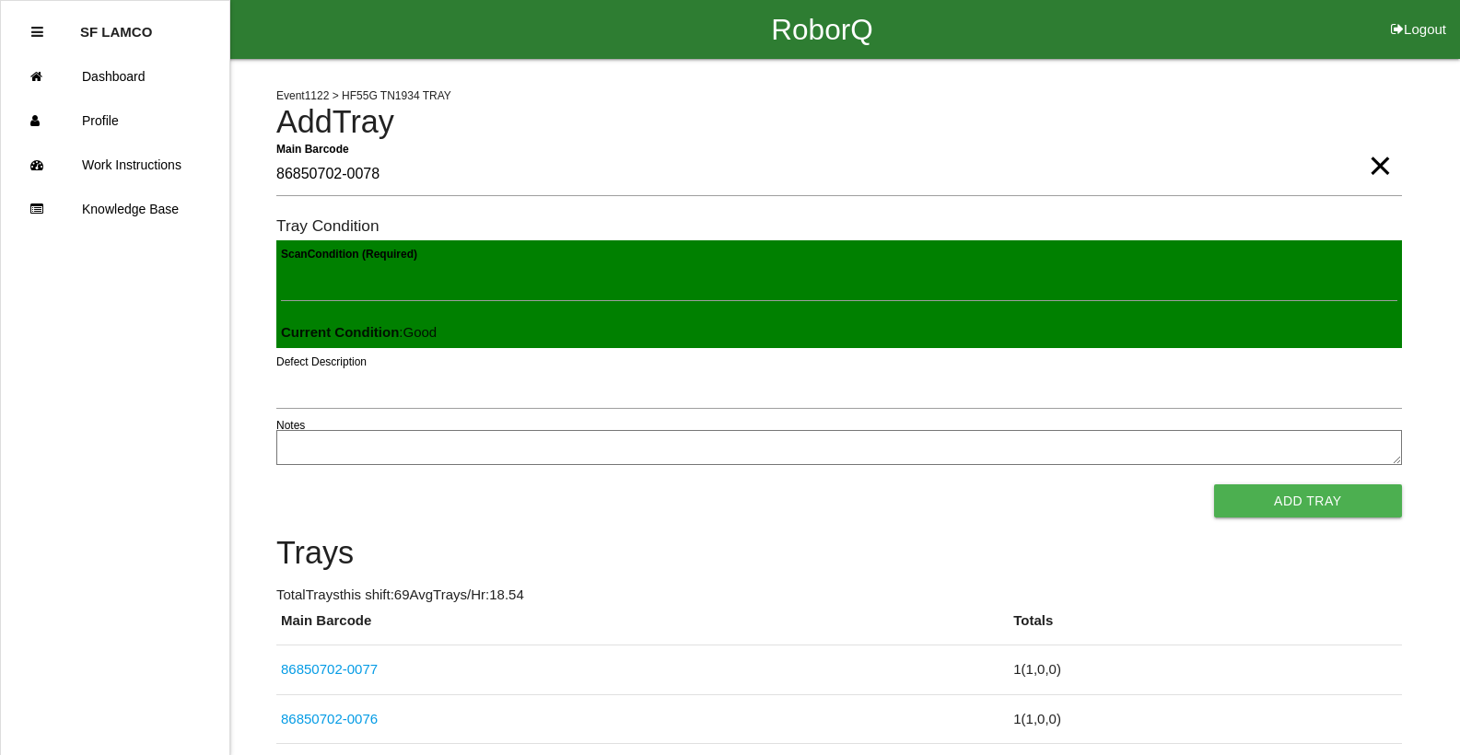
click at [1214, 485] on button "Add Tray" at bounding box center [1308, 501] width 188 height 33
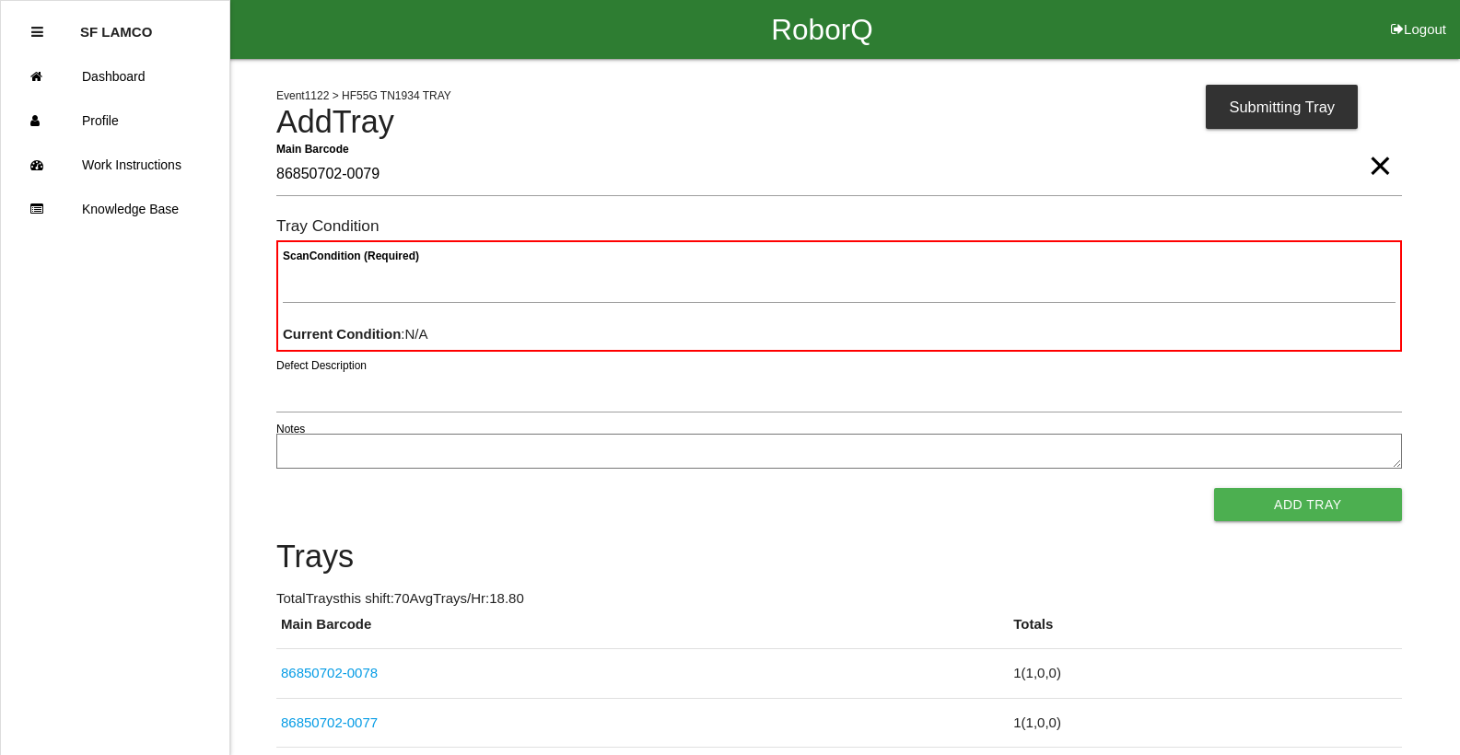
type Barcode "86850702-0079"
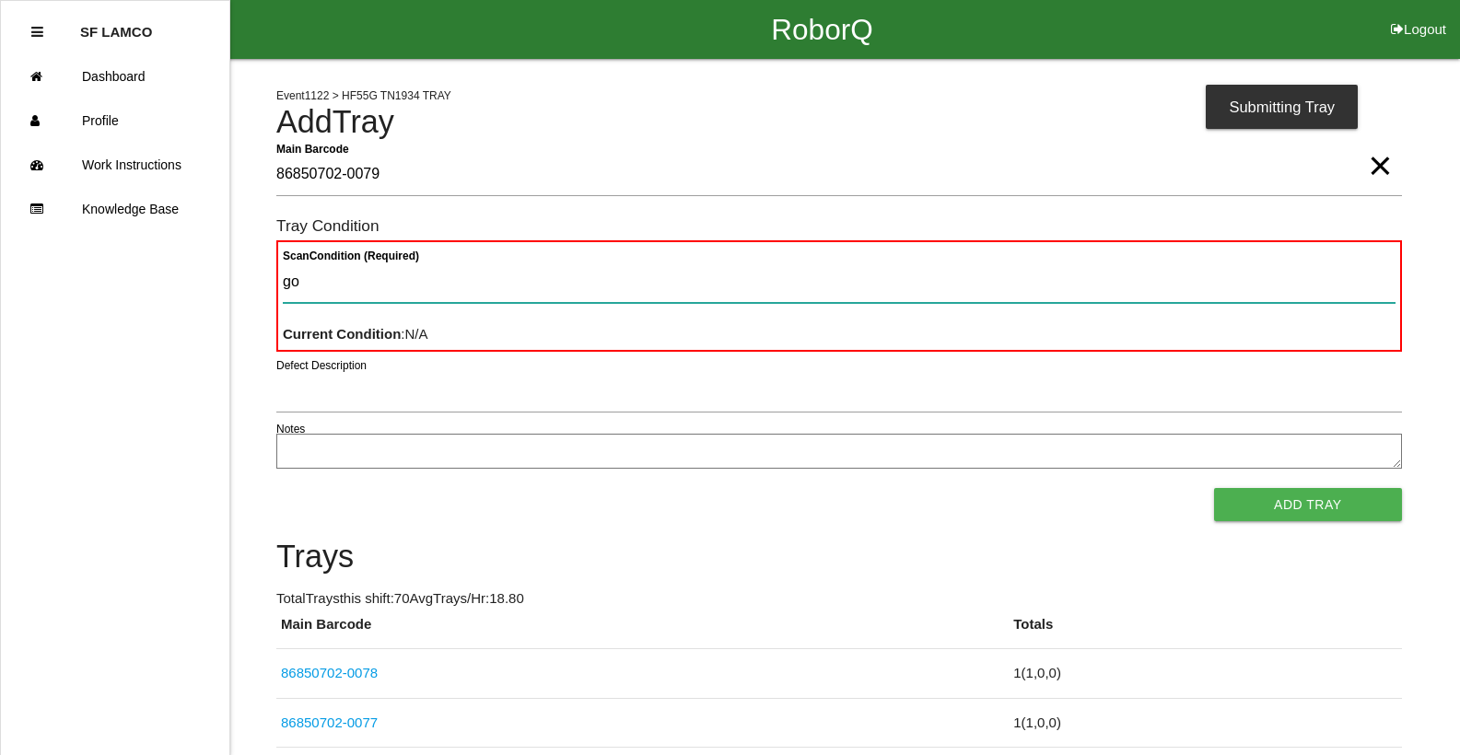
type Condition "goo"
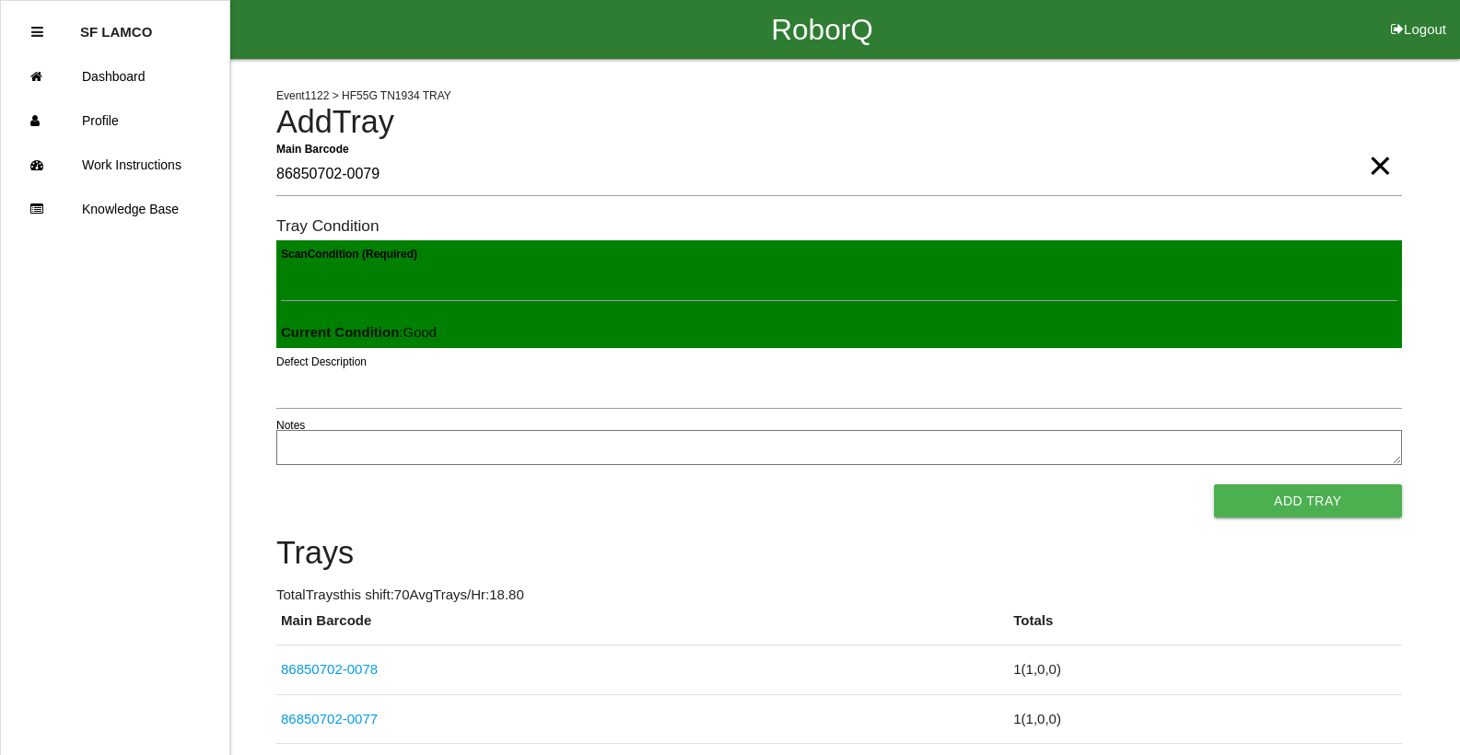
click at [1214, 485] on button "Add Tray" at bounding box center [1308, 501] width 188 height 33
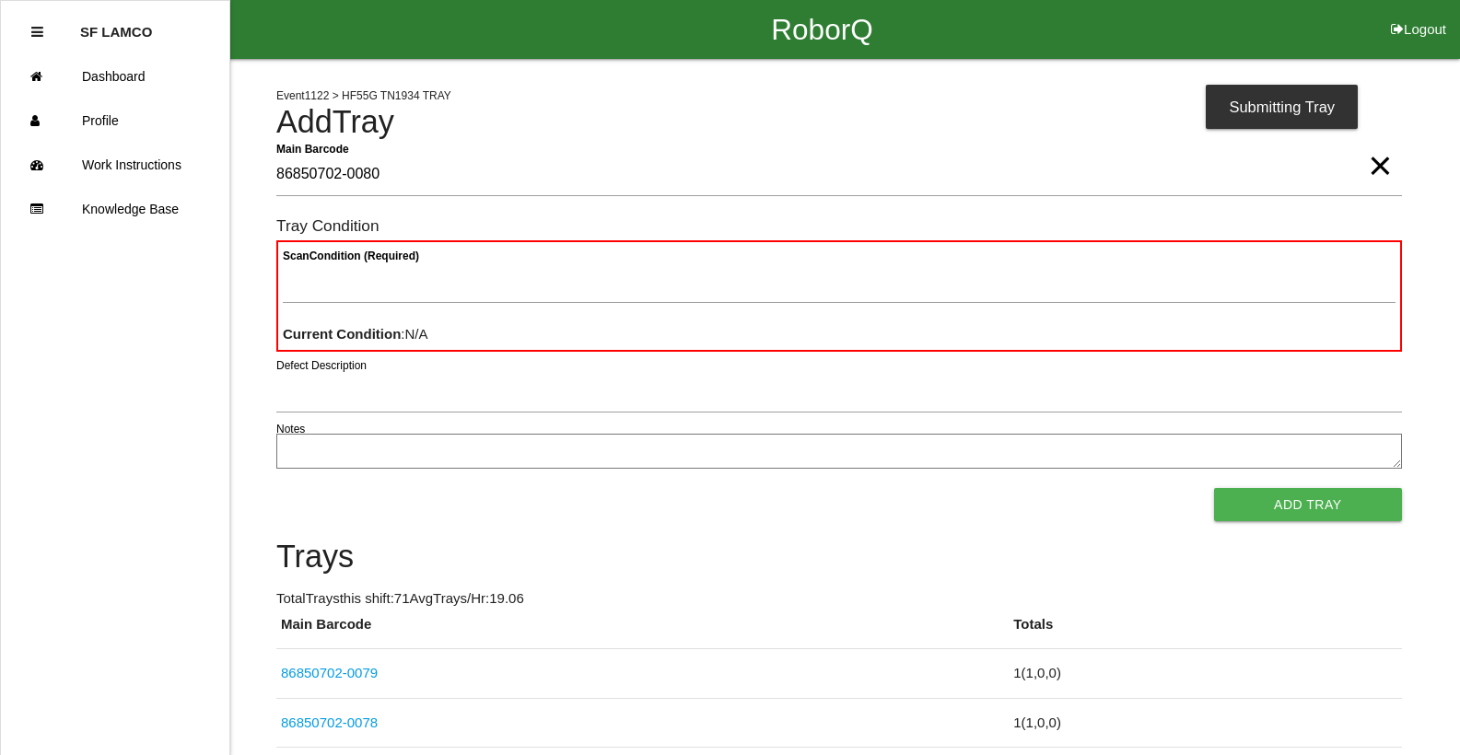
type Barcode "86850702-0080"
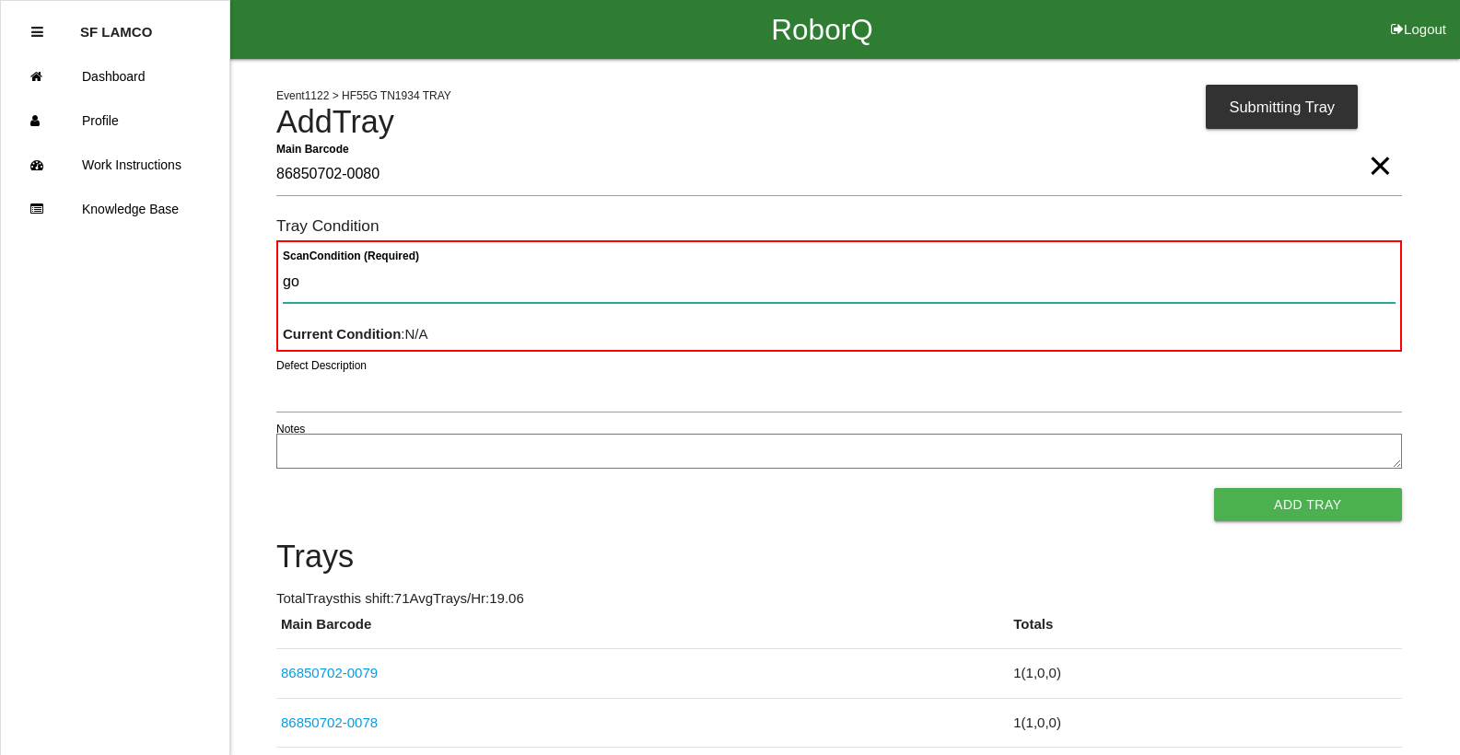
type Condition "goo"
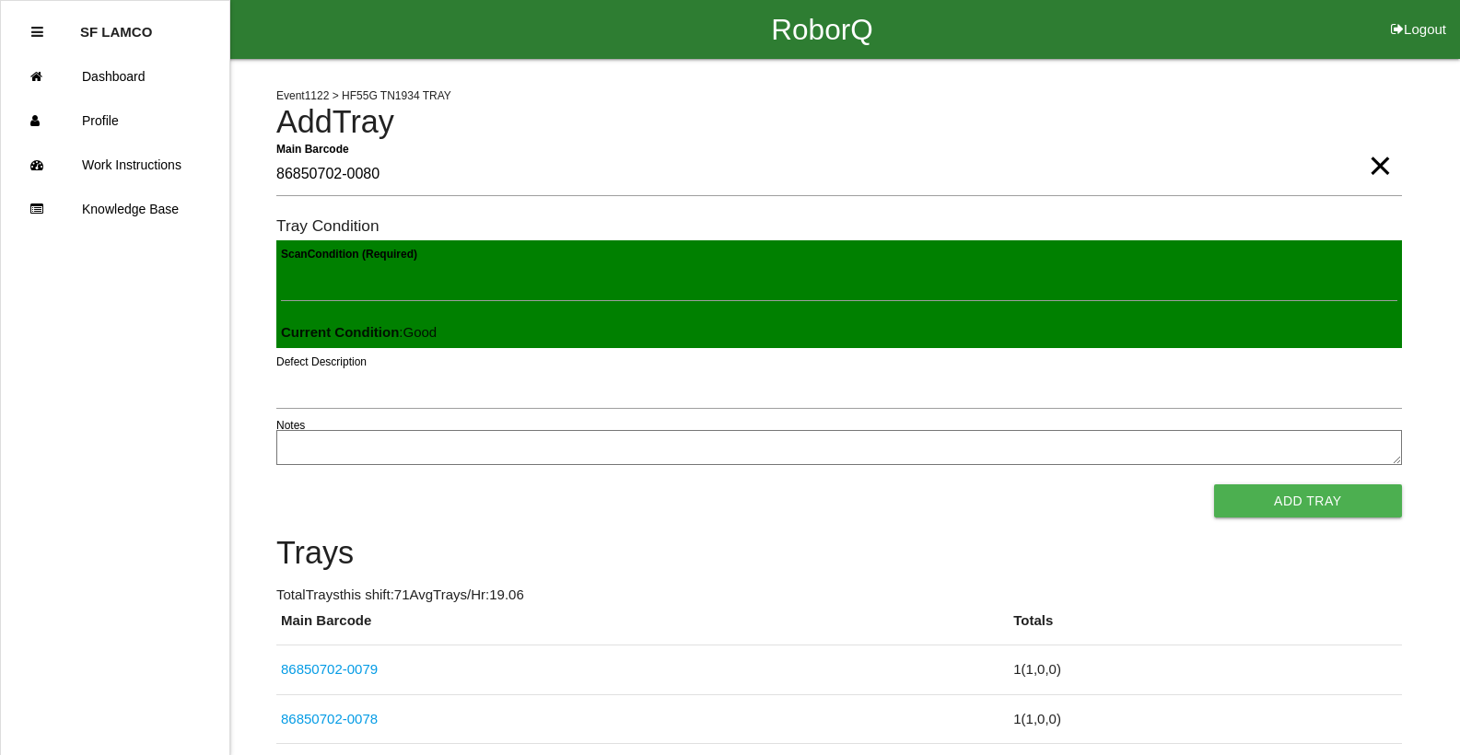
click button "Add Tray" at bounding box center [1308, 501] width 188 height 33
